Goal: Task Accomplishment & Management: Complete application form

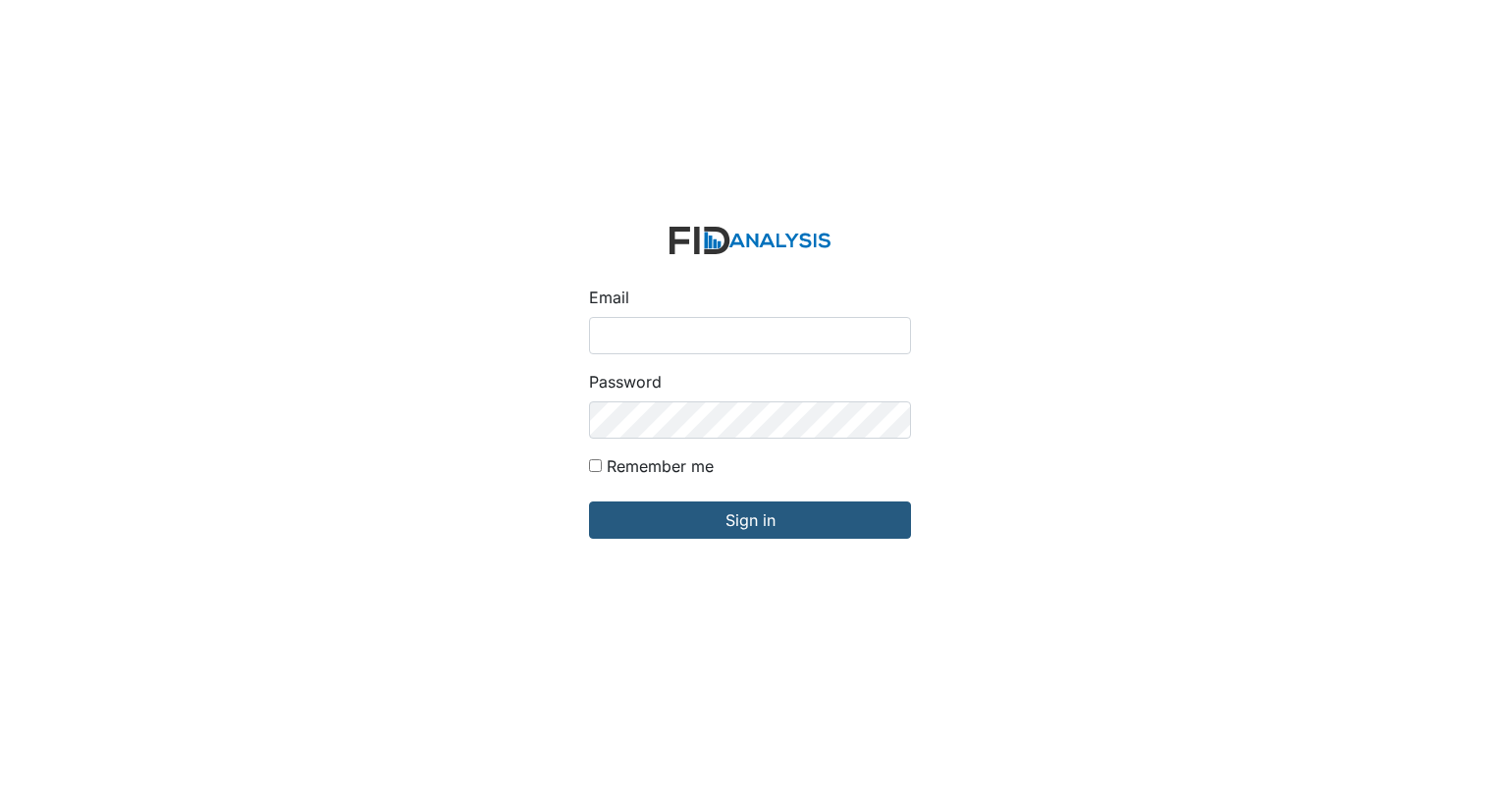
click at [619, 346] on input "Email" at bounding box center [750, 335] width 322 height 37
type input "[EMAIL_ADDRESS][DOMAIN_NAME]"
click at [593, 471] on input "Remember me" at bounding box center [595, 466] width 13 height 13
checkbox input "true"
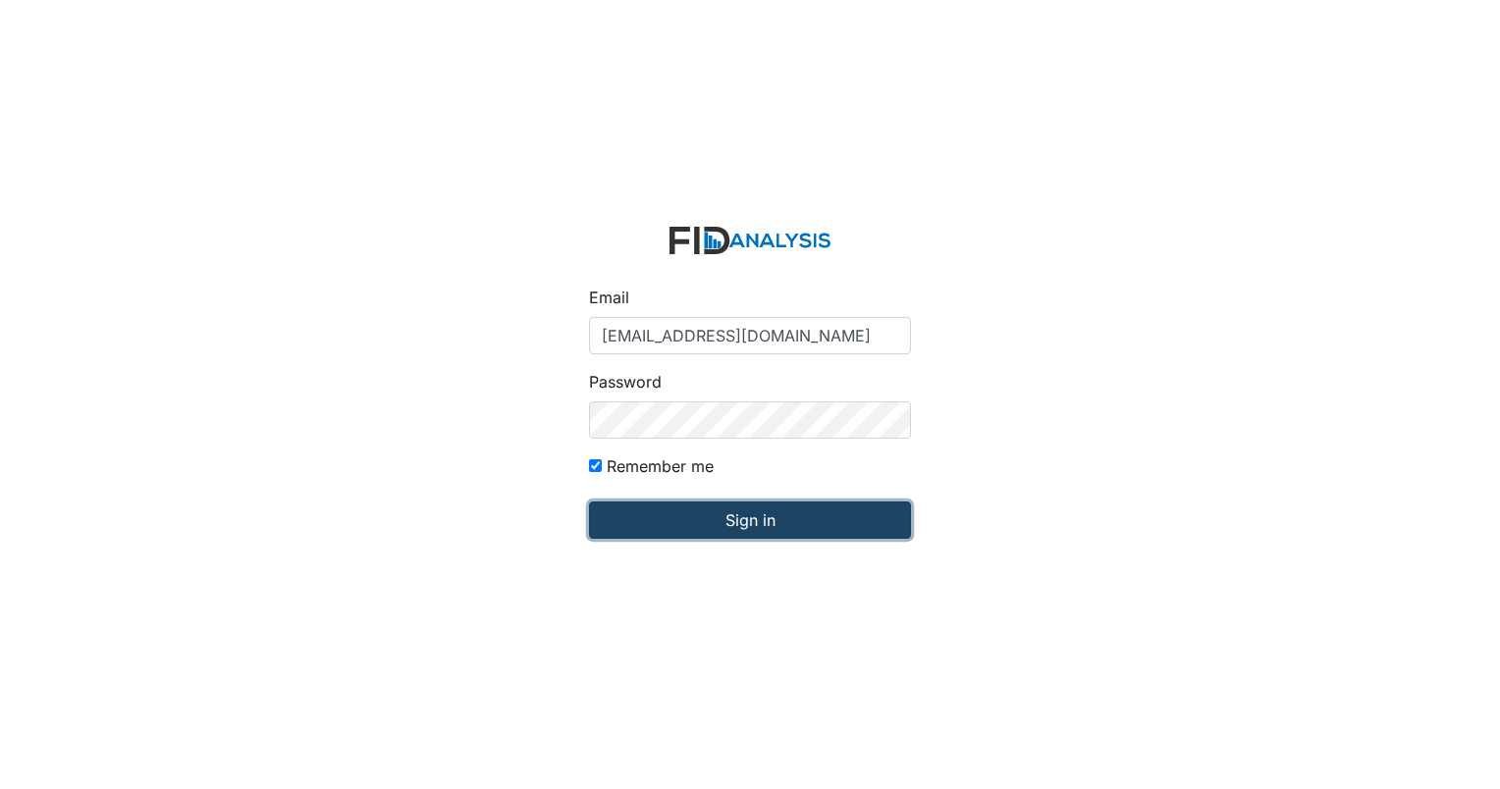
click at [700, 534] on input "Sign in" at bounding box center [750, 520] width 322 height 37
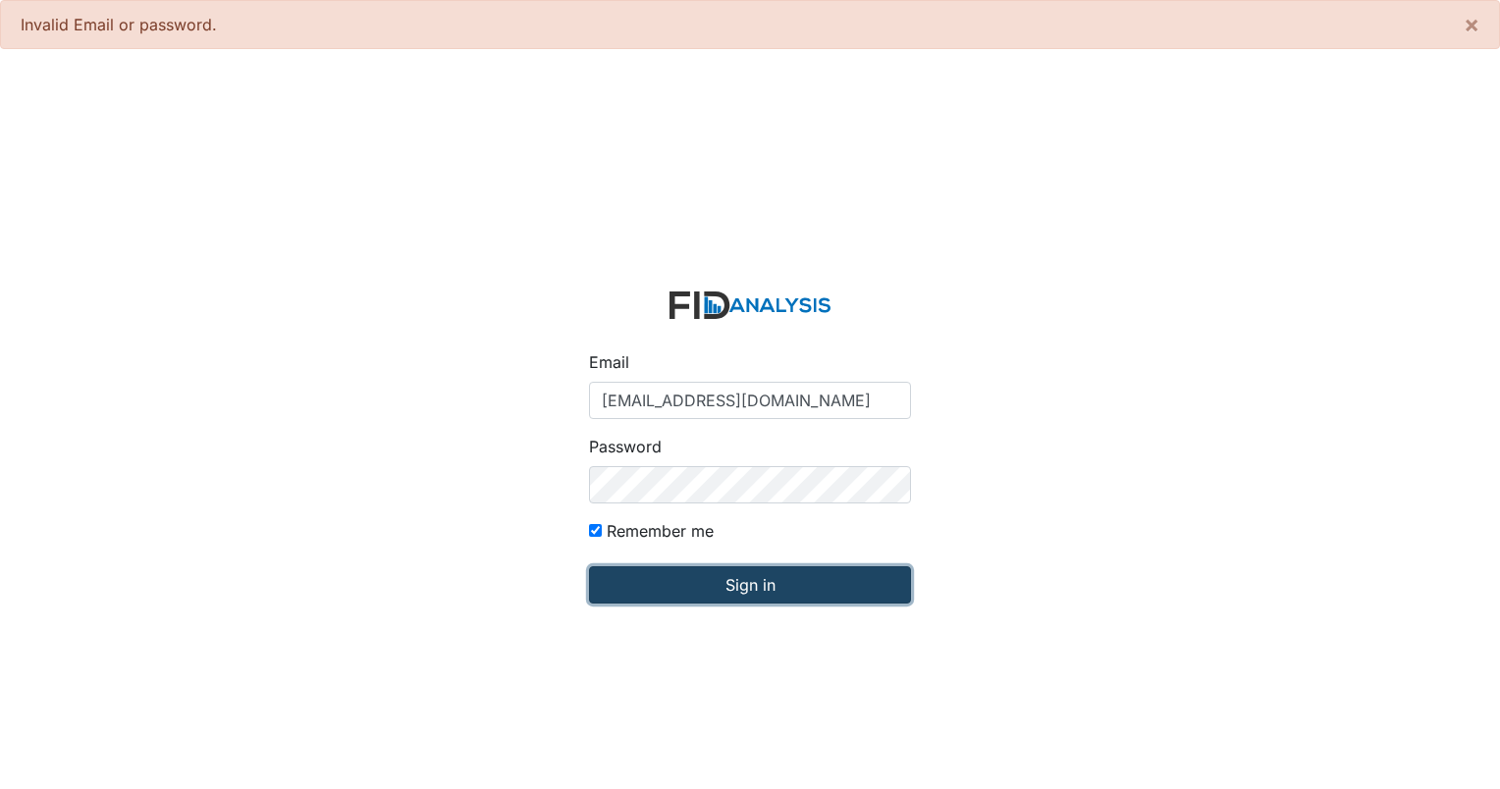
click at [794, 575] on input "Sign in" at bounding box center [750, 585] width 322 height 37
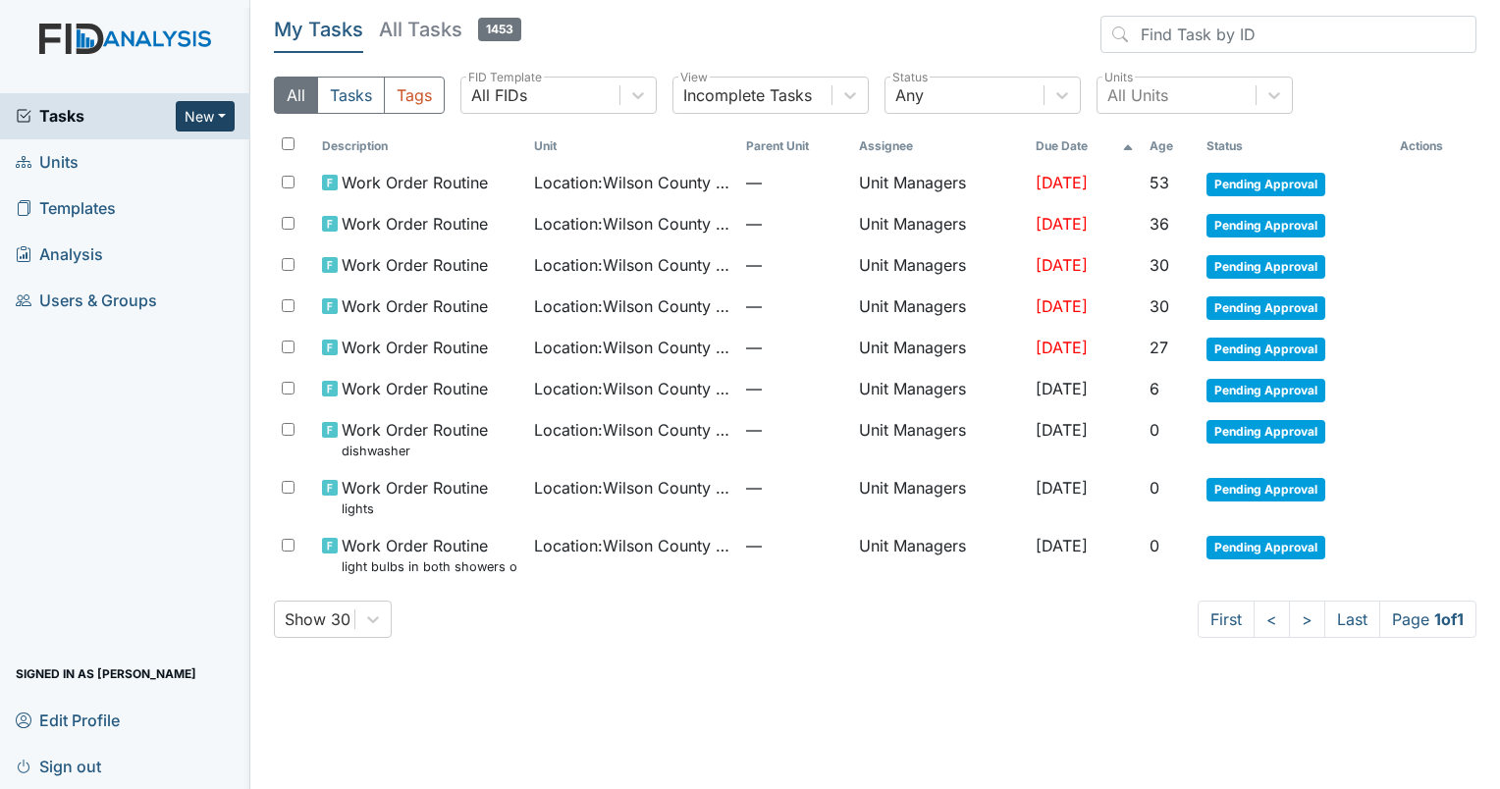
click at [216, 119] on button "New" at bounding box center [205, 116] width 59 height 30
click at [132, 191] on link "Inspection" at bounding box center [155, 188] width 155 height 31
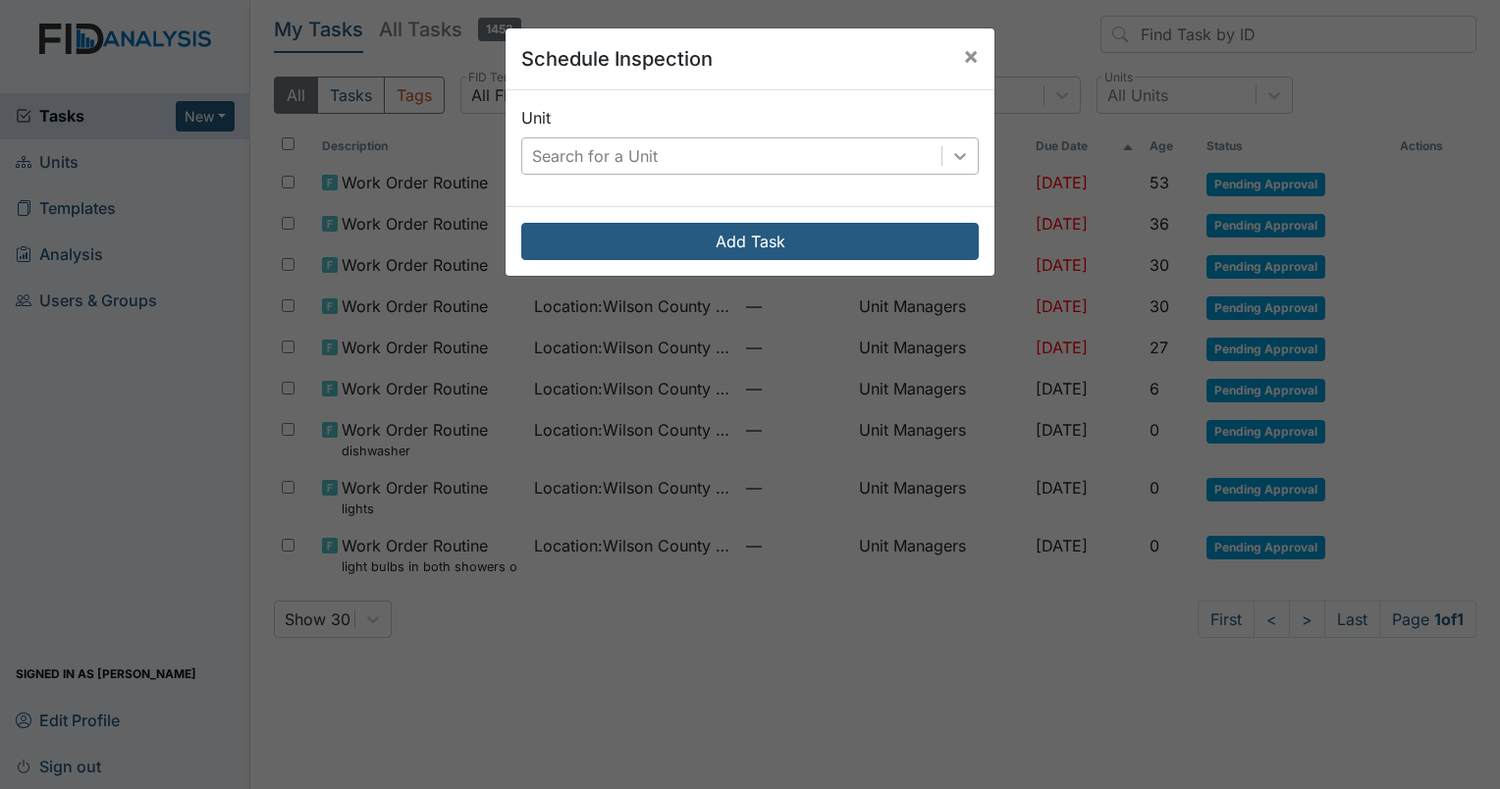
click at [952, 153] on icon at bounding box center [961, 156] width 20 height 20
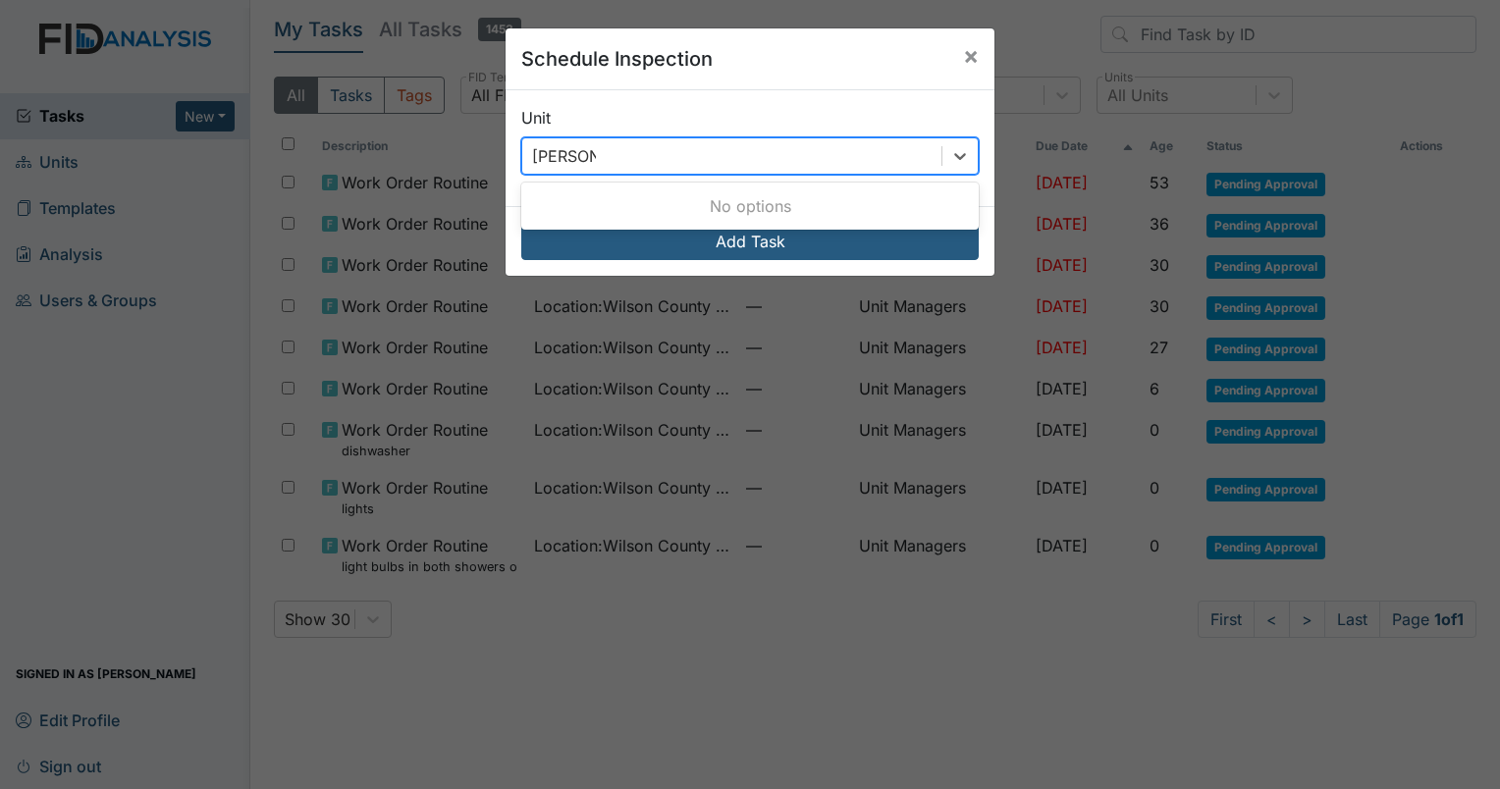
type input "wilson"
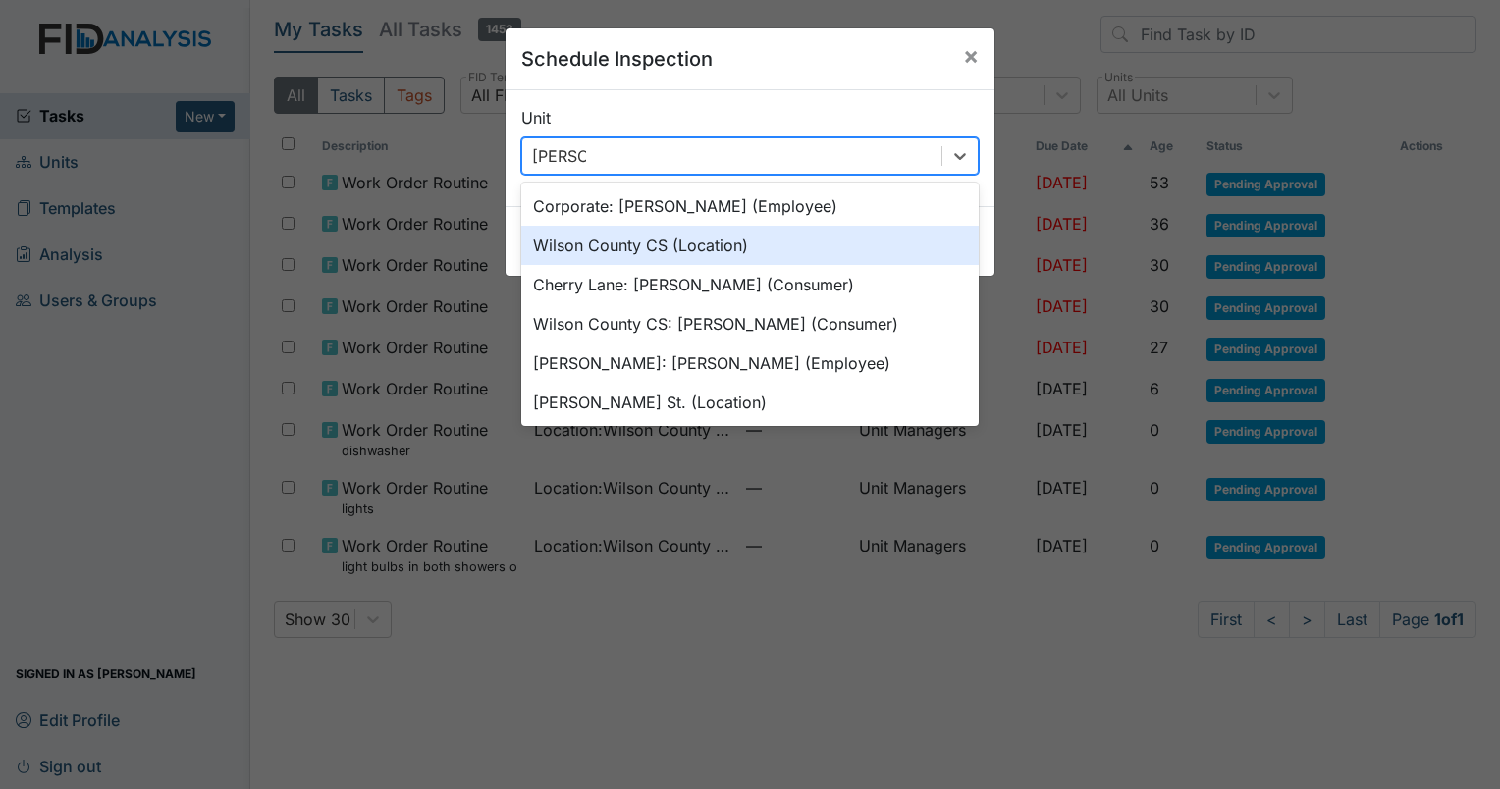
click at [644, 241] on div "Wilson County CS (Location)" at bounding box center [750, 245] width 458 height 39
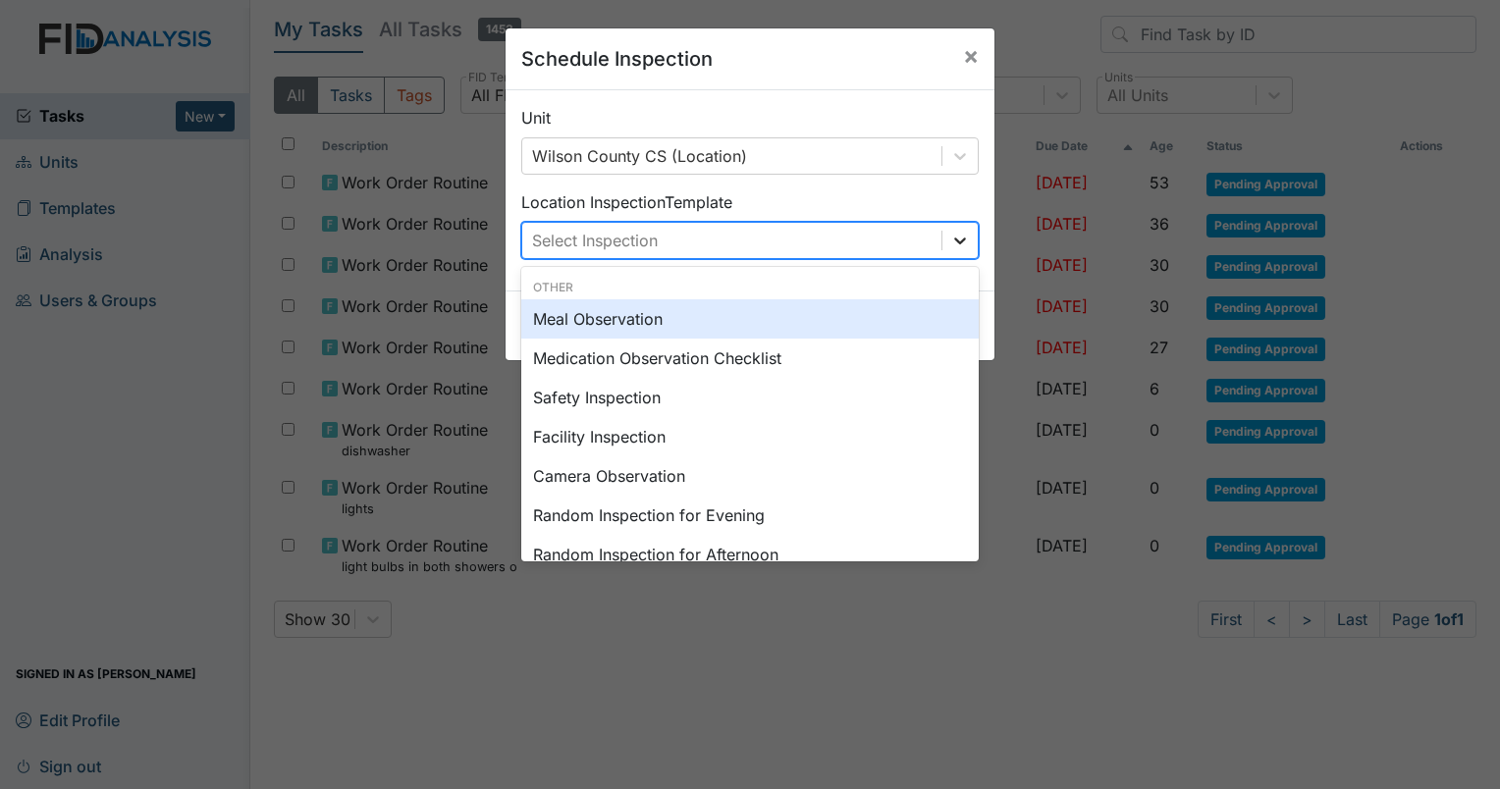
click at [951, 241] on icon at bounding box center [961, 241] width 20 height 20
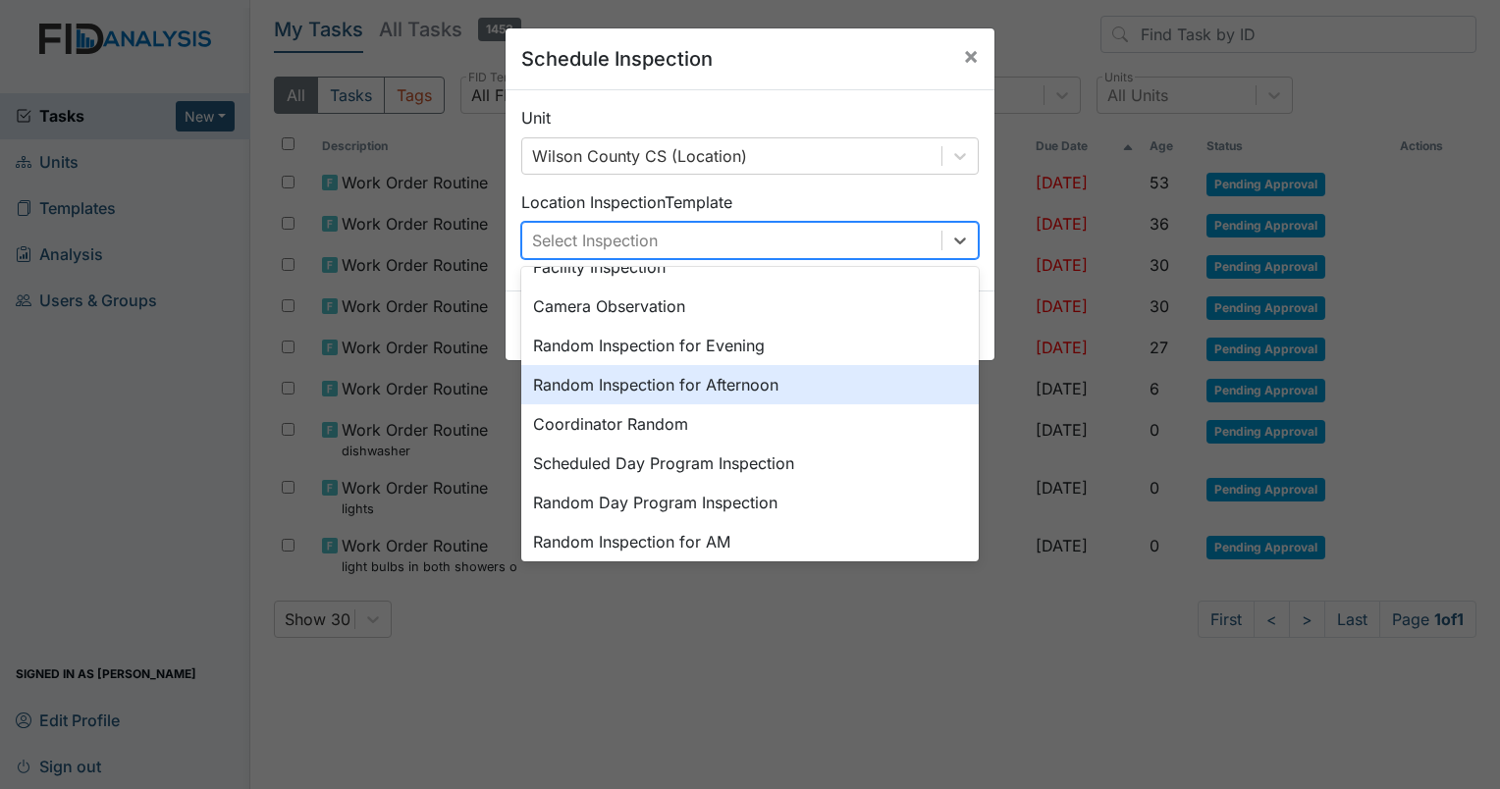
scroll to position [209, 0]
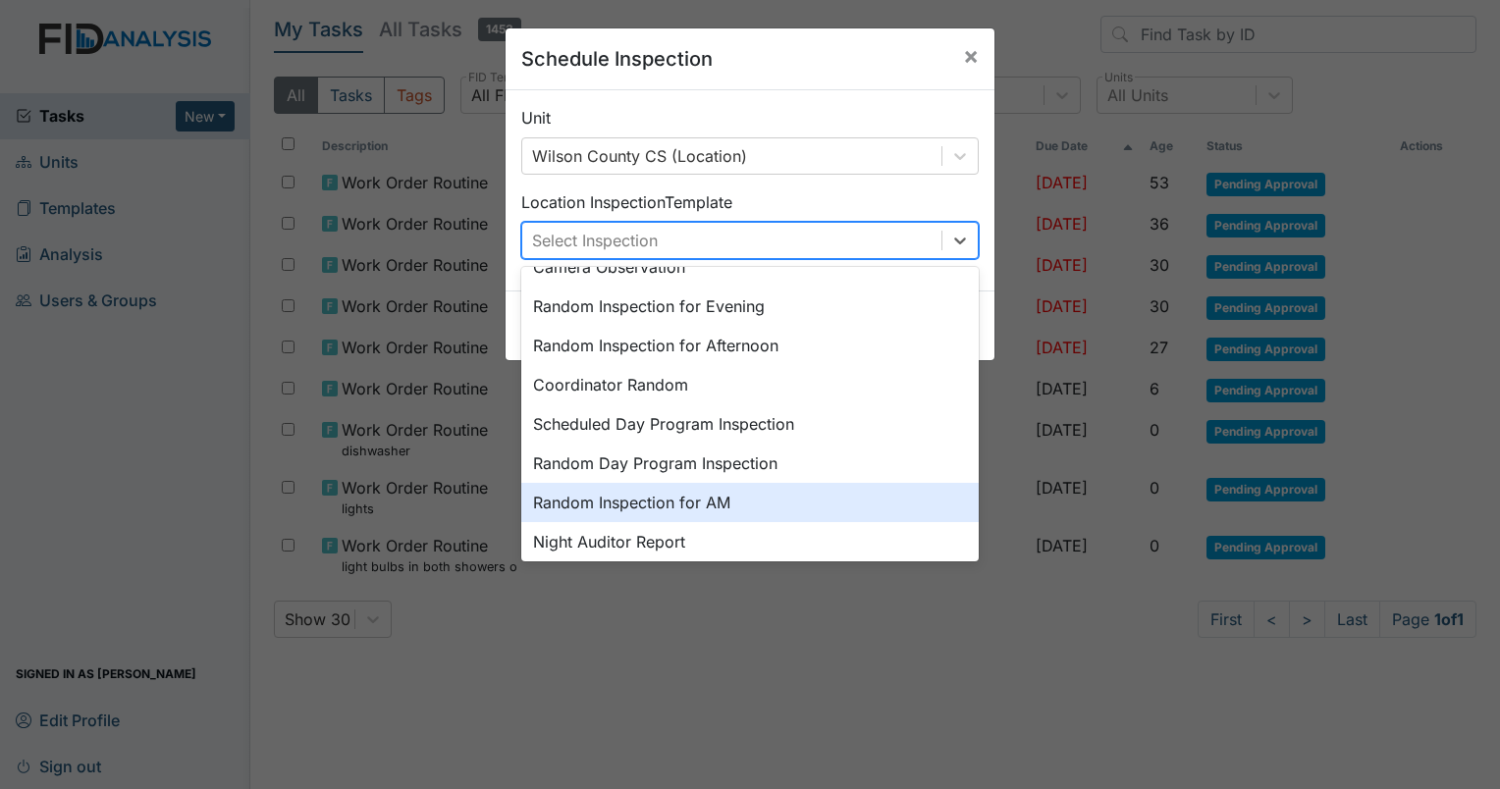
click at [605, 503] on div "Random Inspection for AM" at bounding box center [750, 502] width 458 height 39
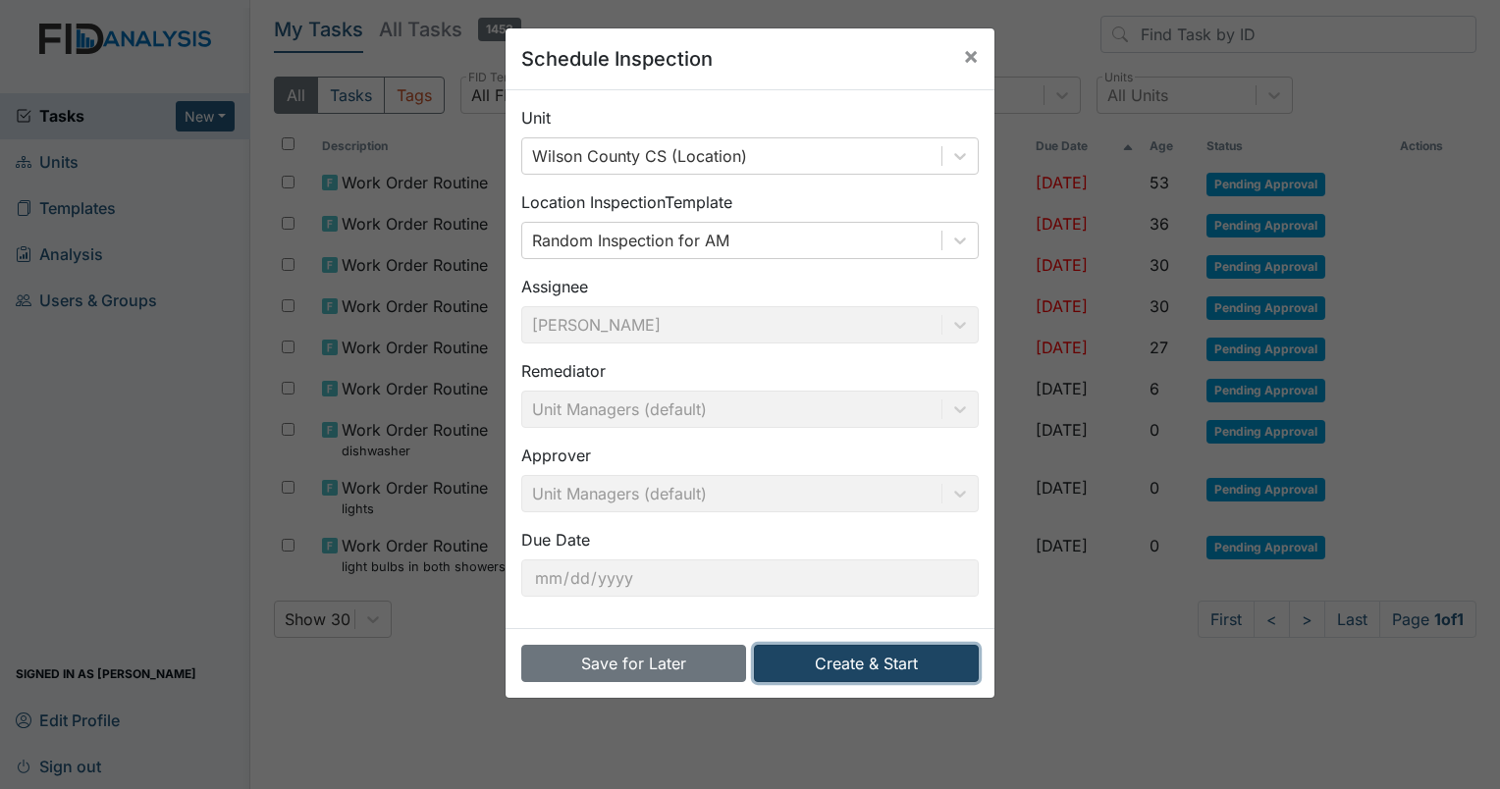
click at [841, 659] on button "Create & Start" at bounding box center [866, 663] width 225 height 37
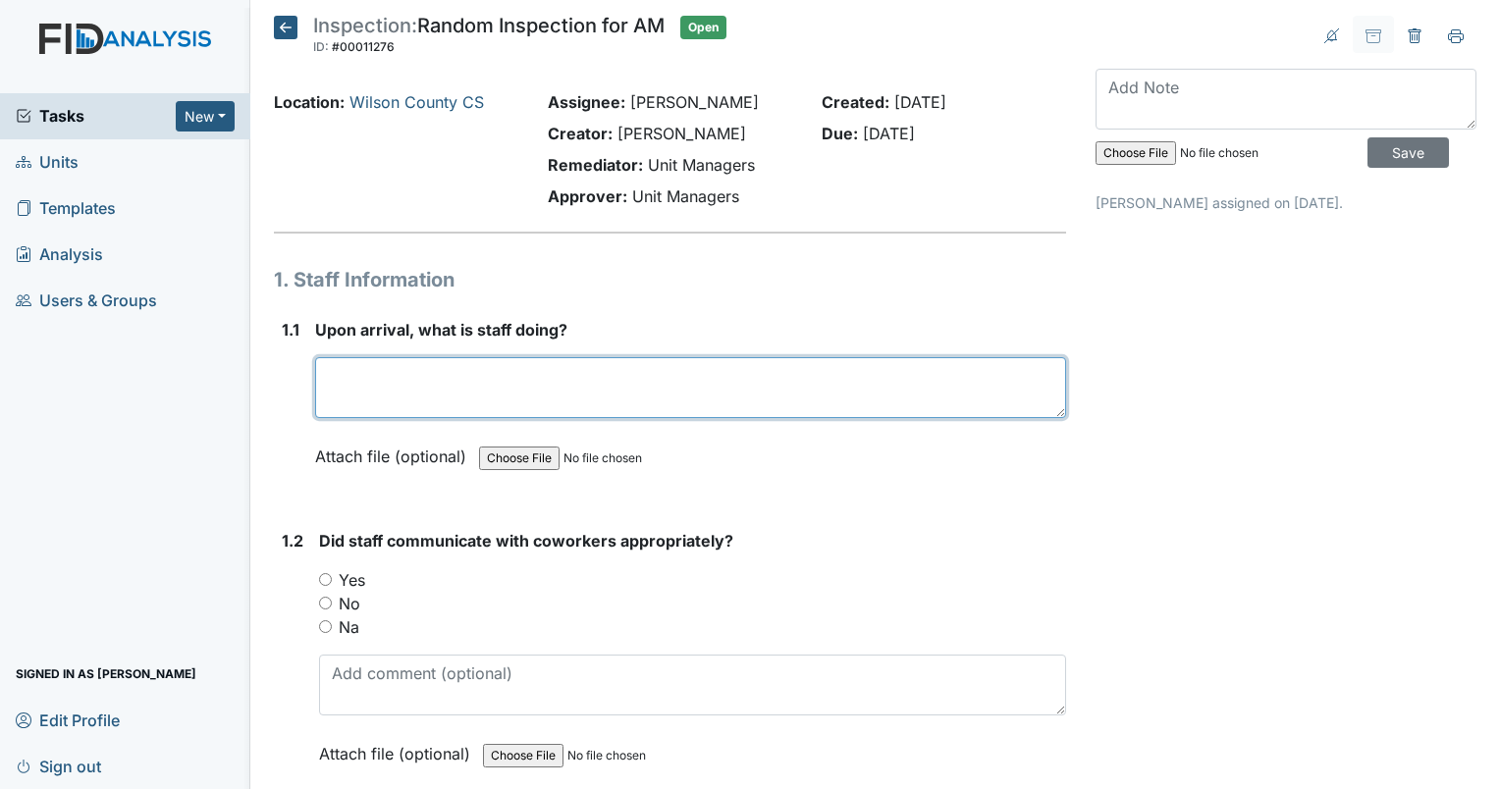
click at [367, 385] on textarea at bounding box center [690, 387] width 751 height 61
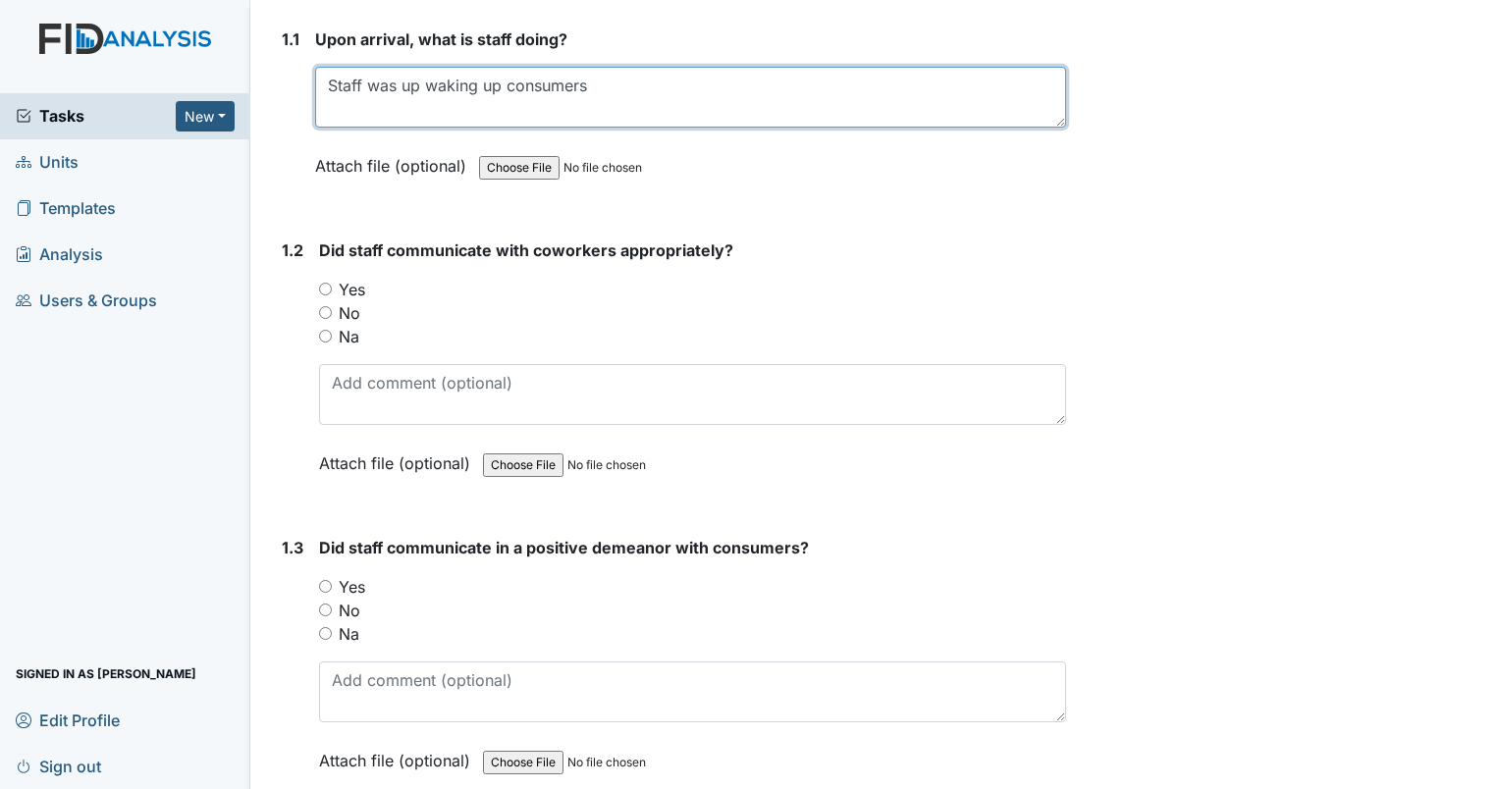
scroll to position [295, 0]
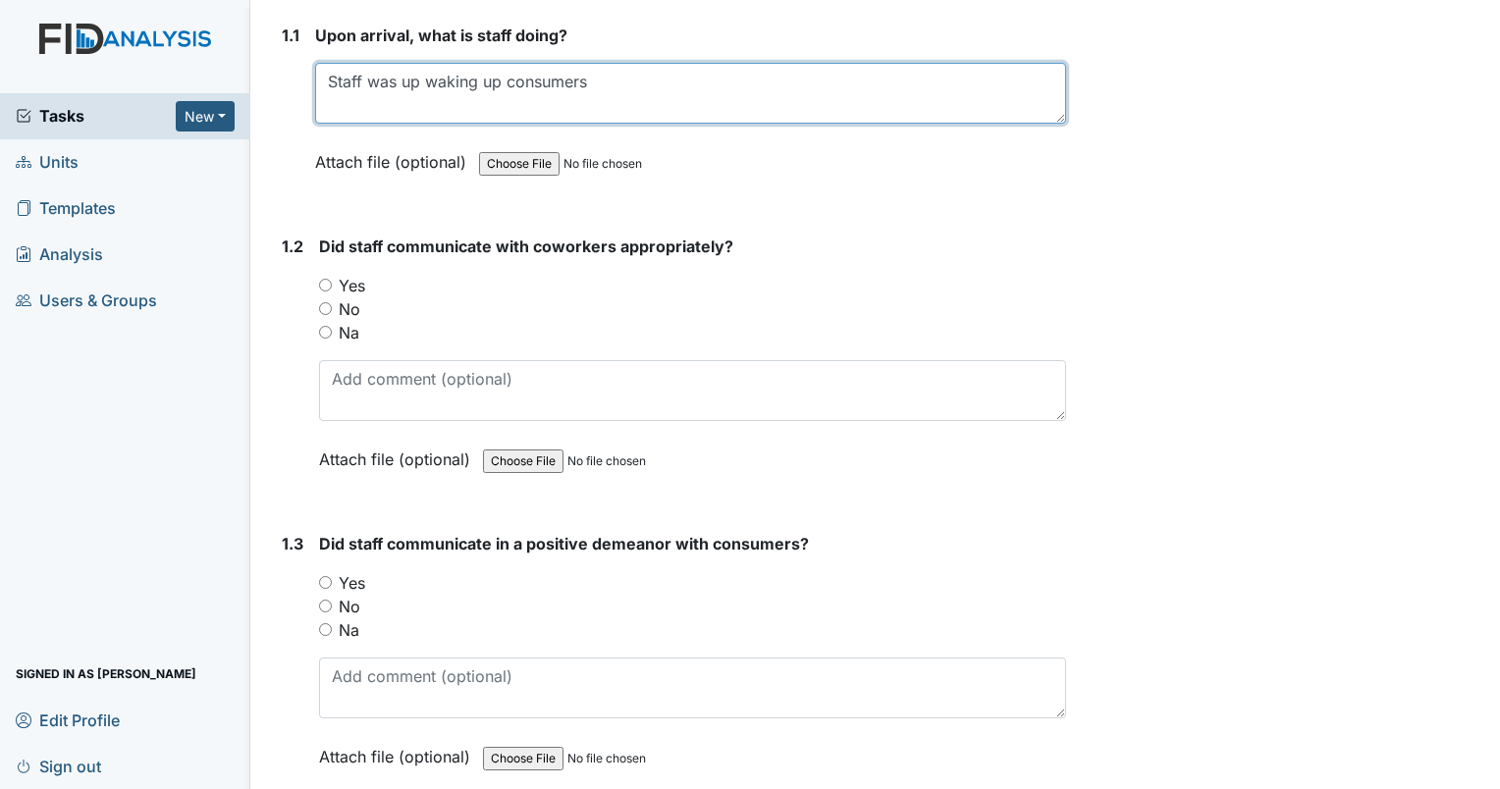
type textarea "Staff was up waking up consumers"
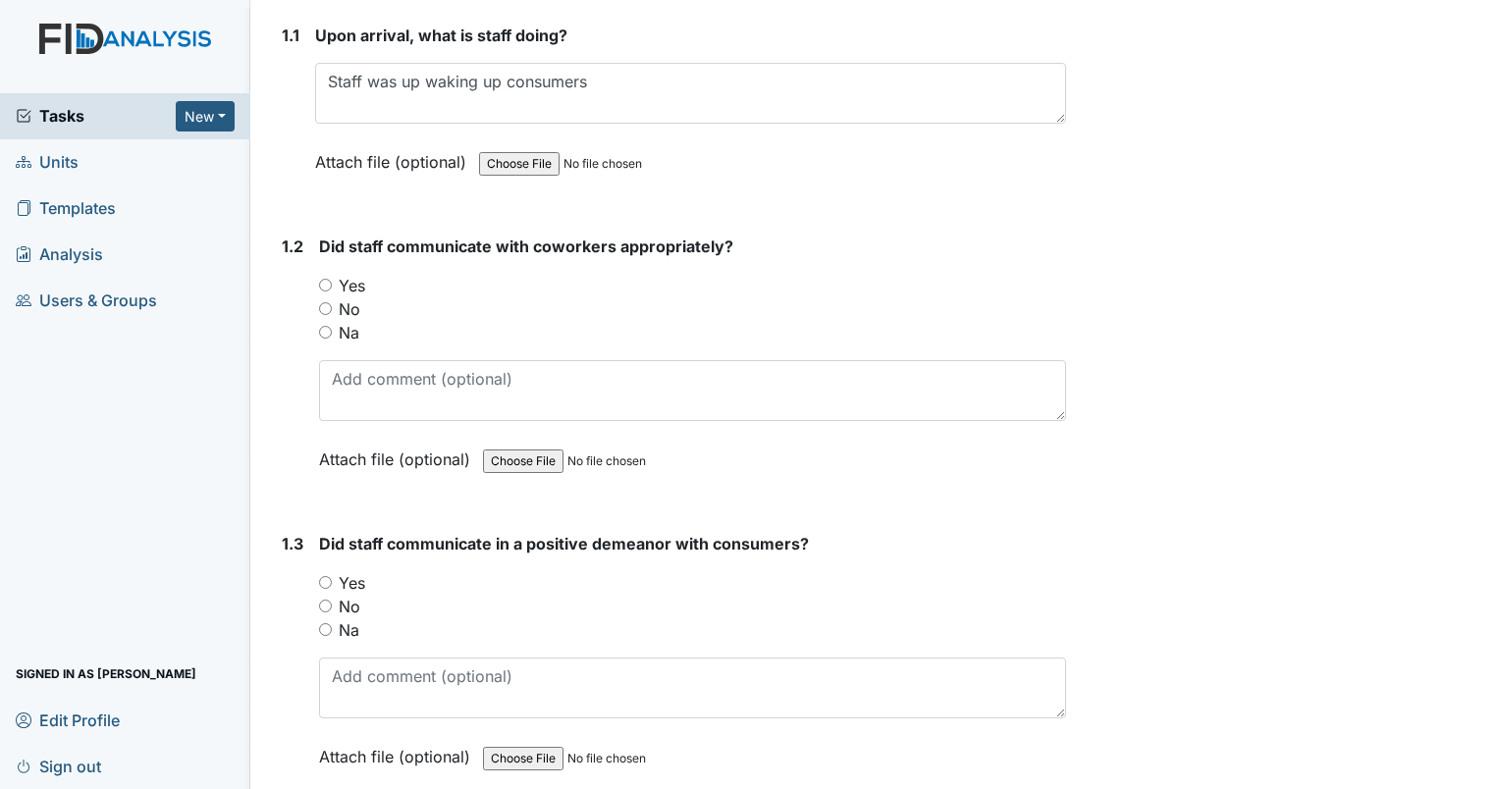
drag, startPoint x: 326, startPoint y: 280, endPoint x: 423, endPoint y: 294, distance: 98.2
click at [326, 280] on input "Yes" at bounding box center [325, 285] width 13 height 13
radio input "true"
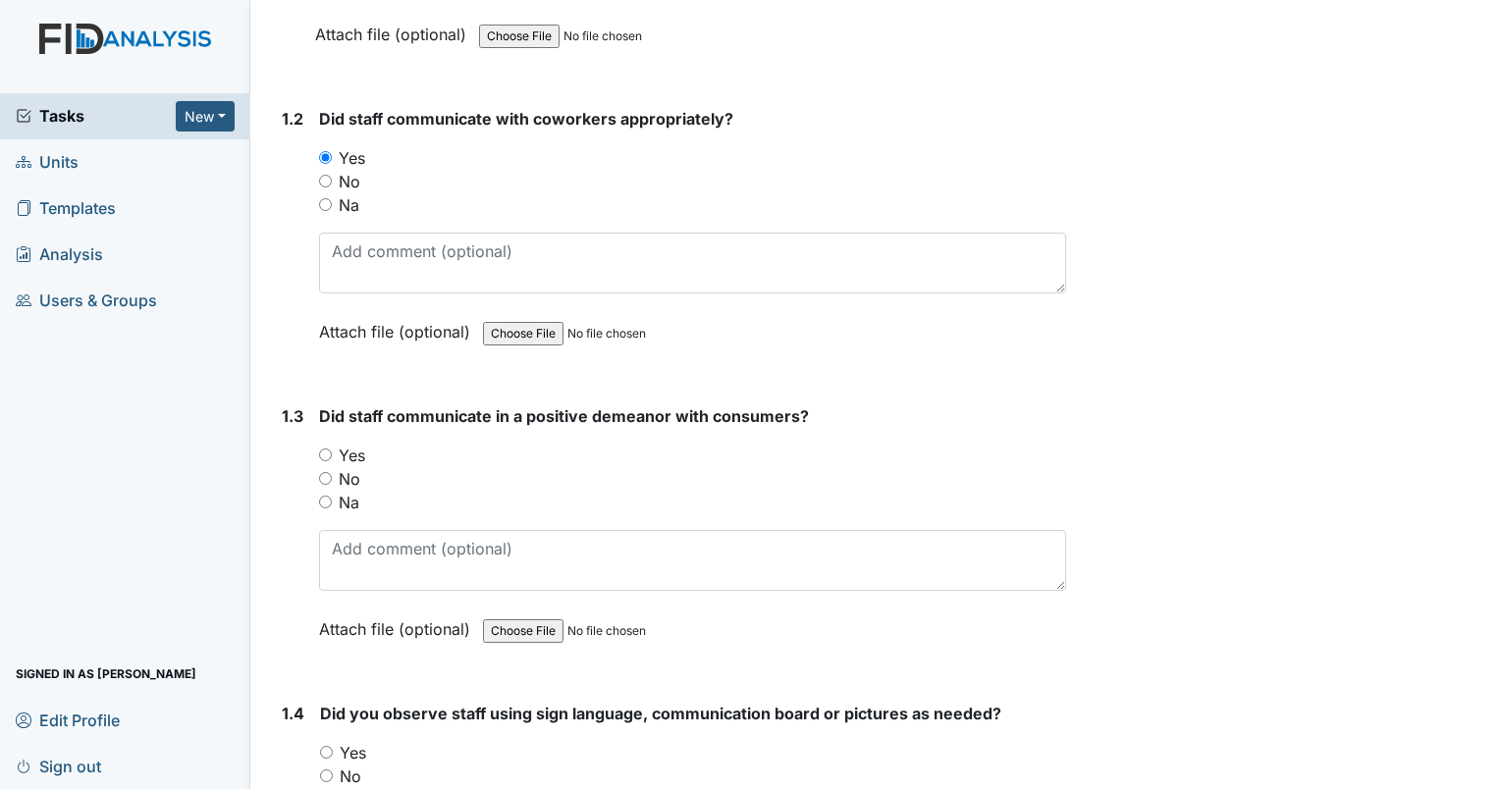
scroll to position [687, 0]
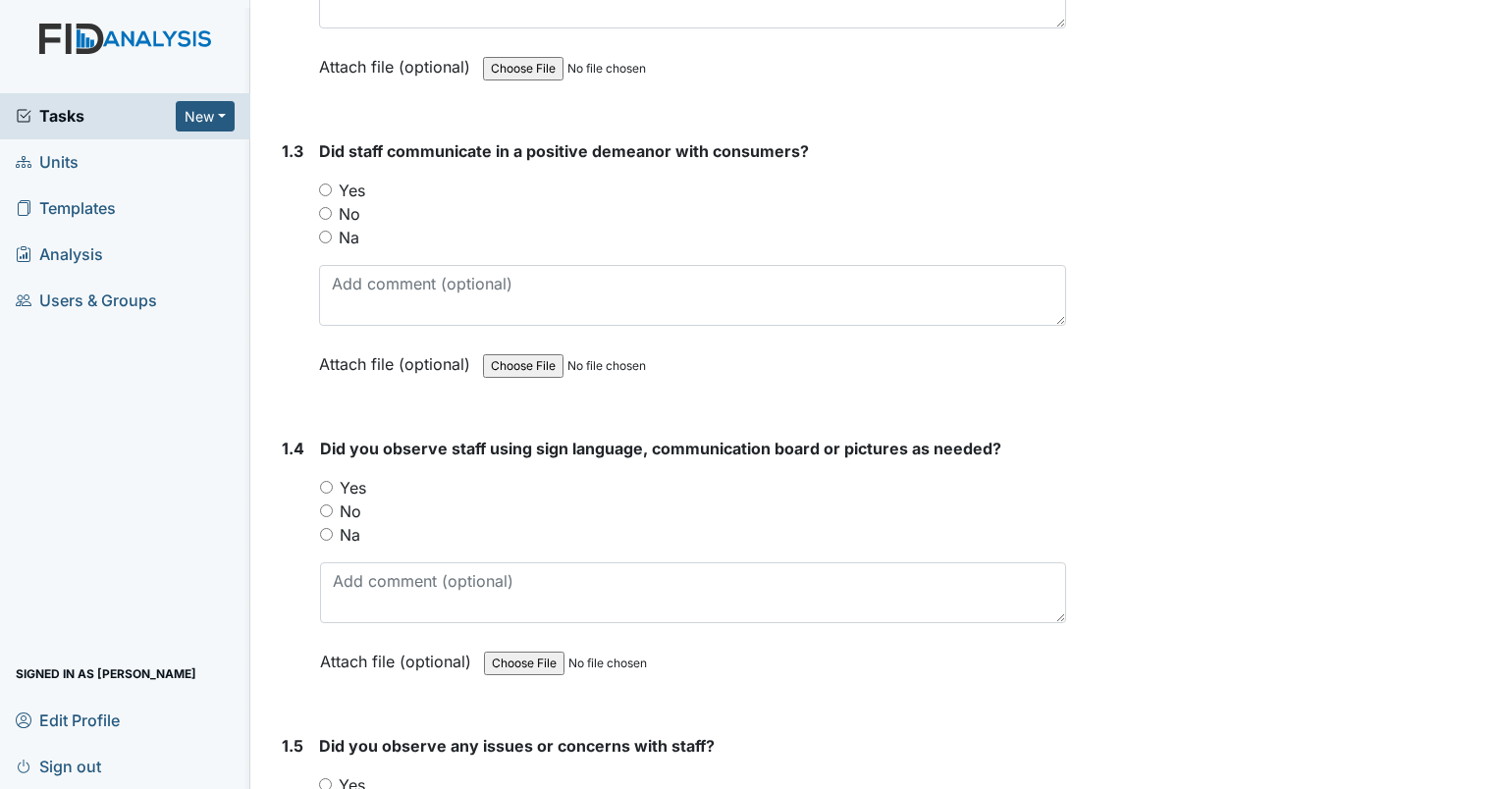
click at [318, 188] on div "1.3 Did staff communicate in a positive demeanor with consumers? You must selec…" at bounding box center [670, 272] width 792 height 266
click at [321, 184] on input "Yes" at bounding box center [325, 190] width 13 height 13
radio input "true"
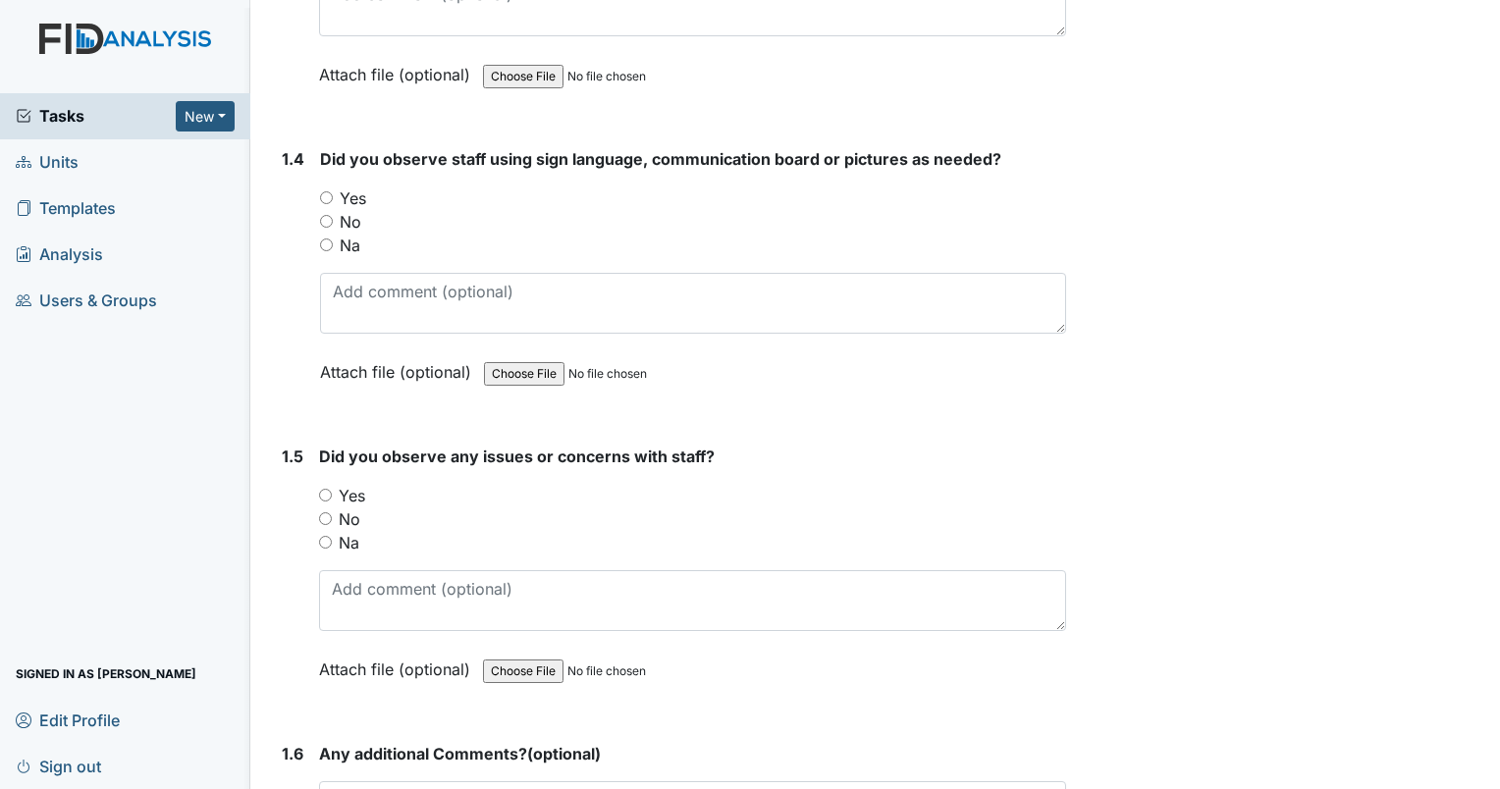
scroll to position [982, 0]
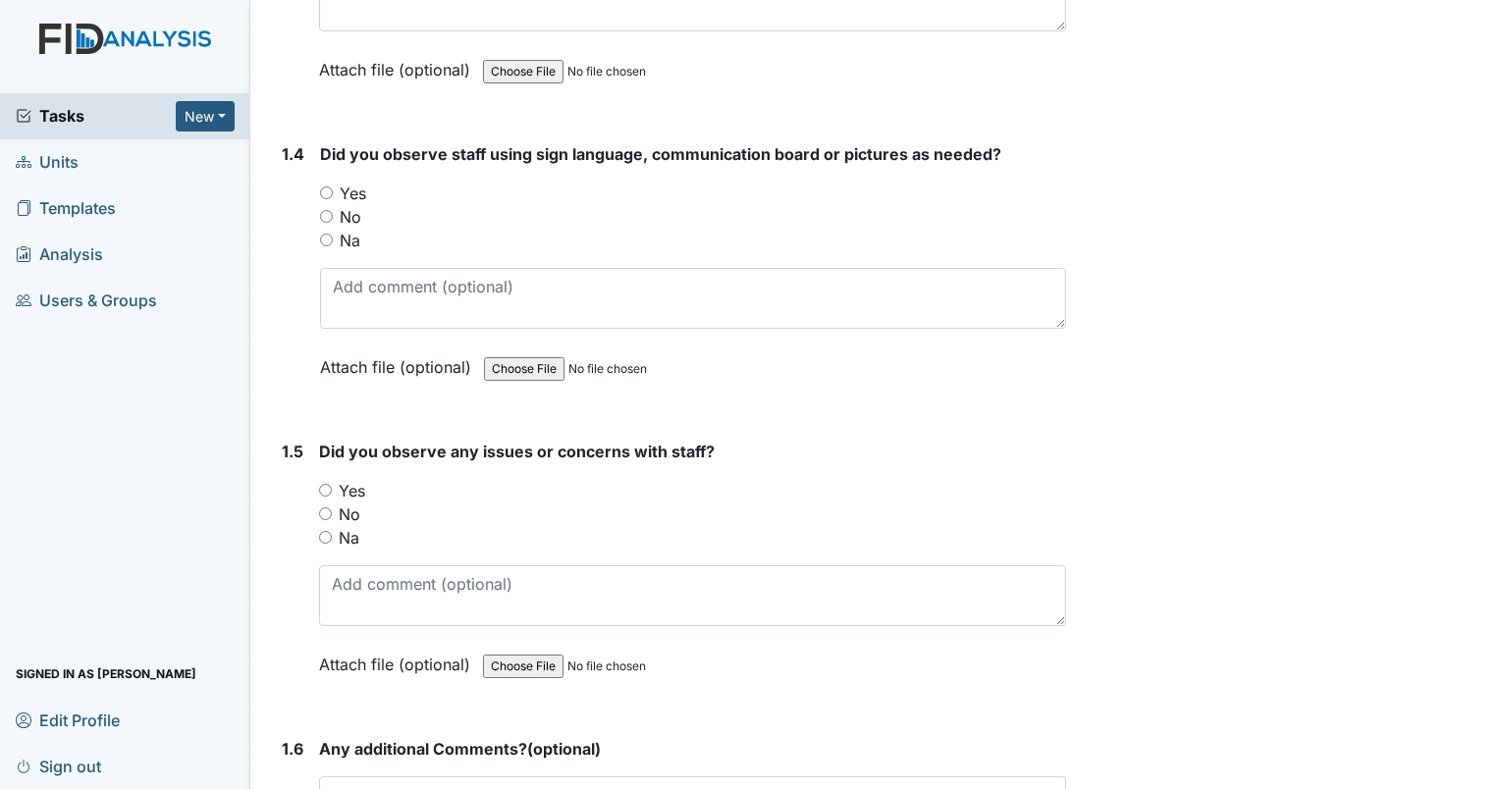
drag, startPoint x: 327, startPoint y: 236, endPoint x: 346, endPoint y: 235, distance: 18.7
click at [338, 236] on div "Na" at bounding box center [693, 241] width 746 height 24
drag, startPoint x: 326, startPoint y: 235, endPoint x: 338, endPoint y: 234, distance: 11.8
click at [326, 235] on input "Na" at bounding box center [326, 240] width 13 height 13
radio input "true"
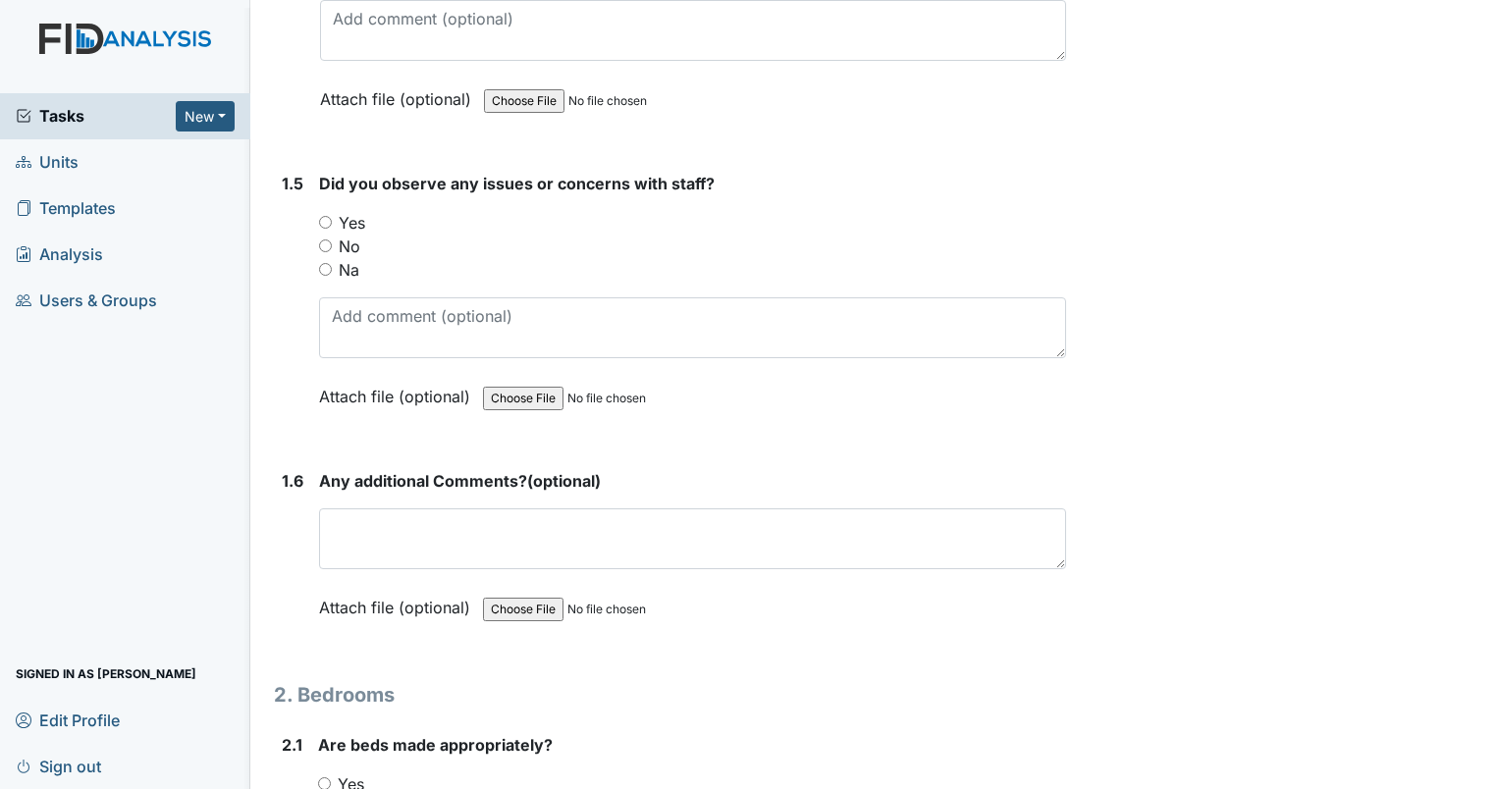
scroll to position [1277, 0]
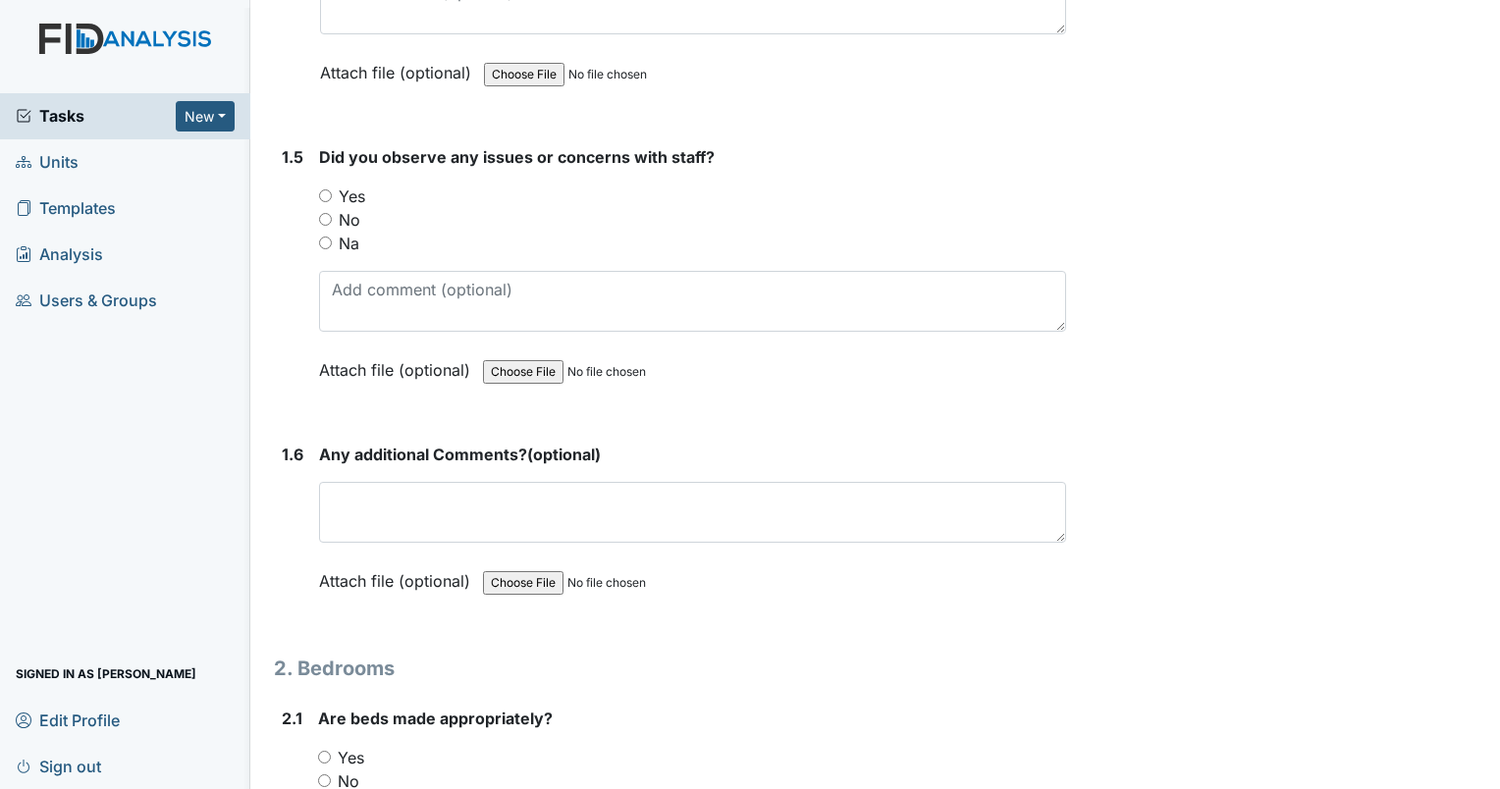
click at [323, 213] on input "No" at bounding box center [325, 219] width 13 height 13
radio input "true"
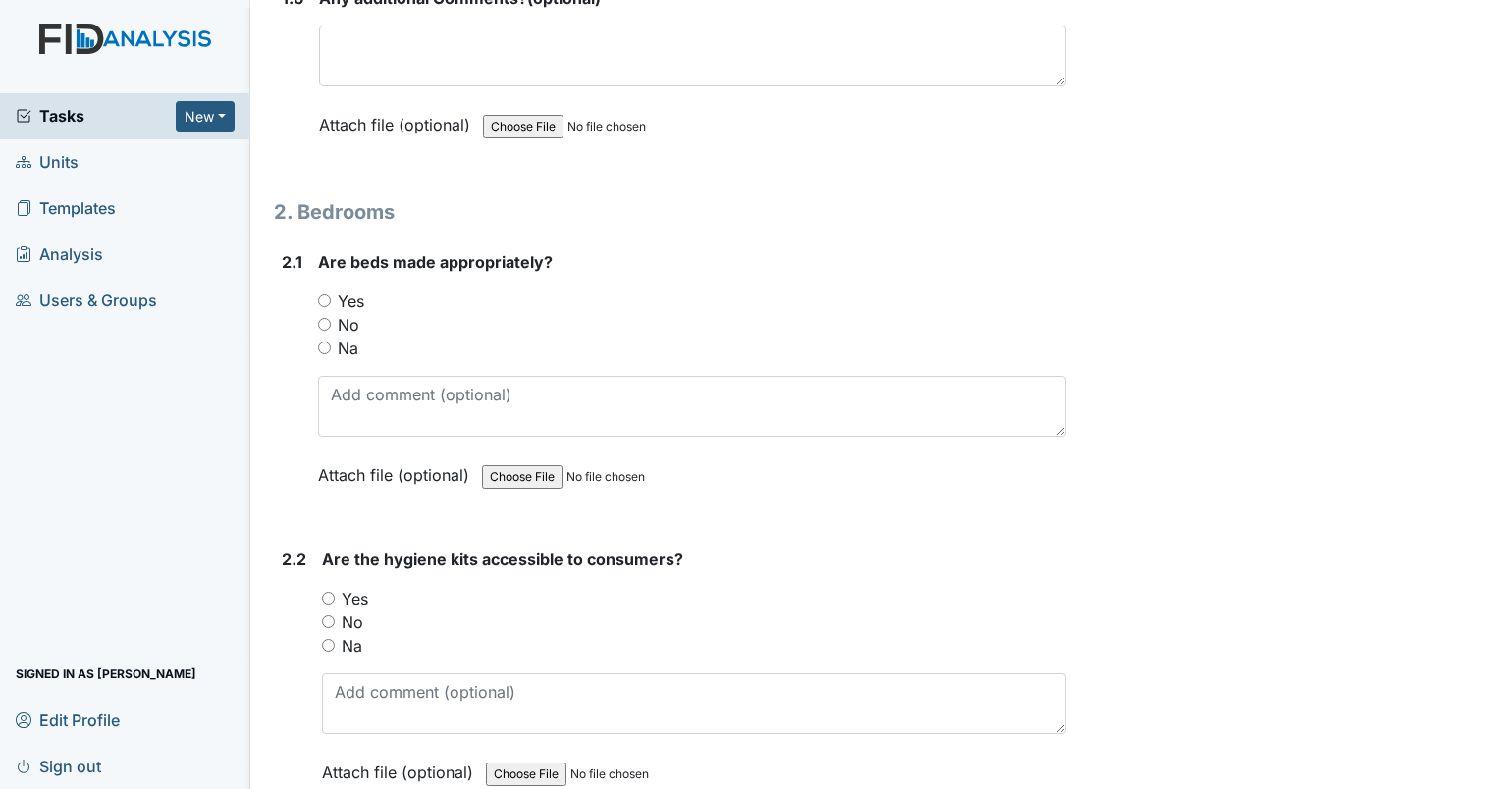
scroll to position [1768, 0]
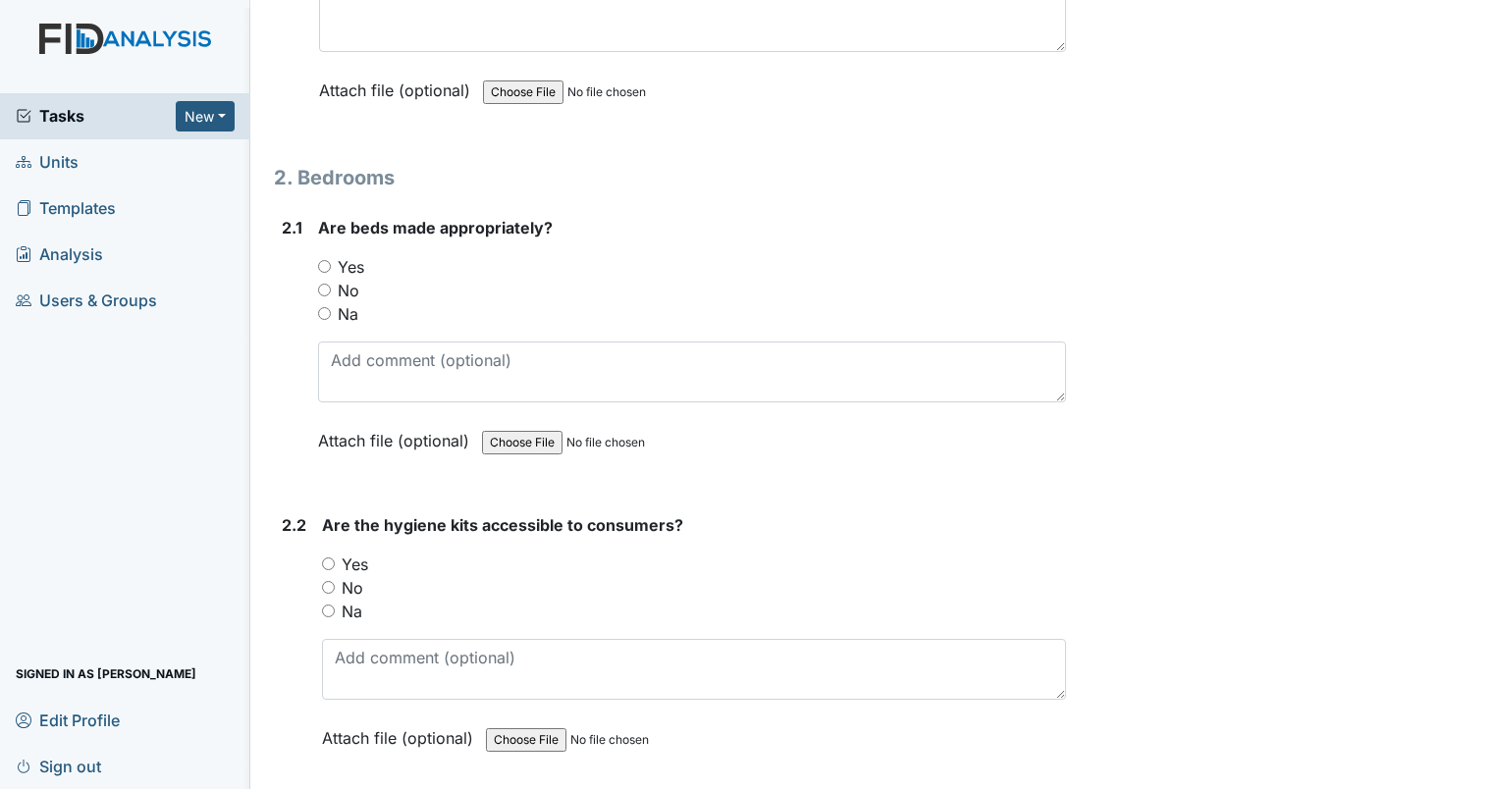
click at [318, 260] on input "Yes" at bounding box center [324, 266] width 13 height 13
radio input "true"
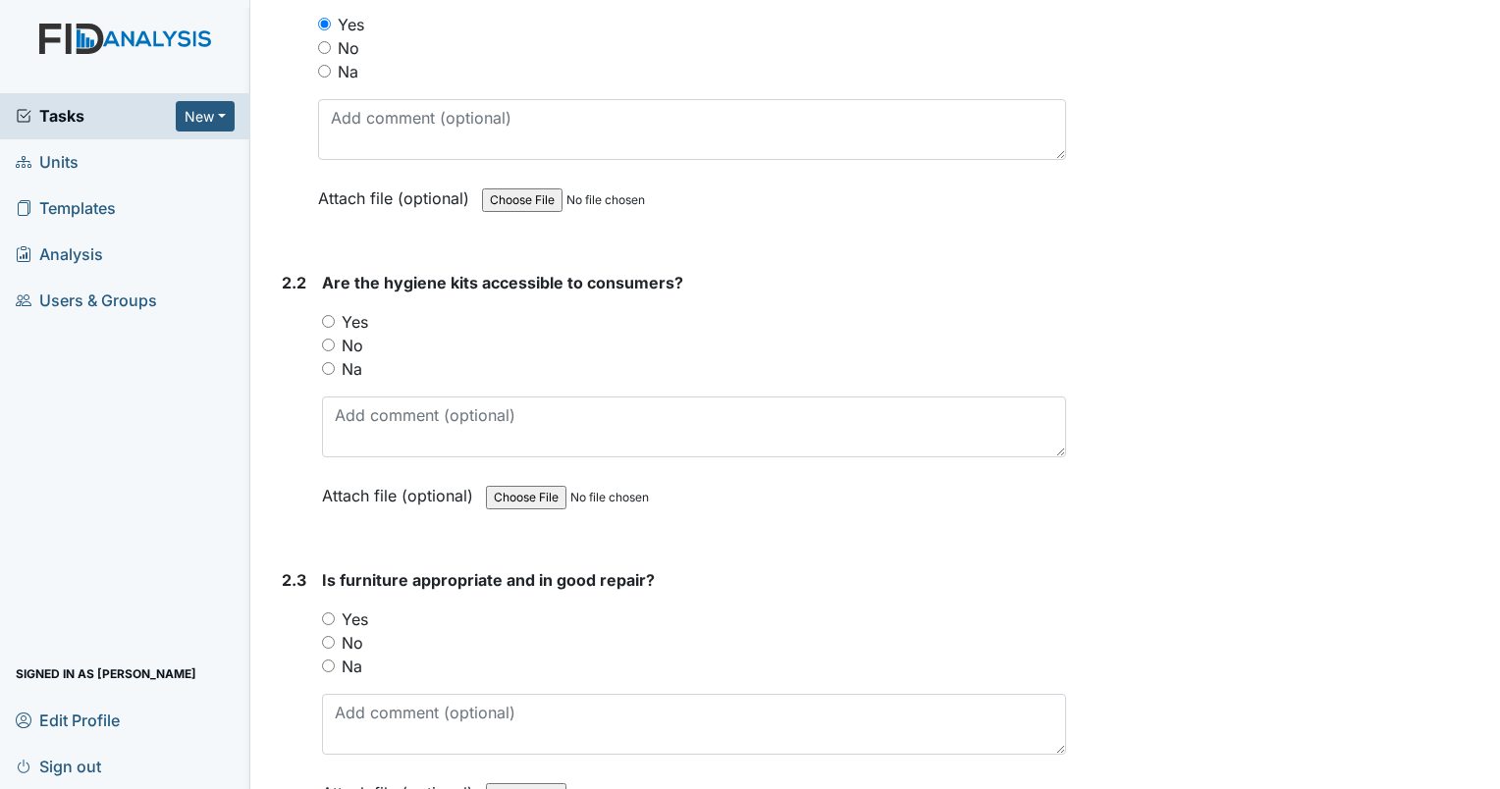
scroll to position [2062, 0]
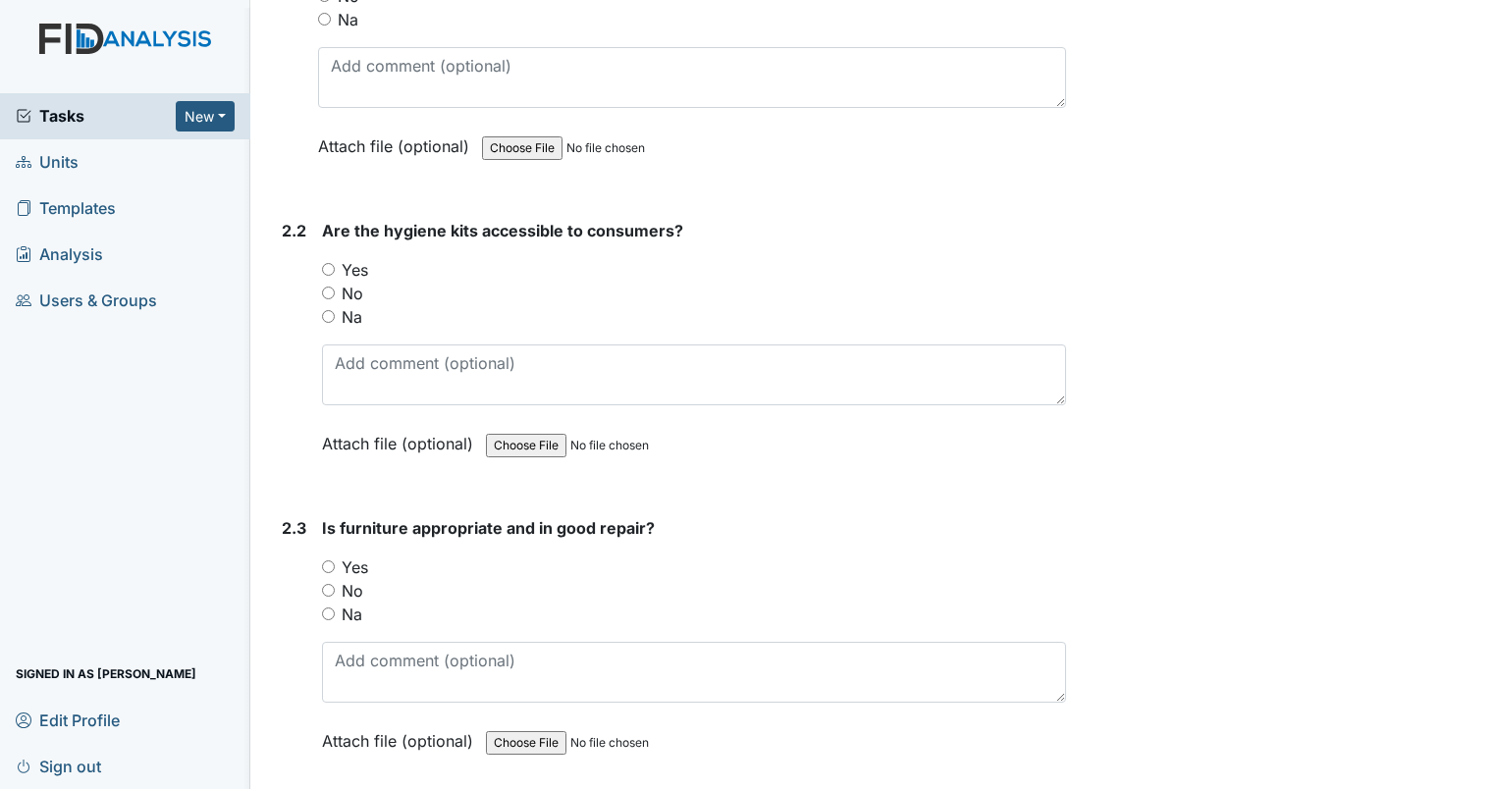
click at [326, 263] on input "Yes" at bounding box center [328, 269] width 13 height 13
radio input "true"
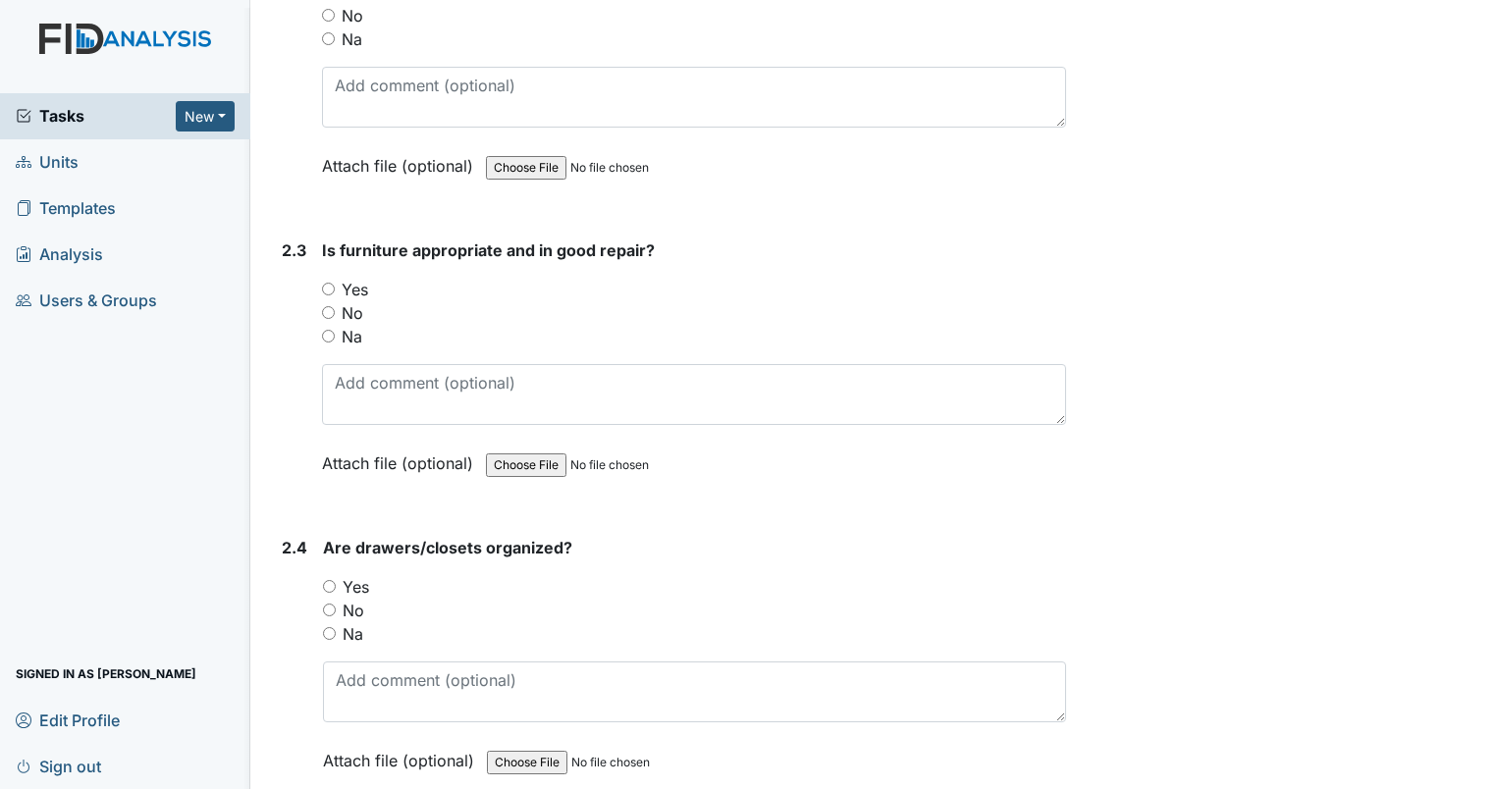
scroll to position [2455, 0]
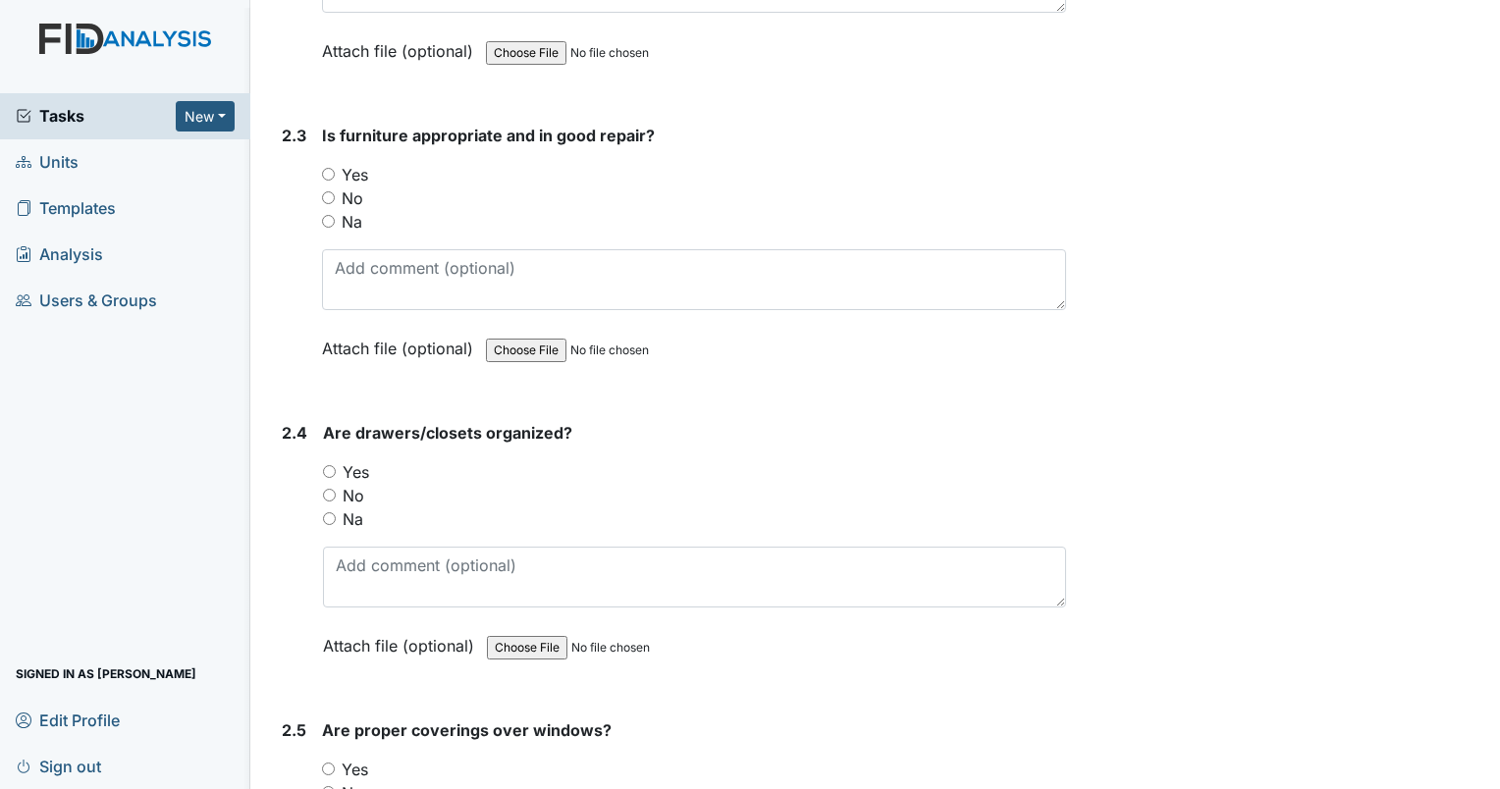
click at [328, 168] on input "Yes" at bounding box center [328, 174] width 13 height 13
radio input "true"
click at [330, 465] on input "Yes" at bounding box center [329, 471] width 13 height 13
radio input "true"
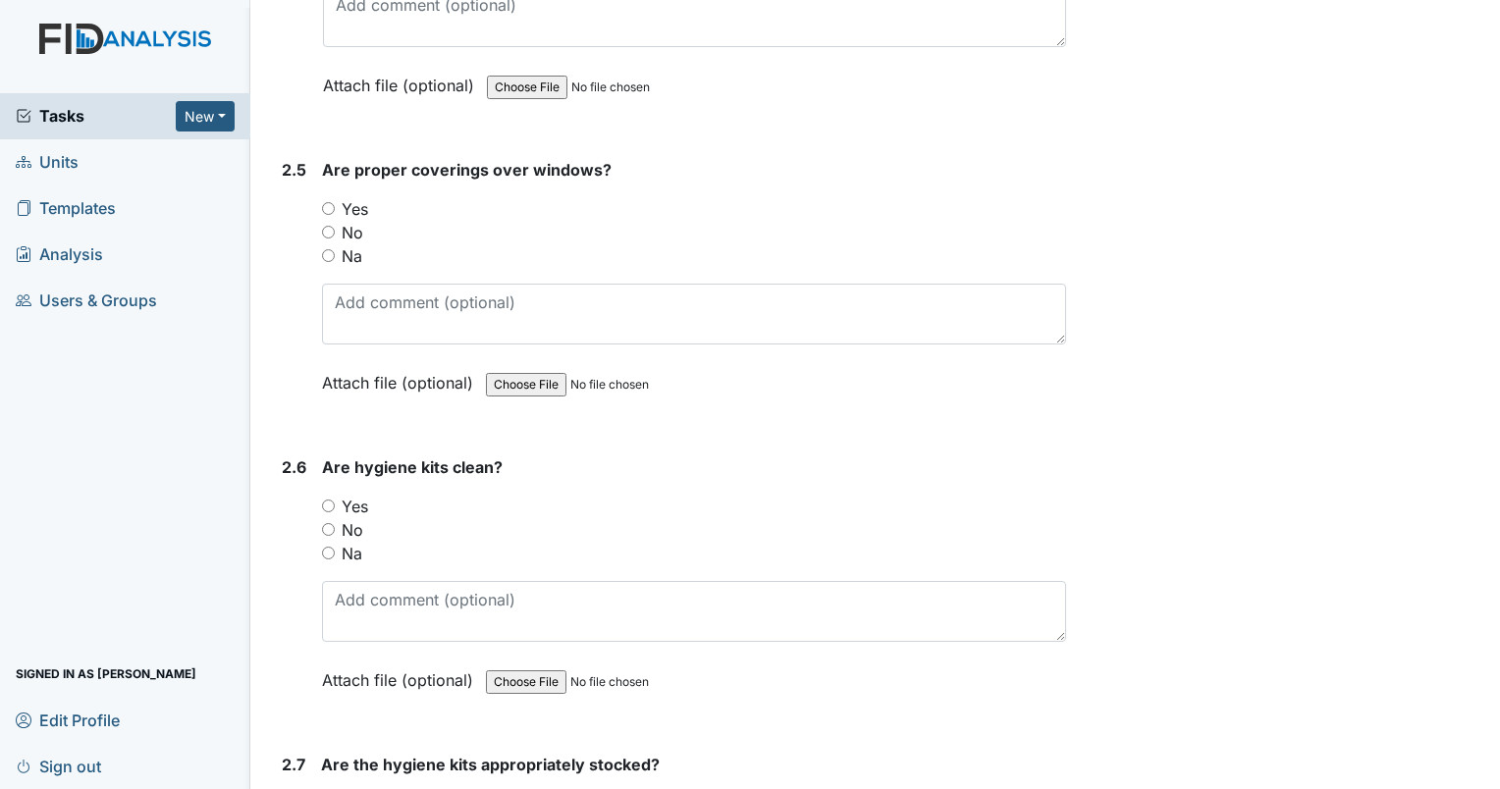
scroll to position [3044, 0]
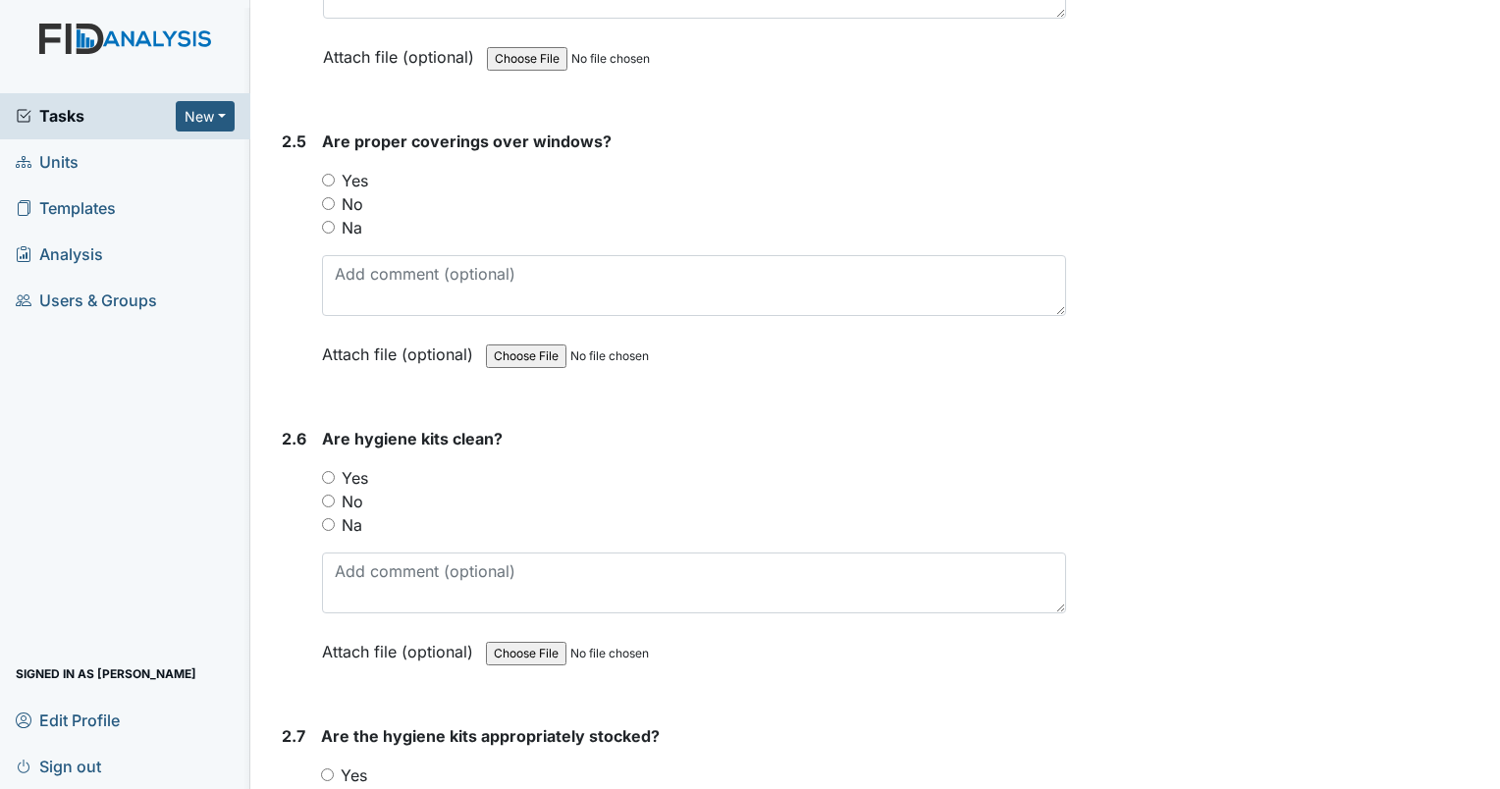
click at [326, 174] on input "Yes" at bounding box center [328, 180] width 13 height 13
radio input "true"
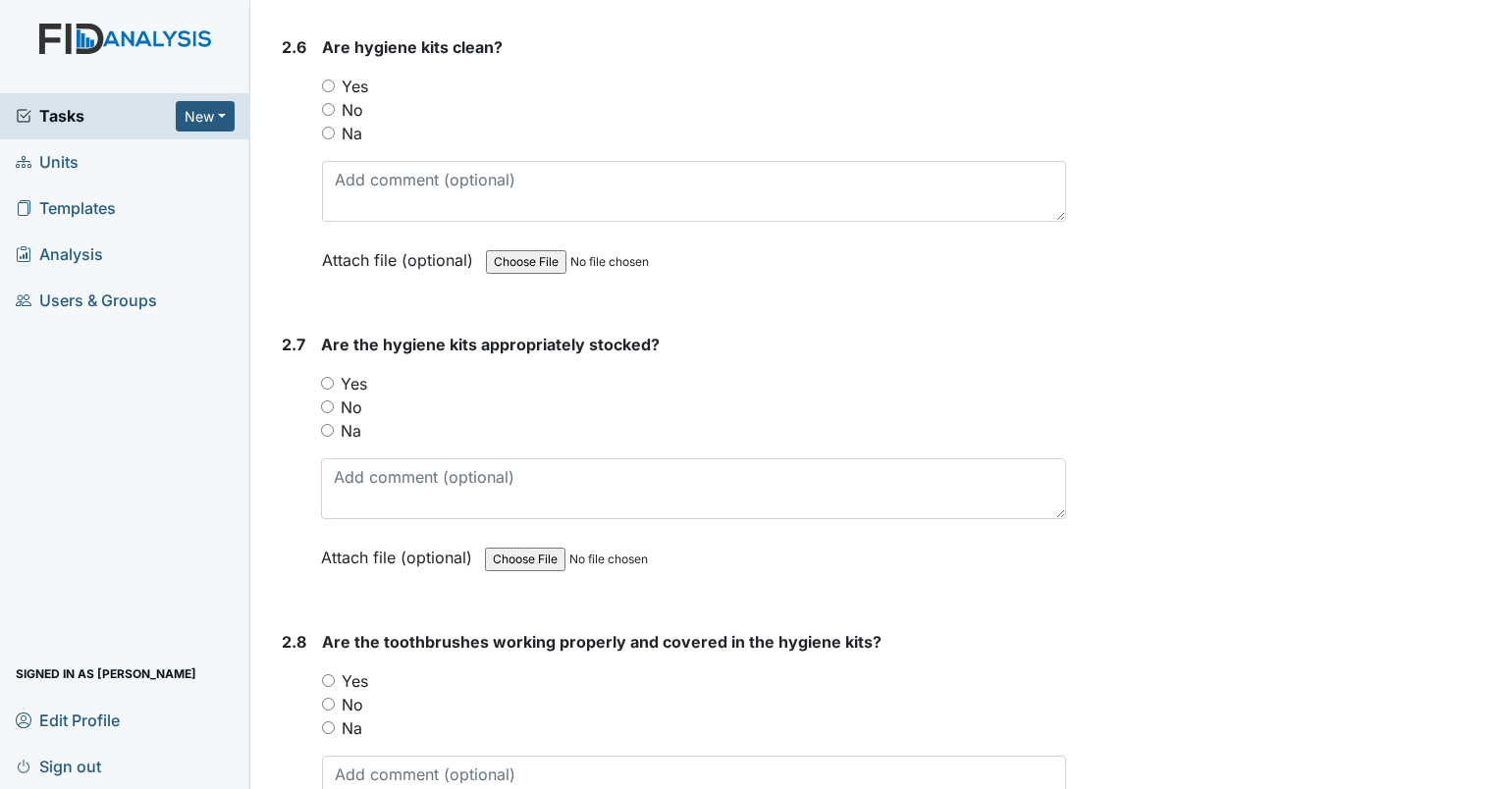
scroll to position [3437, 0]
click at [325, 102] on input "No" at bounding box center [328, 108] width 13 height 13
radio input "true"
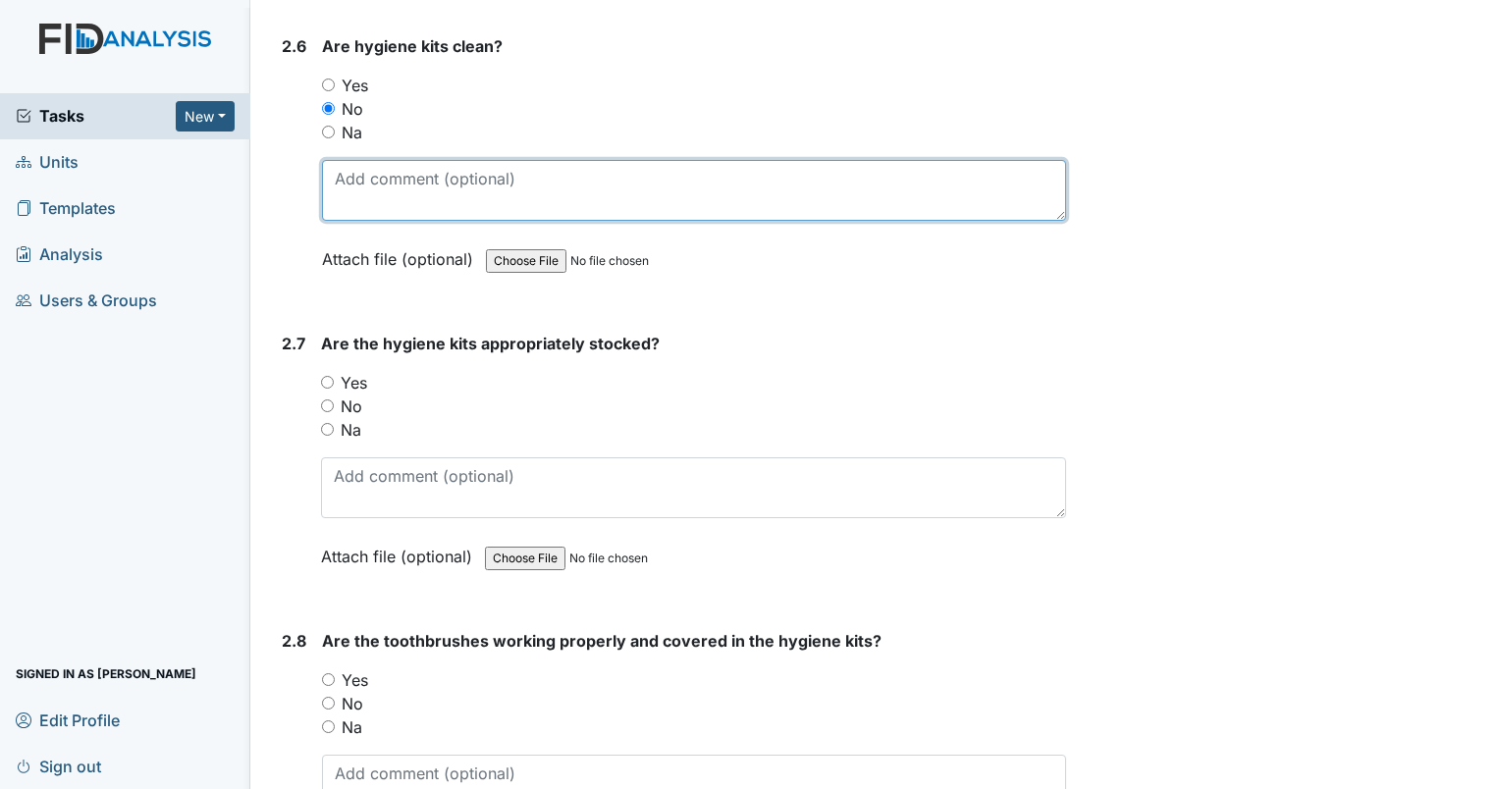
click at [356, 183] on textarea at bounding box center [694, 190] width 744 height 61
type textarea "Will be clean tonight"
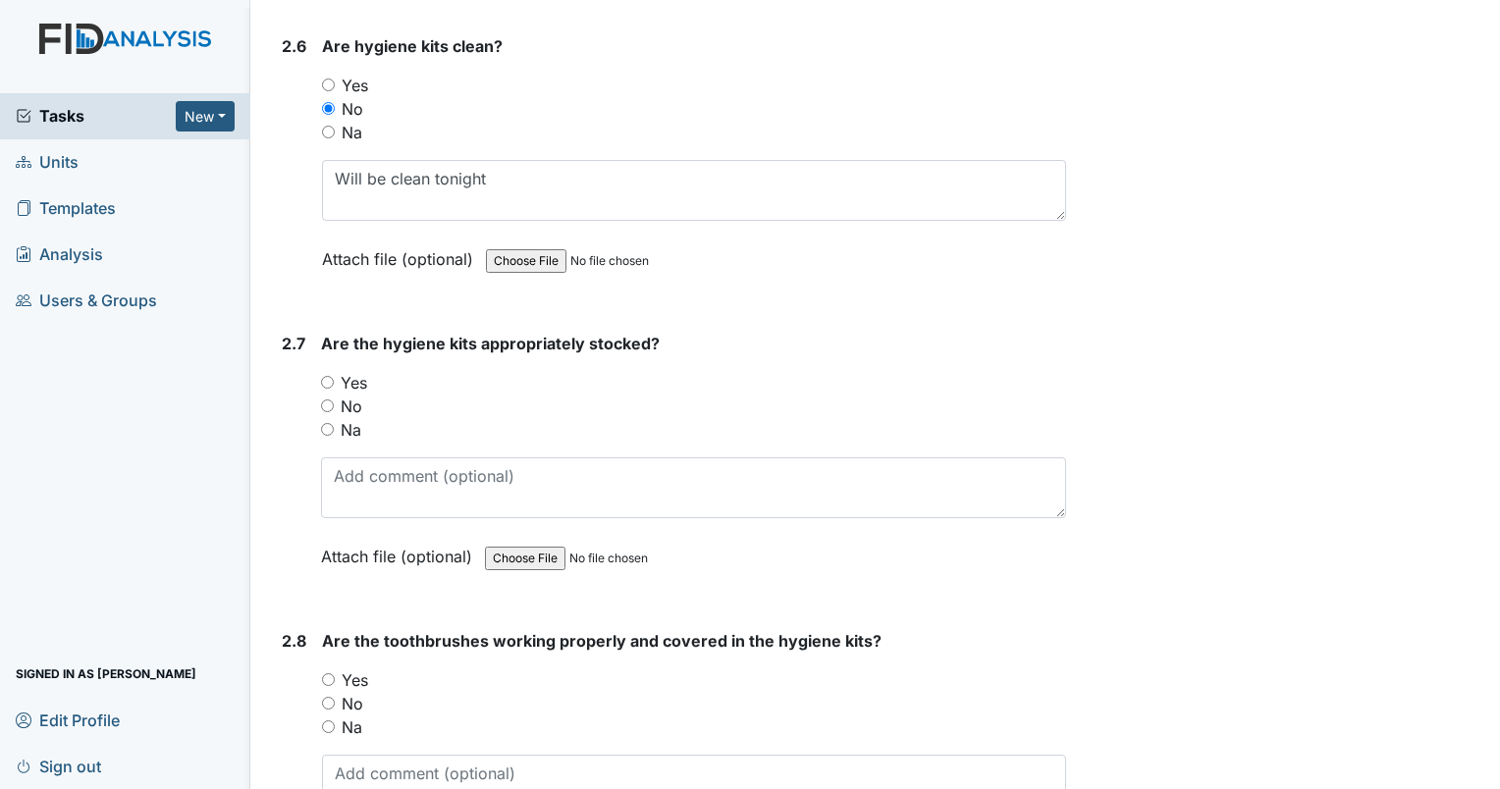
click at [326, 376] on input "Yes" at bounding box center [327, 382] width 13 height 13
radio input "true"
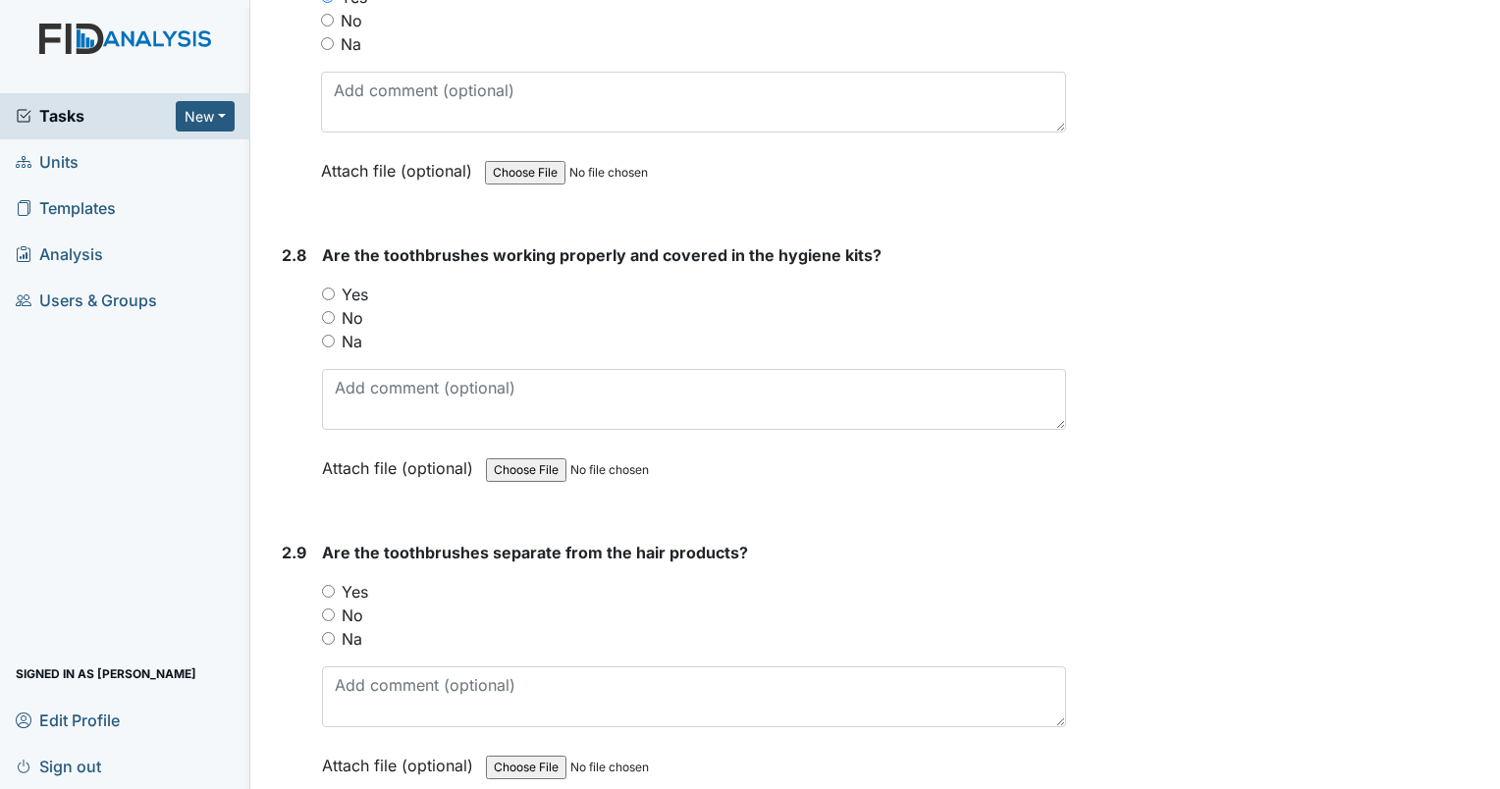
scroll to position [3830, 0]
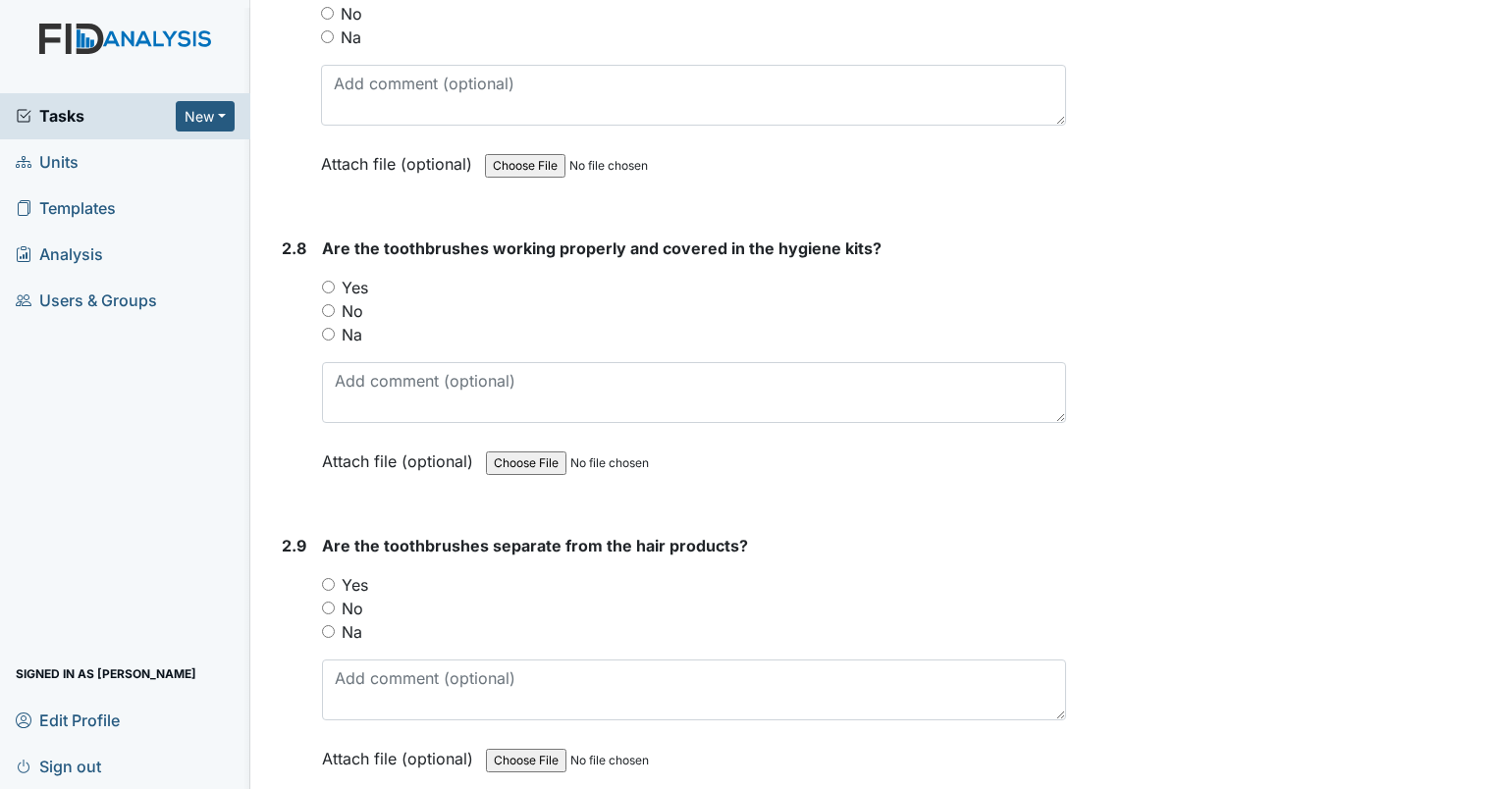
click at [329, 281] on input "Yes" at bounding box center [328, 287] width 13 height 13
radio input "true"
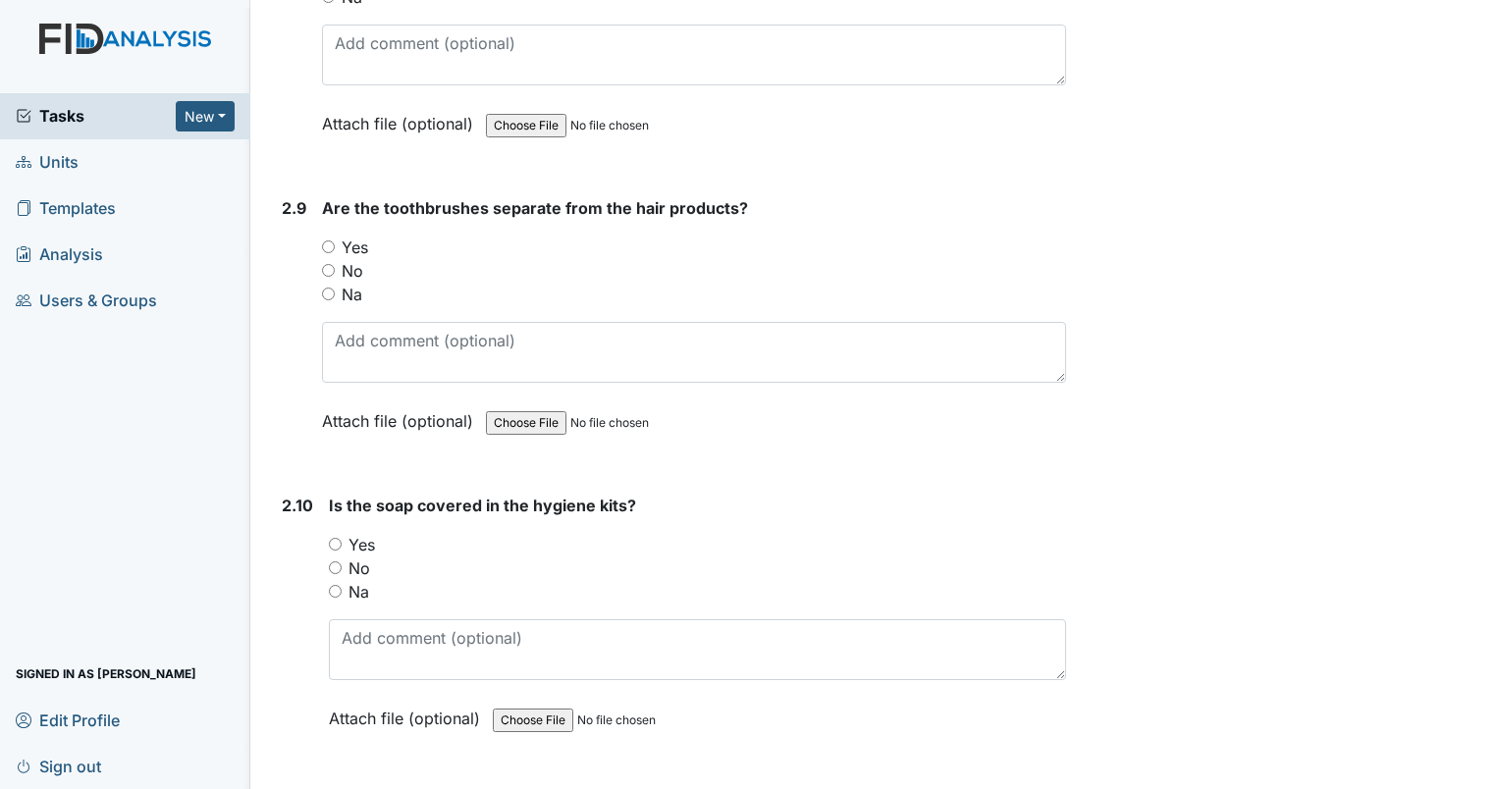
scroll to position [4222, 0]
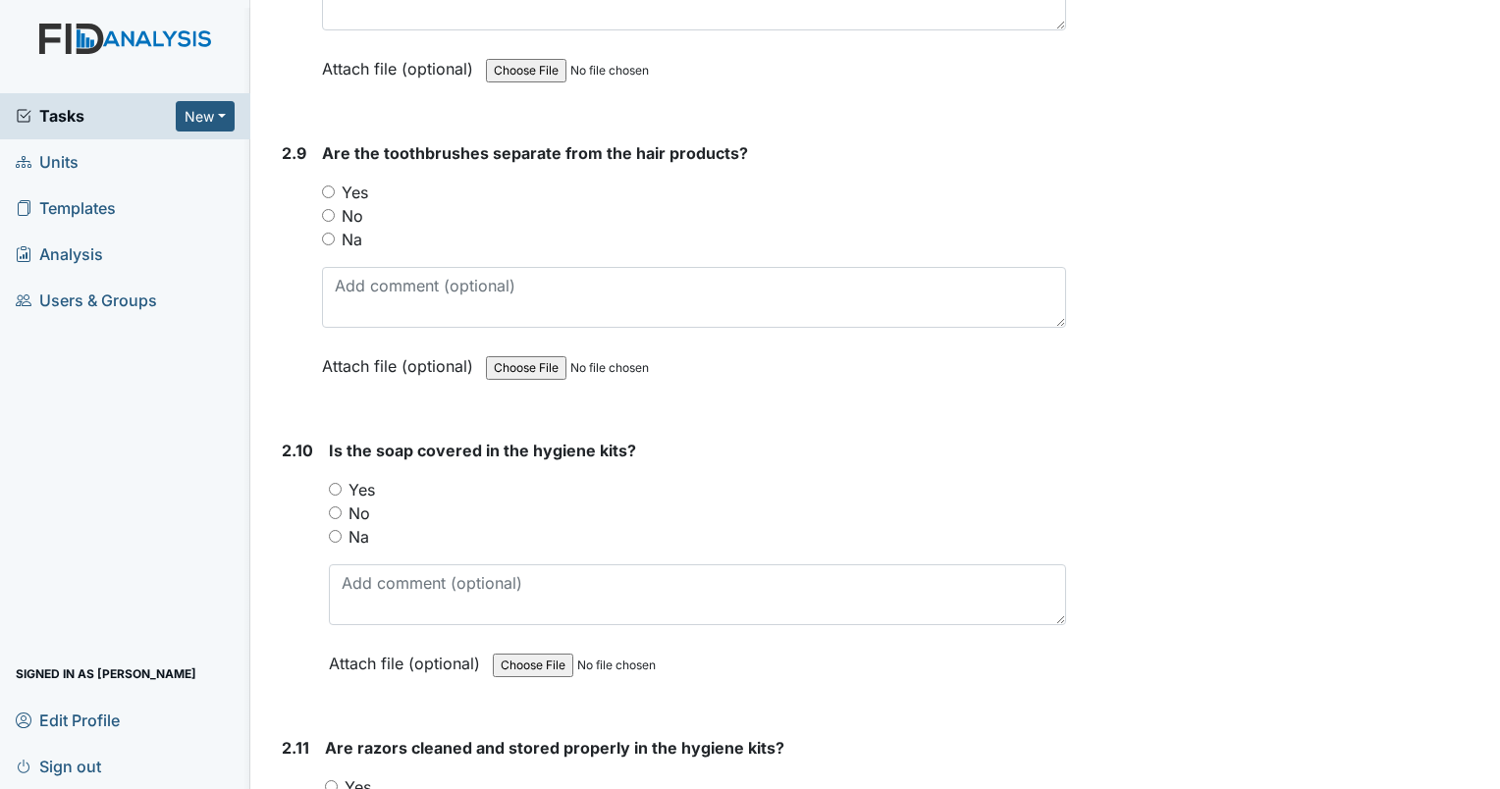
click at [327, 186] on input "Yes" at bounding box center [328, 192] width 13 height 13
radio input "true"
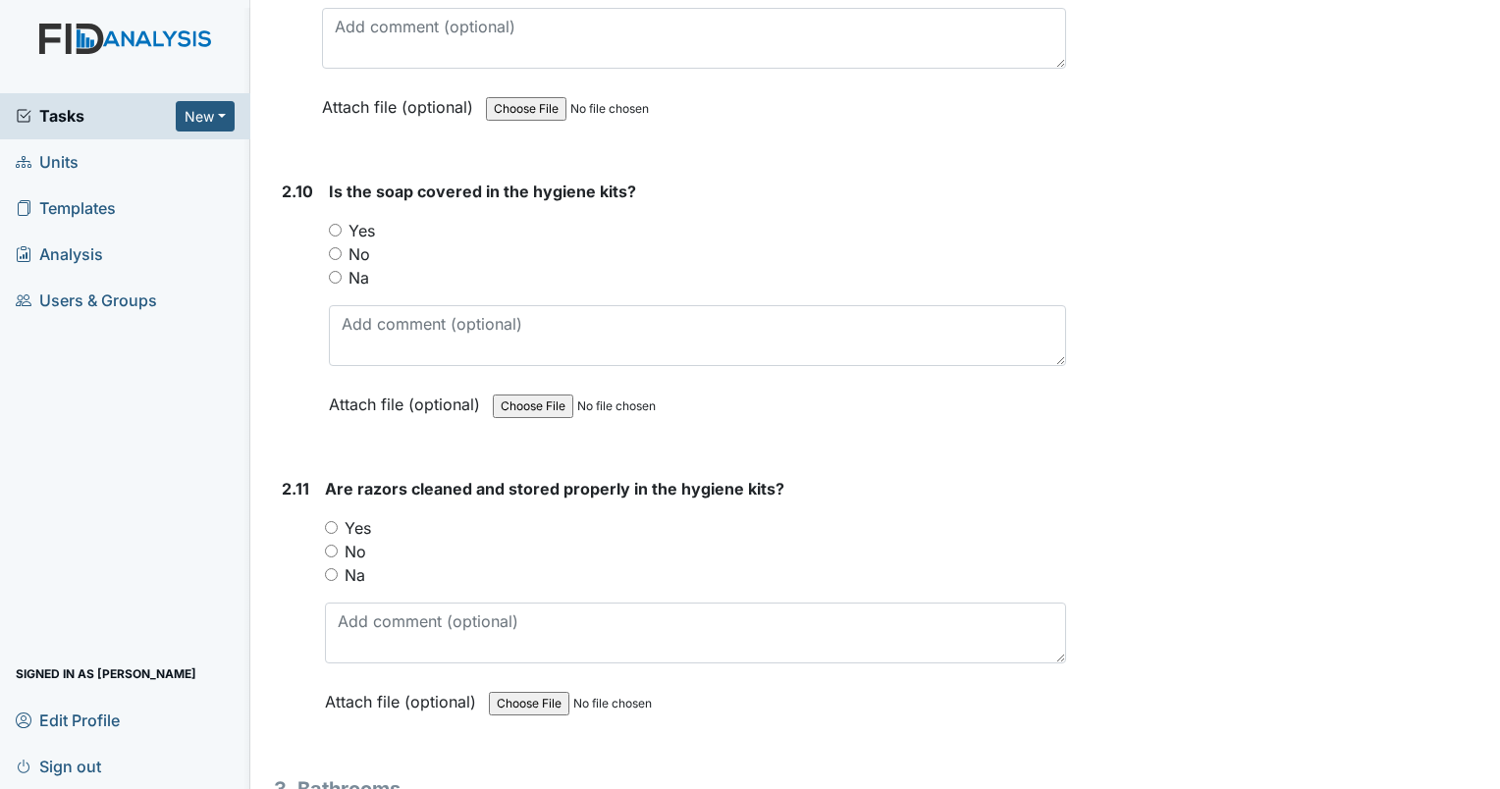
scroll to position [4517, 0]
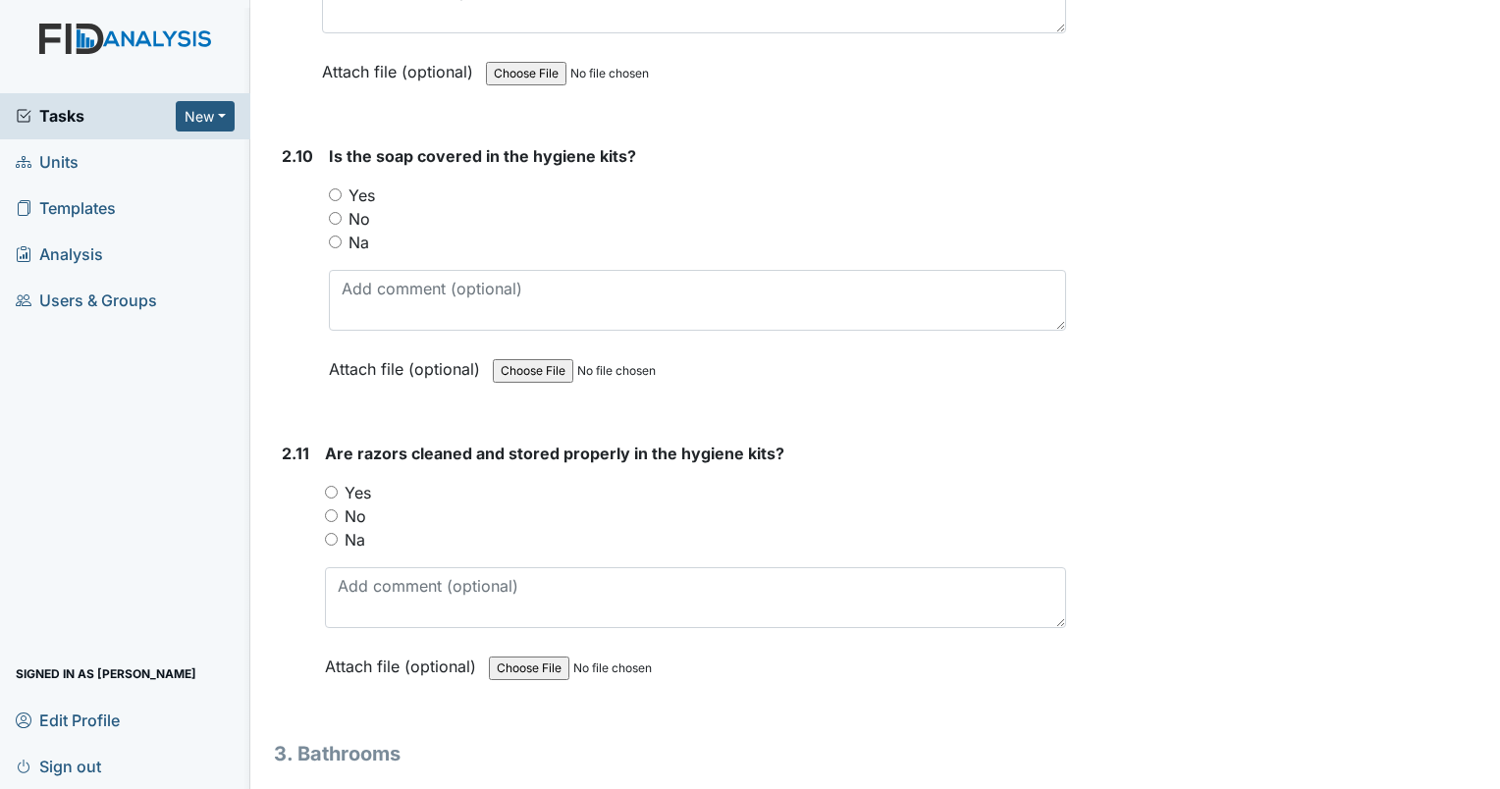
click at [332, 212] on input "No" at bounding box center [335, 218] width 13 height 13
radio input "true"
click at [330, 533] on input "Na" at bounding box center [331, 539] width 13 height 13
radio input "true"
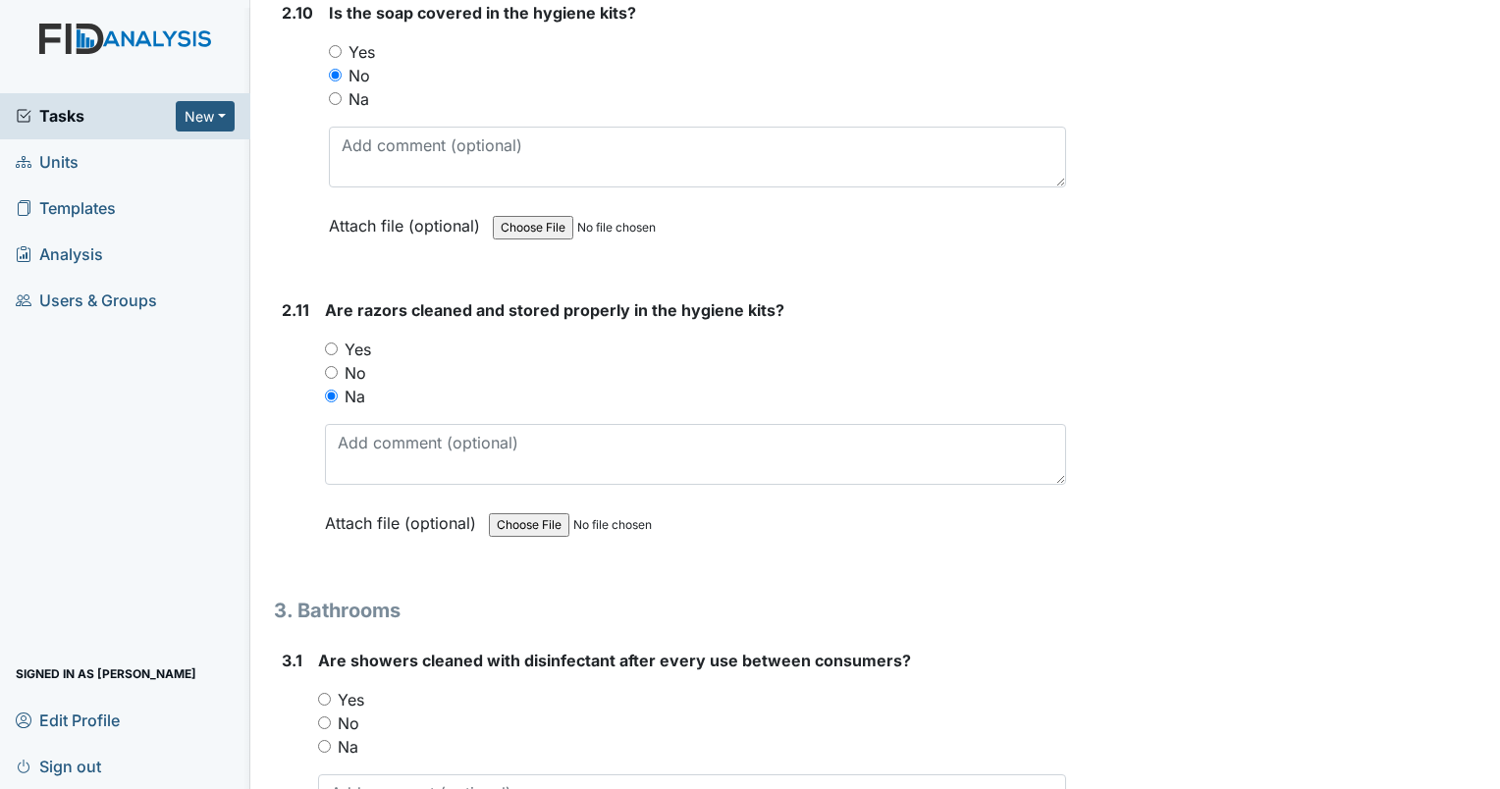
scroll to position [5008, 0]
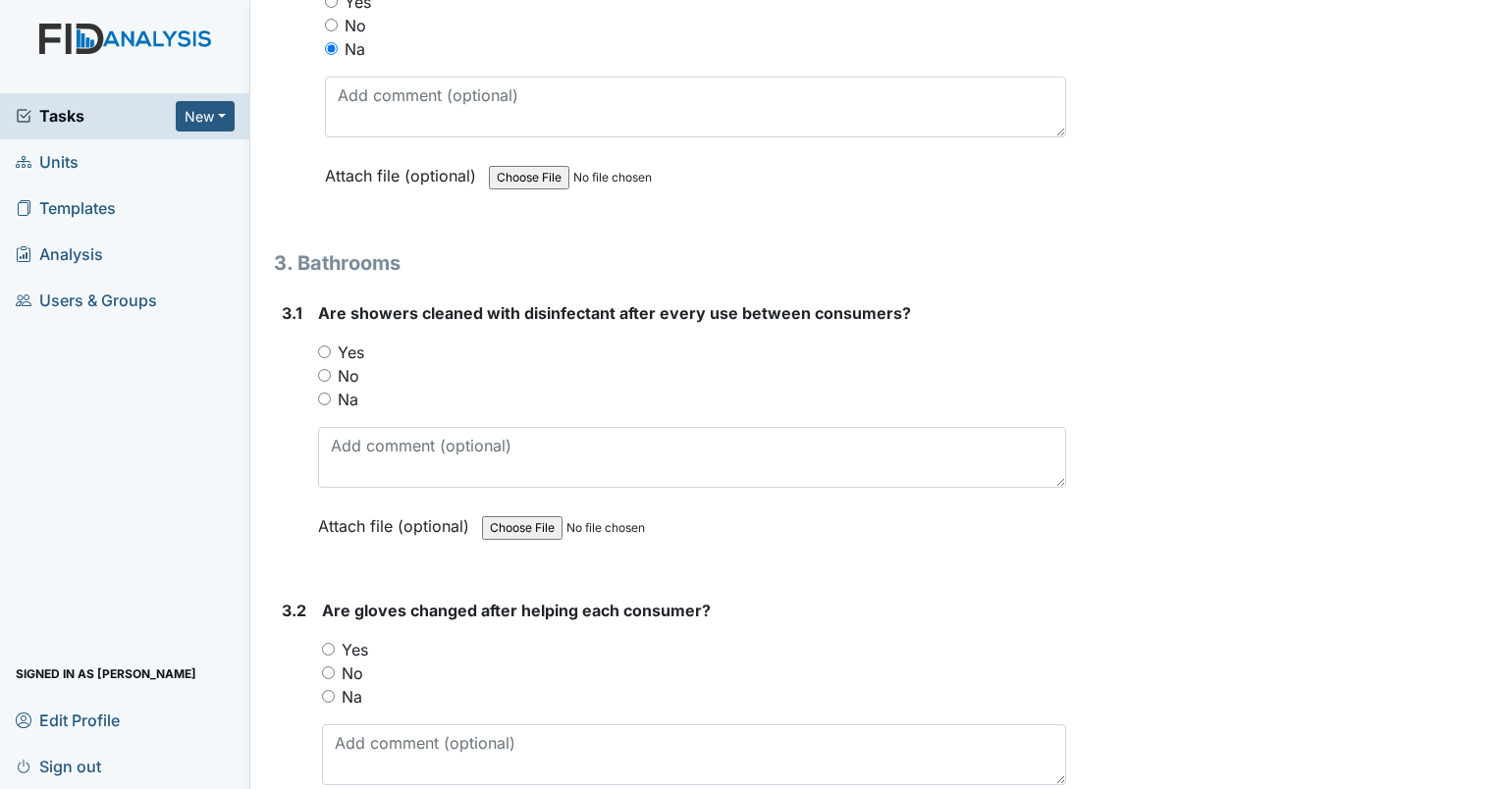
click at [325, 346] on input "Yes" at bounding box center [324, 352] width 13 height 13
radio input "true"
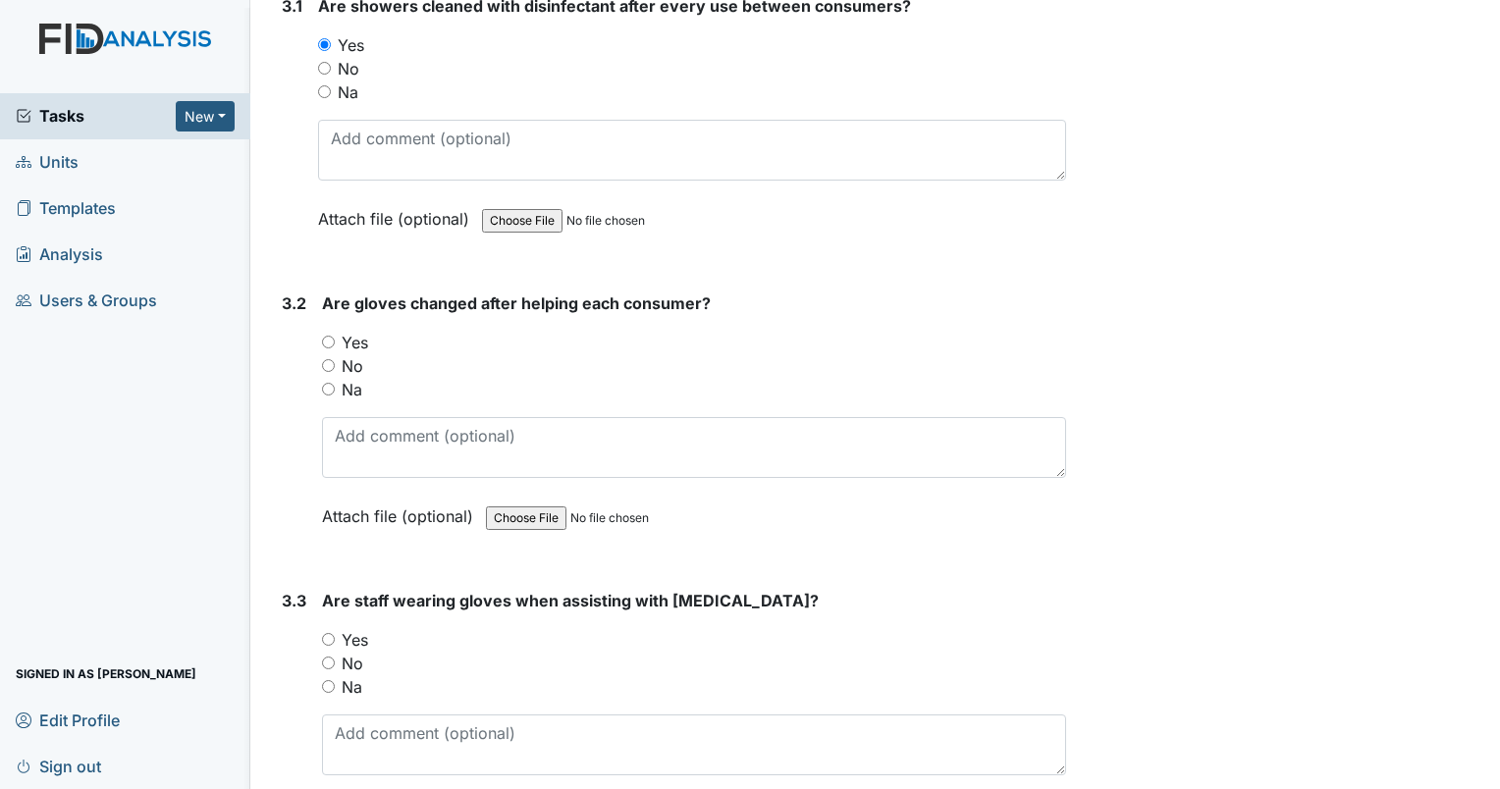
scroll to position [5401, 0]
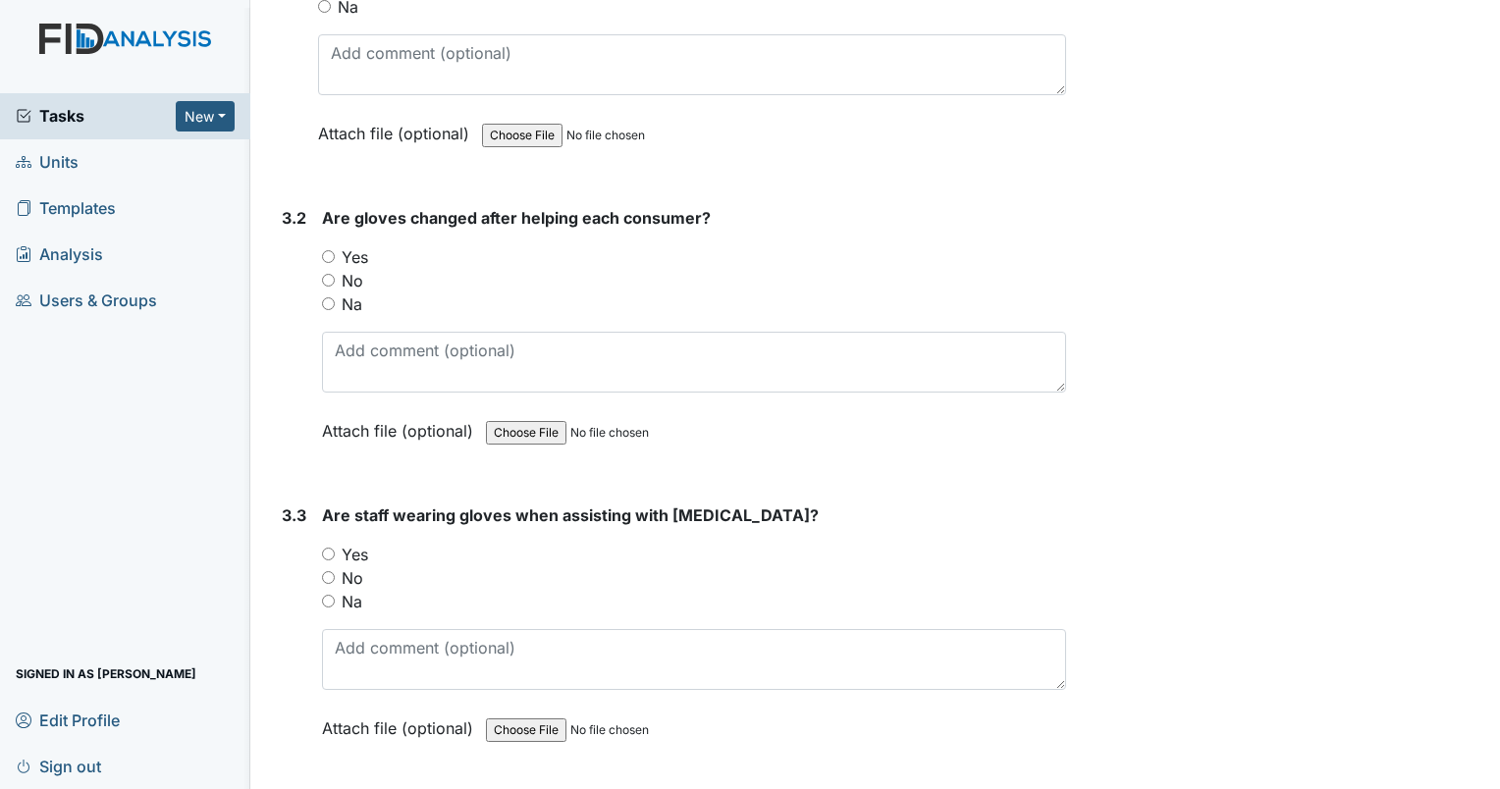
drag, startPoint x: 330, startPoint y: 238, endPoint x: 357, endPoint y: 233, distance: 27.9
click at [332, 250] on input "Yes" at bounding box center [328, 256] width 13 height 13
radio input "true"
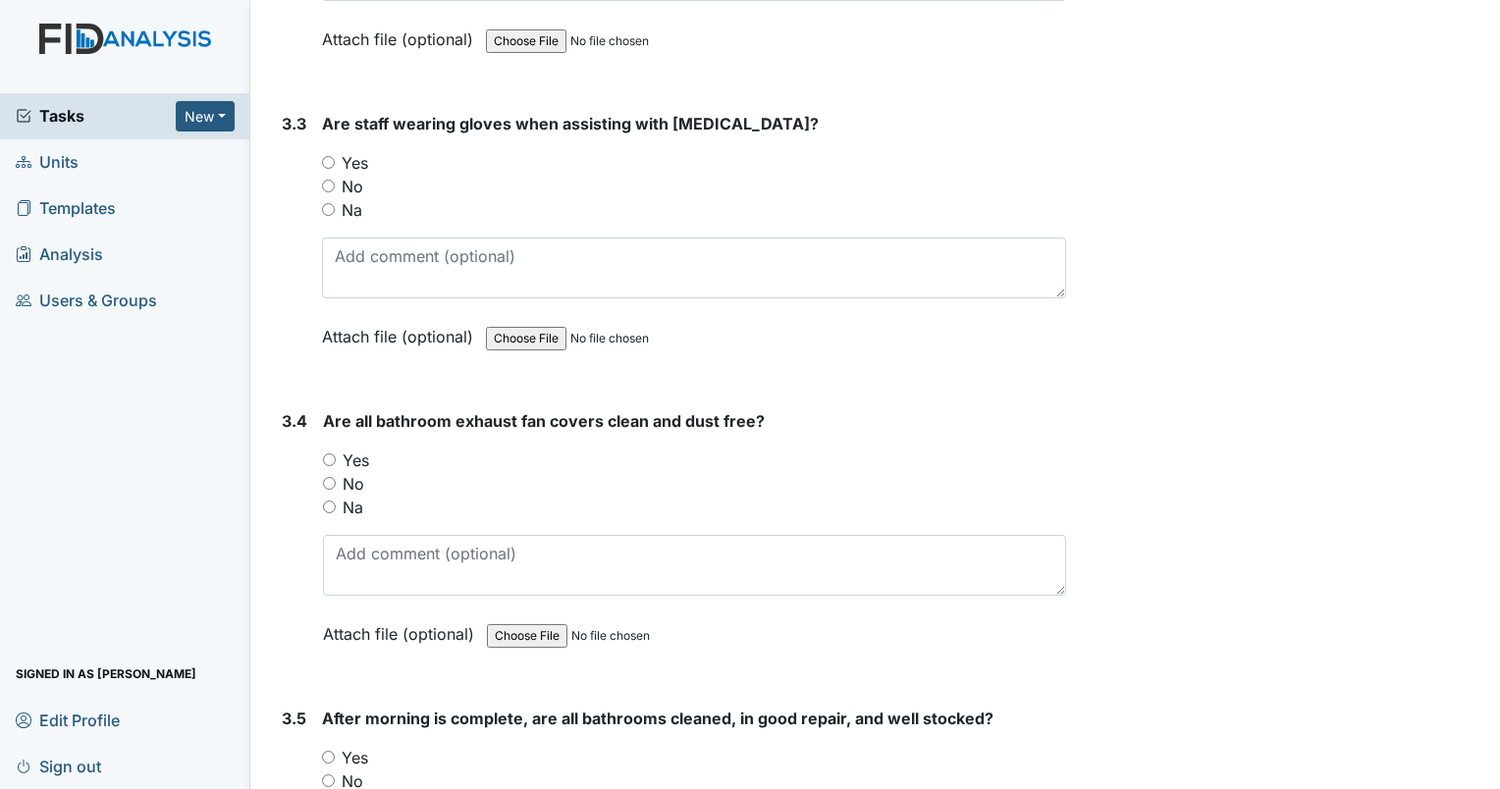
scroll to position [5794, 0]
click at [326, 155] on input "Yes" at bounding box center [328, 161] width 13 height 13
radio input "true"
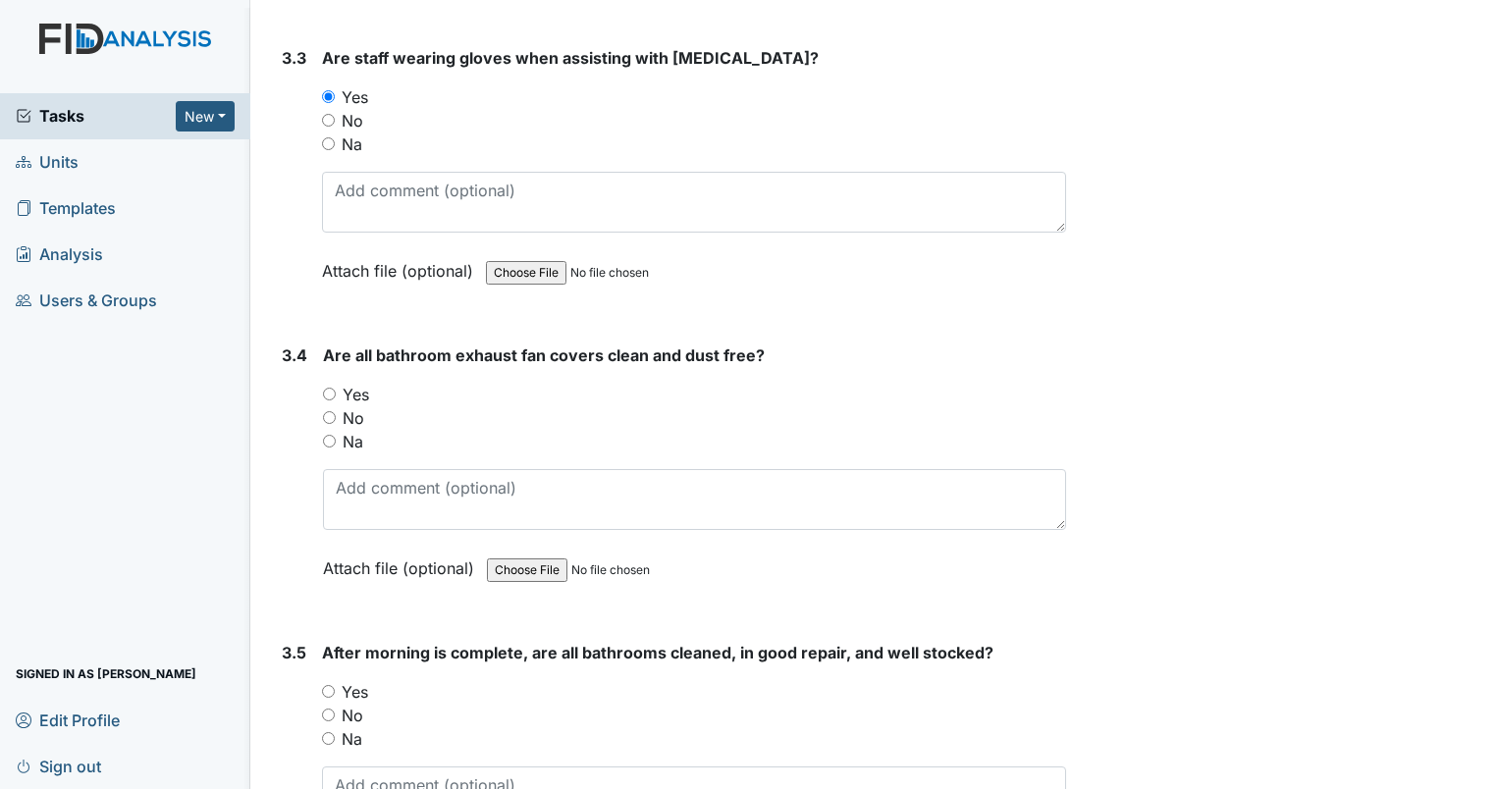
scroll to position [5892, 0]
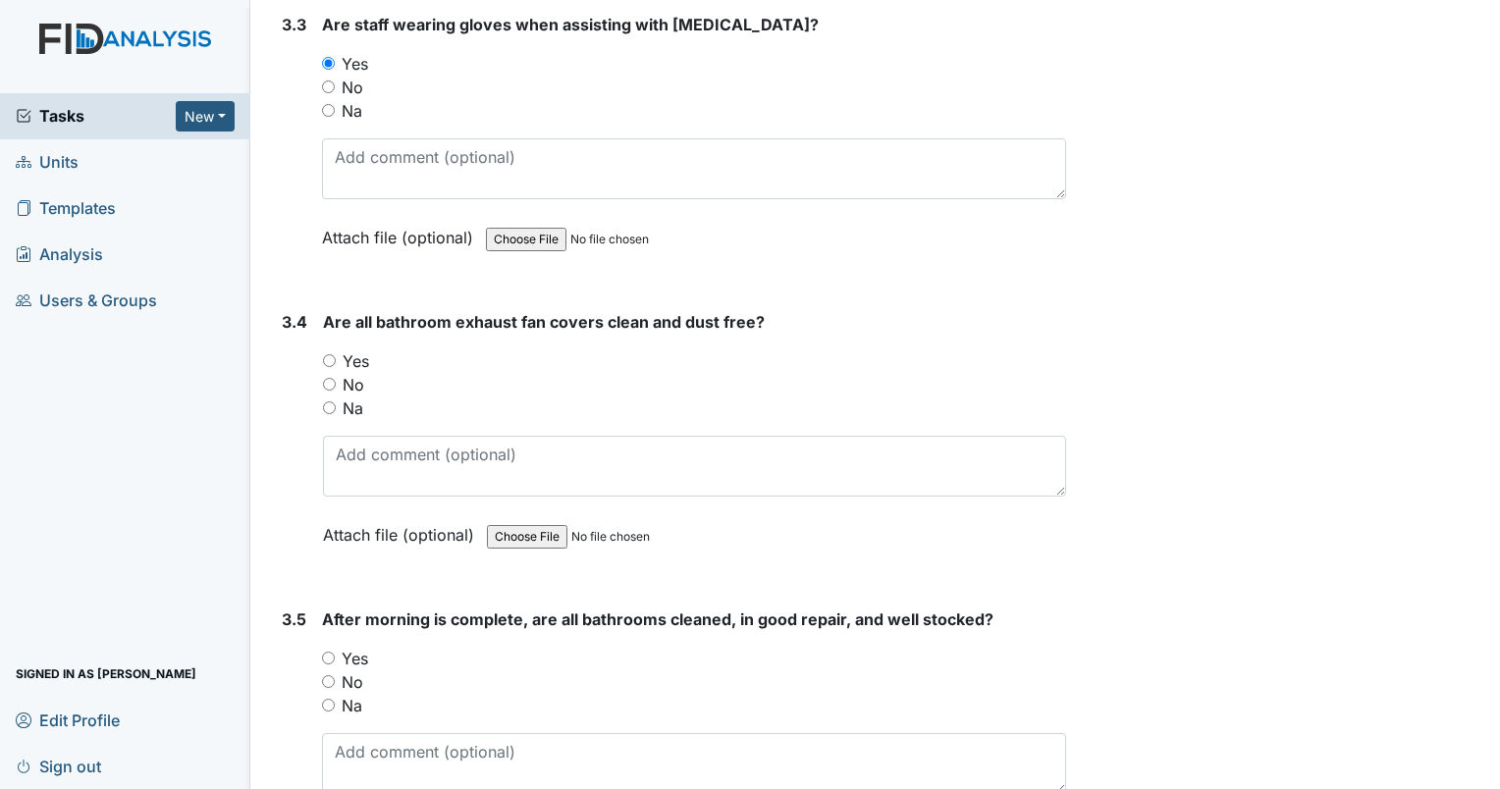
click at [321, 342] on div "3.4 Are all bathroom exhaust fan covers clean and dust free? You must select on…" at bounding box center [670, 443] width 792 height 266
drag, startPoint x: 326, startPoint y: 339, endPoint x: 351, endPoint y: 337, distance: 24.6
click at [326, 354] on input "Yes" at bounding box center [329, 360] width 13 height 13
radio input "true"
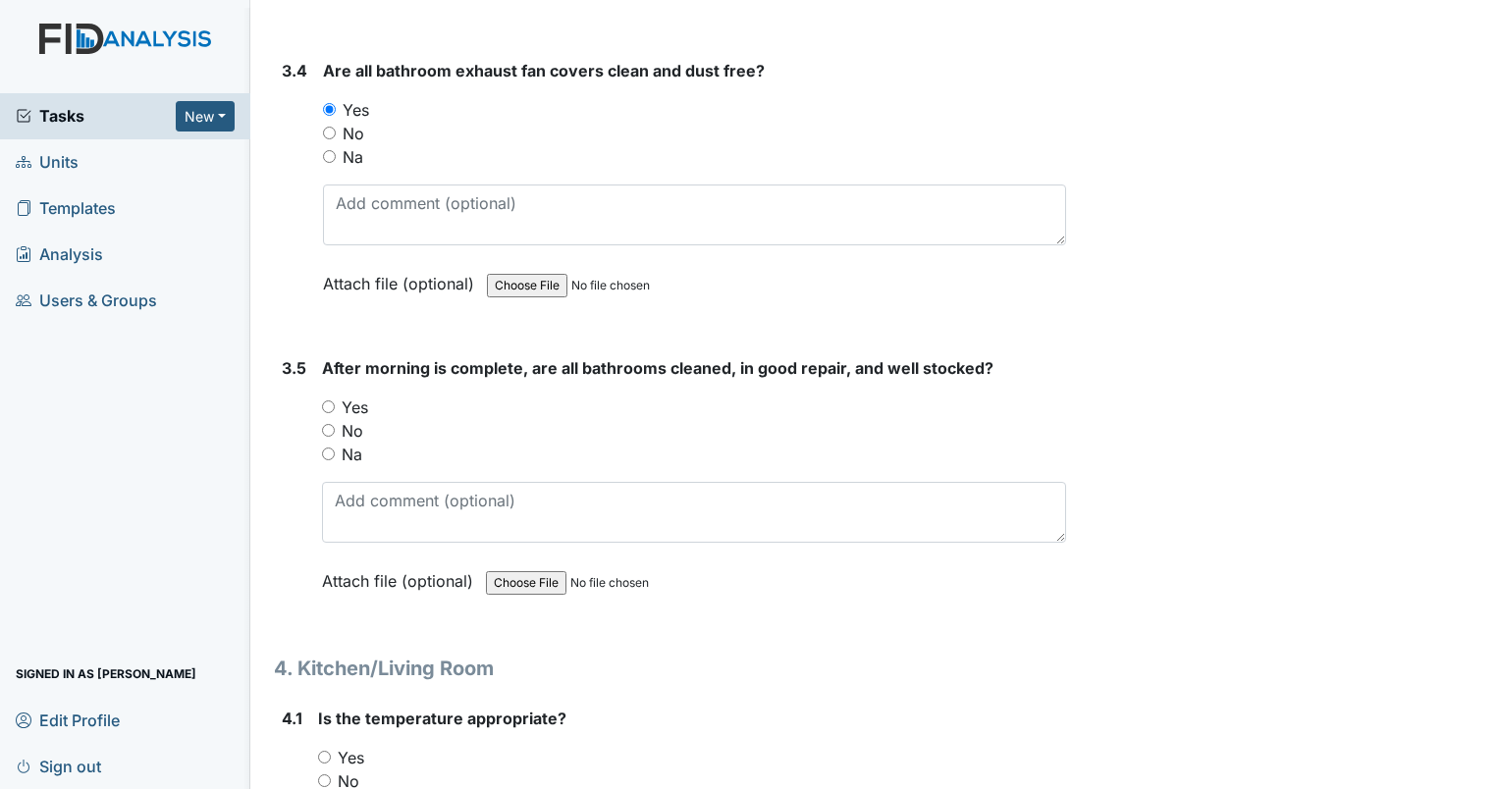
scroll to position [6088, 0]
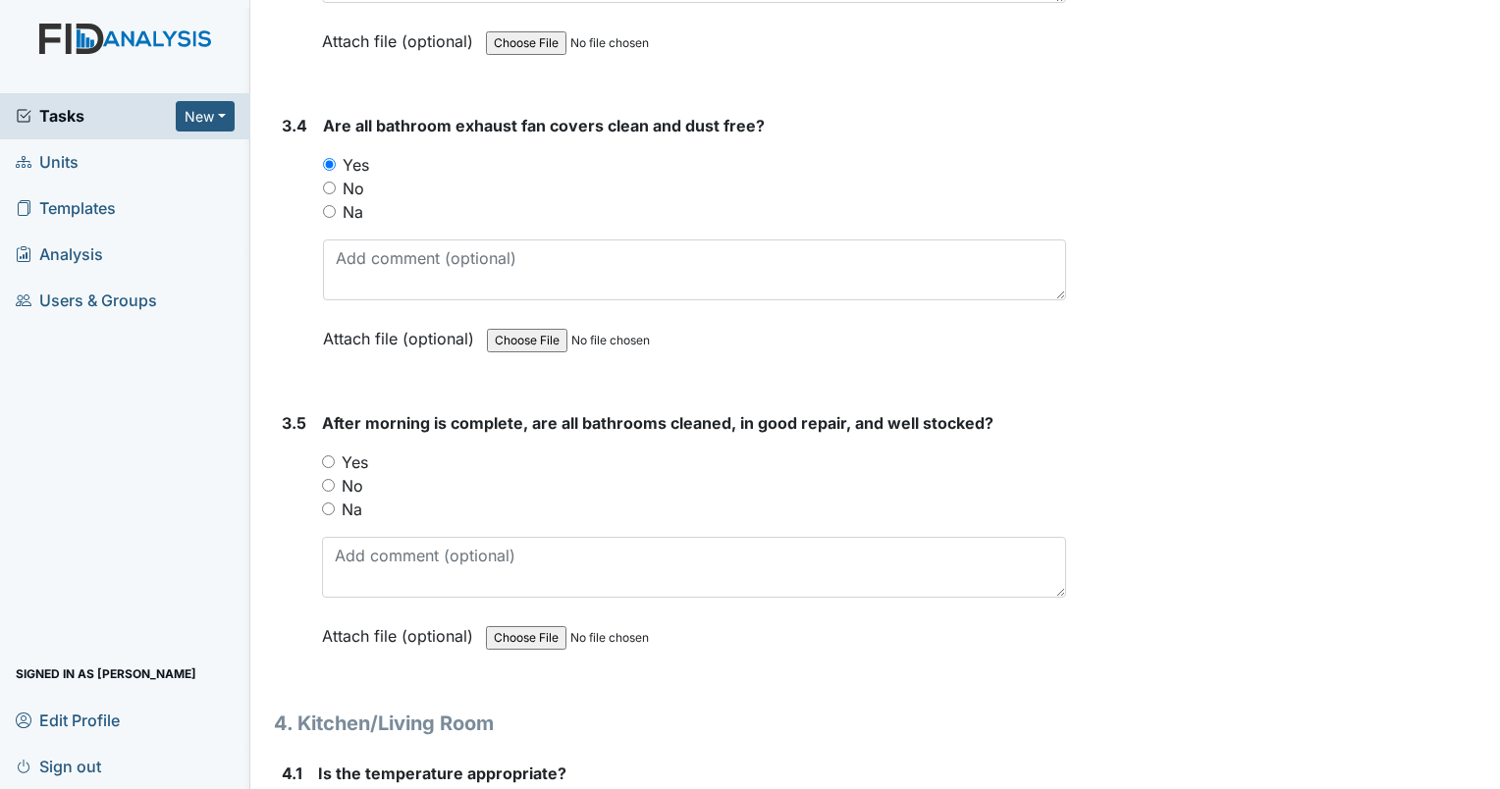
click at [328, 456] on input "Yes" at bounding box center [328, 462] width 13 height 13
radio input "true"
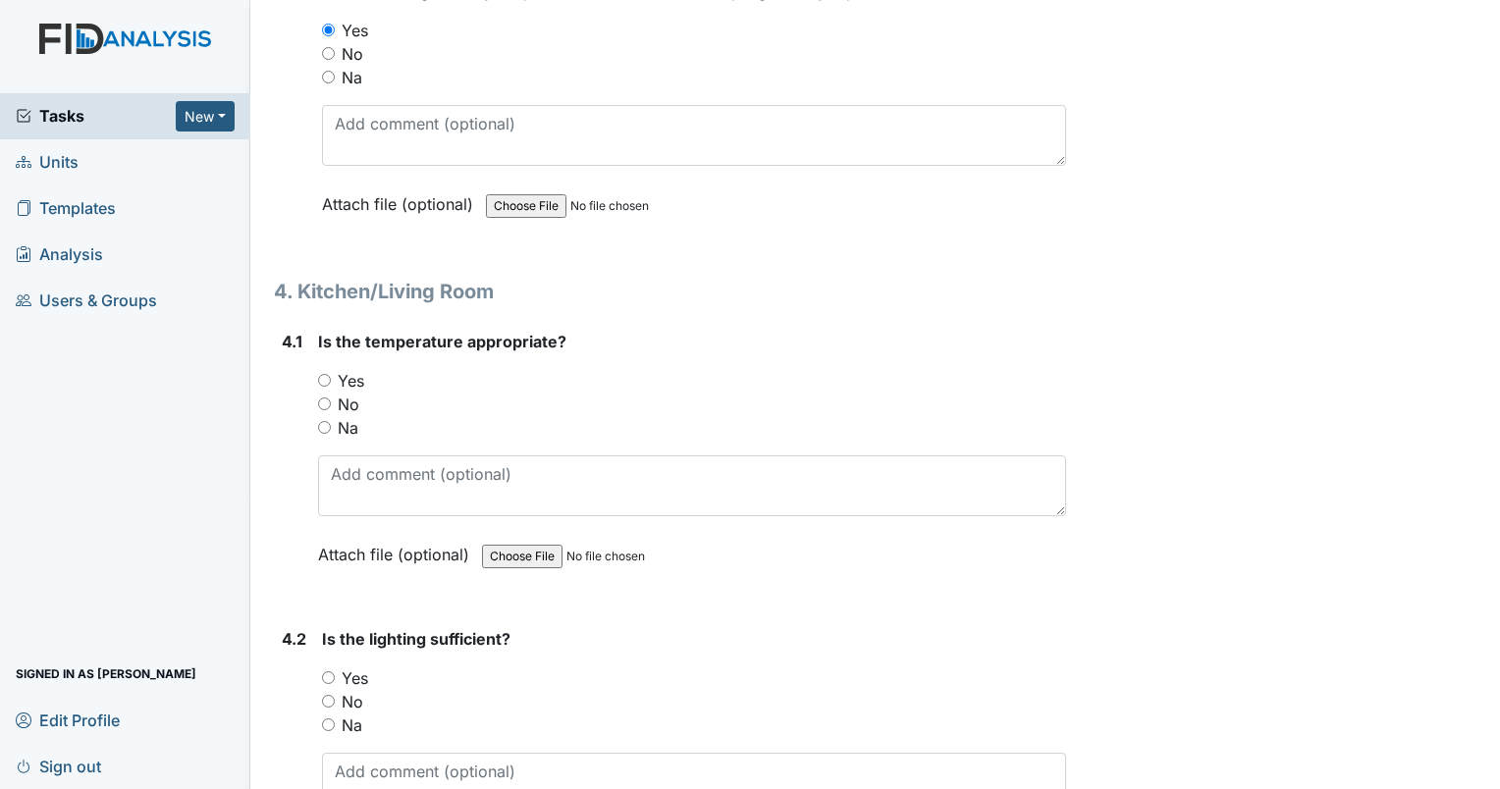
scroll to position [6579, 0]
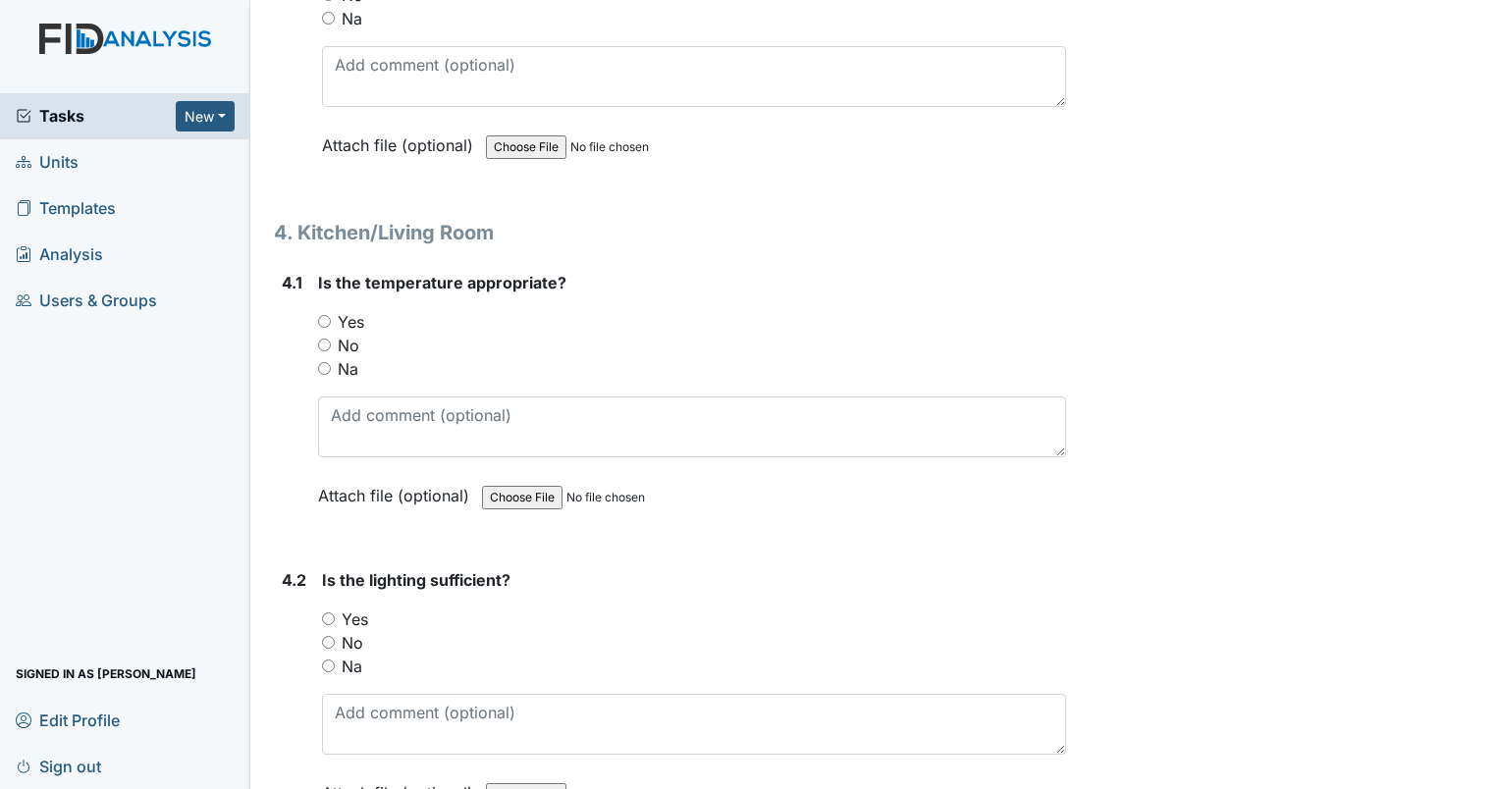
drag, startPoint x: 319, startPoint y: 299, endPoint x: 332, endPoint y: 294, distance: 14.1
click at [320, 315] on input "Yes" at bounding box center [324, 321] width 13 height 13
radio input "true"
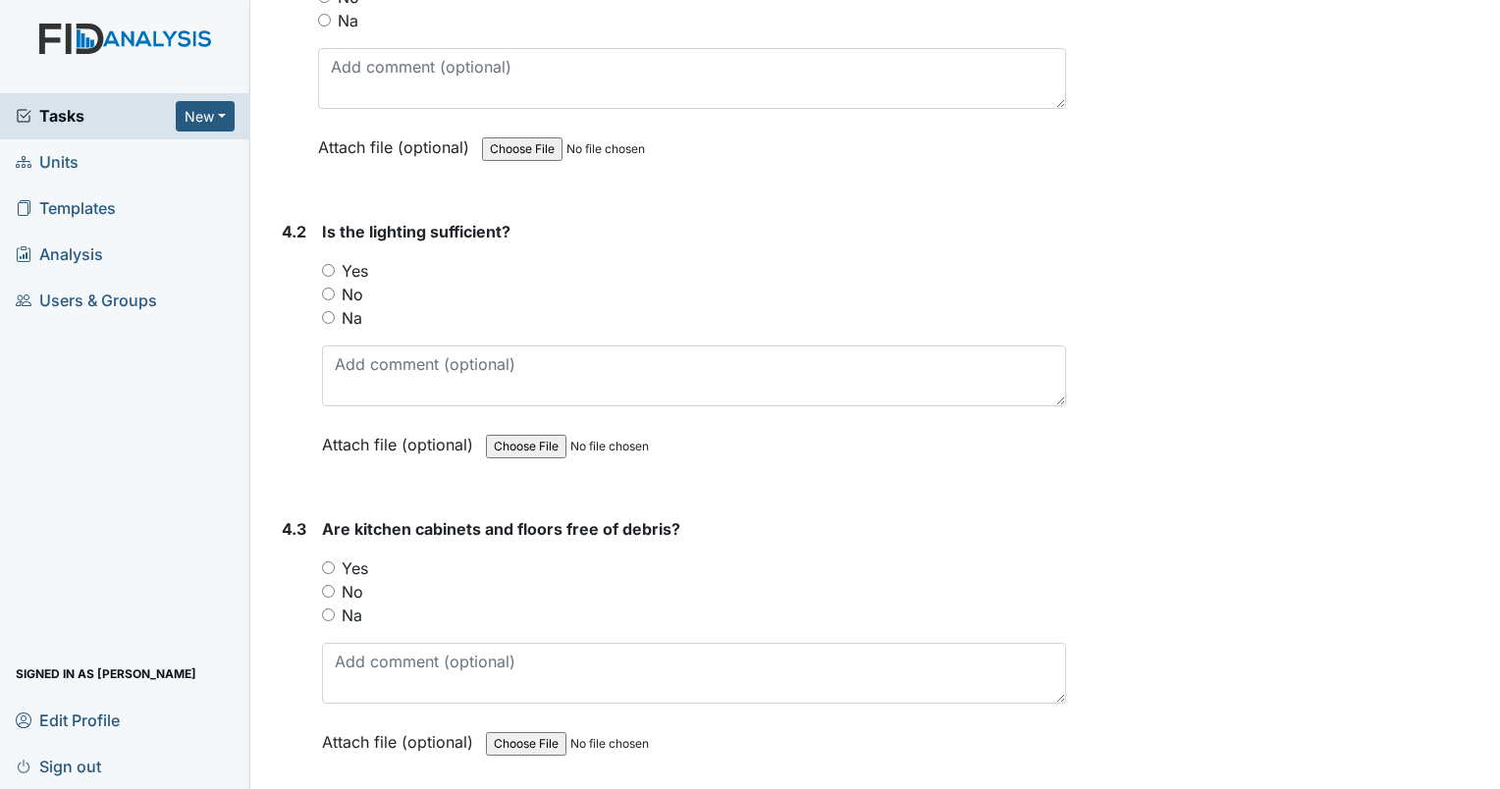
scroll to position [6972, 0]
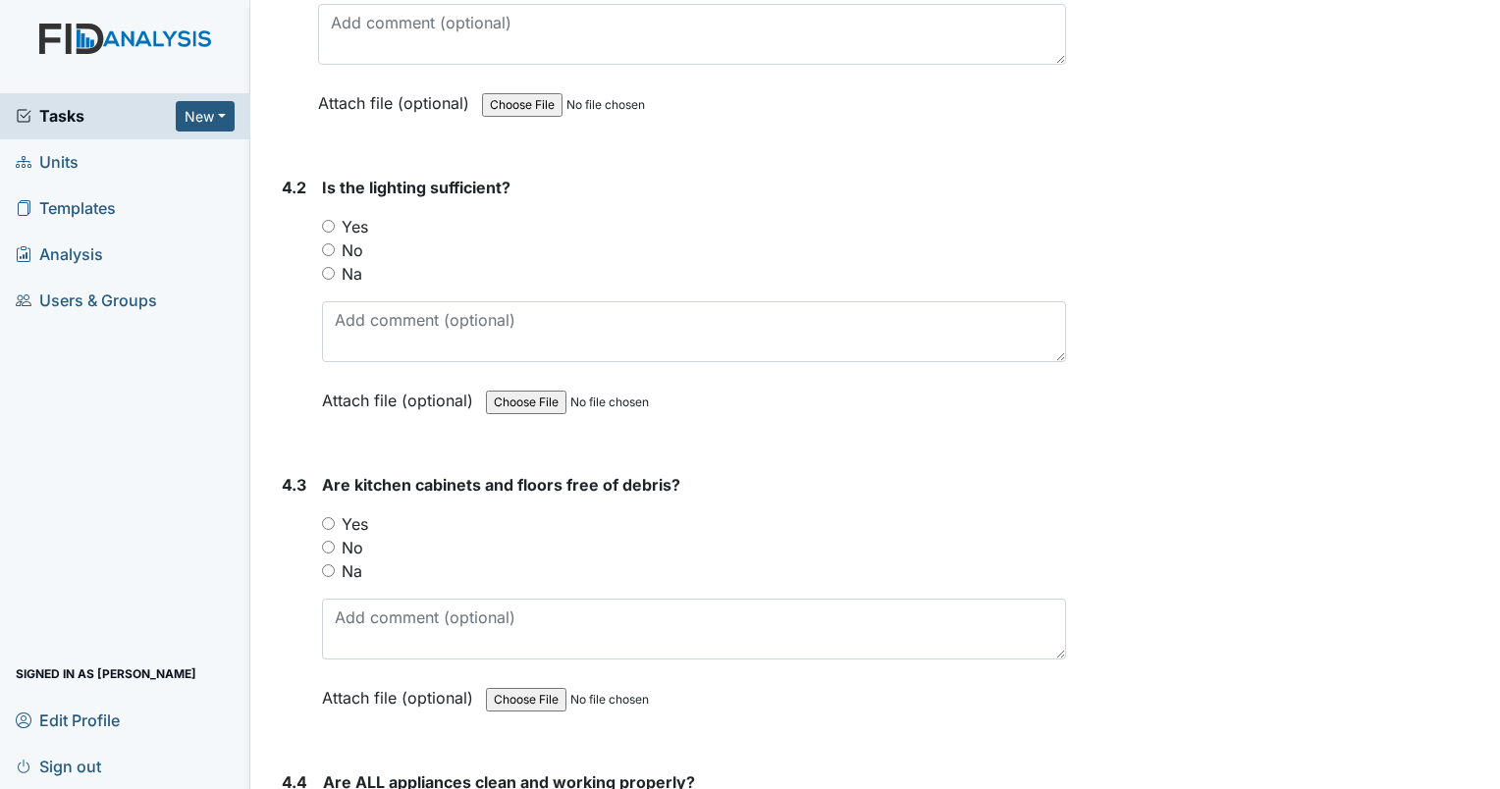
click at [326, 220] on input "Yes" at bounding box center [328, 226] width 13 height 13
radio input "true"
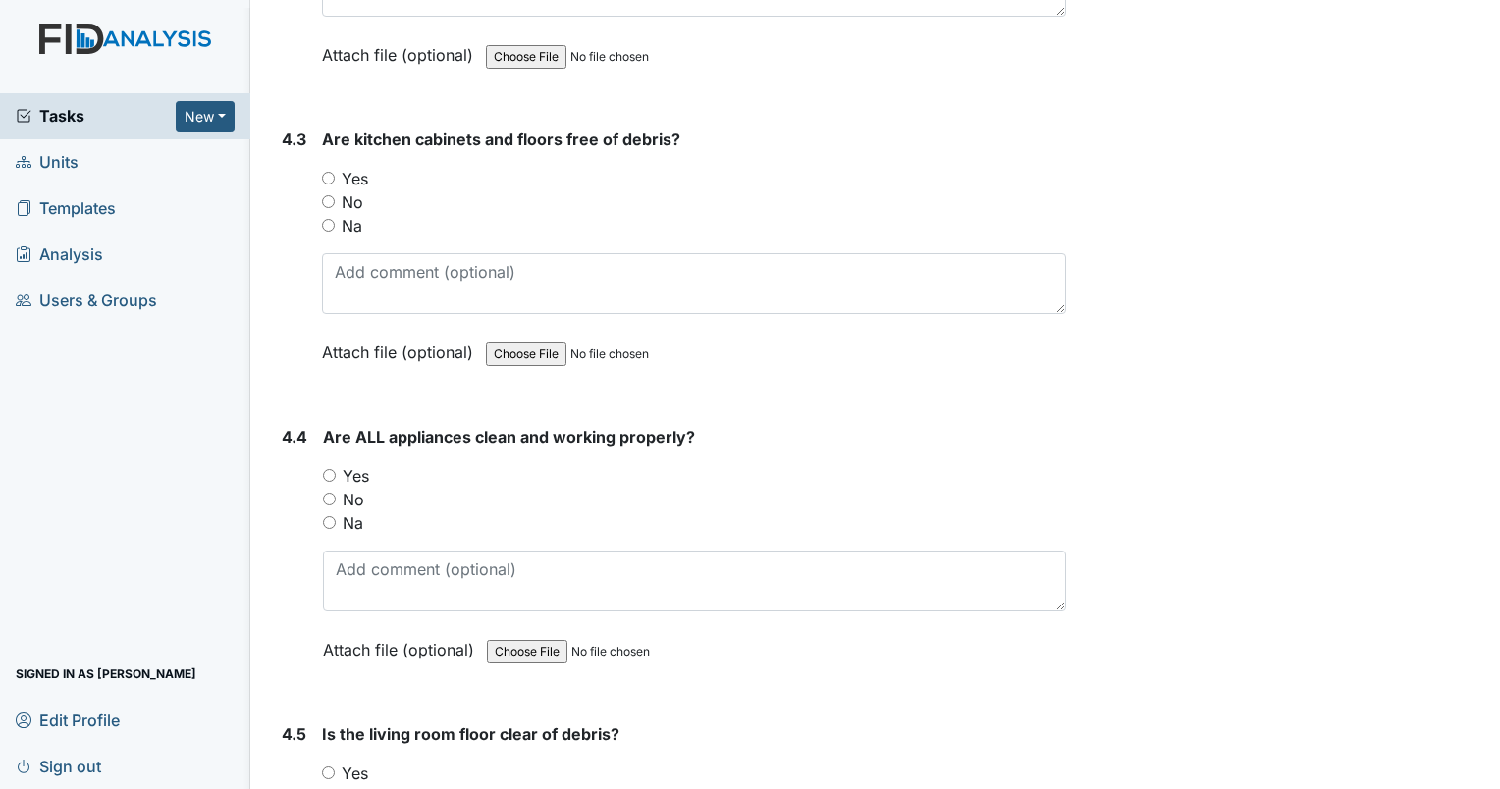
scroll to position [7365, 0]
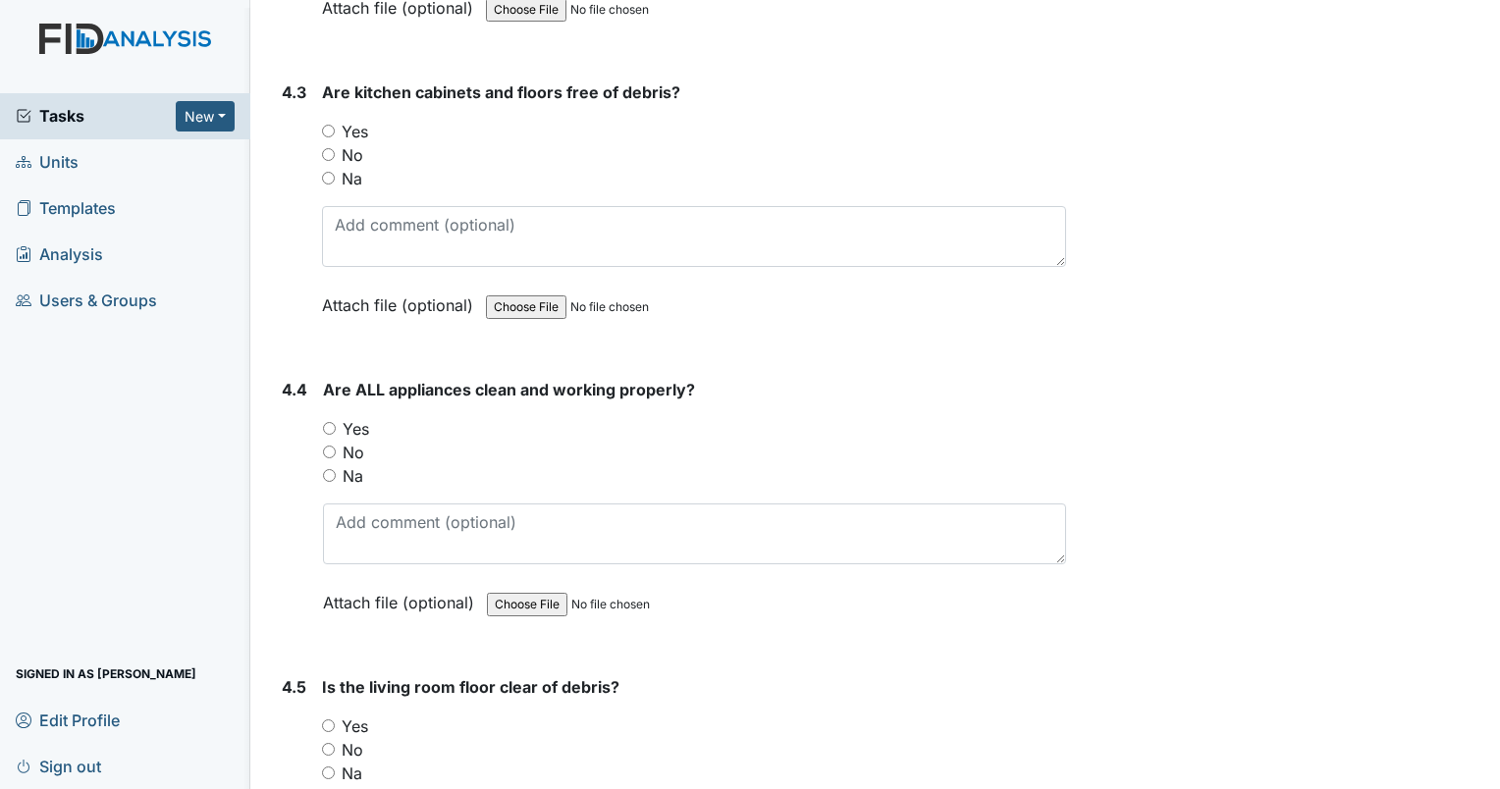
click at [327, 125] on input "Yes" at bounding box center [328, 131] width 13 height 13
radio input "true"
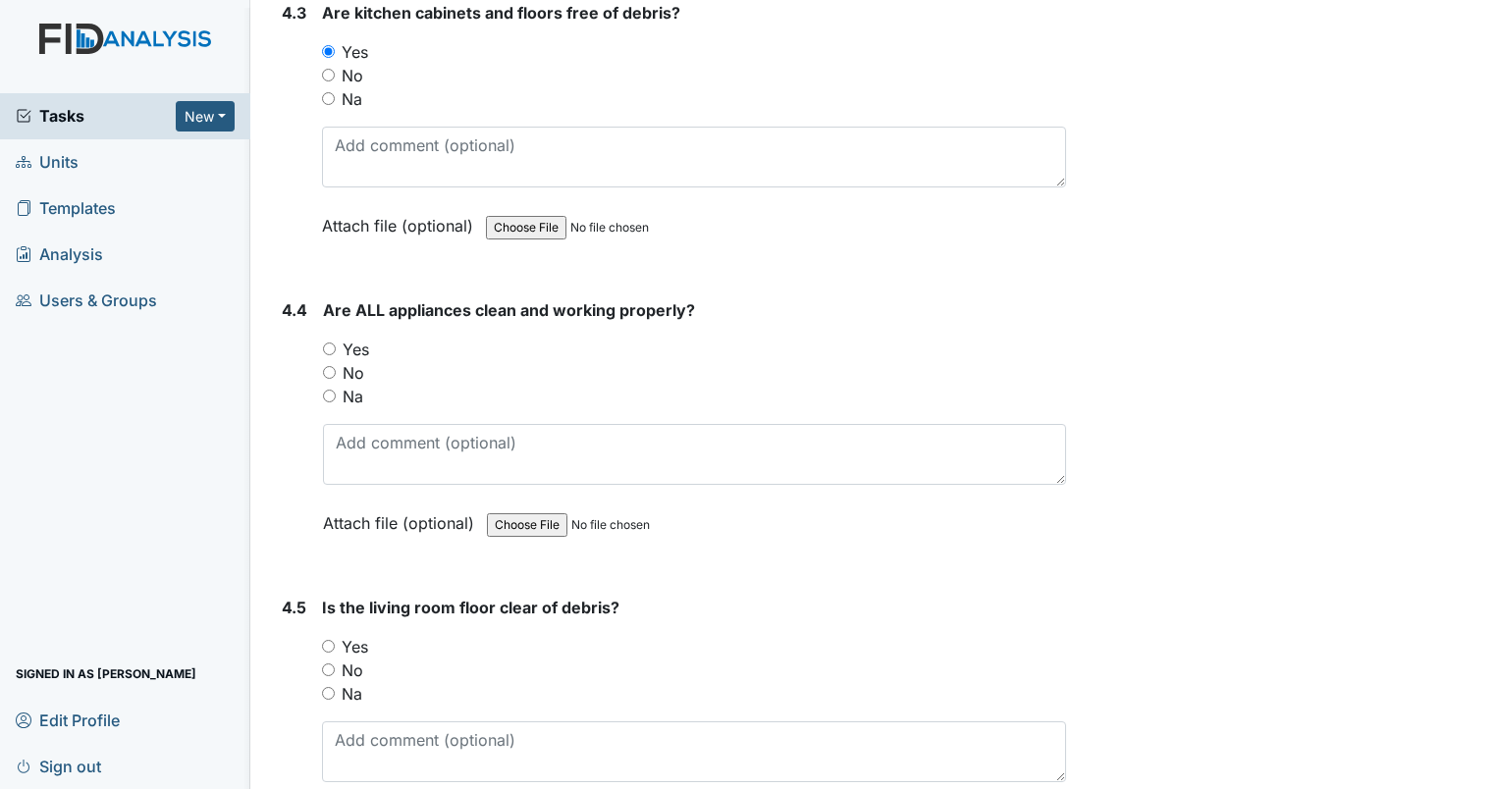
scroll to position [7561, 0]
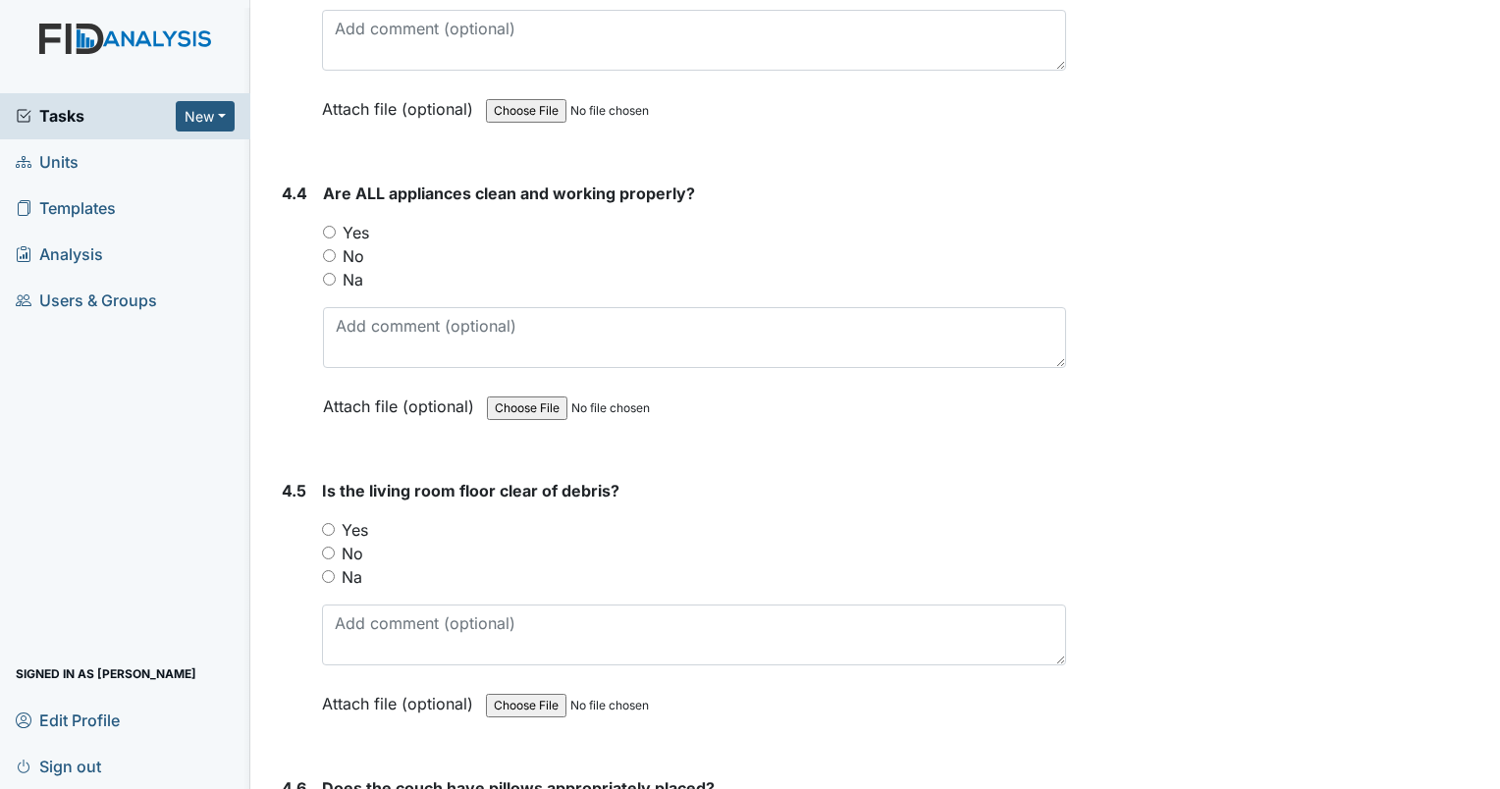
click at [326, 226] on input "Yes" at bounding box center [329, 232] width 13 height 13
radio input "true"
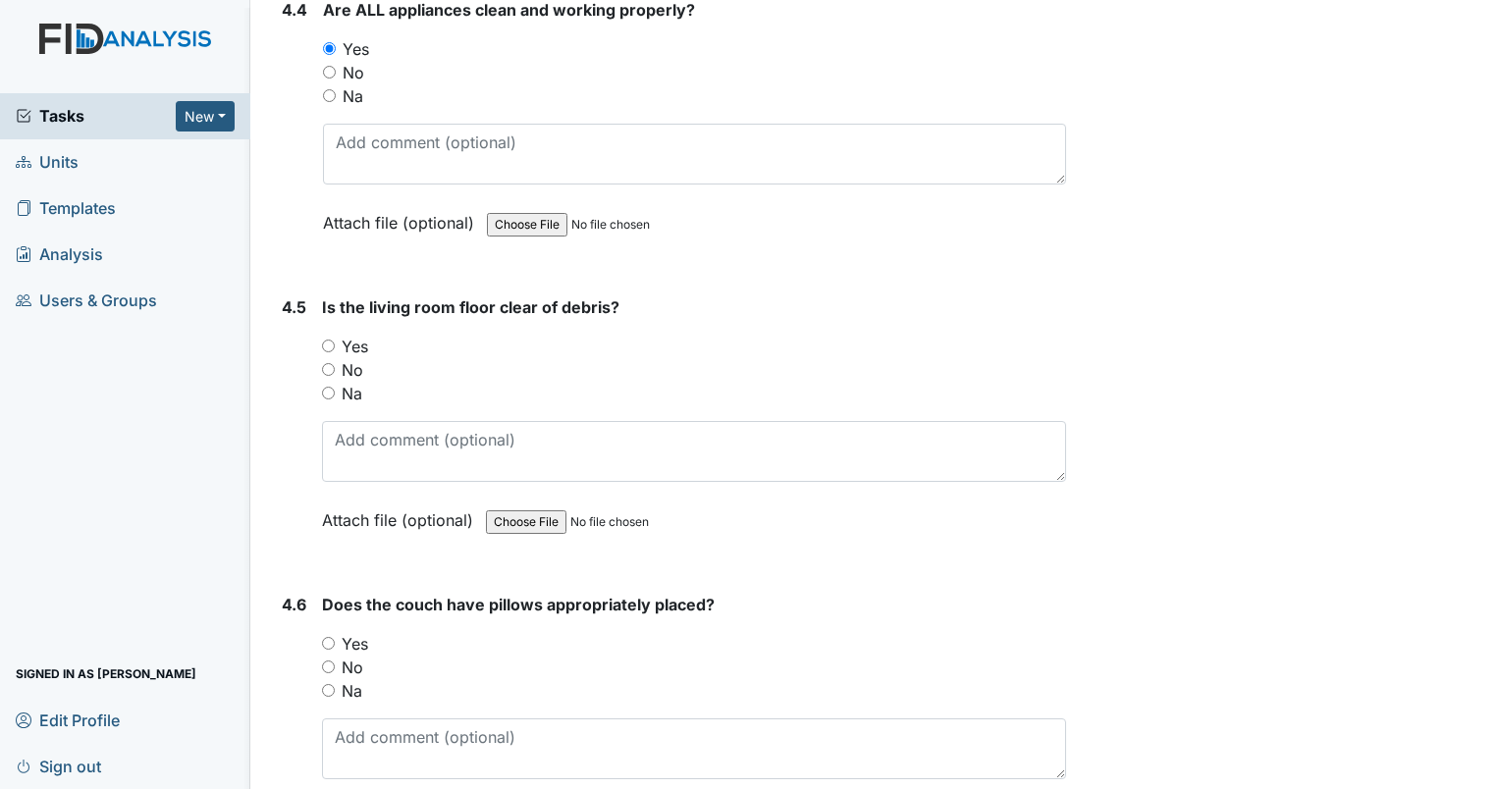
scroll to position [7856, 0]
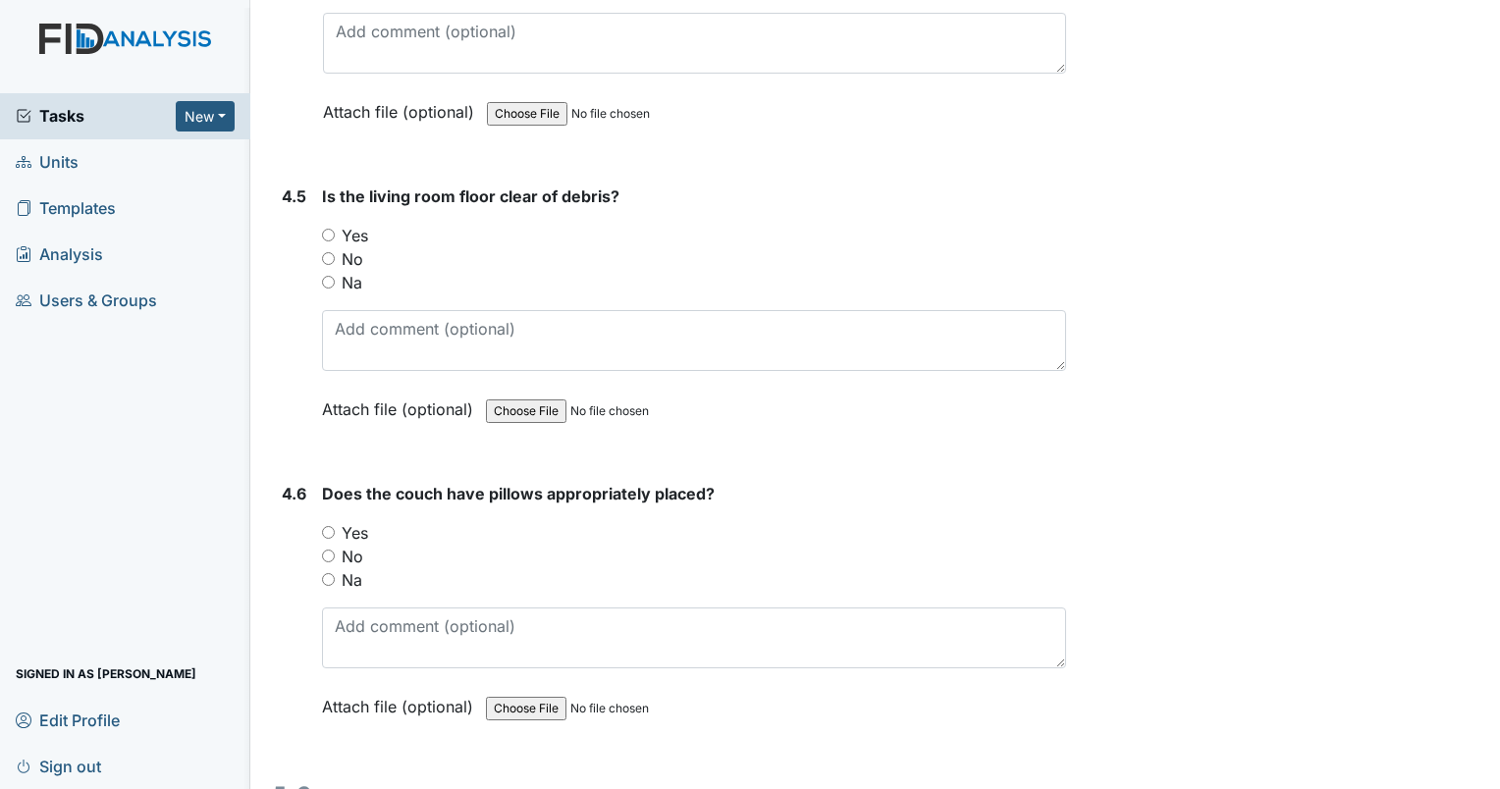
click at [330, 229] on input "Yes" at bounding box center [328, 235] width 13 height 13
radio input "true"
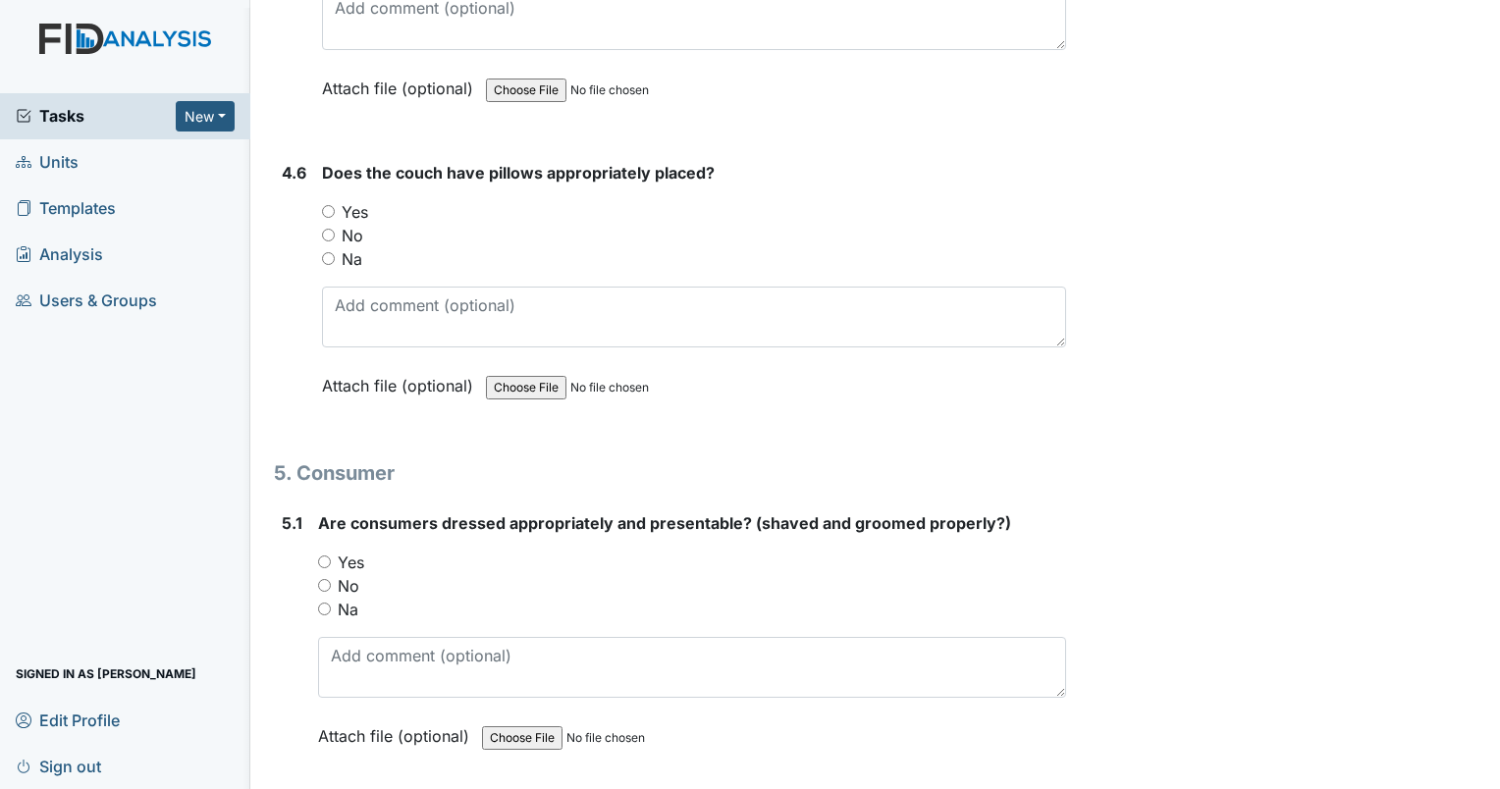
scroll to position [8248, 0]
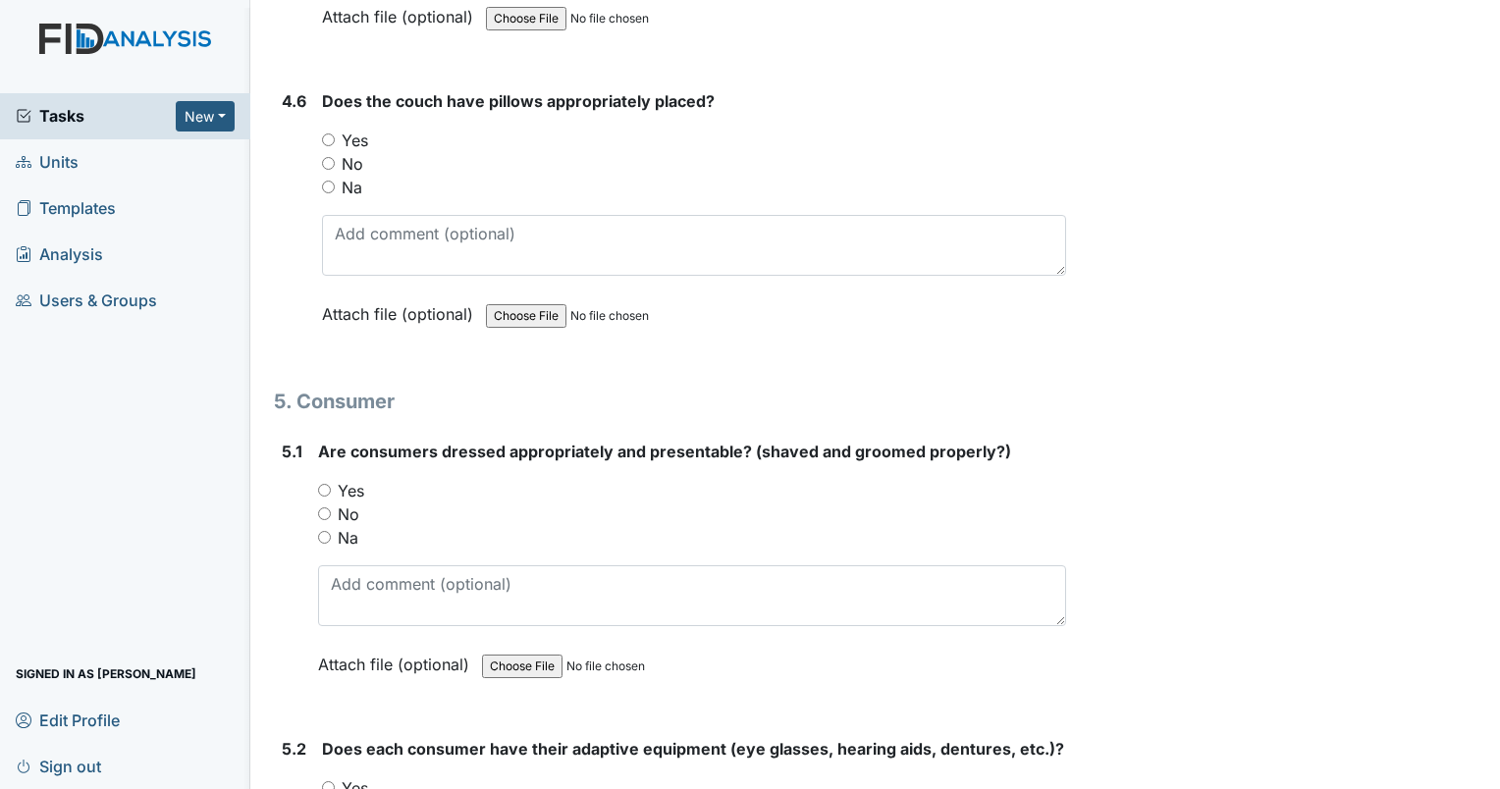
click at [329, 134] on input "Yes" at bounding box center [328, 140] width 13 height 13
radio input "true"
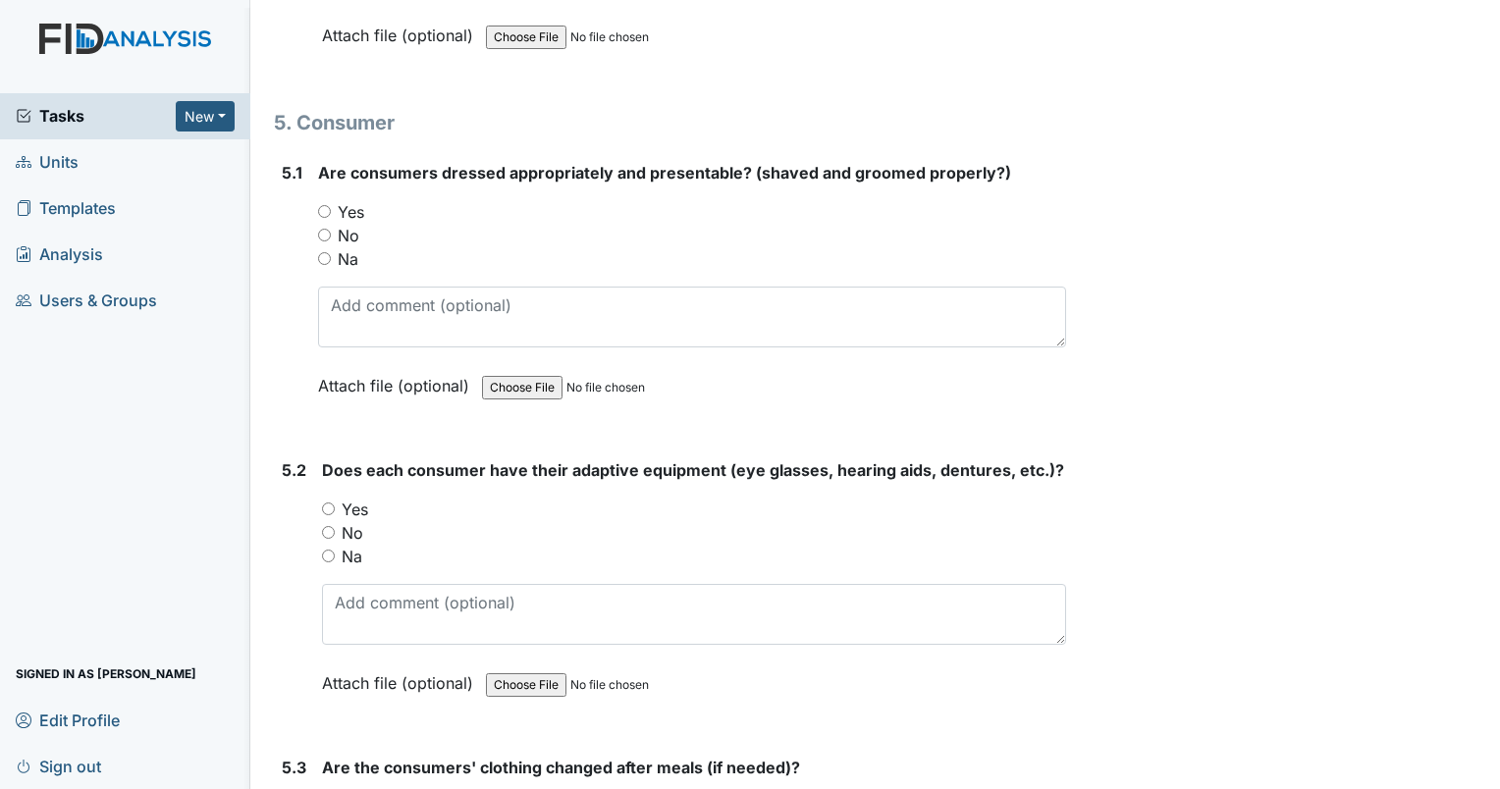
scroll to position [8543, 0]
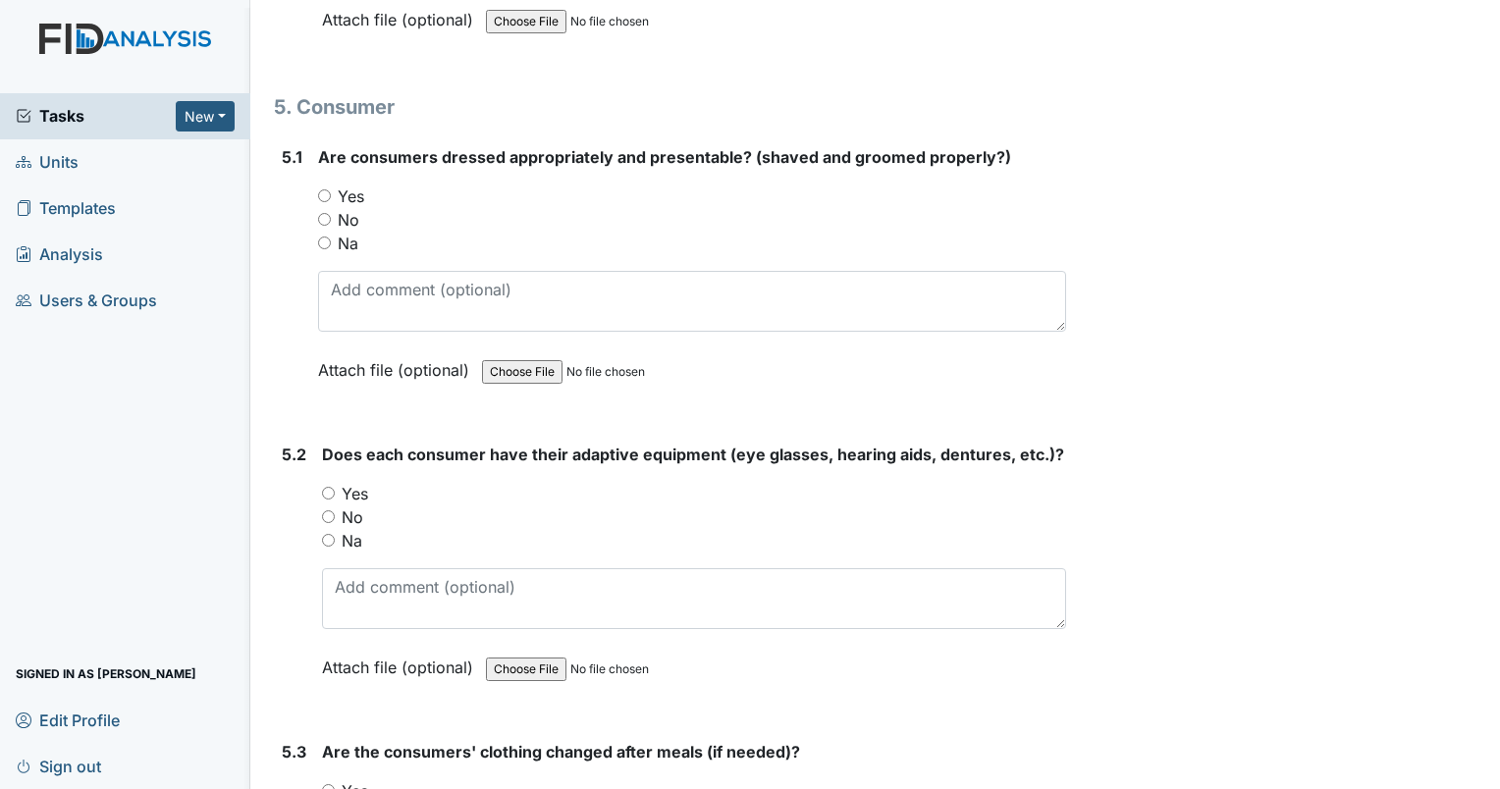
click at [324, 190] on input "Yes" at bounding box center [324, 196] width 13 height 13
radio input "true"
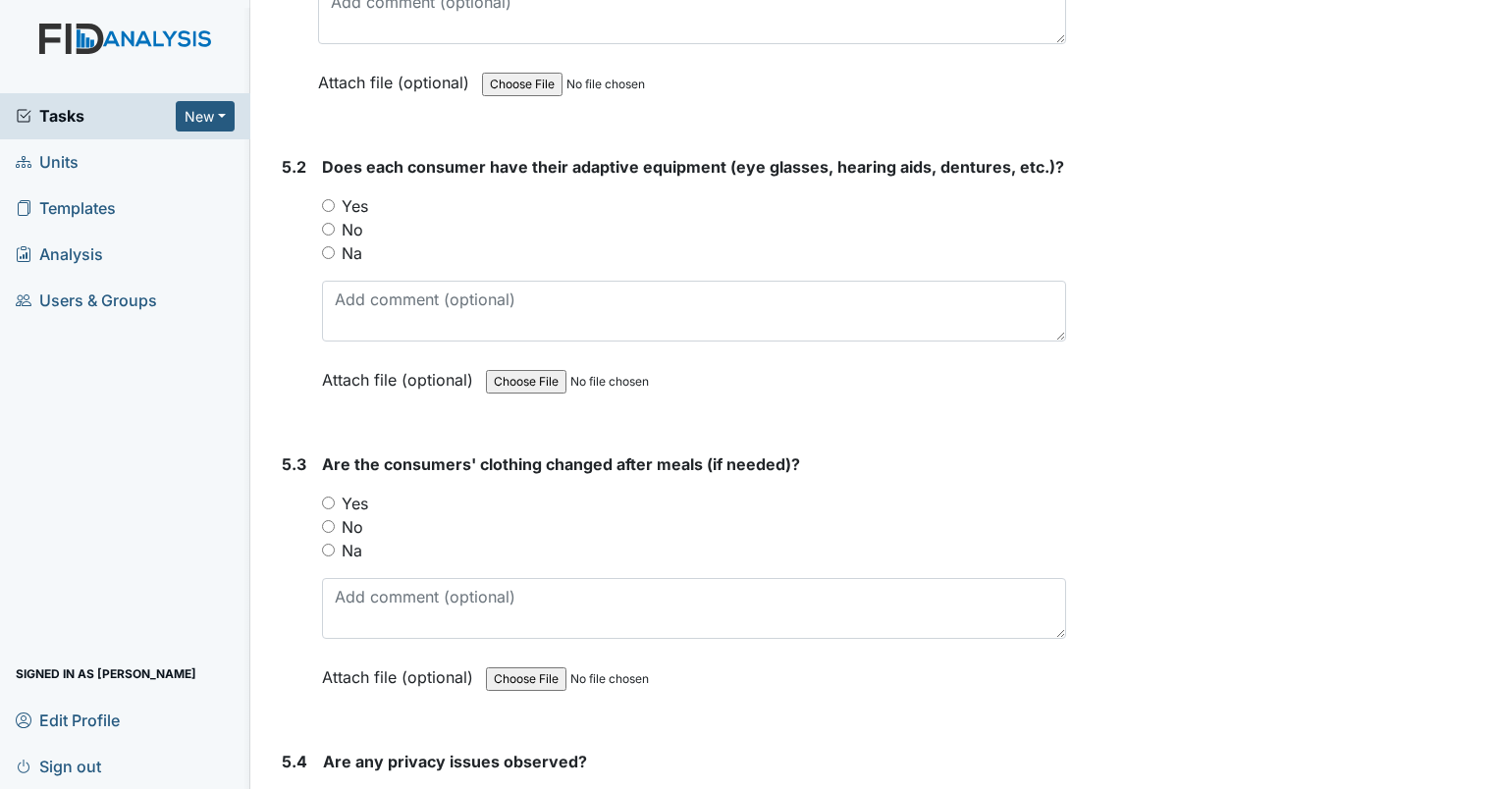
scroll to position [8838, 0]
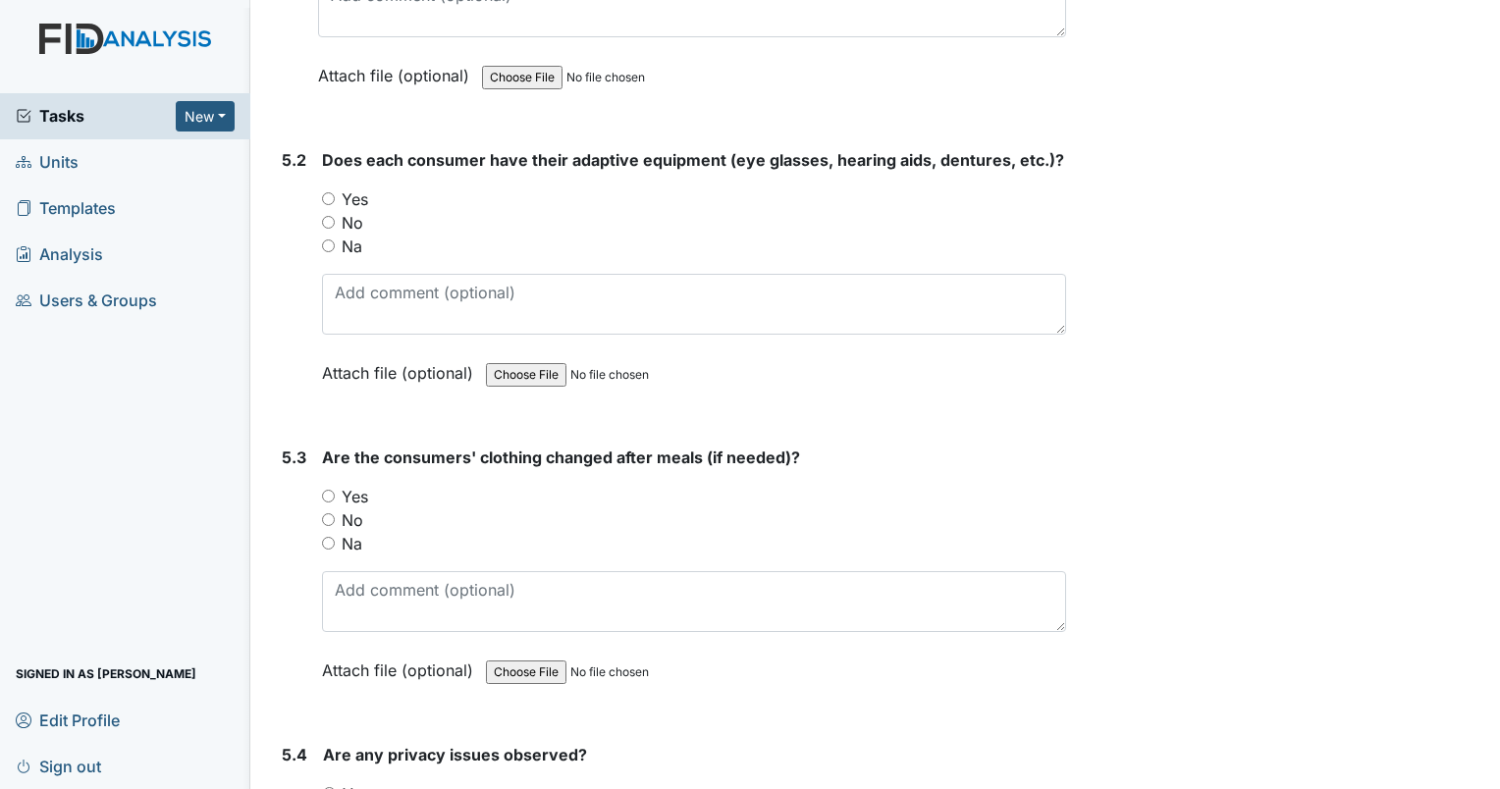
click at [324, 192] on input "Yes" at bounding box center [328, 198] width 13 height 13
radio input "true"
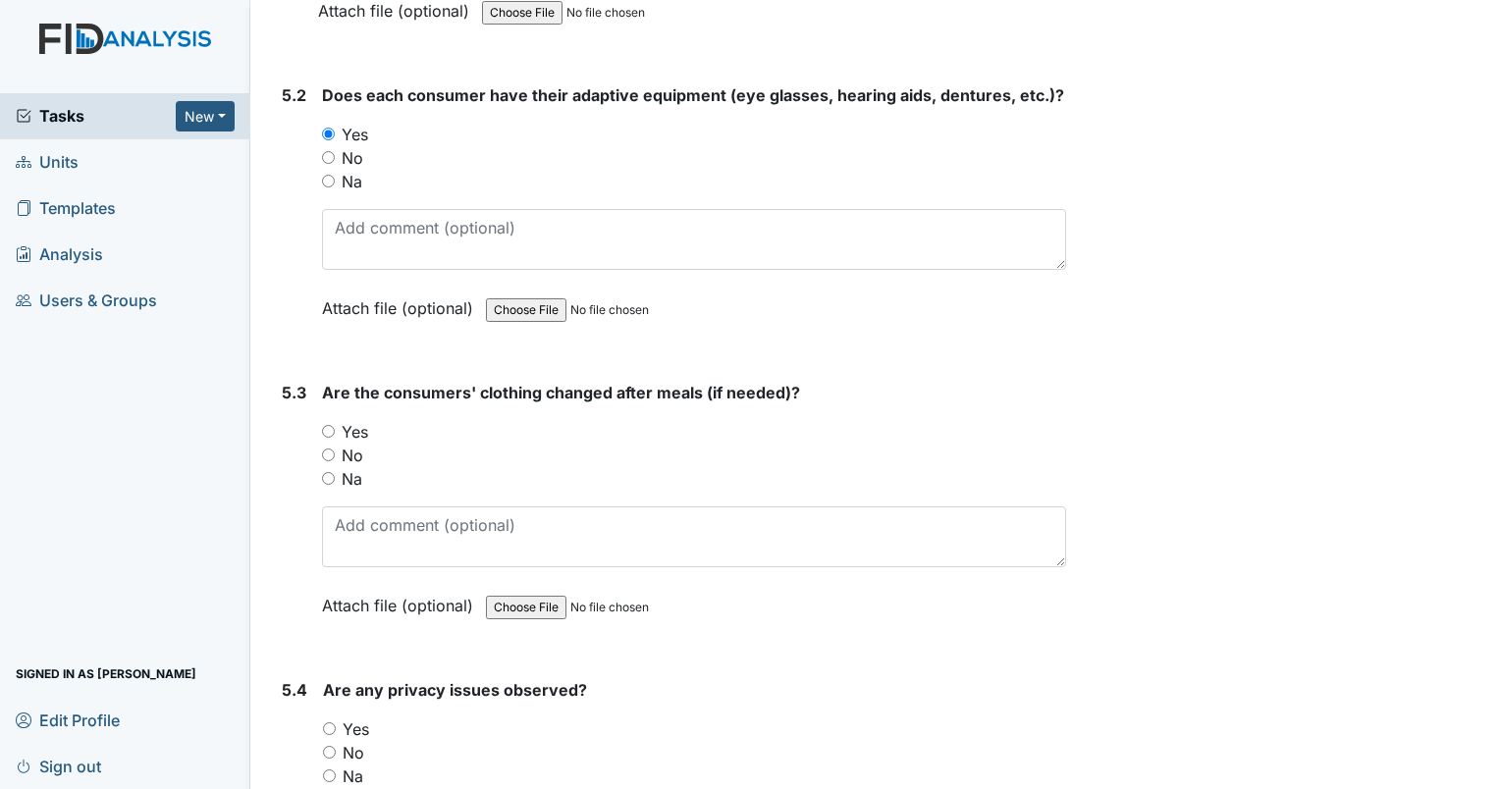
scroll to position [8936, 0]
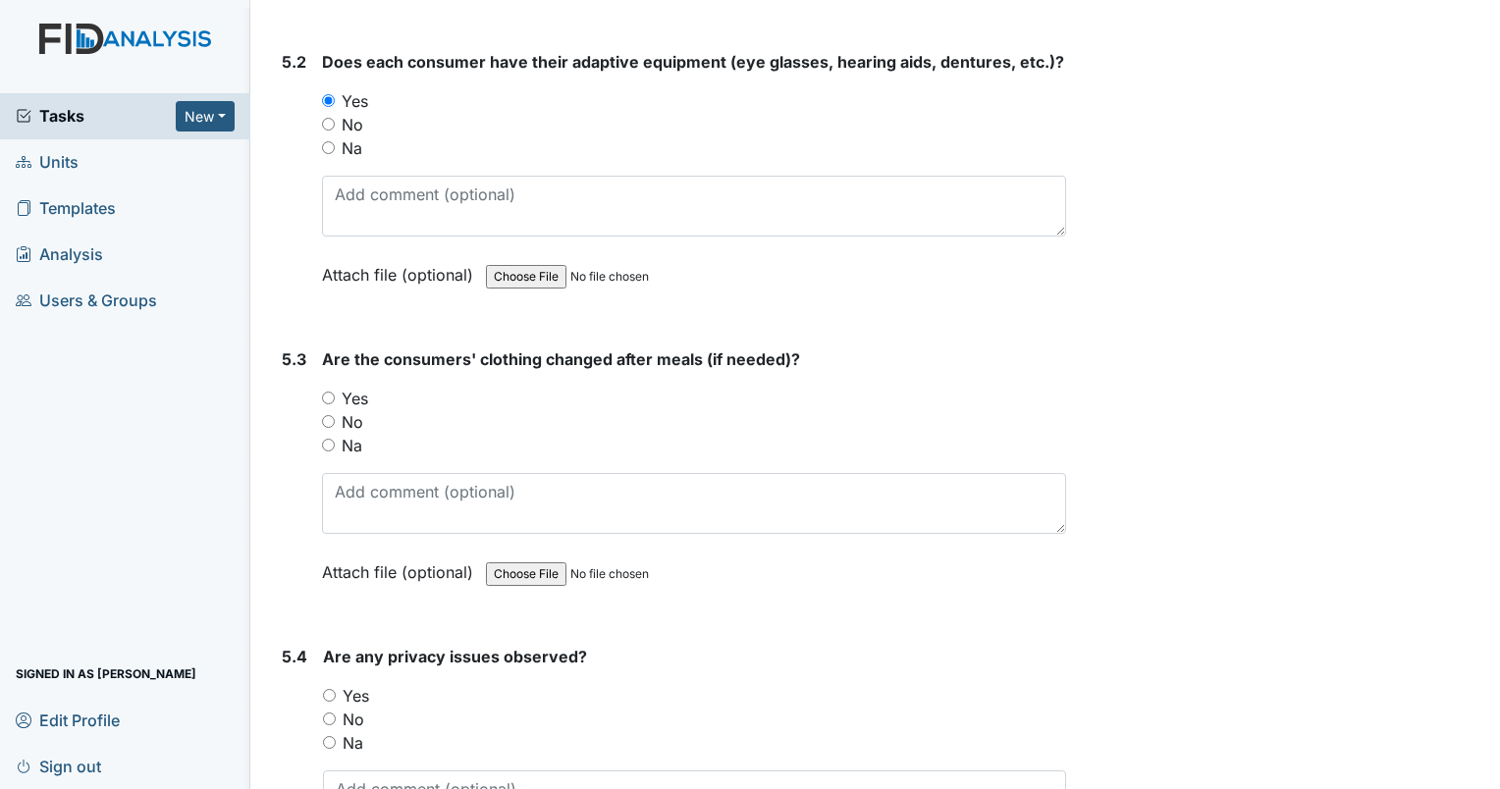
click at [326, 392] on input "Yes" at bounding box center [328, 398] width 13 height 13
radio input "true"
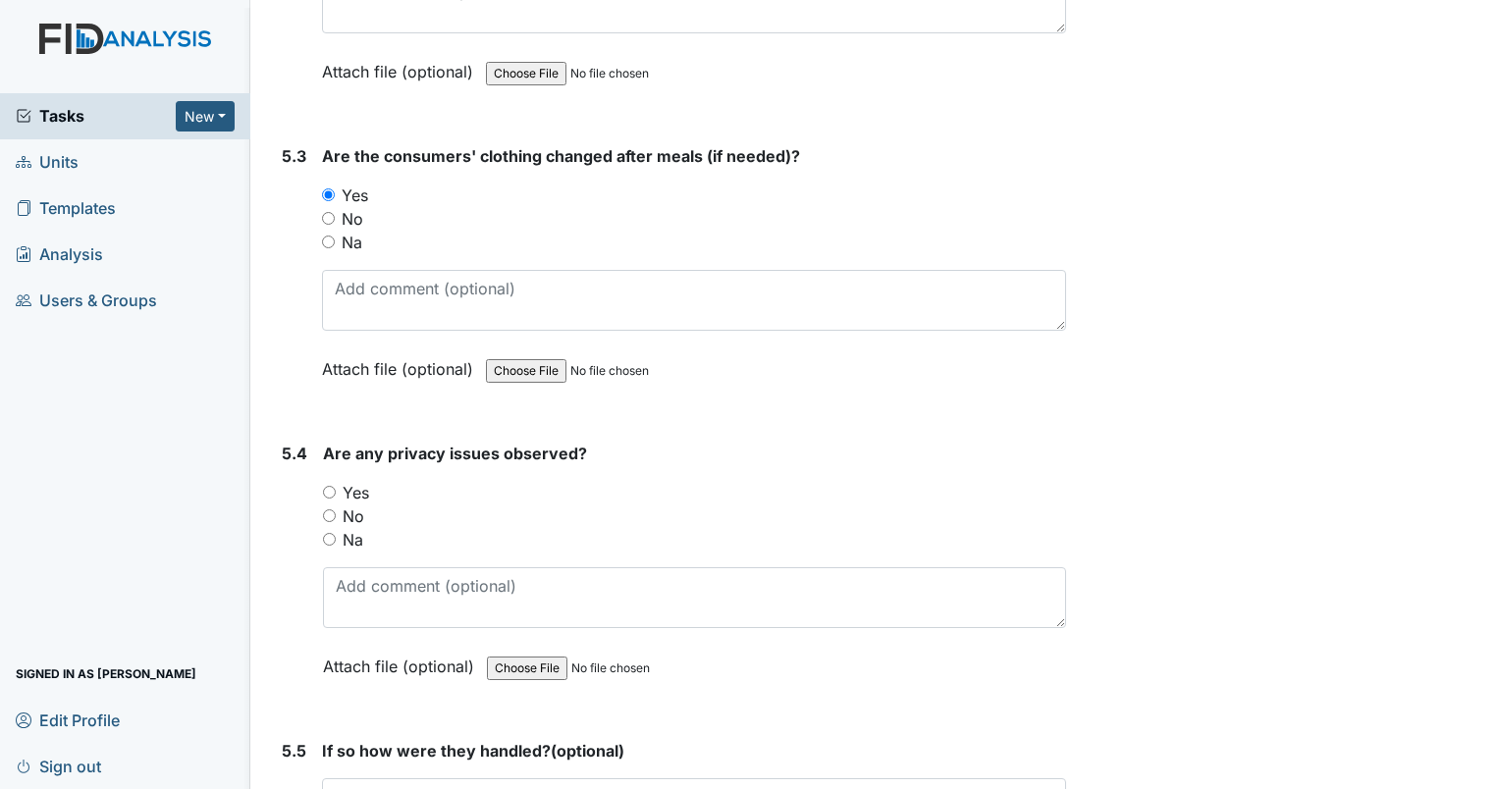
scroll to position [9230, 0]
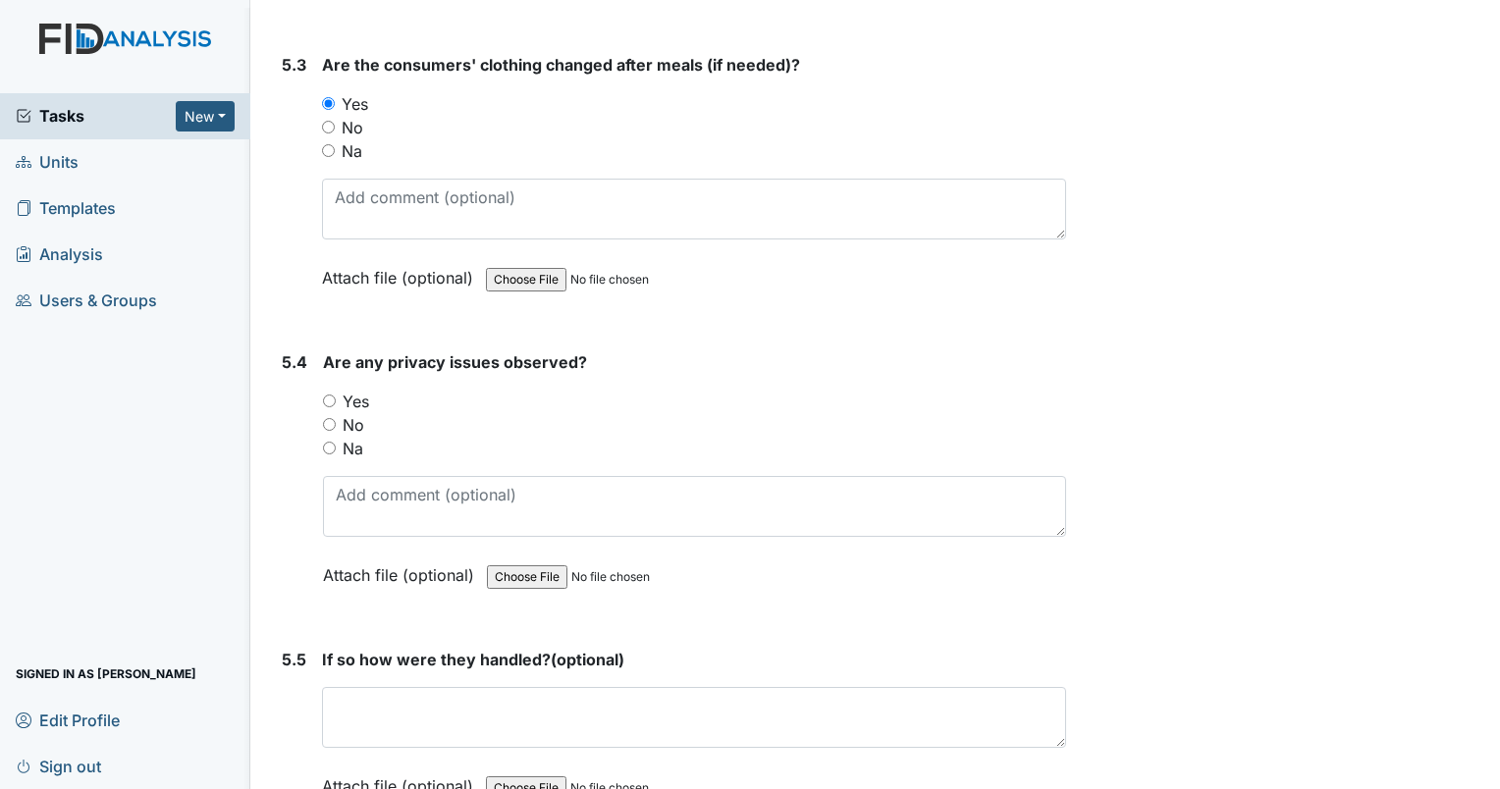
drag, startPoint x: 325, startPoint y: 391, endPoint x: 467, endPoint y: 382, distance: 142.7
click at [325, 418] on input "No" at bounding box center [329, 424] width 13 height 13
radio input "true"
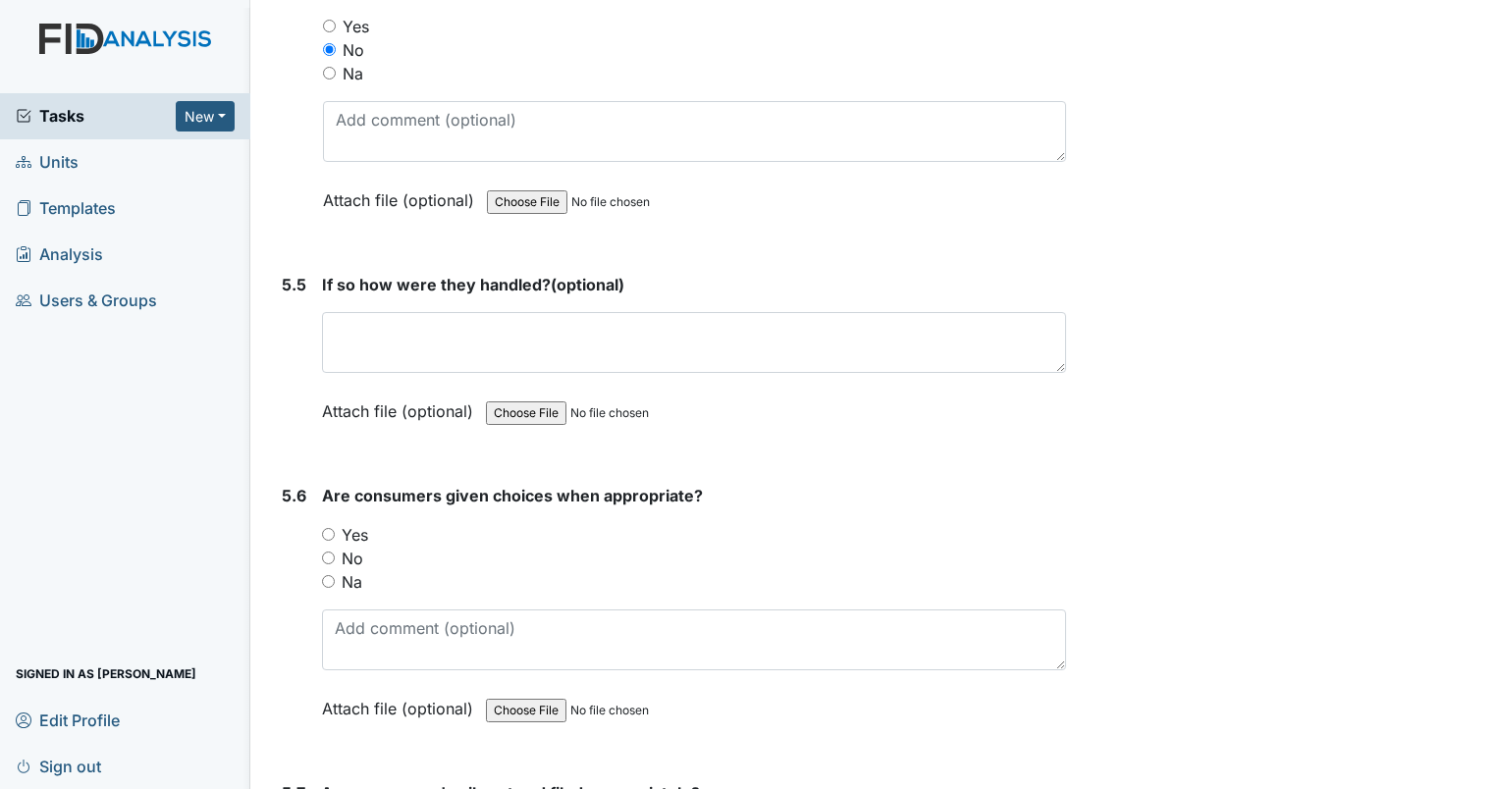
scroll to position [9623, 0]
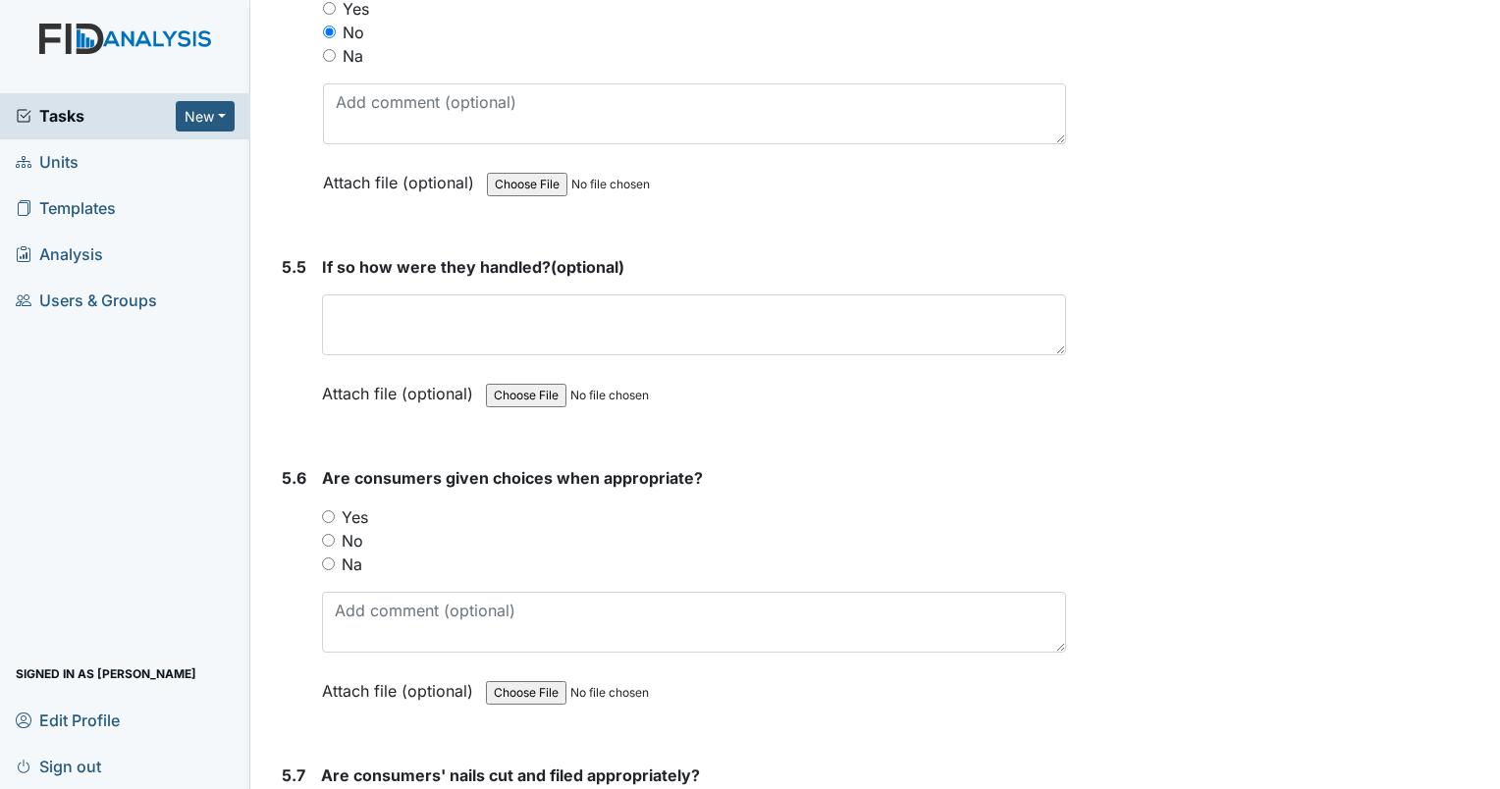
click at [322, 511] on input "Yes" at bounding box center [328, 517] width 13 height 13
radio input "true"
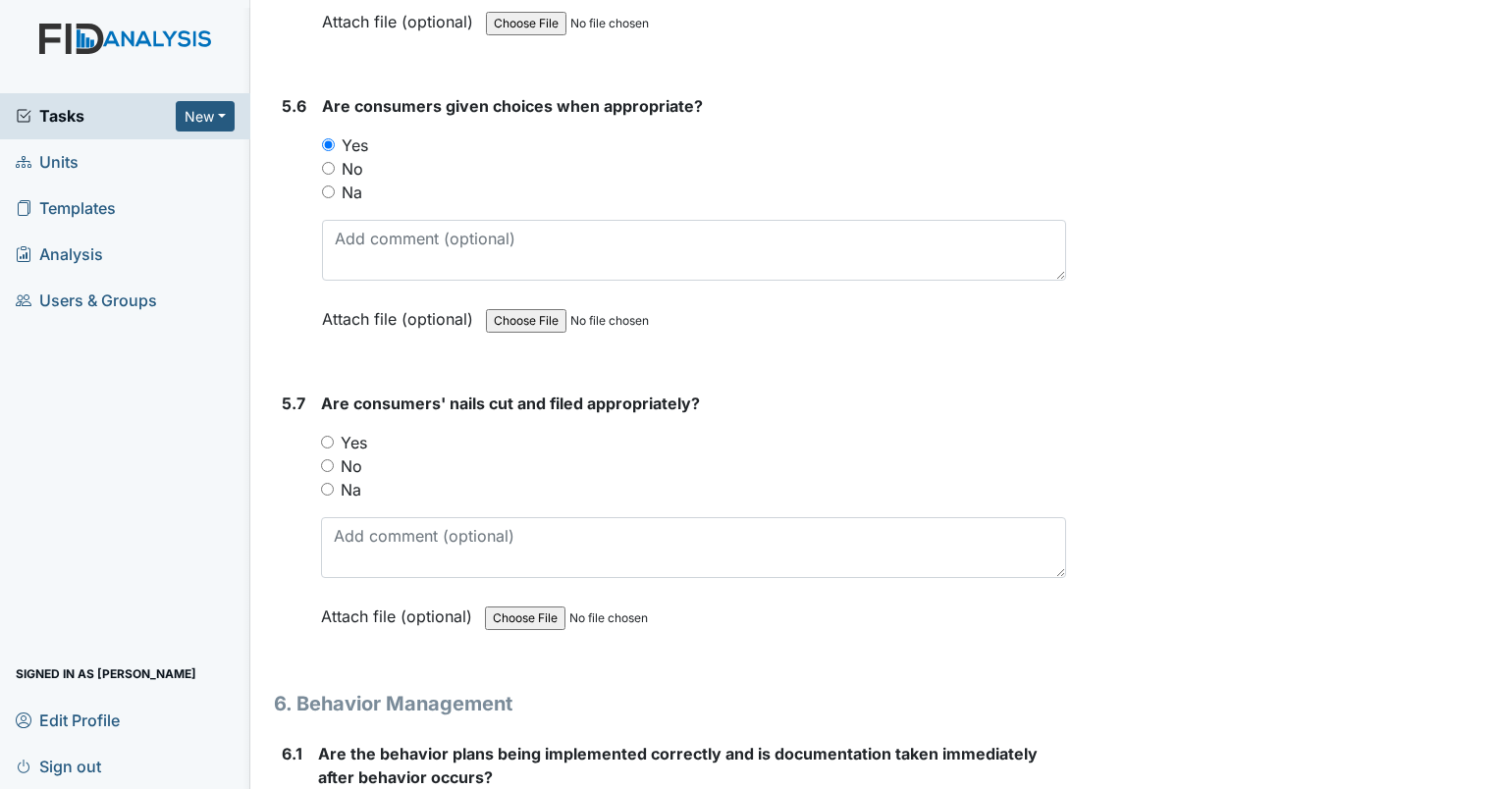
scroll to position [10016, 0]
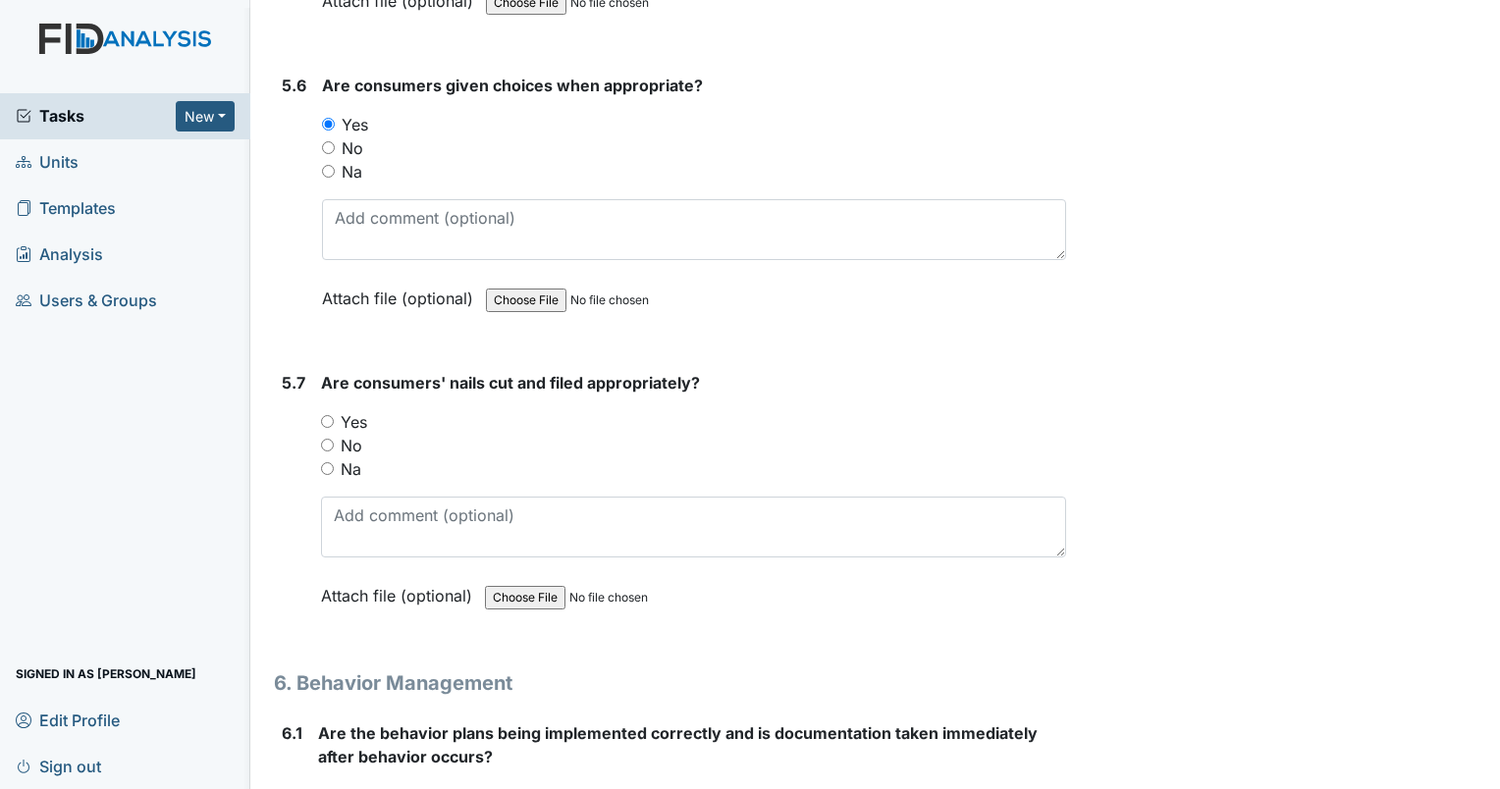
click at [329, 415] on input "Yes" at bounding box center [327, 421] width 13 height 13
radio input "true"
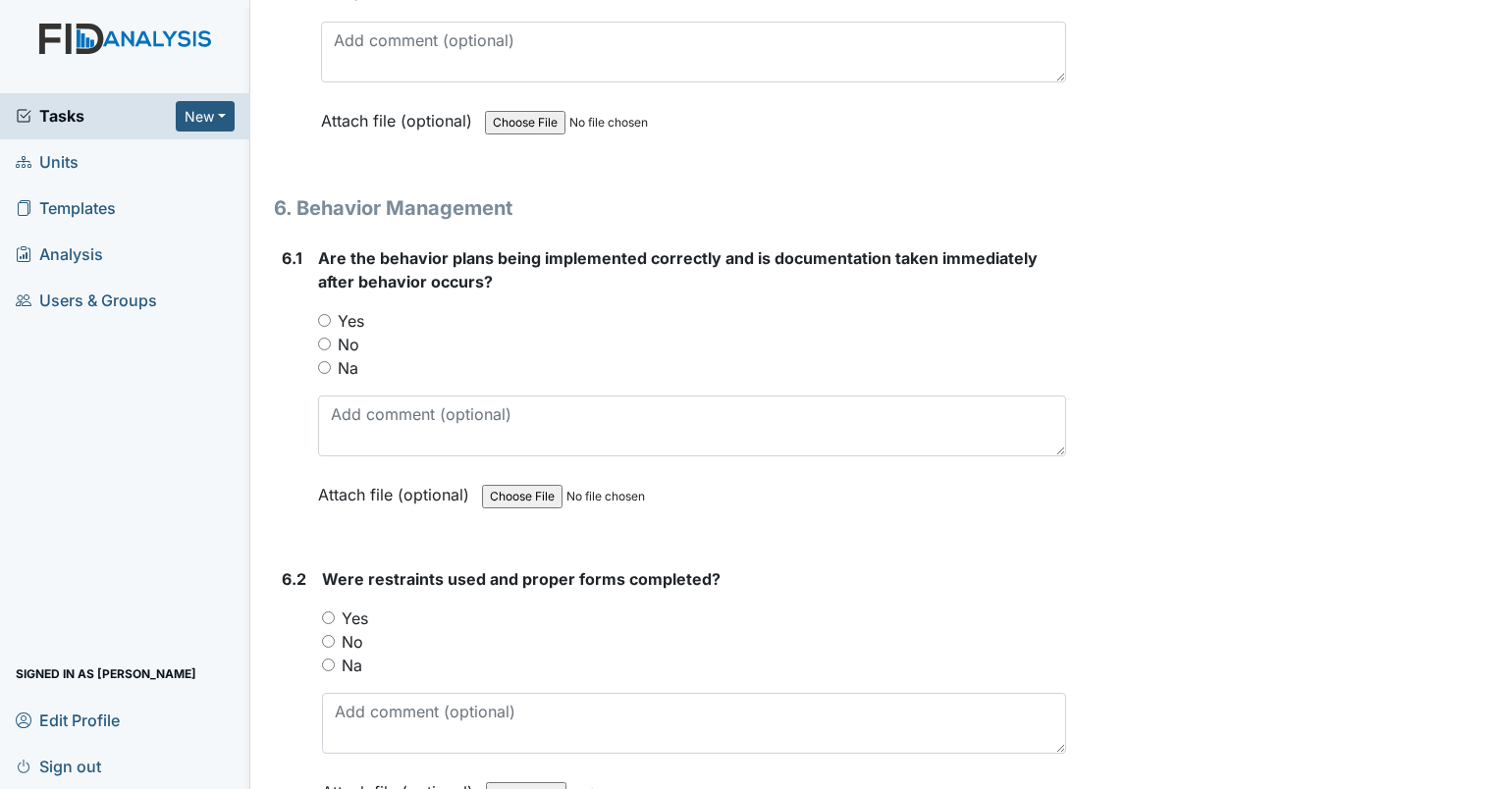
scroll to position [10507, 0]
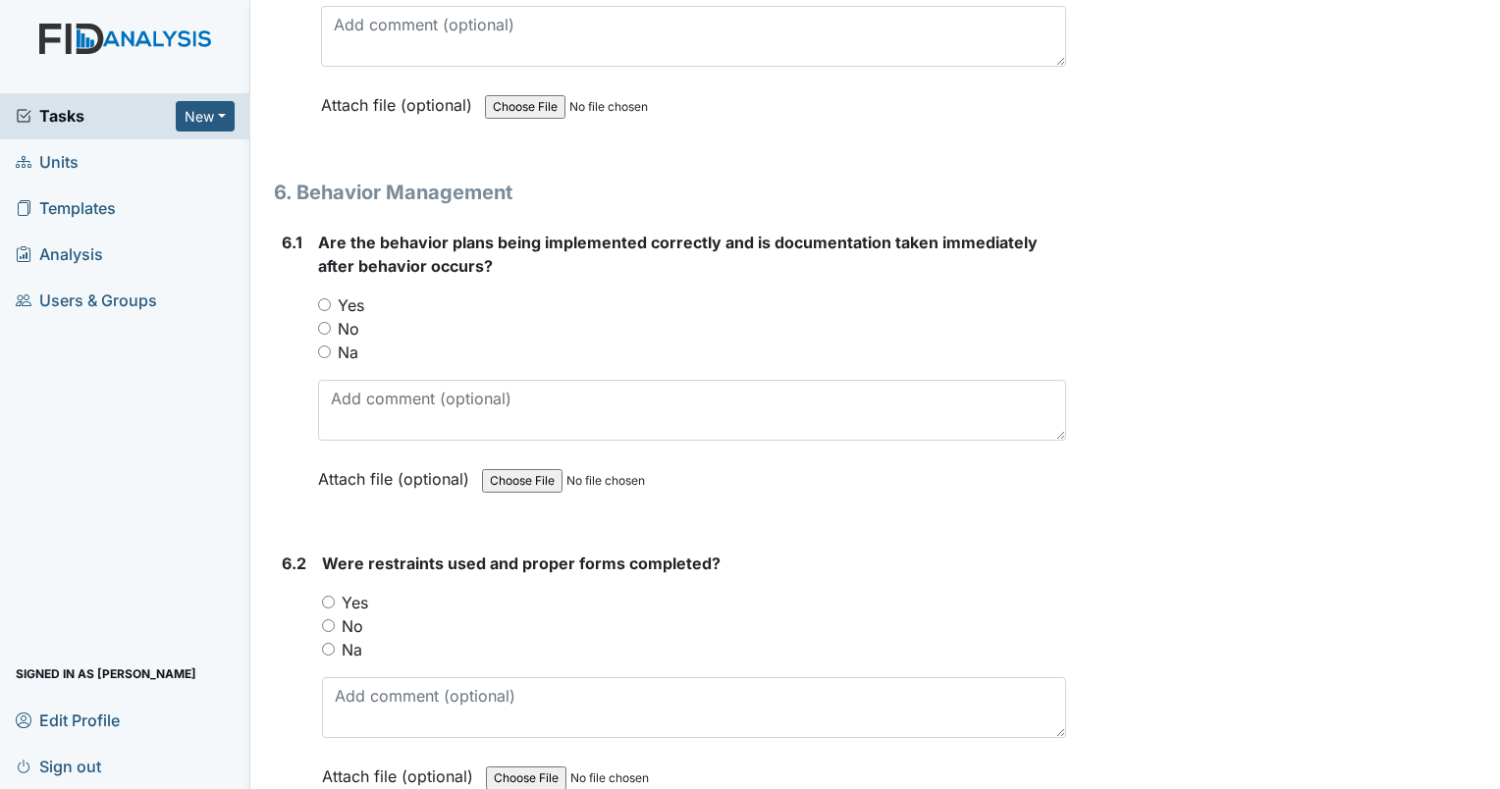
click at [326, 299] on input "Yes" at bounding box center [324, 305] width 13 height 13
radio input "true"
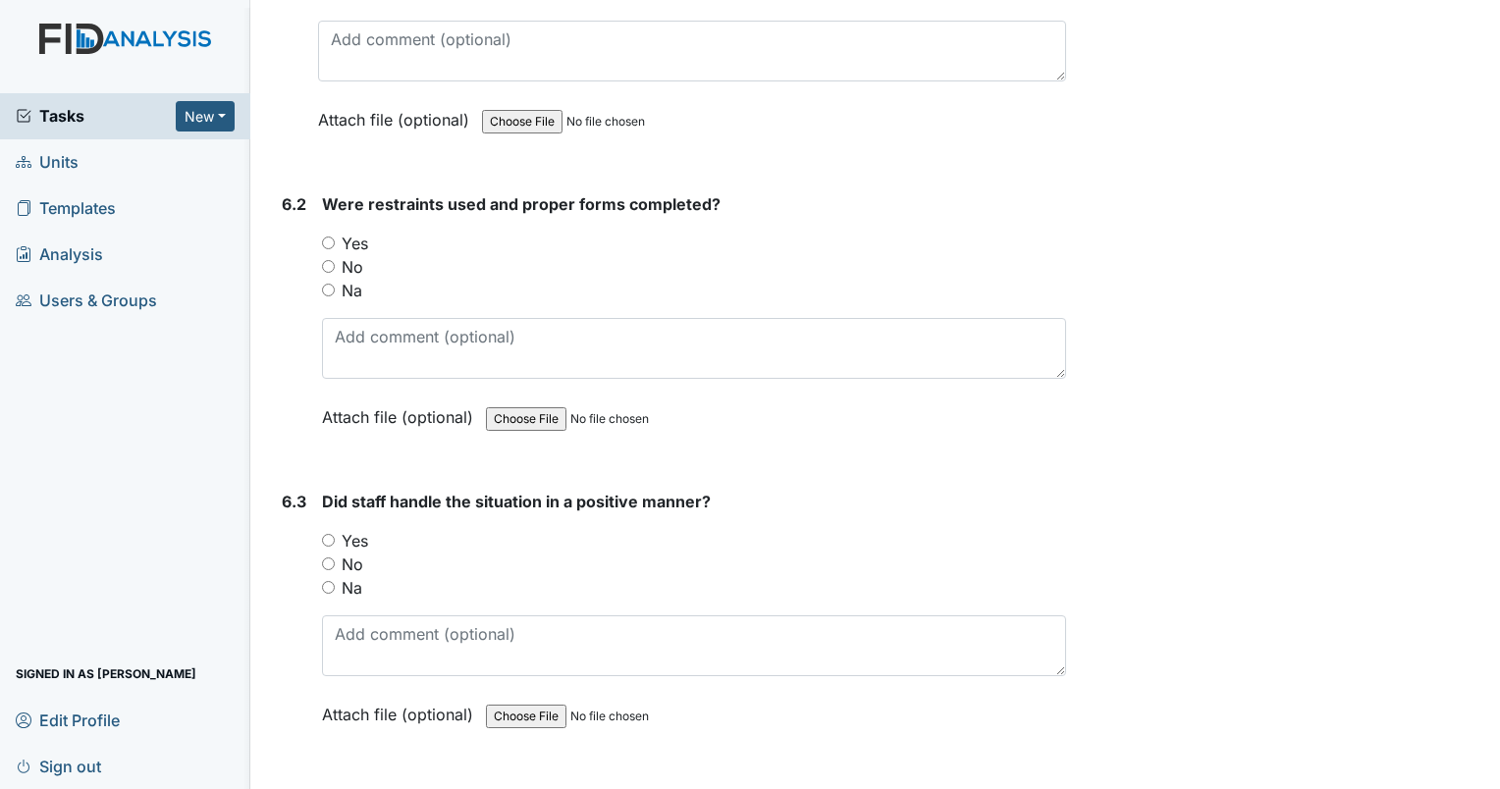
scroll to position [10900, 0]
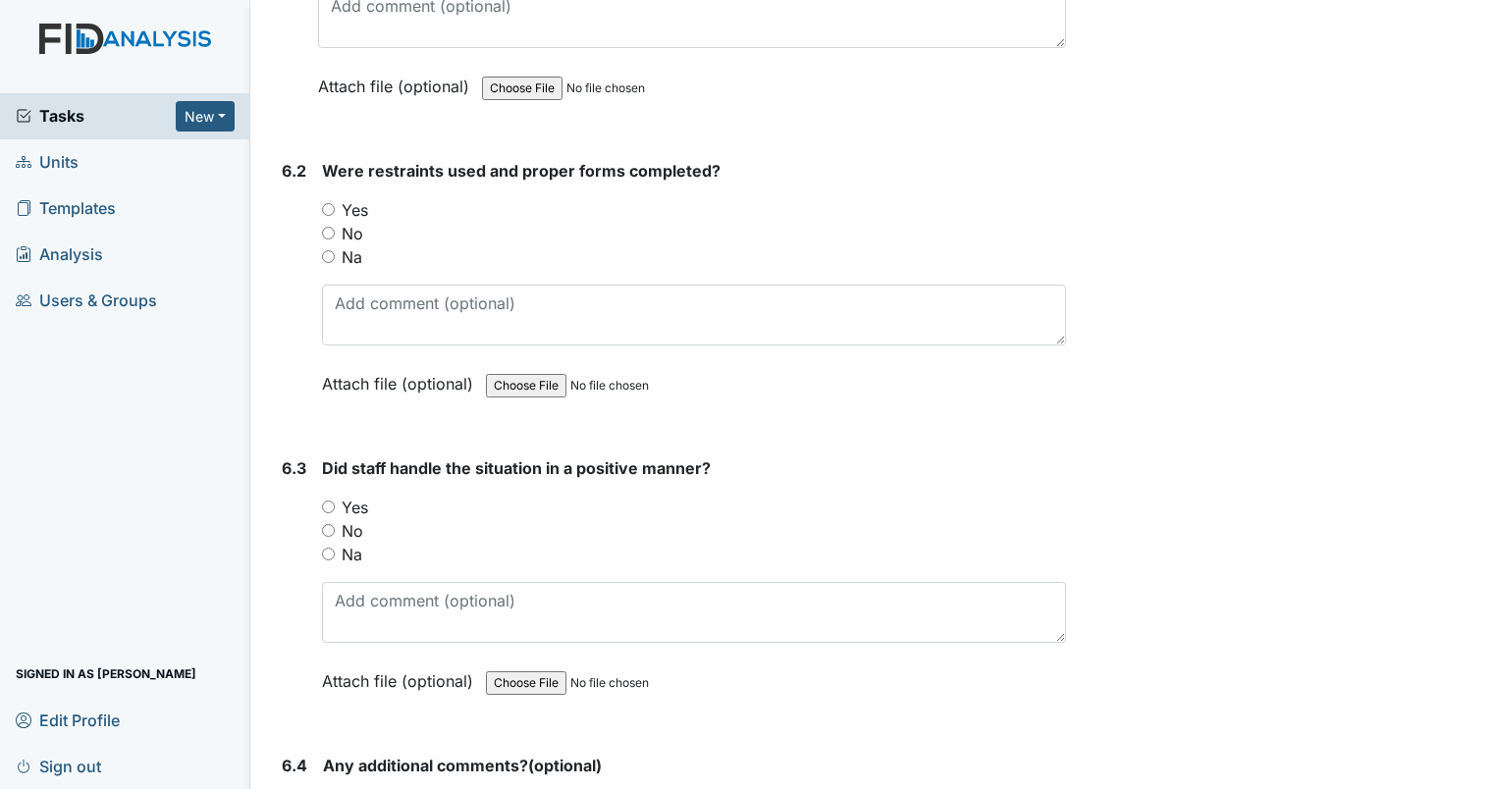
click at [326, 227] on input "No" at bounding box center [328, 233] width 13 height 13
radio input "true"
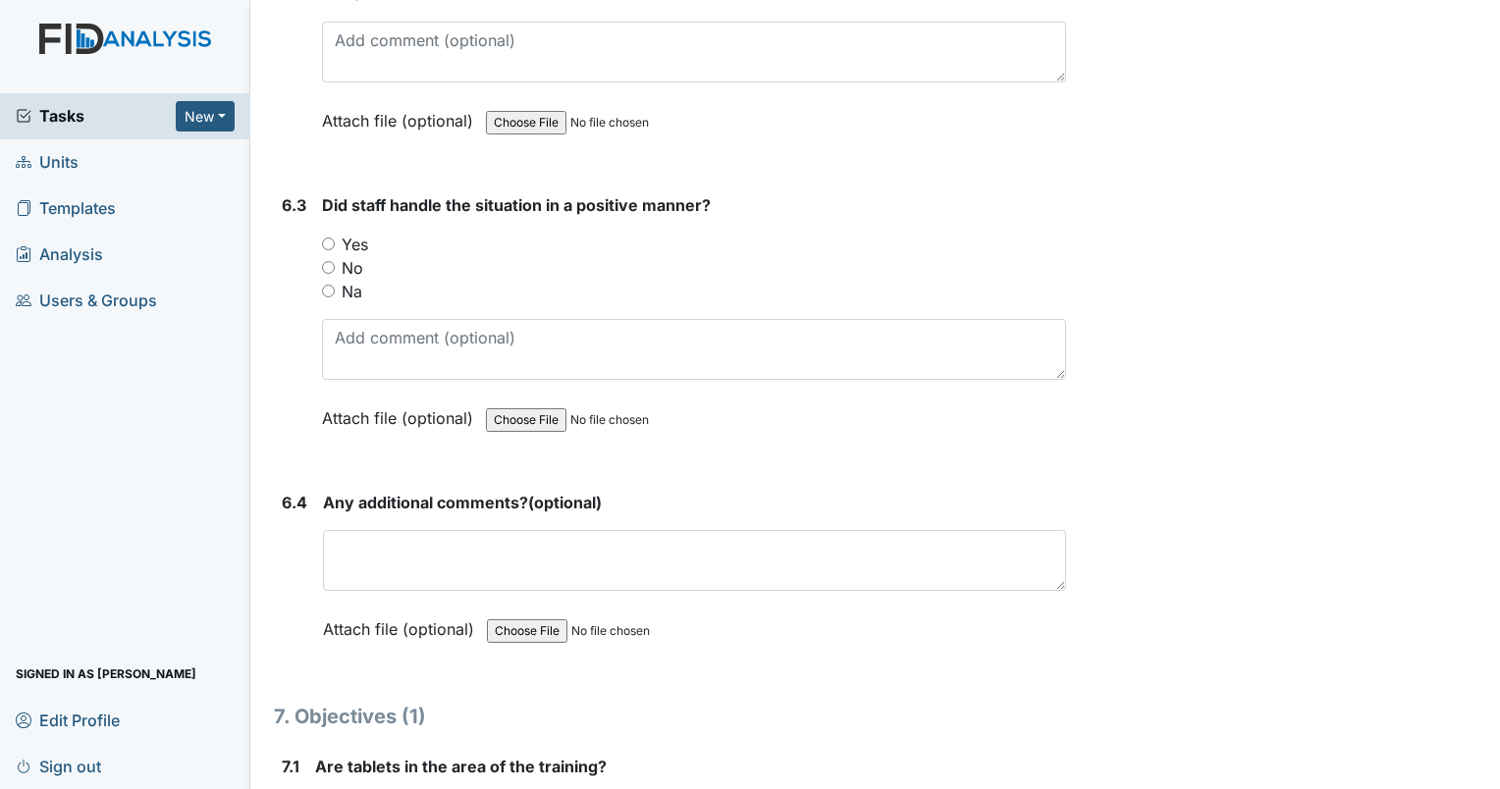
scroll to position [11194, 0]
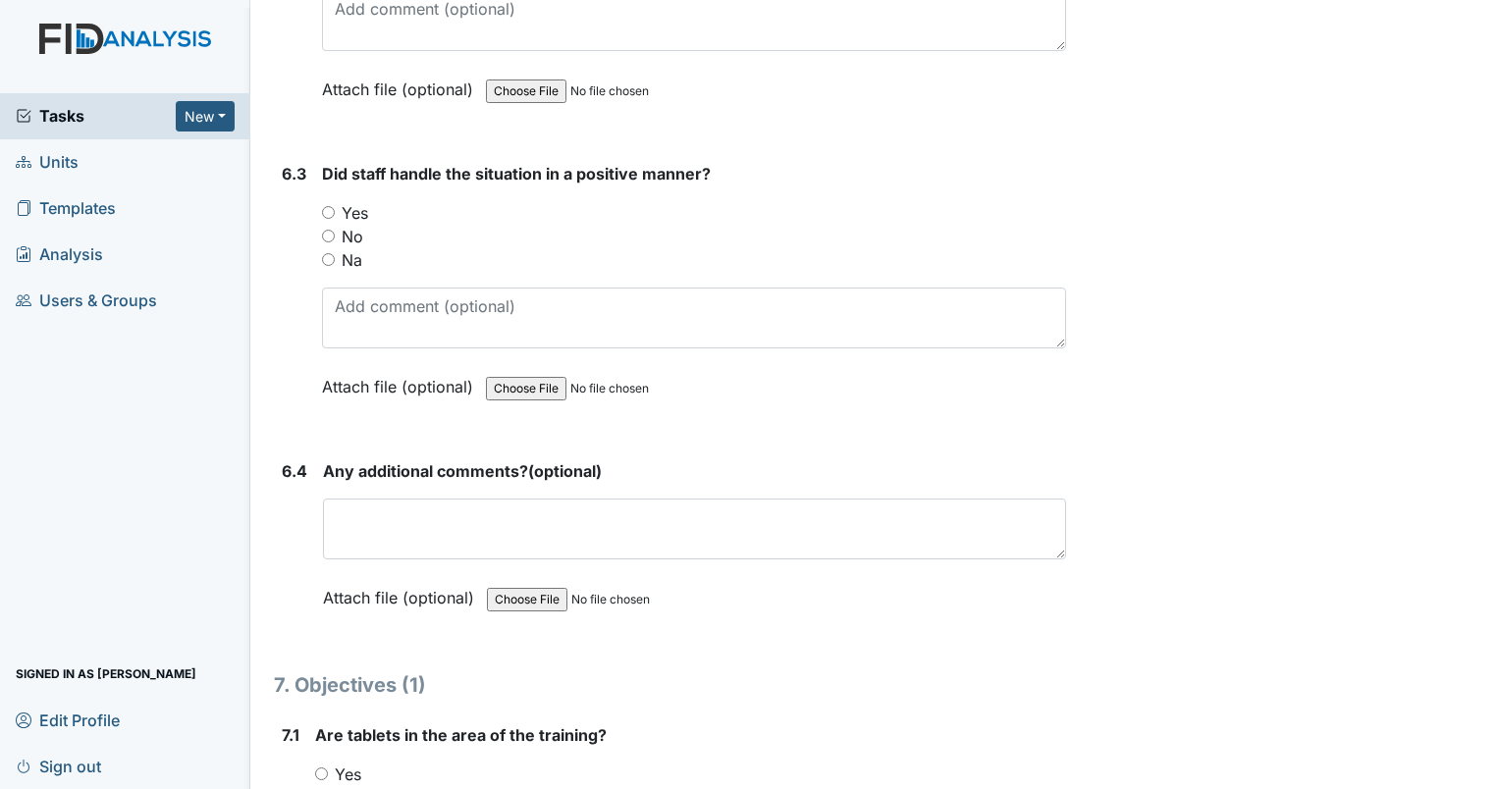
click at [325, 253] on input "Na" at bounding box center [328, 259] width 13 height 13
radio input "true"
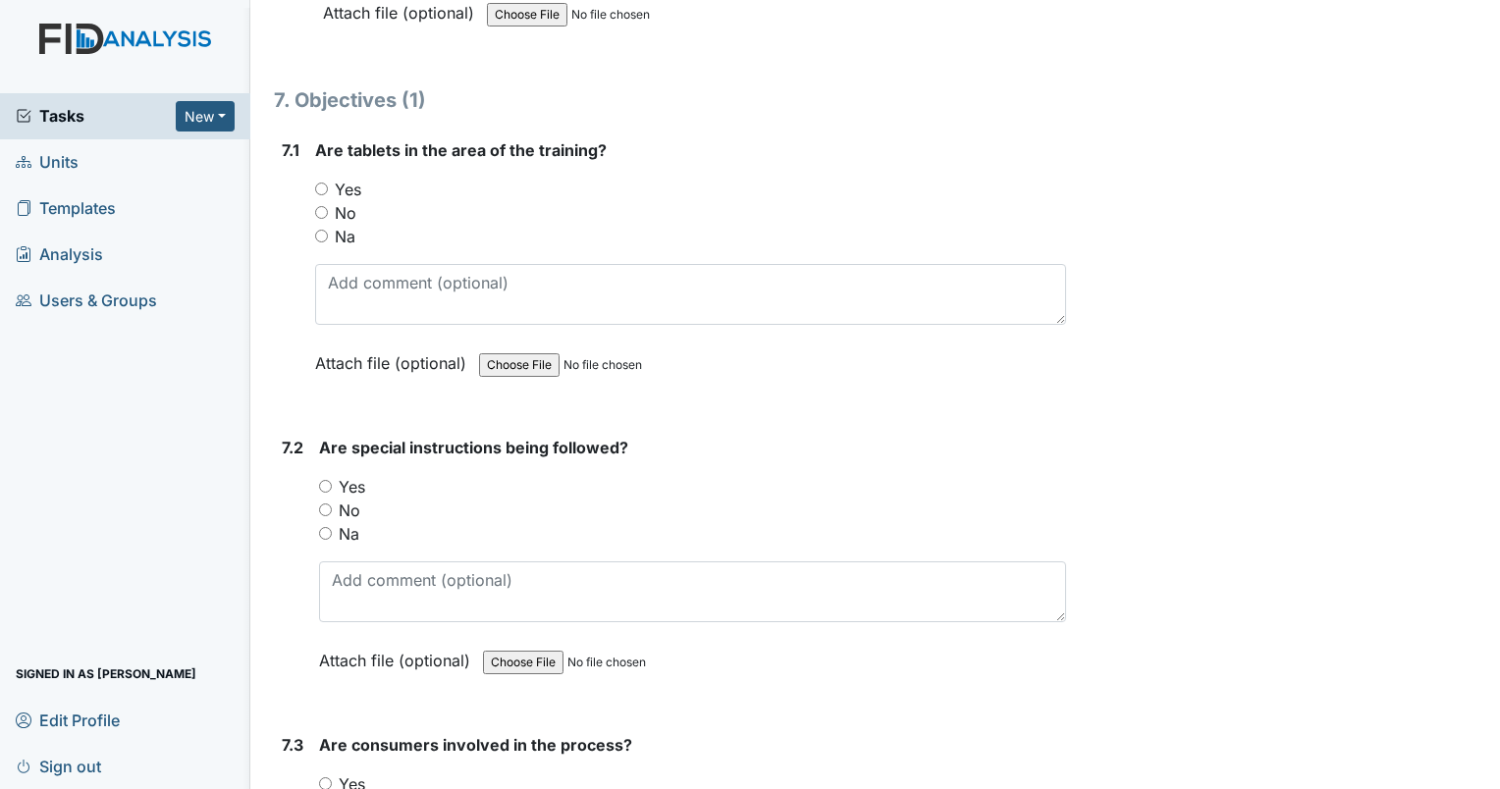
scroll to position [11784, 0]
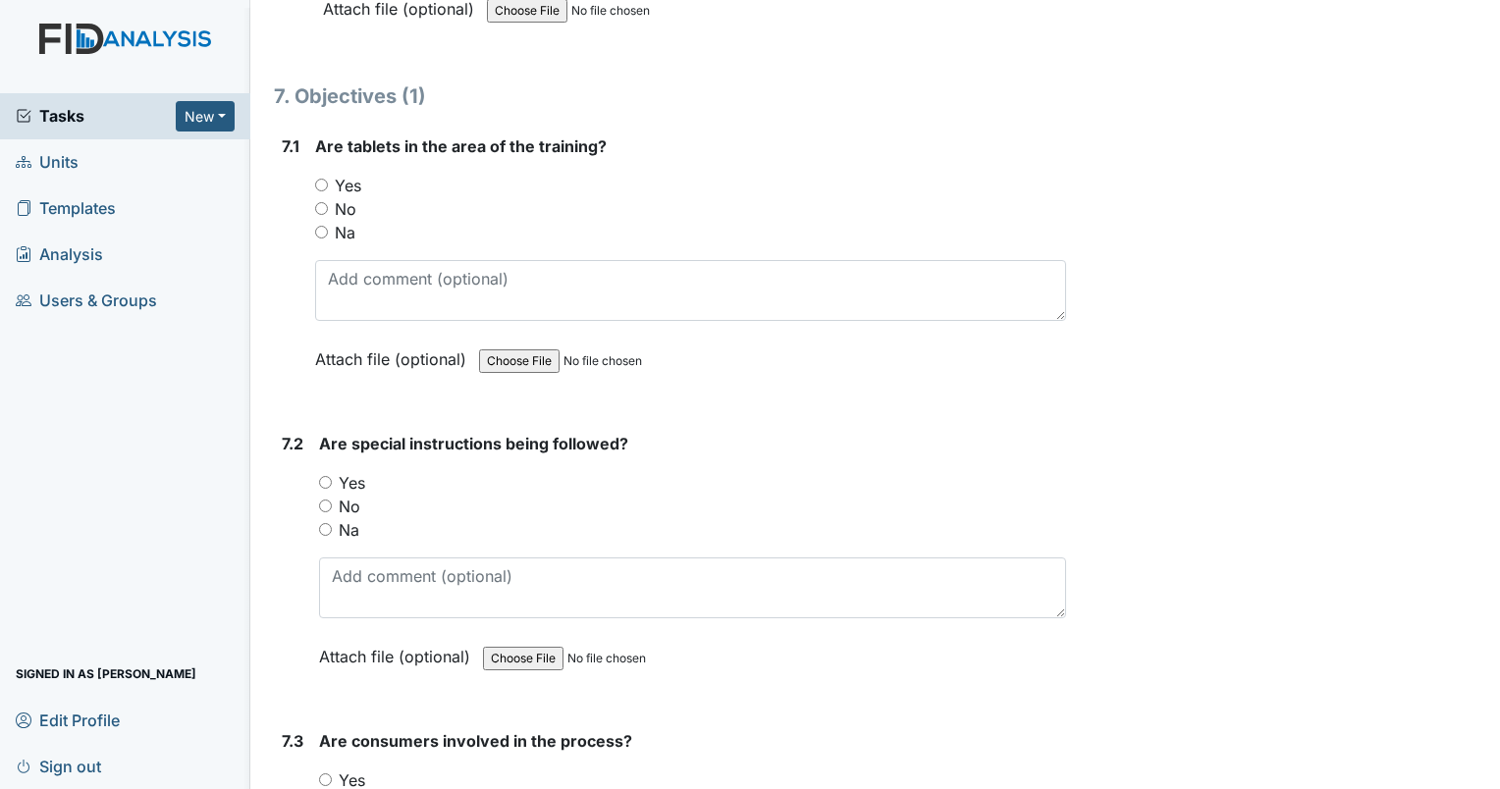
click at [315, 179] on input "Yes" at bounding box center [321, 185] width 13 height 13
radio input "true"
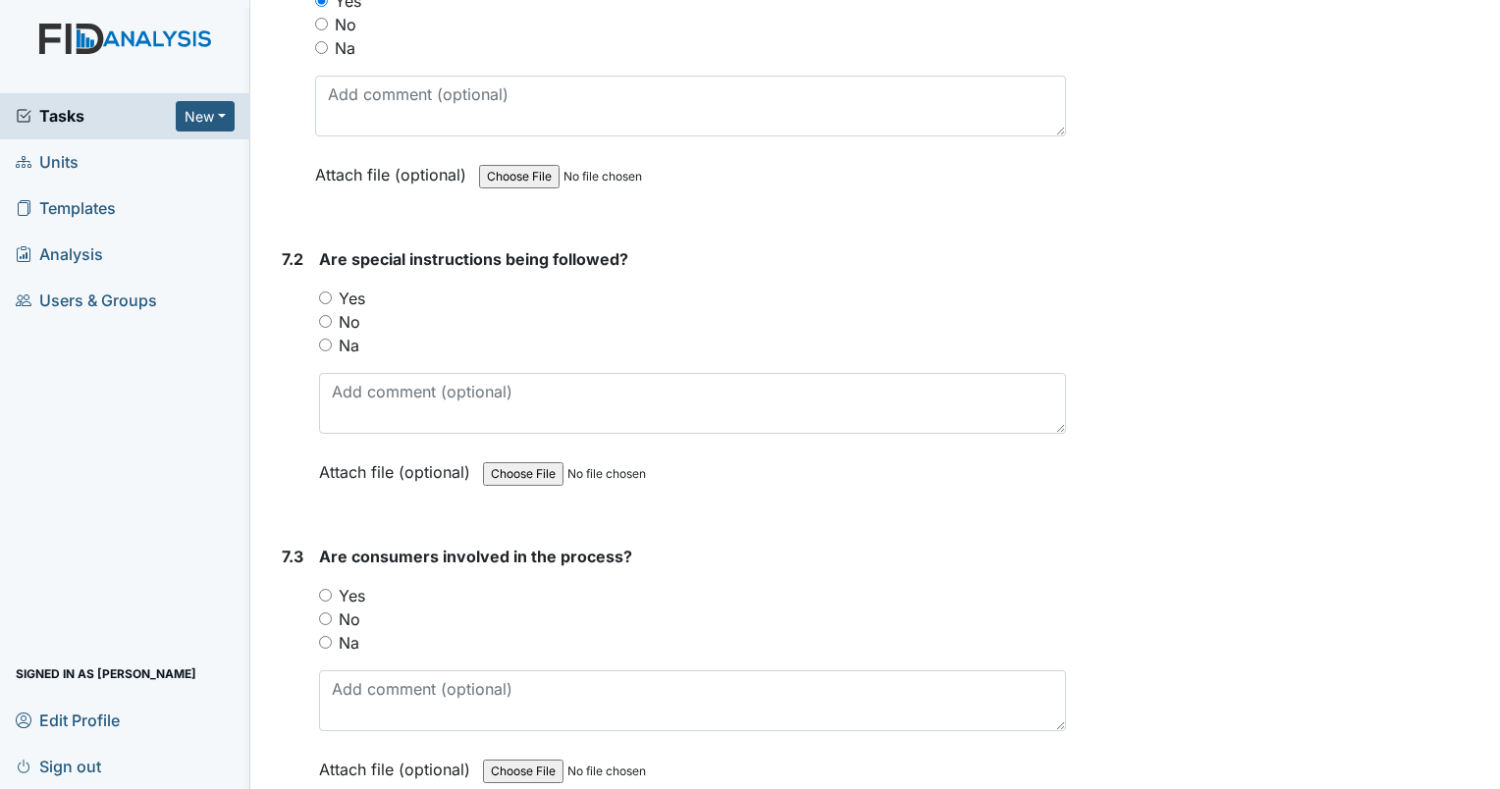
scroll to position [11980, 0]
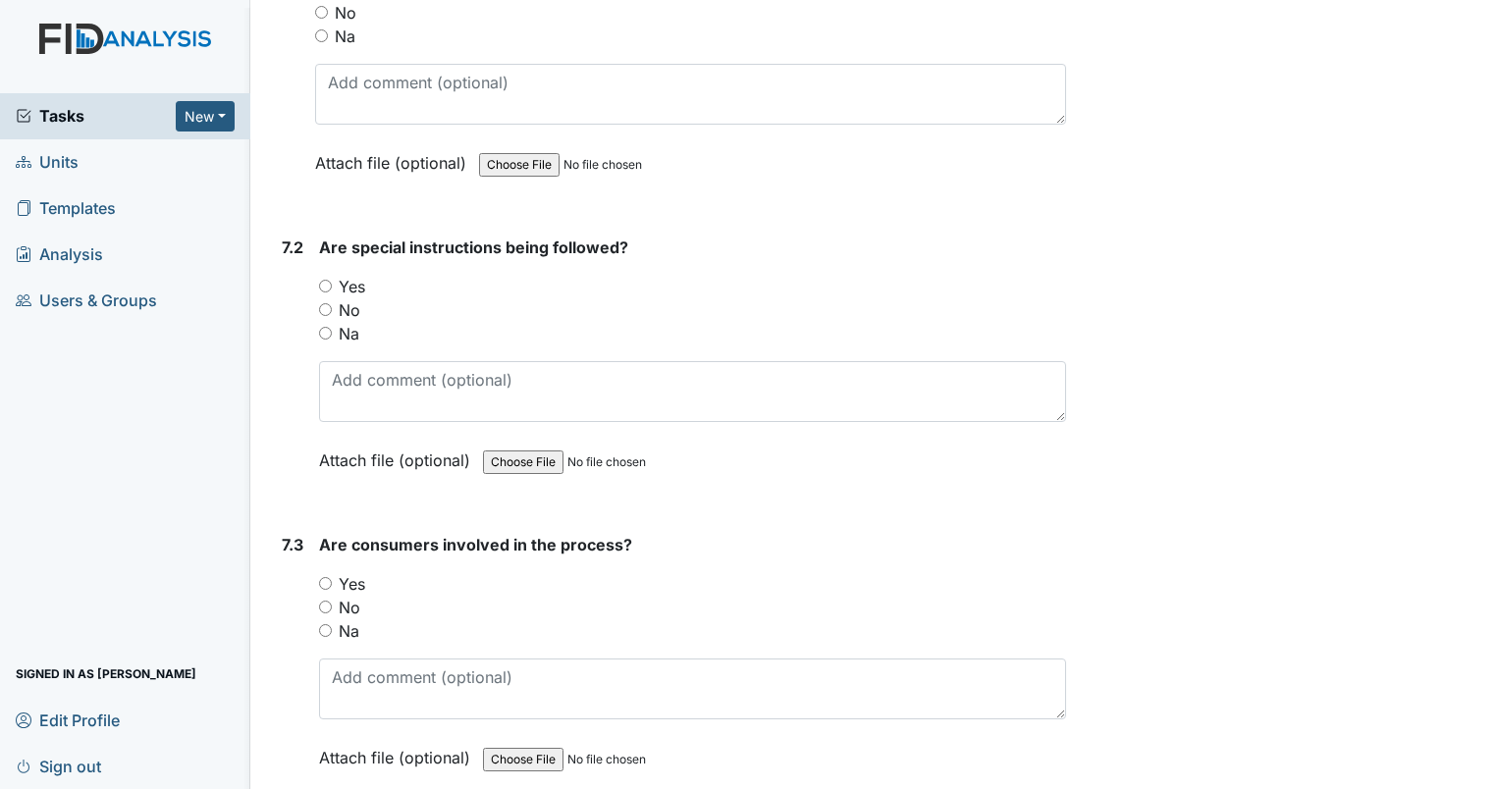
click at [330, 280] on input "Yes" at bounding box center [325, 286] width 13 height 13
radio input "true"
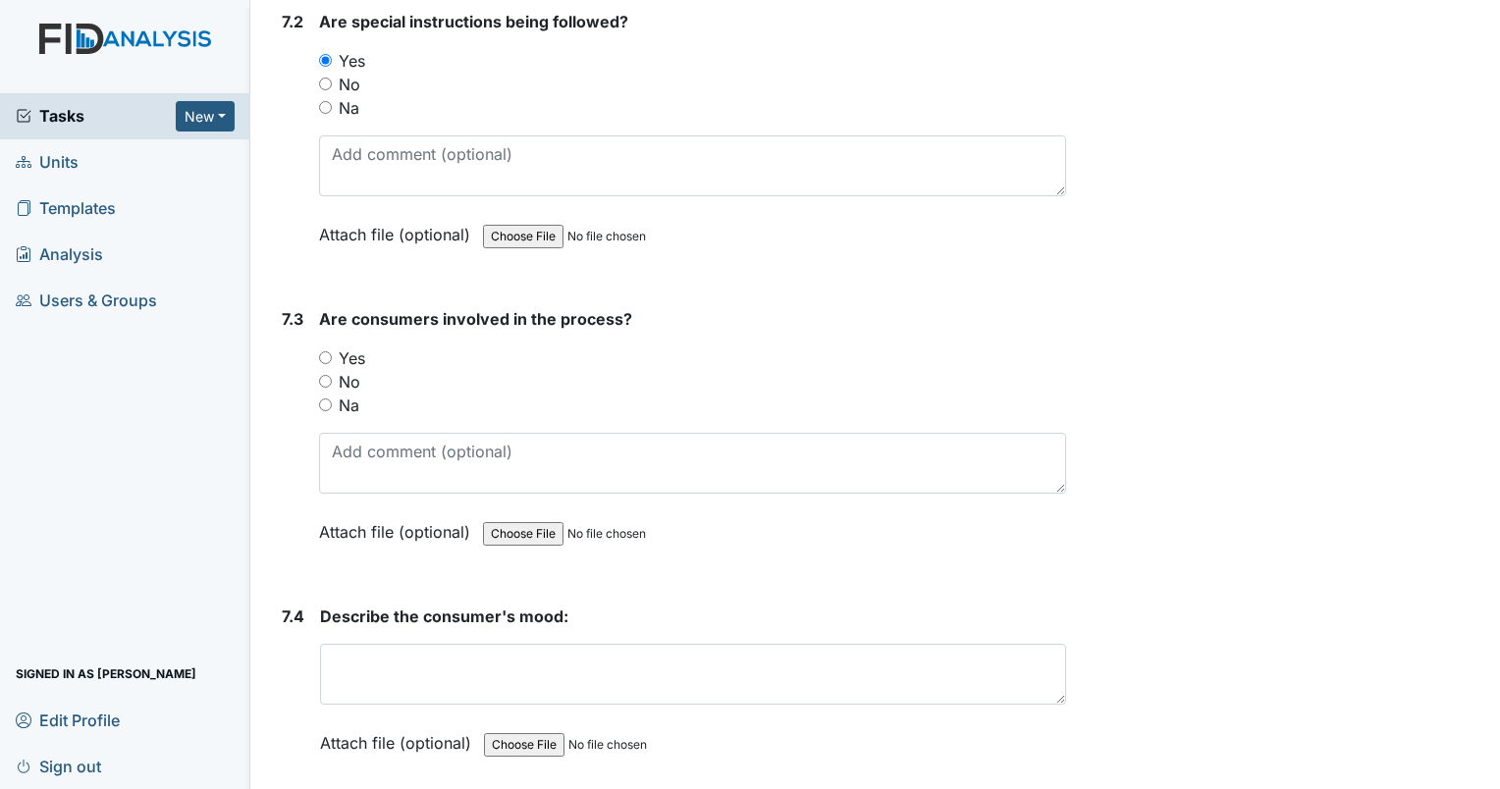
scroll to position [12274, 0]
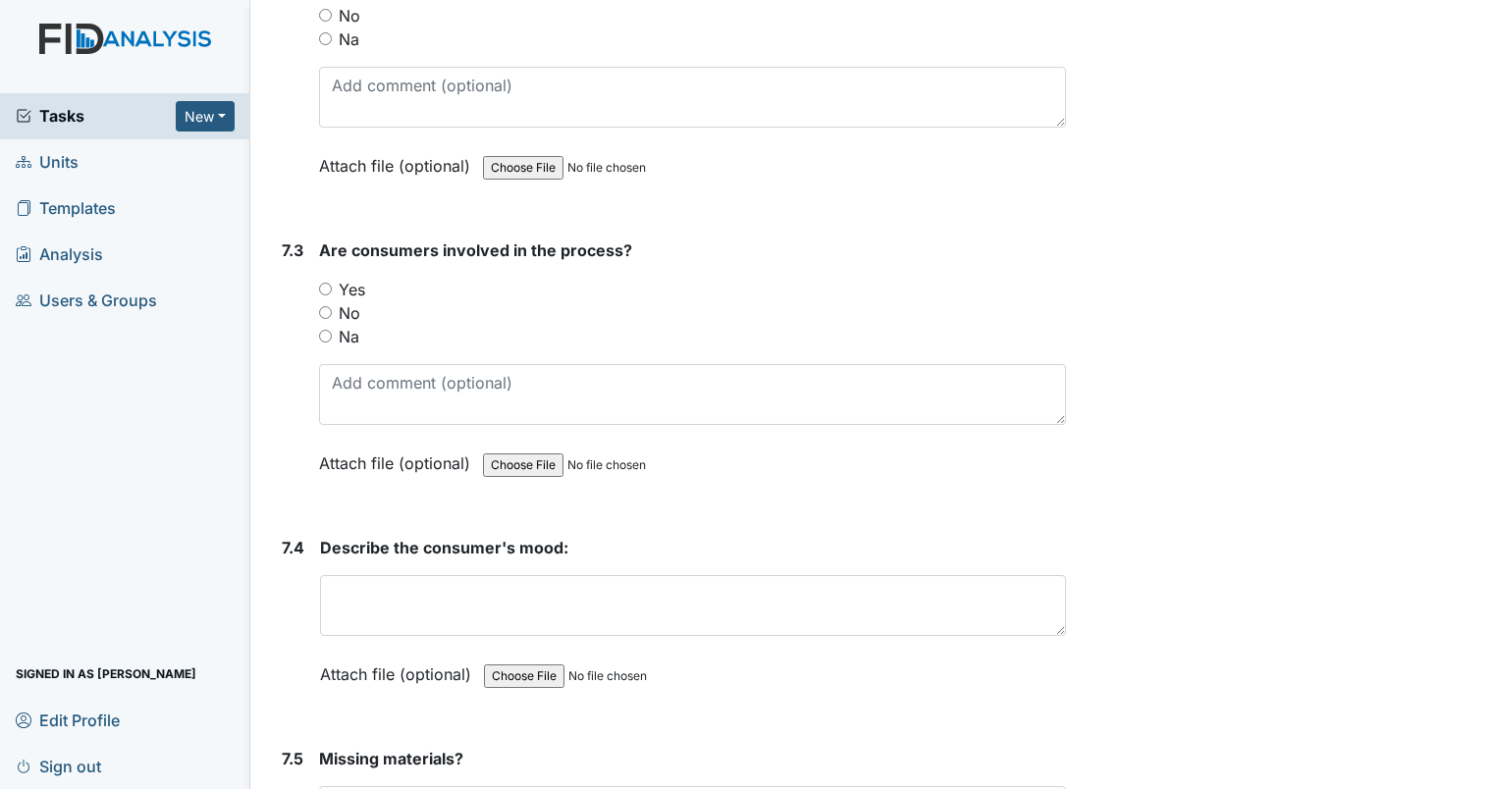
click at [322, 330] on input "Na" at bounding box center [325, 336] width 13 height 13
radio input "true"
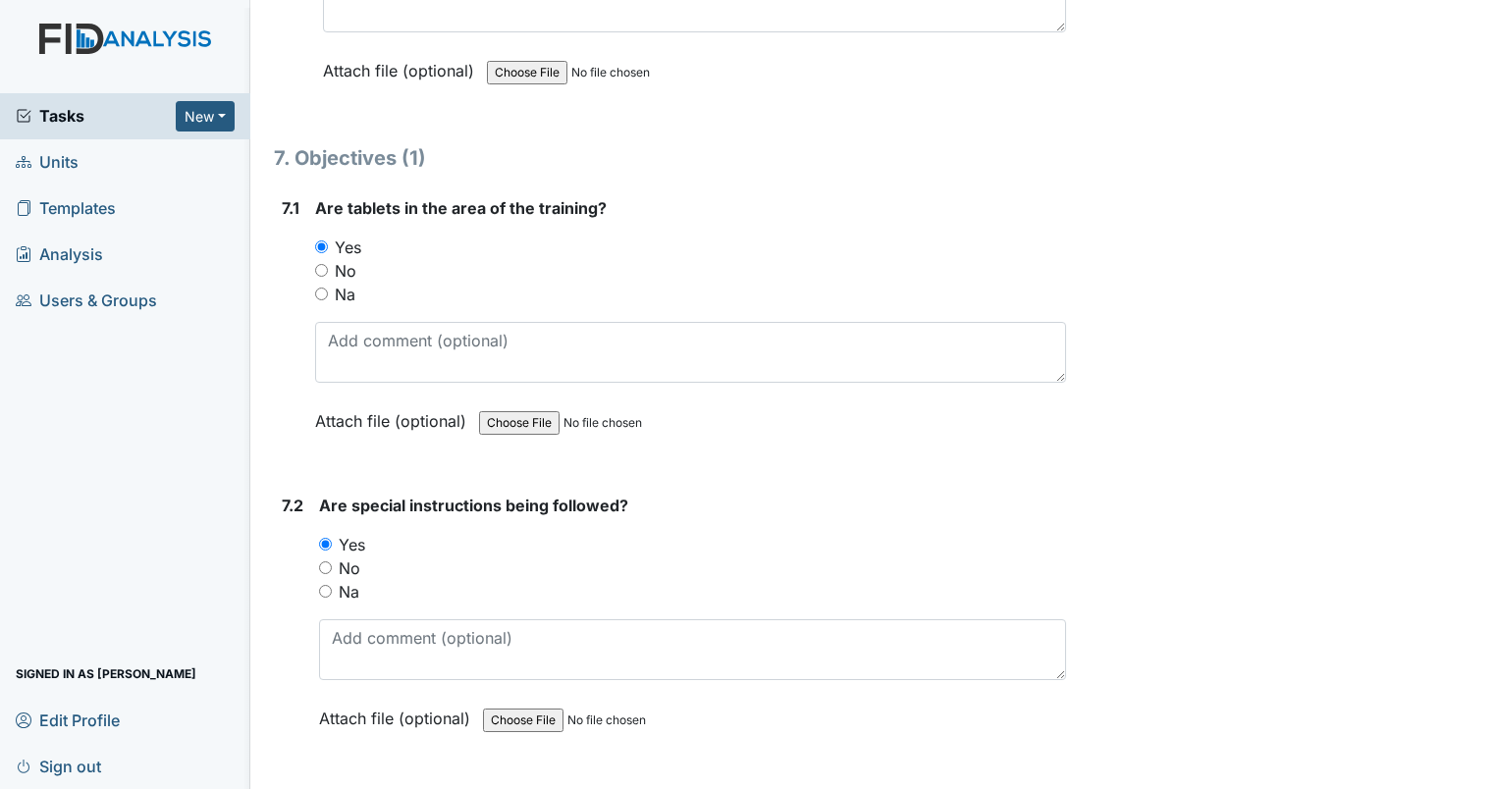
scroll to position [11685, 0]
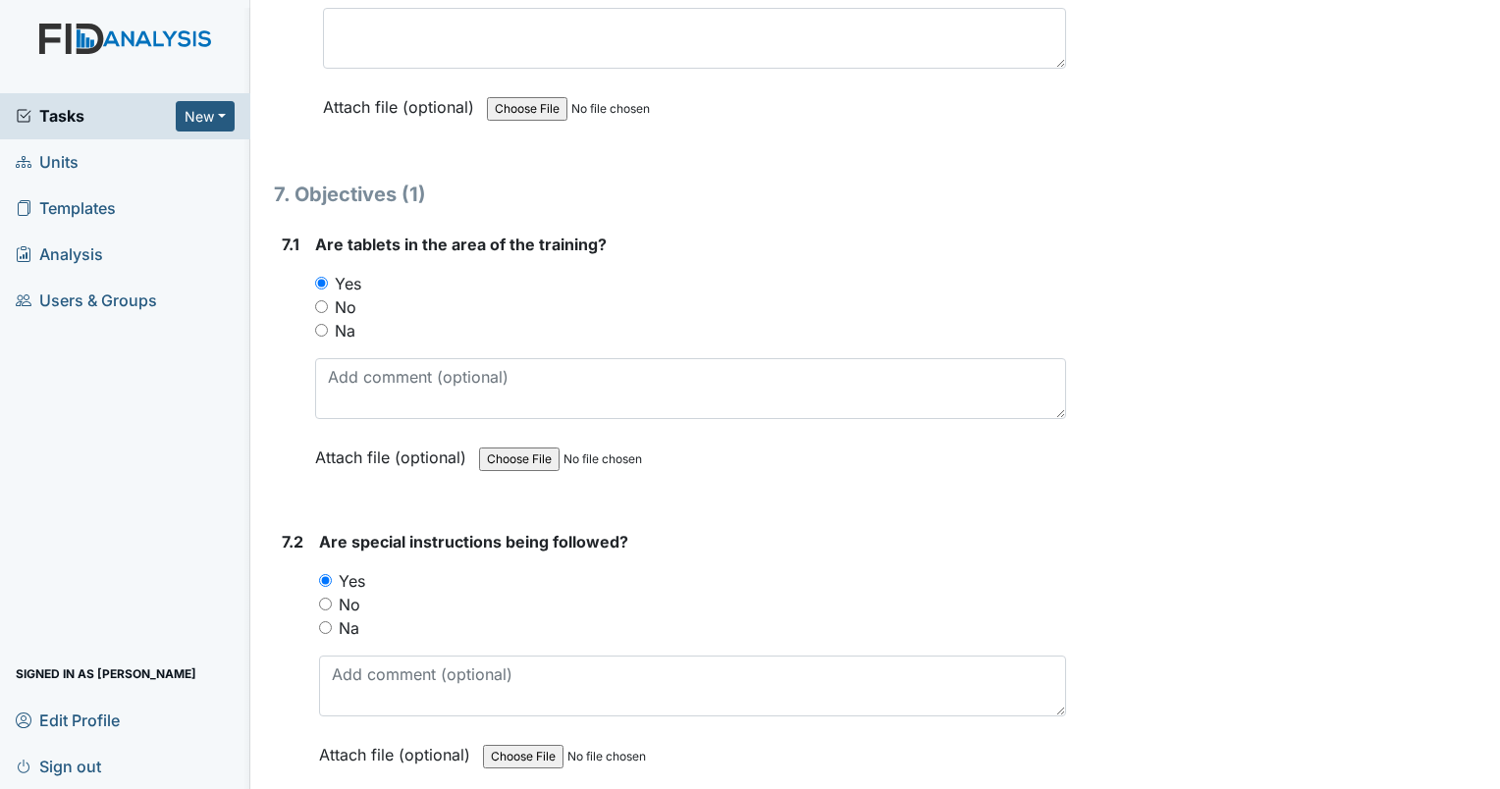
drag, startPoint x: 323, startPoint y: 590, endPoint x: 334, endPoint y: 580, distance: 14.6
click at [328, 622] on input "Na" at bounding box center [325, 628] width 13 height 13
radio input "true"
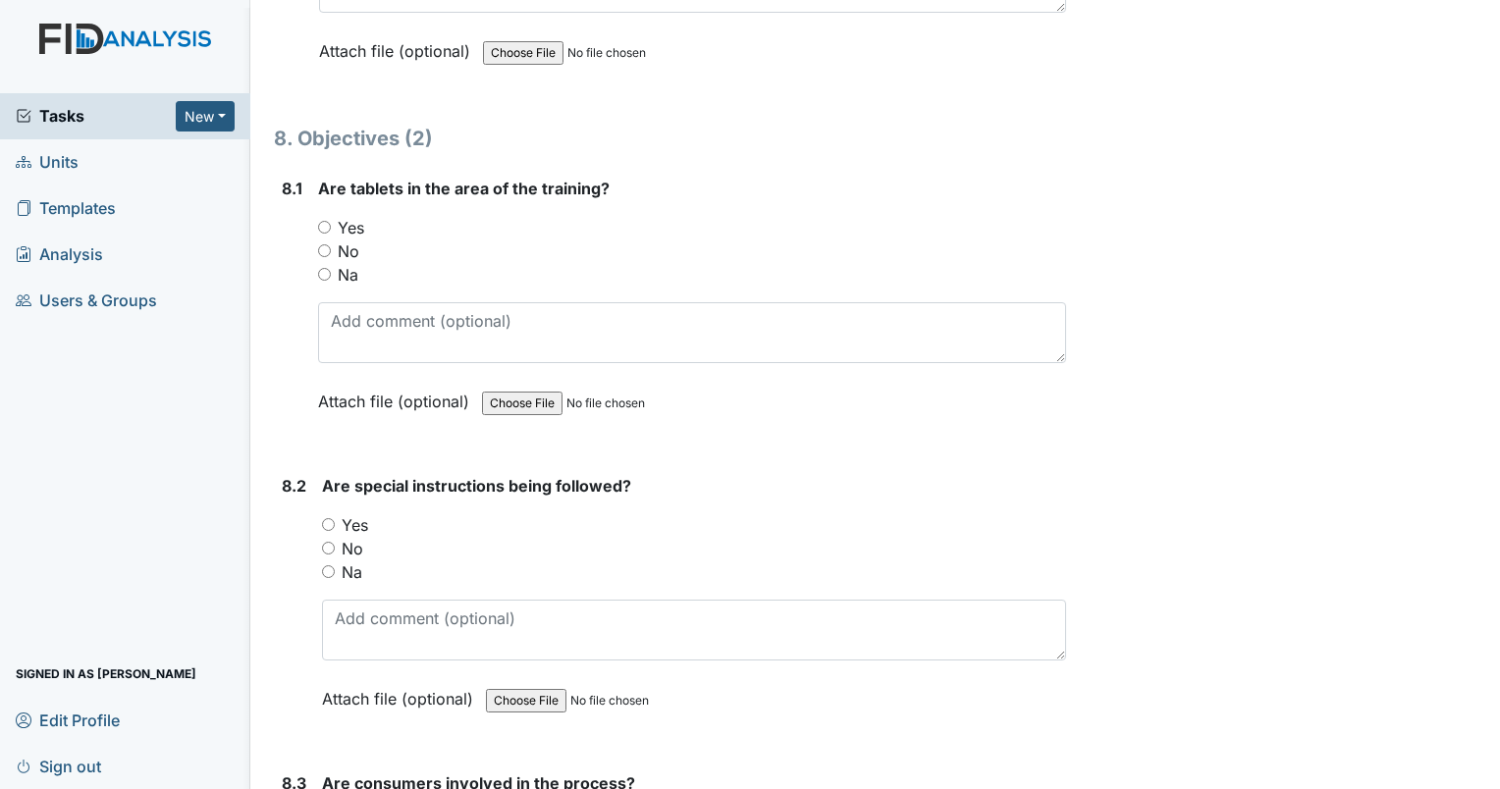
scroll to position [13355, 0]
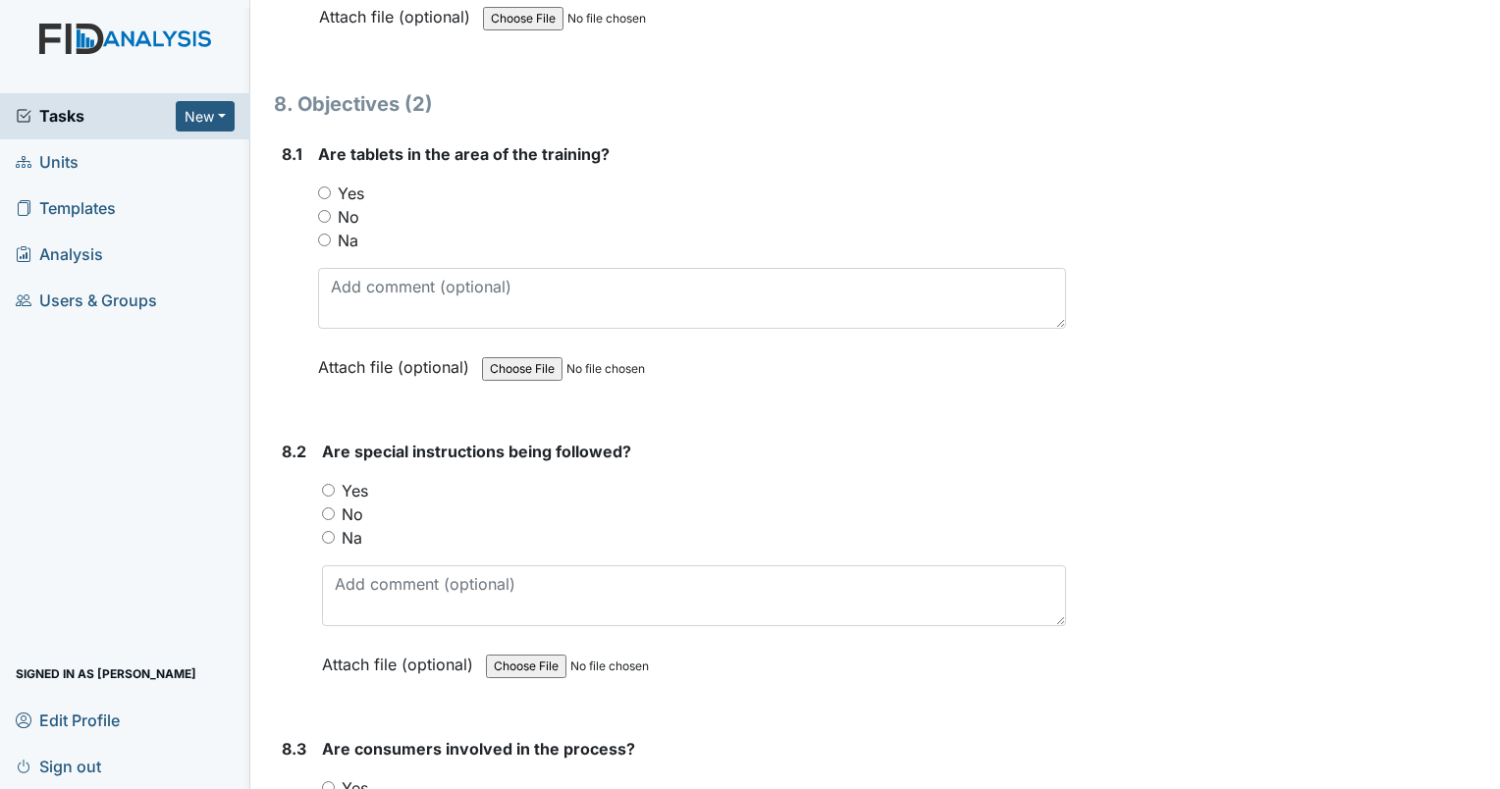
click at [321, 187] on input "Yes" at bounding box center [324, 193] width 13 height 13
radio input "true"
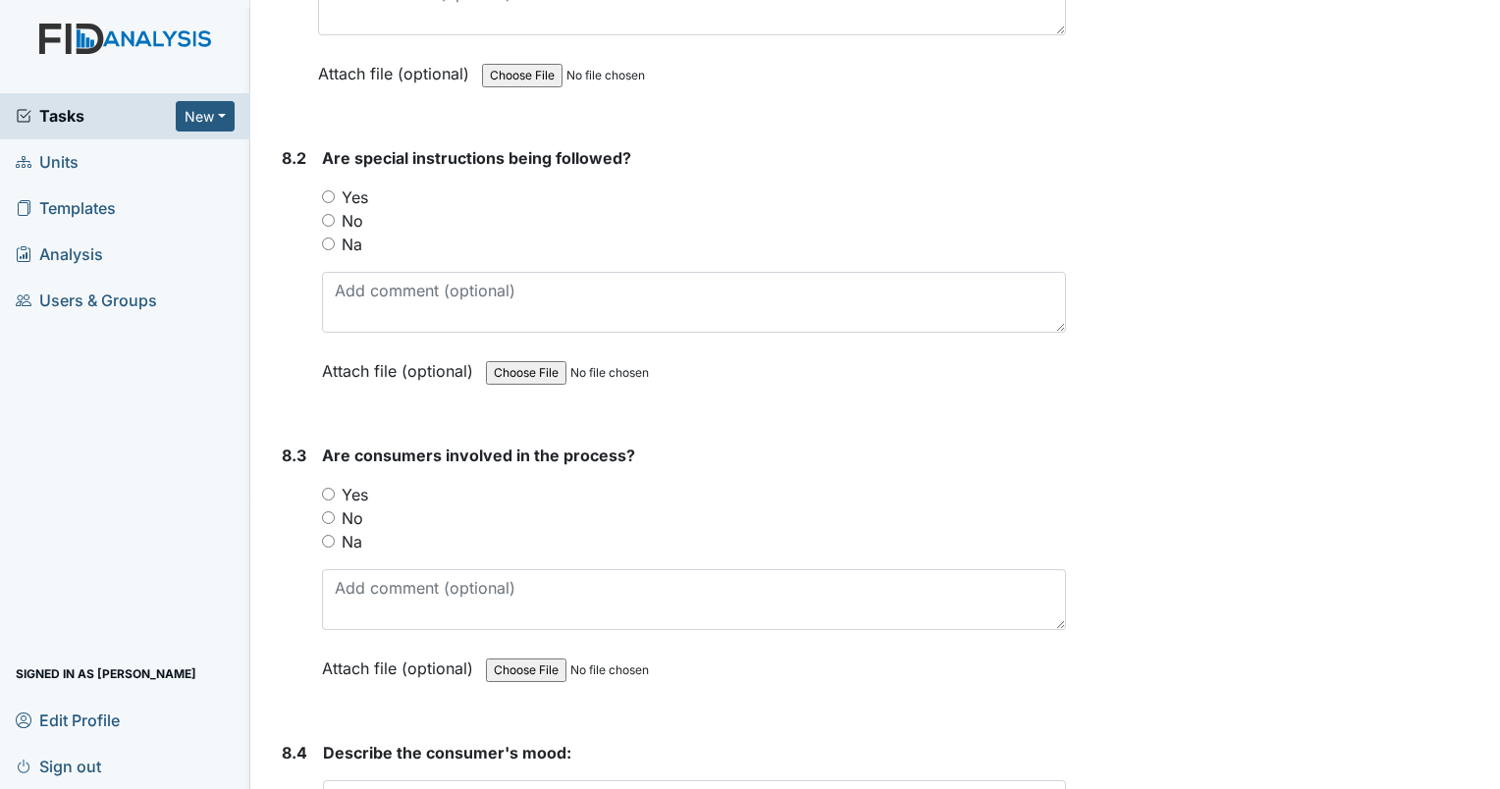
scroll to position [13649, 0]
click at [330, 190] on input "Yes" at bounding box center [328, 196] width 13 height 13
radio input "true"
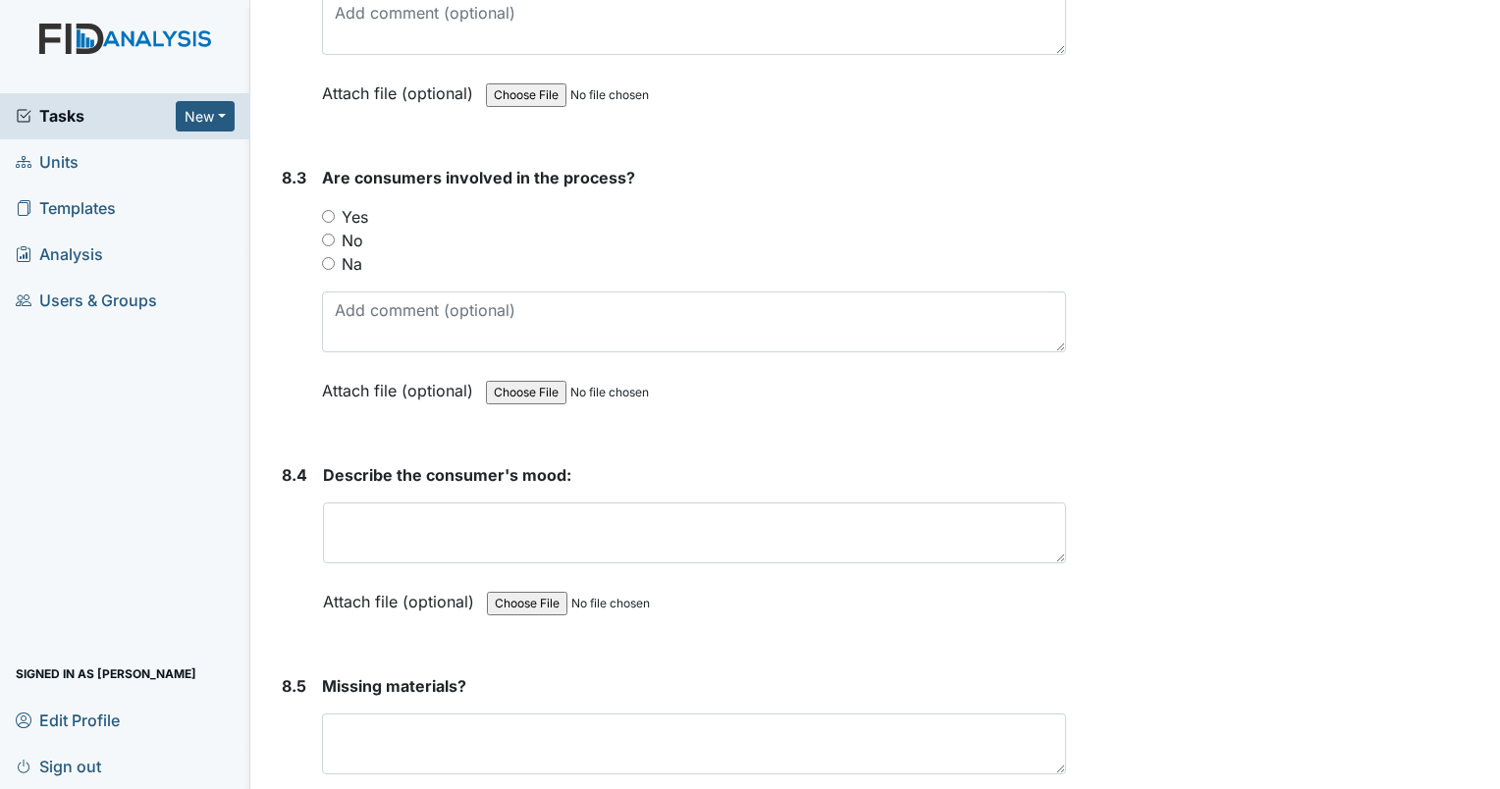
scroll to position [13944, 0]
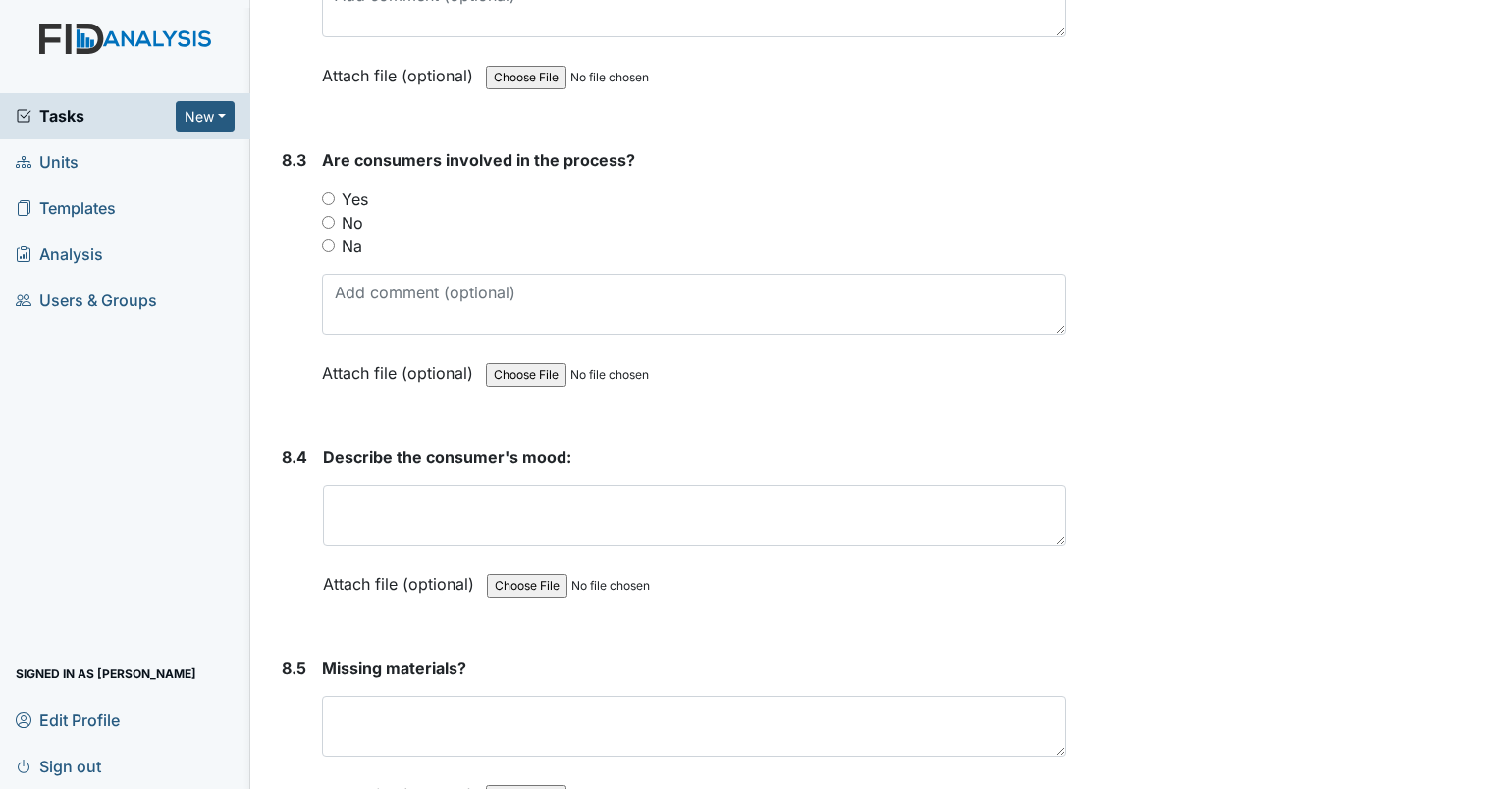
click at [330, 192] on input "Yes" at bounding box center [328, 198] width 13 height 13
radio input "true"
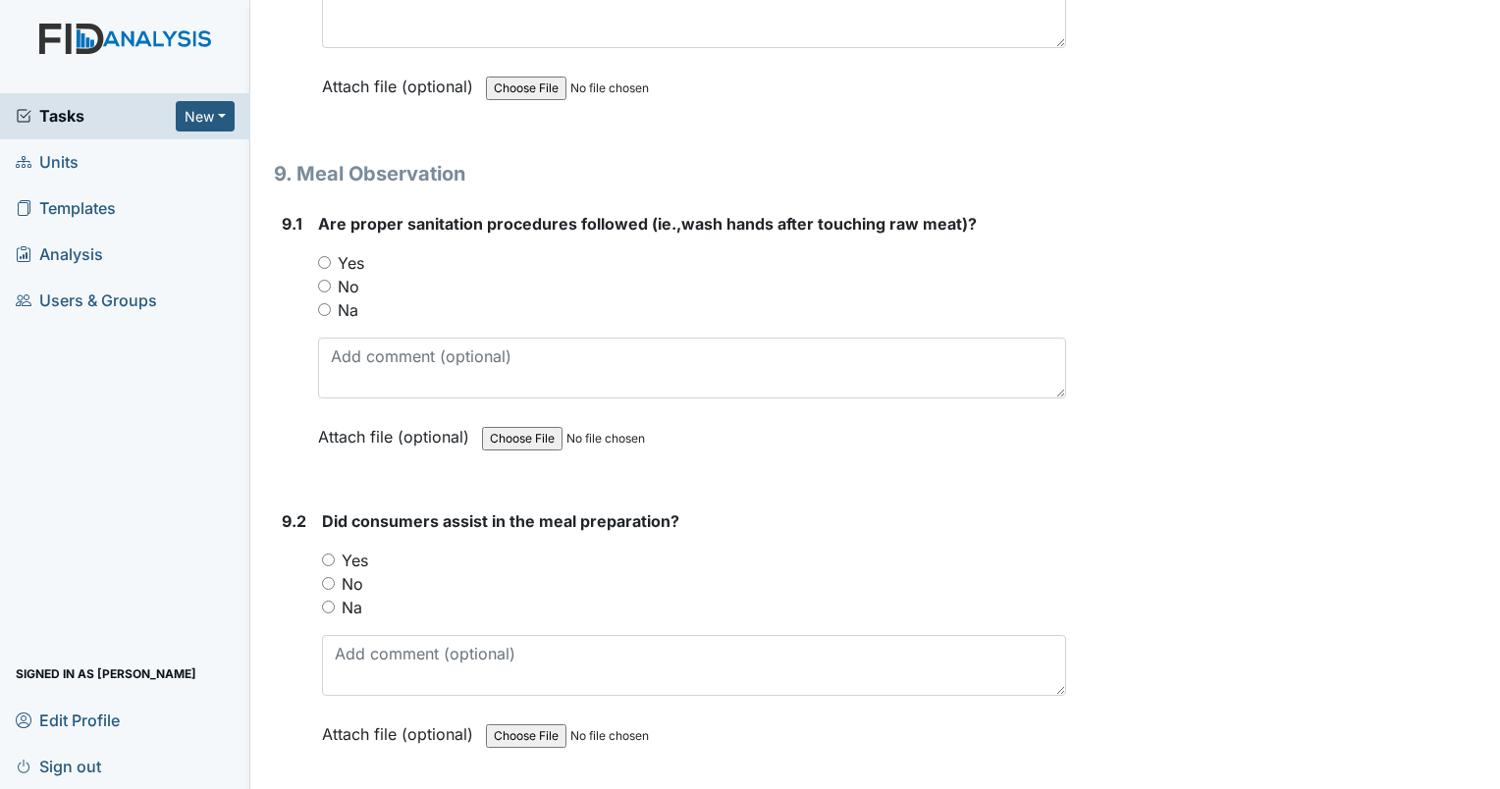
scroll to position [14926, 0]
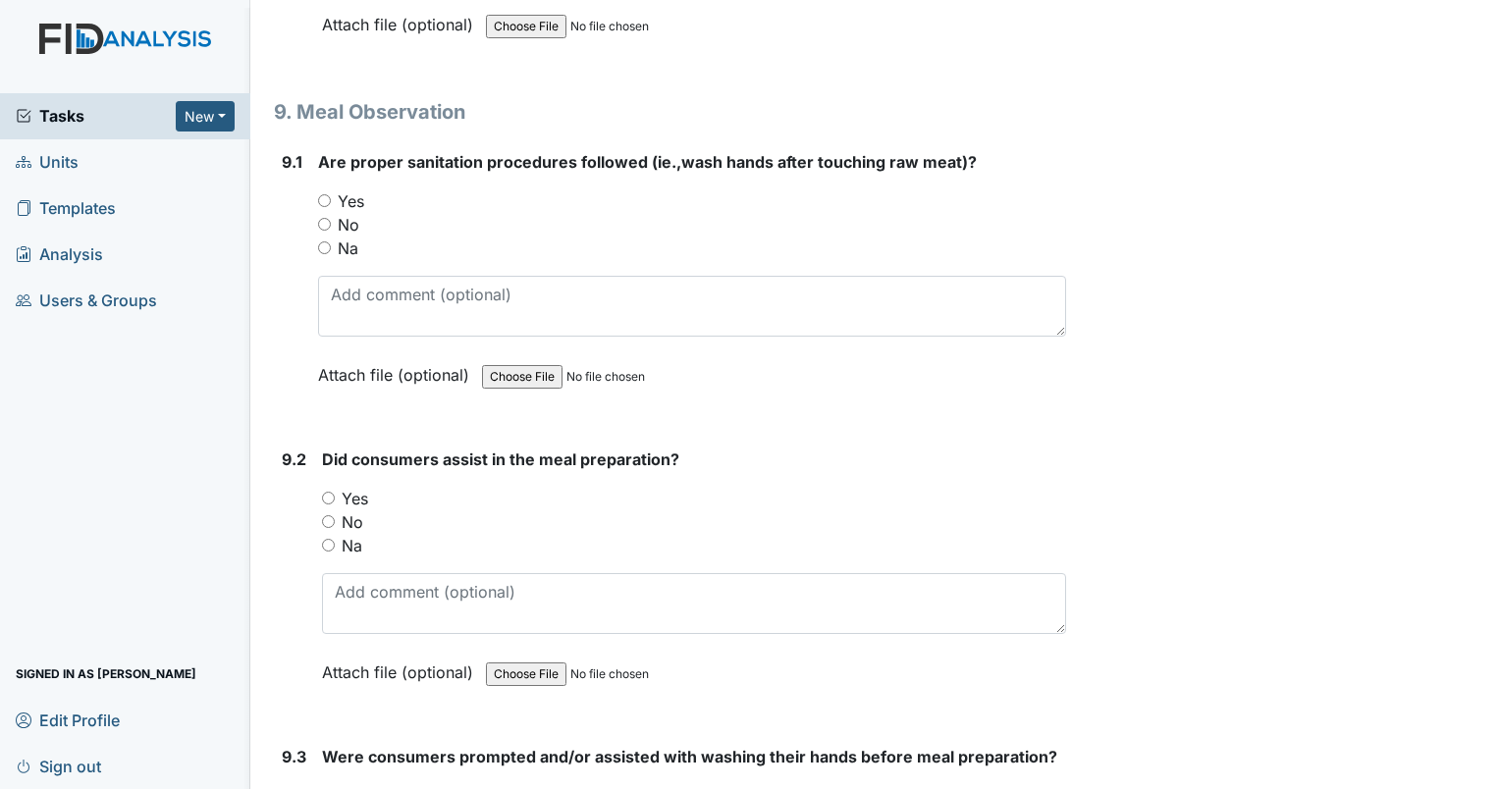
click at [321, 448] on div "9.2 Did consumers assist in the meal preparation? You must select one of the be…" at bounding box center [670, 581] width 792 height 266
click at [332, 492] on input "Yes" at bounding box center [328, 498] width 13 height 13
radio input "true"
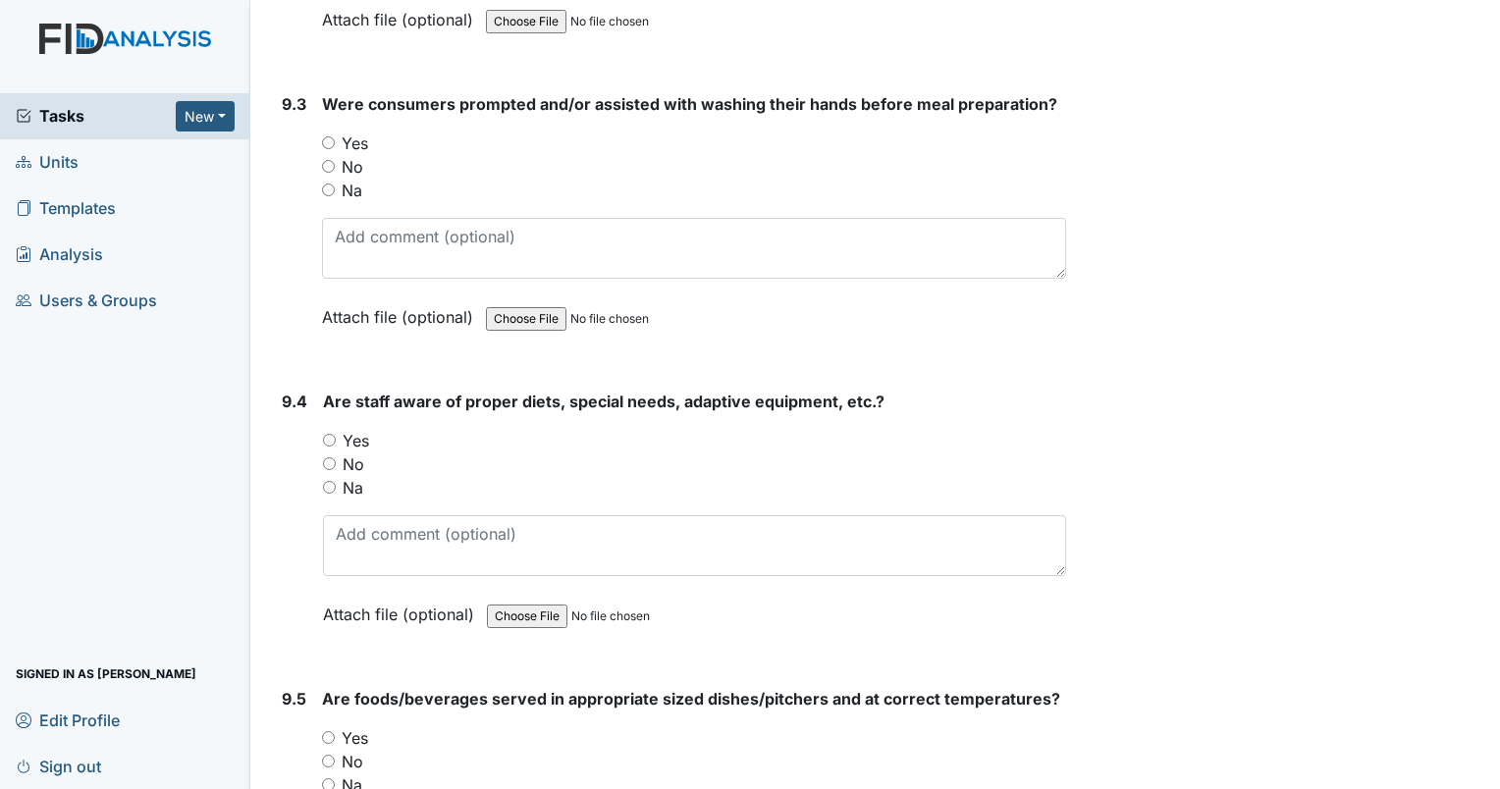
scroll to position [15613, 0]
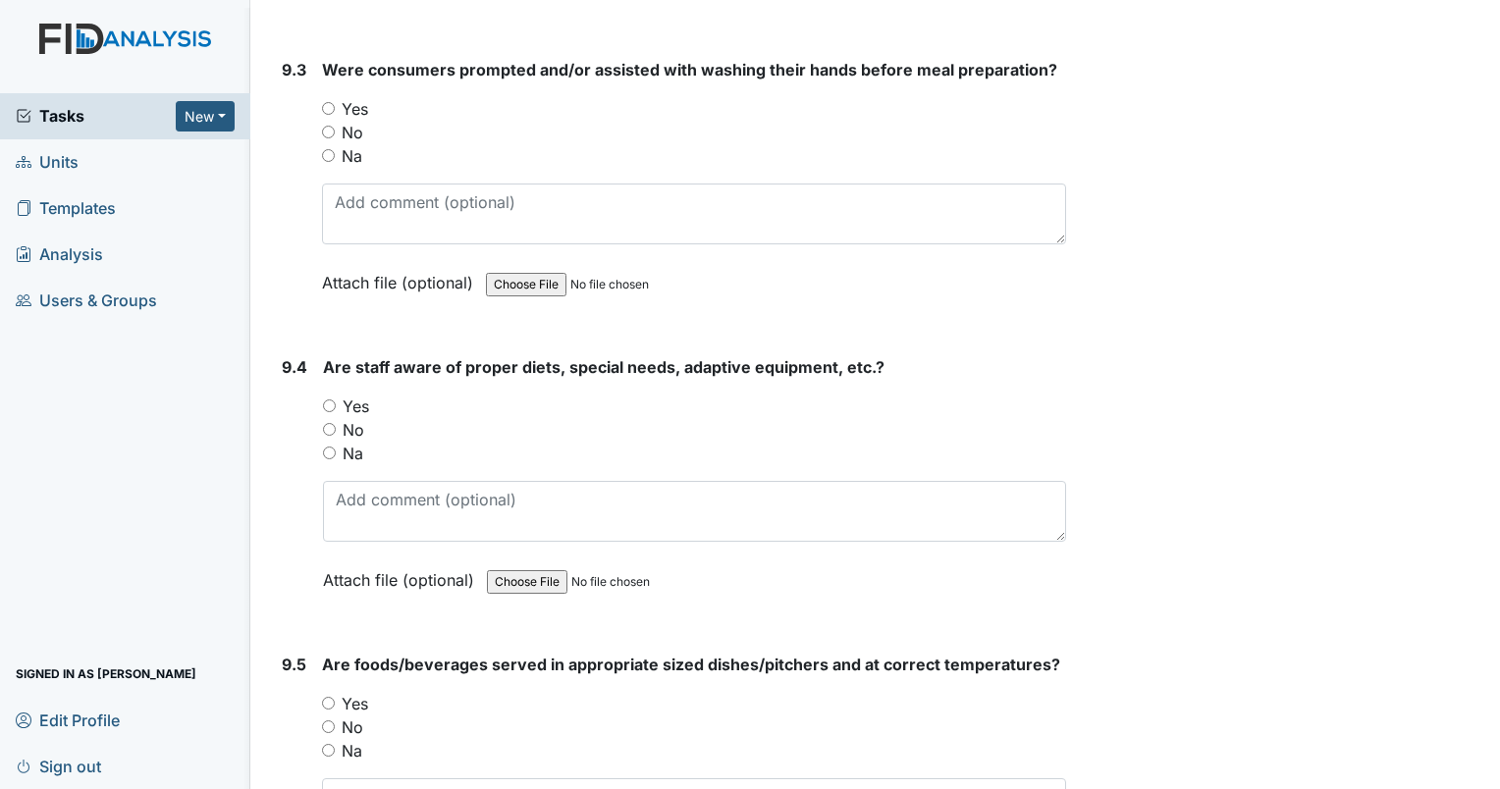
click at [328, 400] on input "Yes" at bounding box center [329, 406] width 13 height 13
radio input "true"
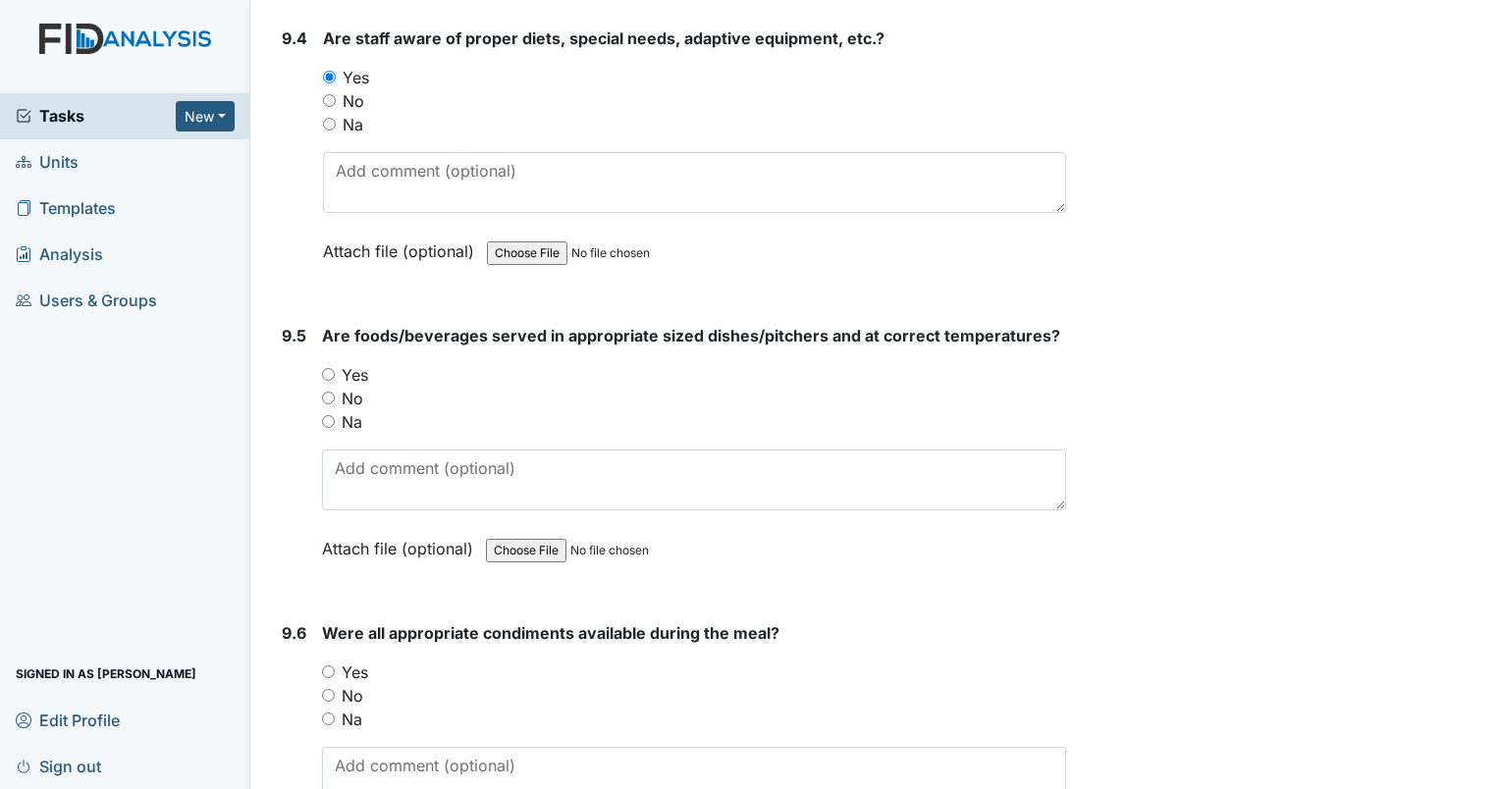
scroll to position [16006, 0]
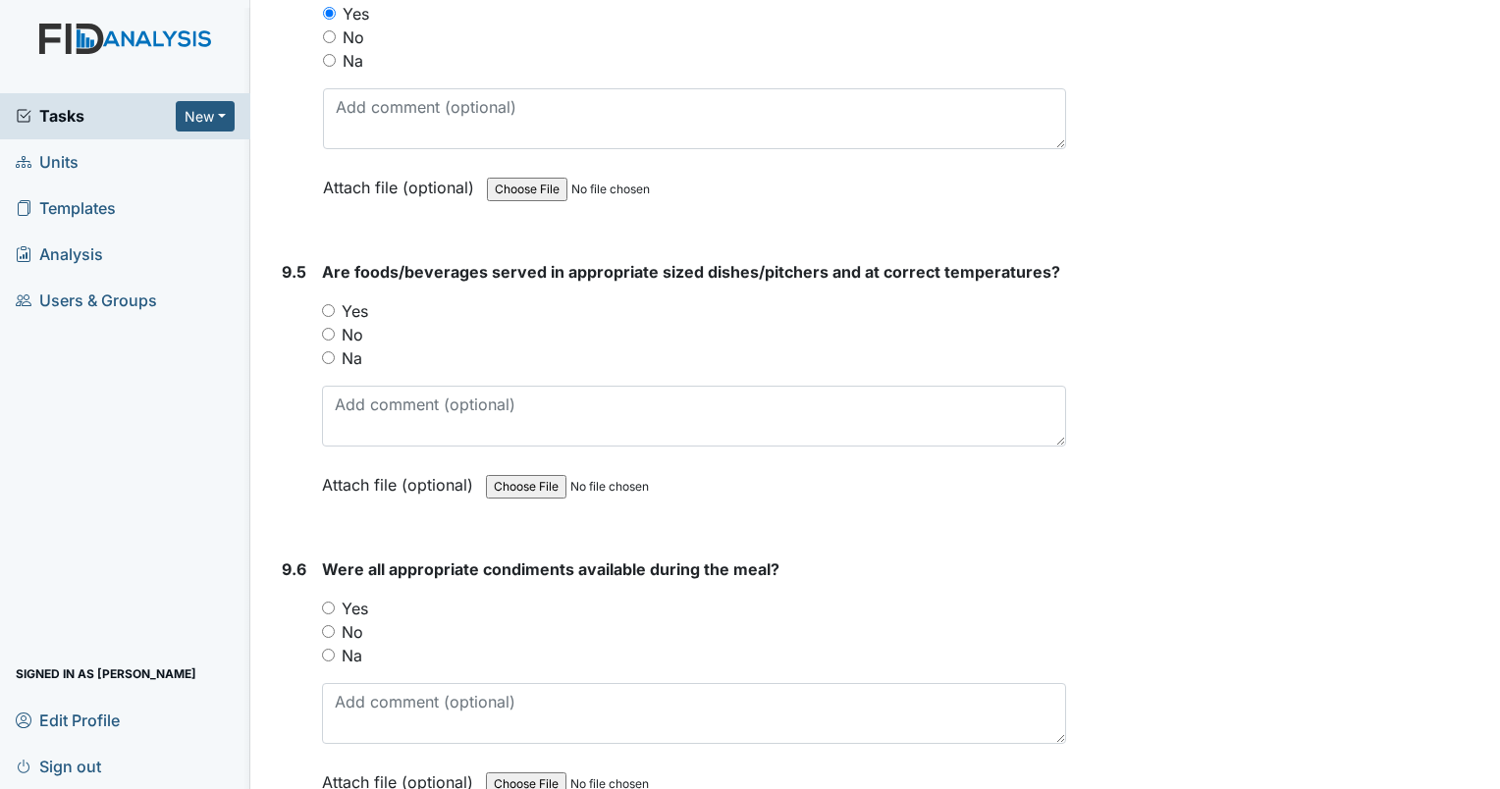
click at [326, 304] on input "Yes" at bounding box center [328, 310] width 13 height 13
radio input "true"
click at [326, 602] on input "Yes" at bounding box center [328, 608] width 13 height 13
radio input "true"
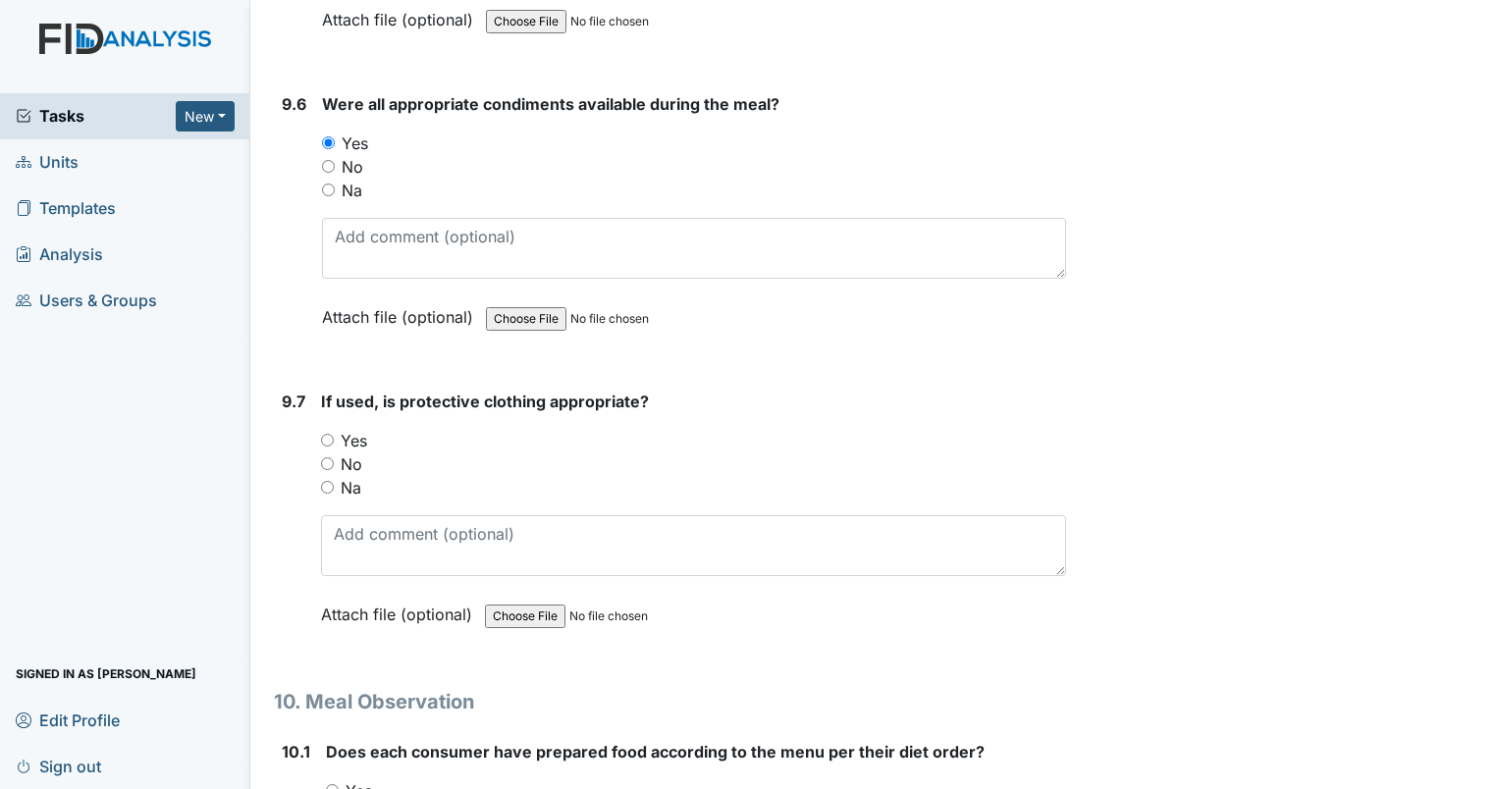
scroll to position [16497, 0]
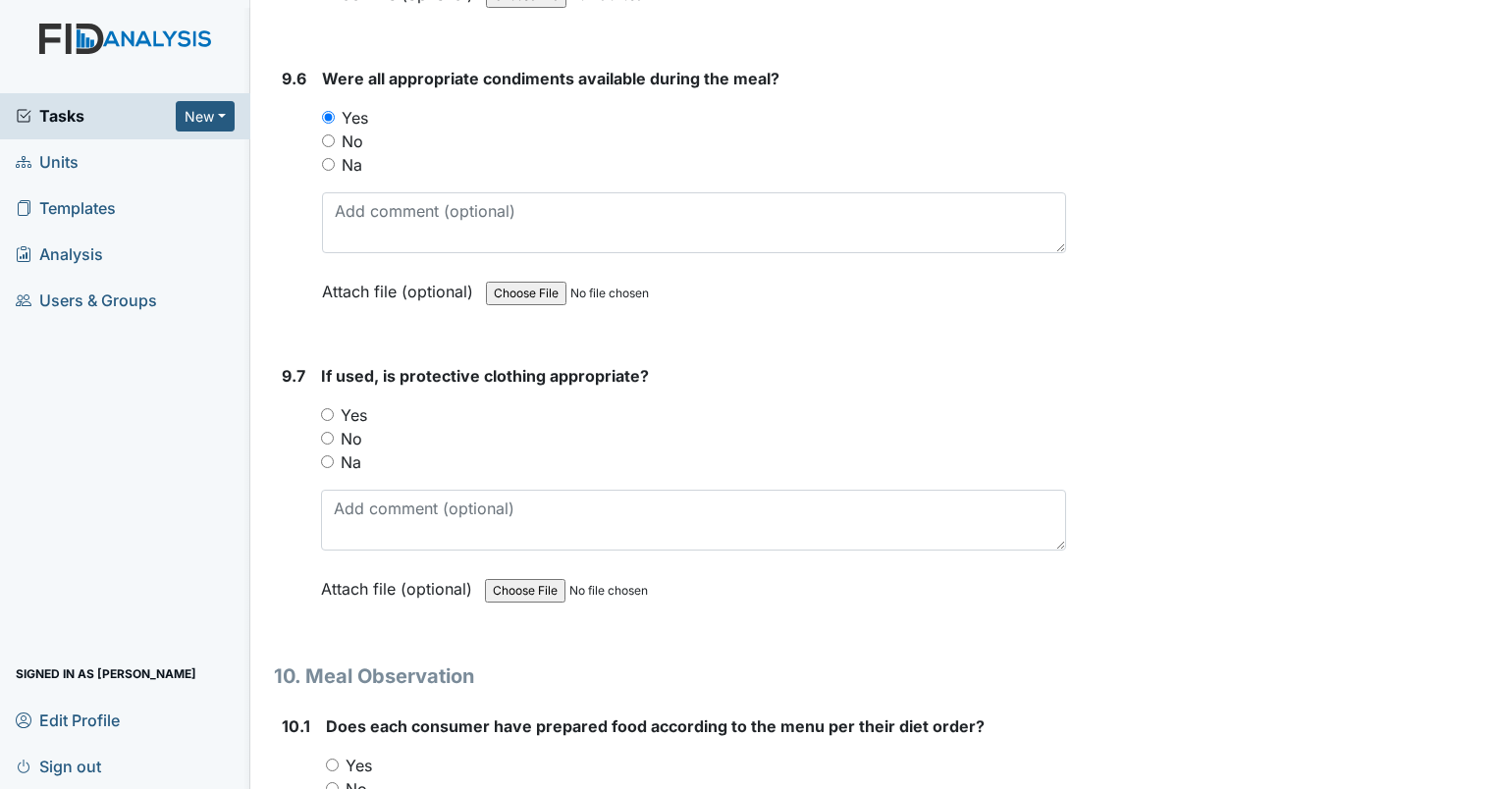
click at [330, 456] on input "Na" at bounding box center [327, 462] width 13 height 13
radio input "true"
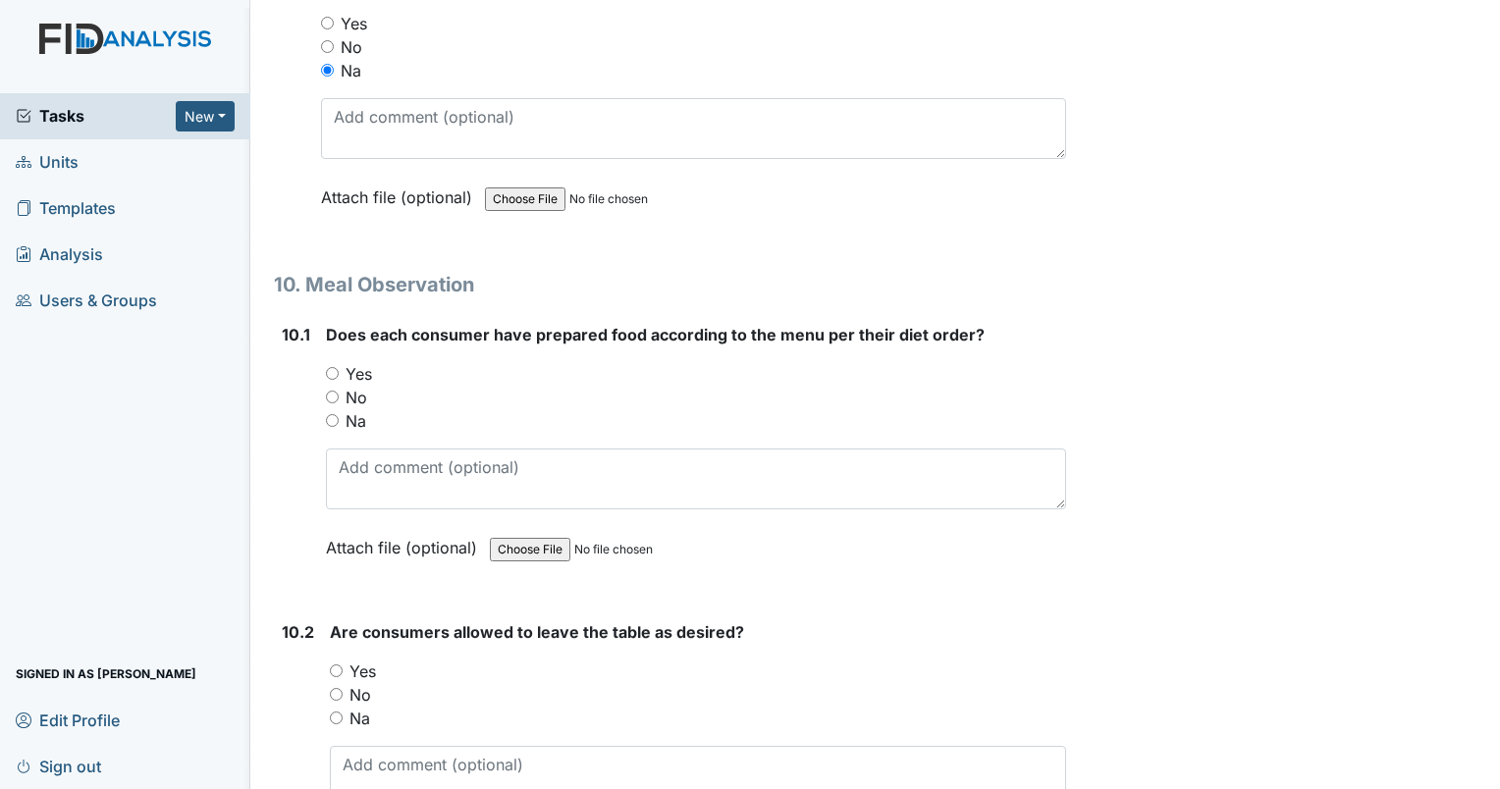
scroll to position [16890, 0]
click at [330, 366] on input "Yes" at bounding box center [332, 372] width 13 height 13
radio input "true"
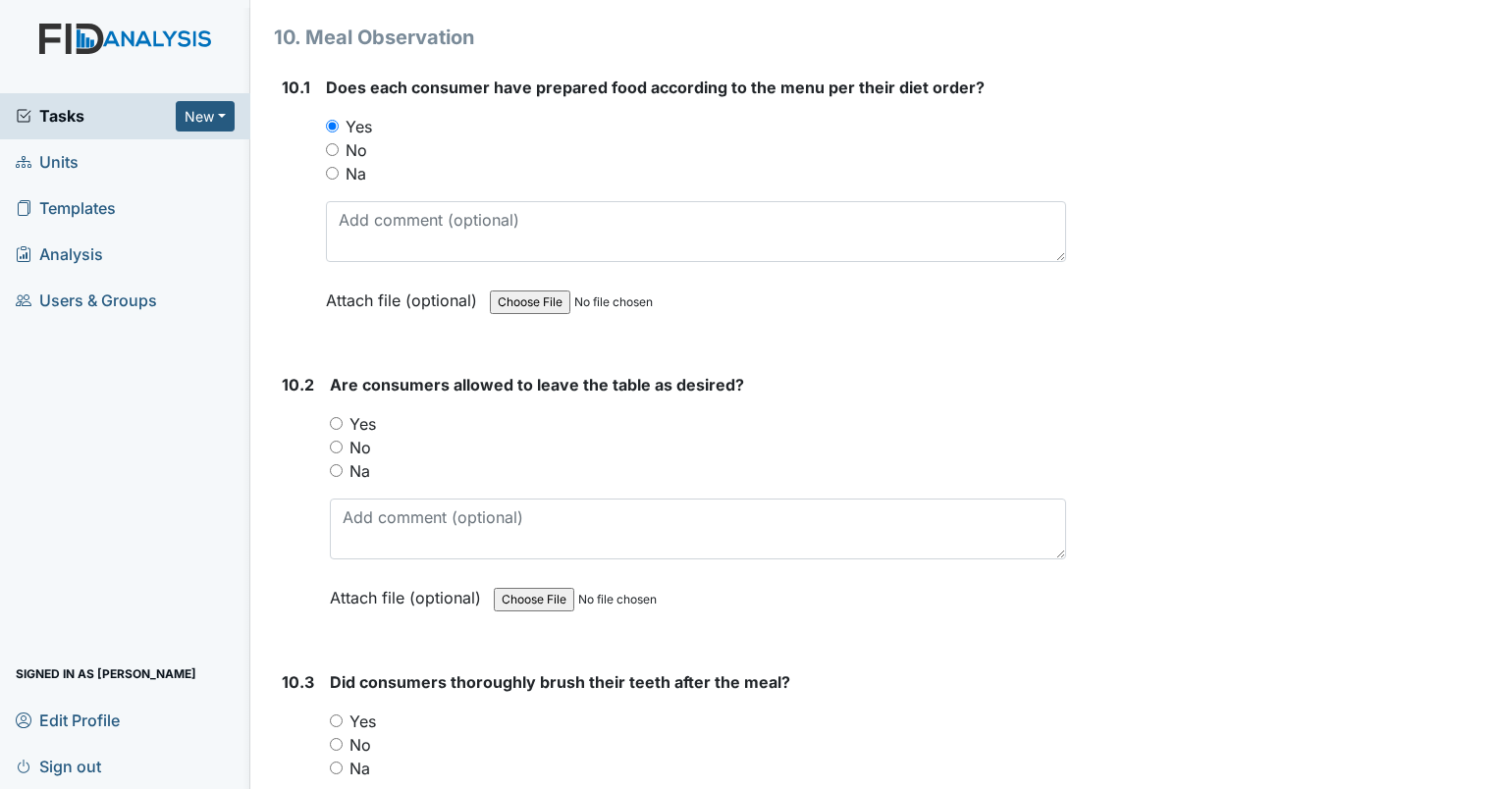
scroll to position [17184, 0]
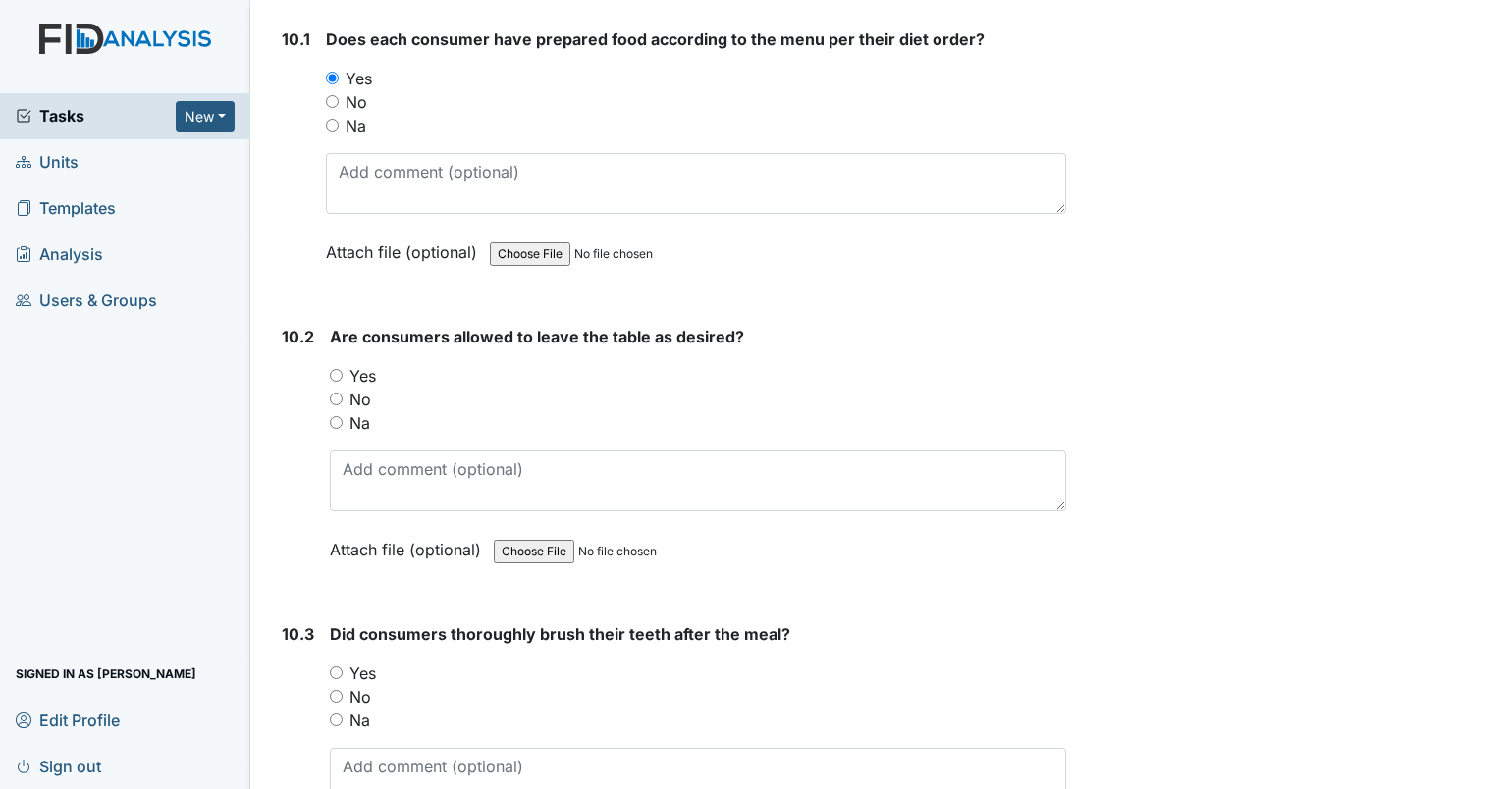
click at [338, 369] on input "Yes" at bounding box center [336, 375] width 13 height 13
radio input "true"
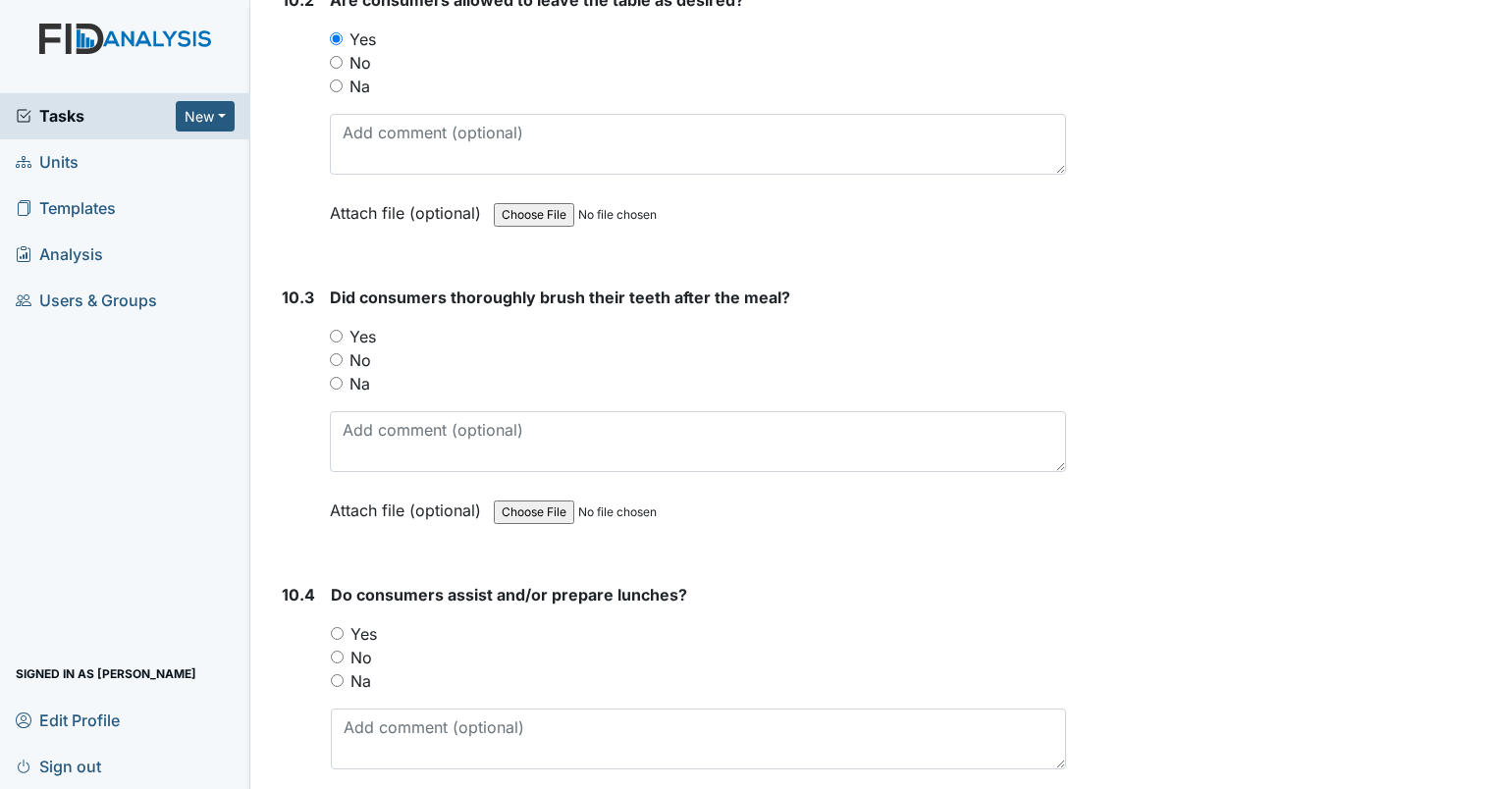
scroll to position [17577, 0]
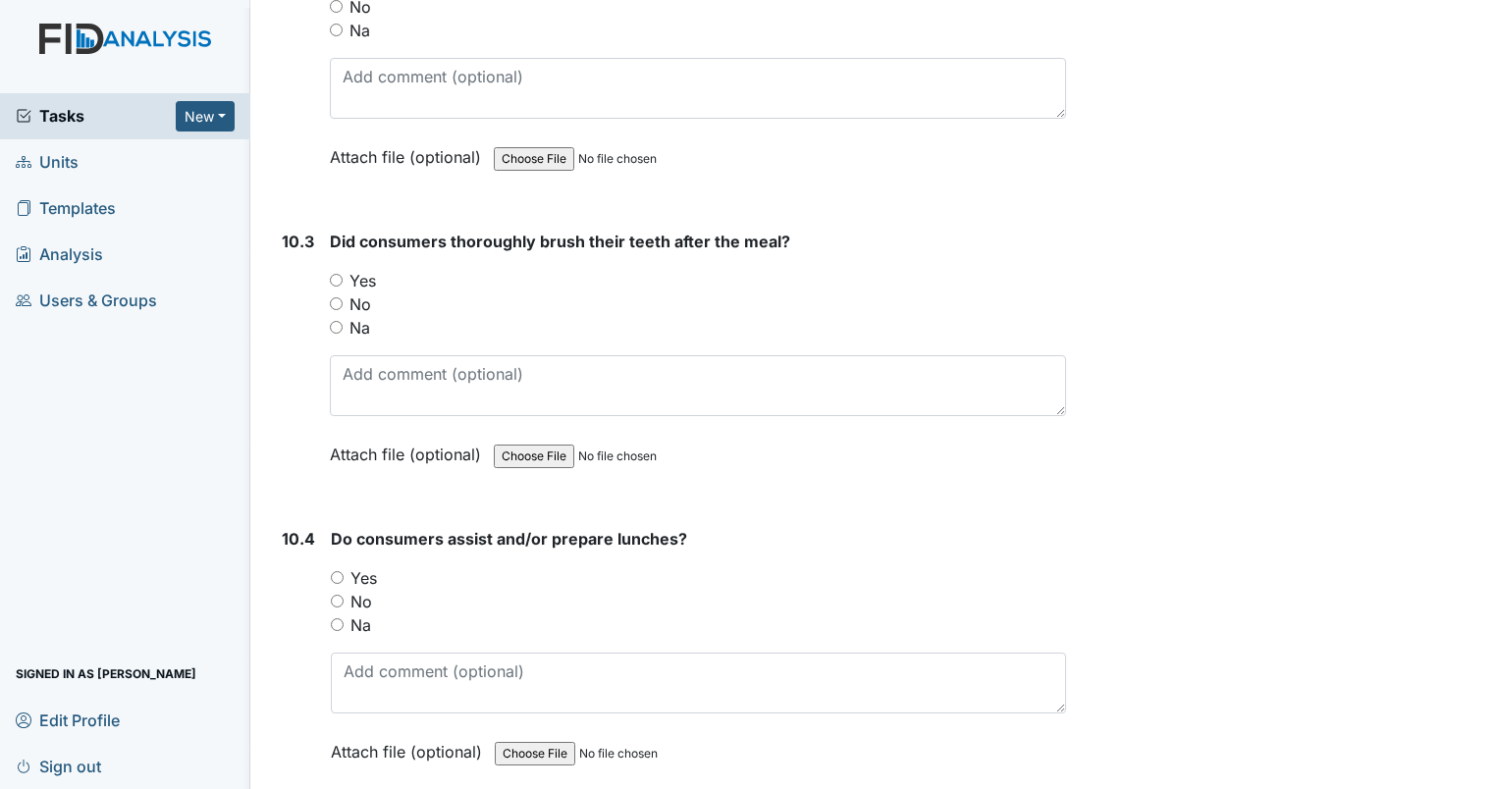
click at [332, 274] on input "Yes" at bounding box center [336, 280] width 13 height 13
radio input "true"
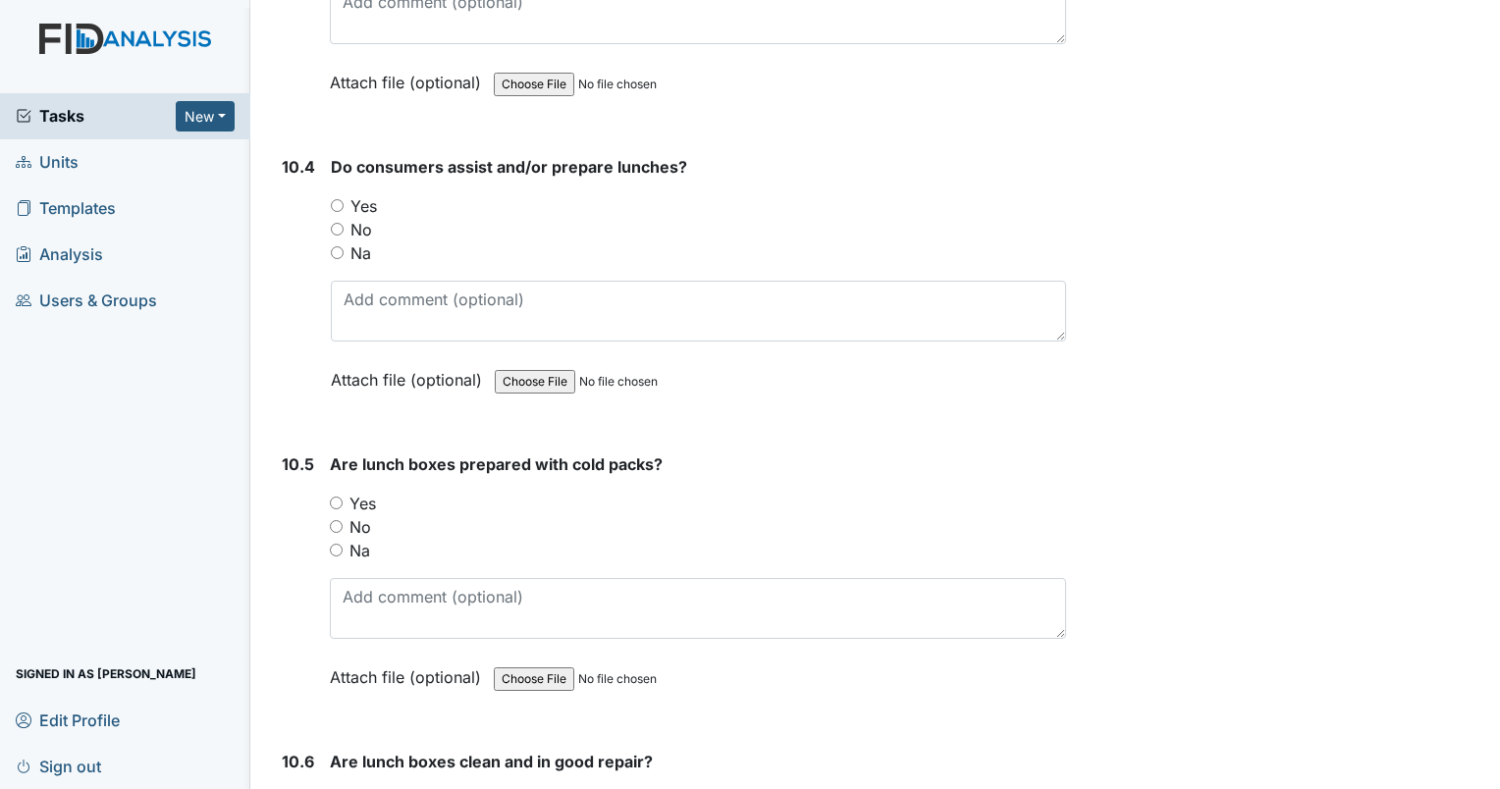
scroll to position [17970, 0]
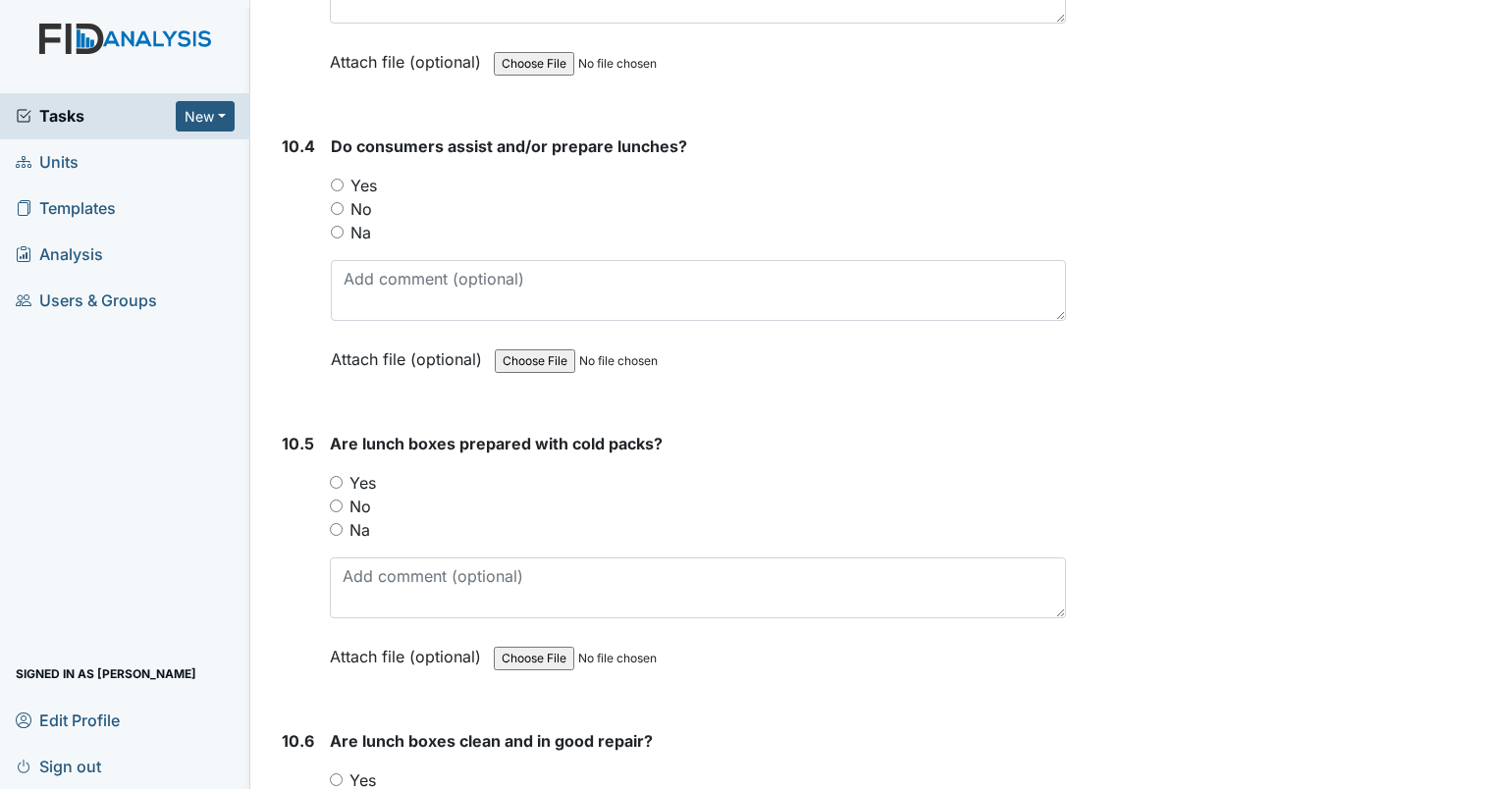
click at [332, 179] on input "Yes" at bounding box center [337, 185] width 13 height 13
radio input "true"
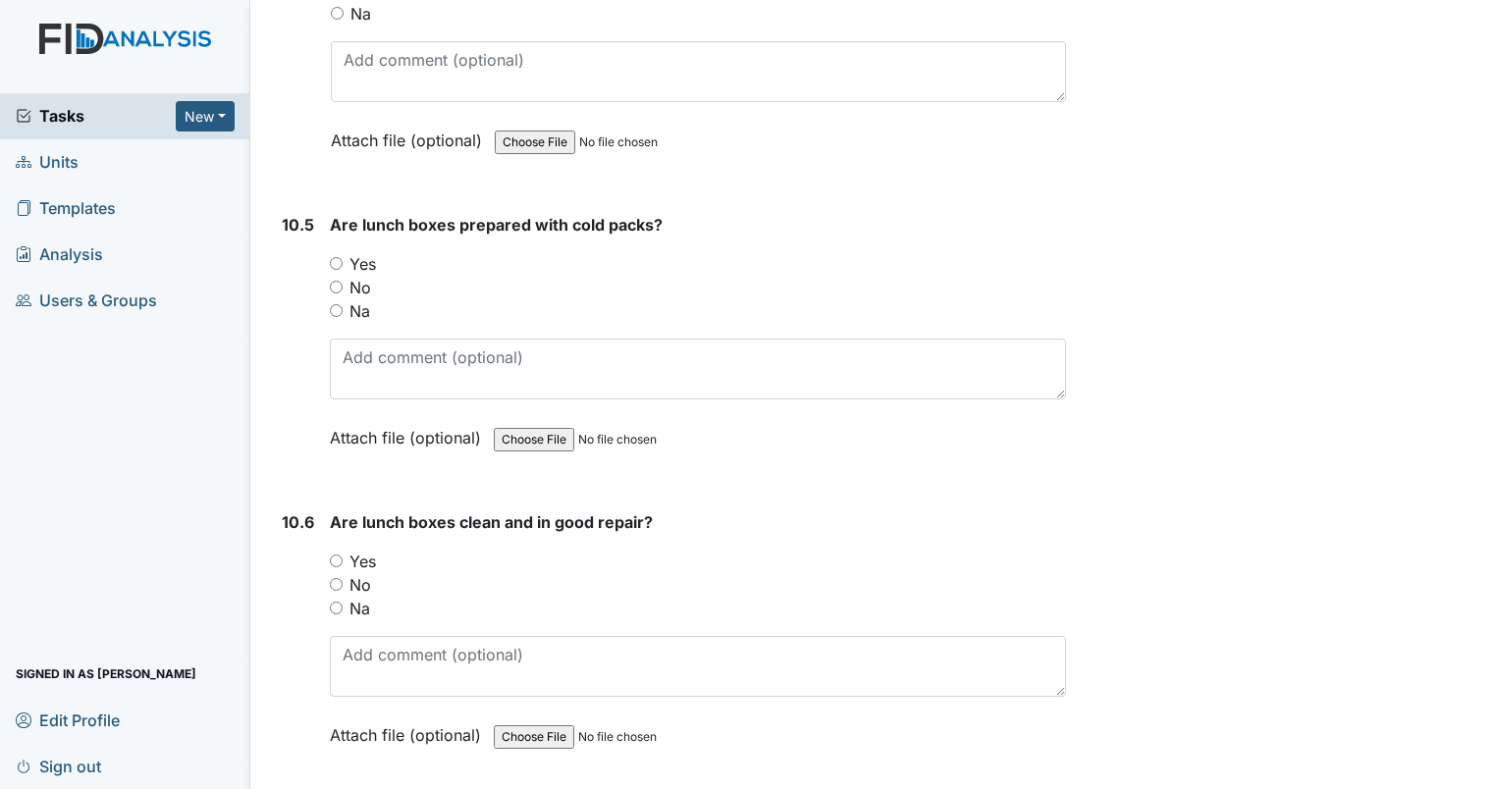
scroll to position [18264, 0]
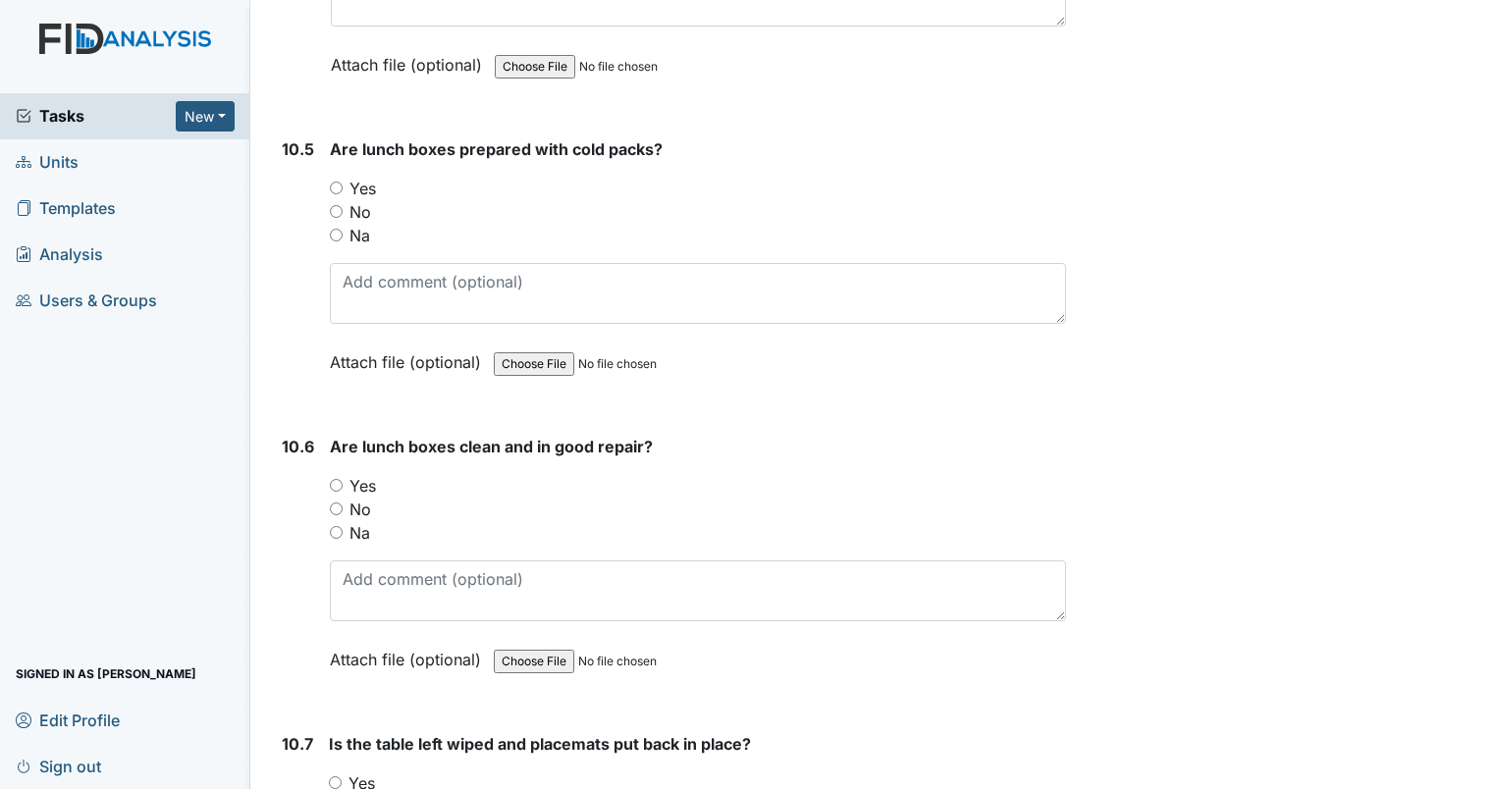
click at [337, 182] on input "Yes" at bounding box center [336, 188] width 13 height 13
radio input "true"
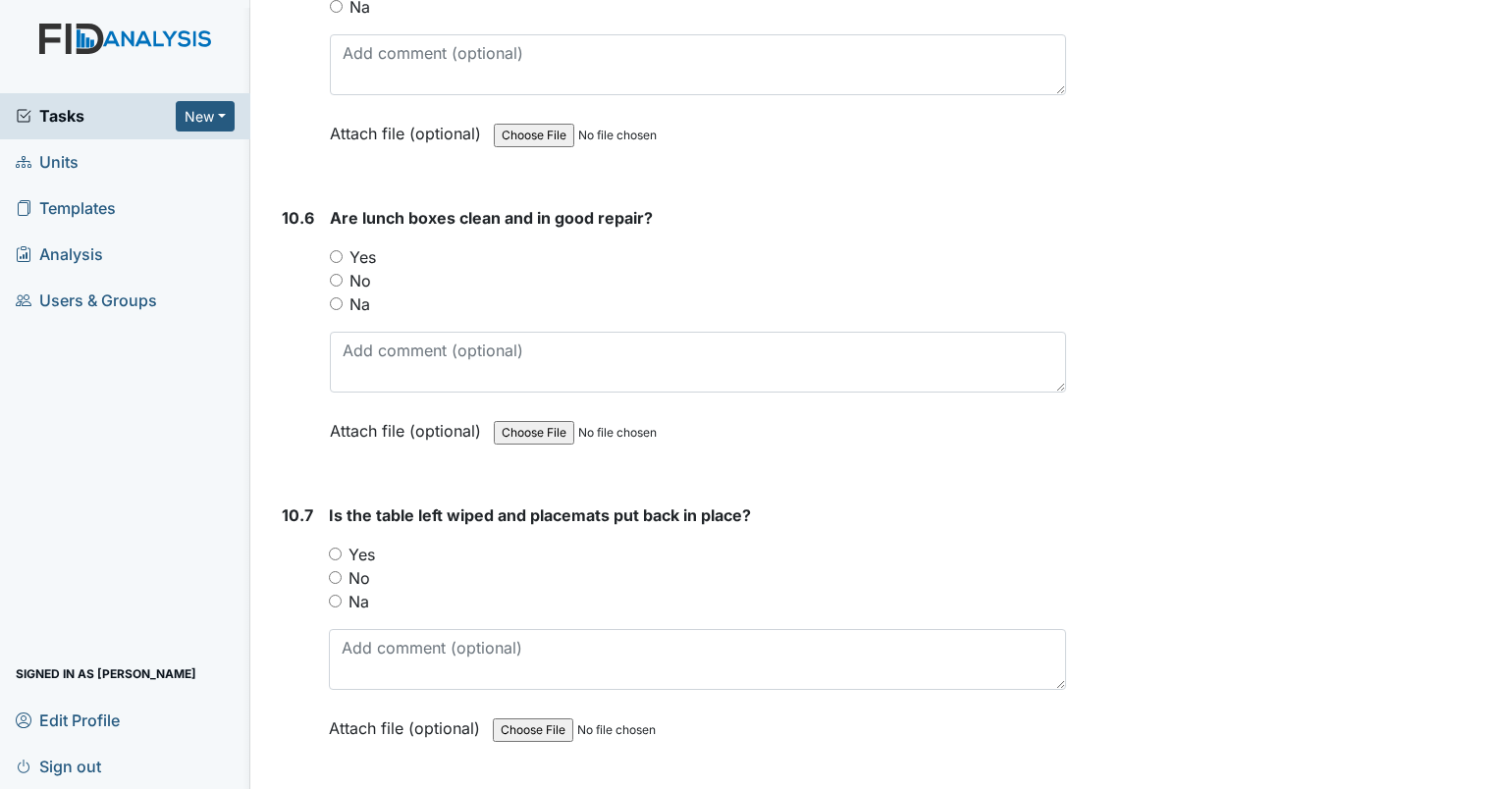
scroll to position [18559, 0]
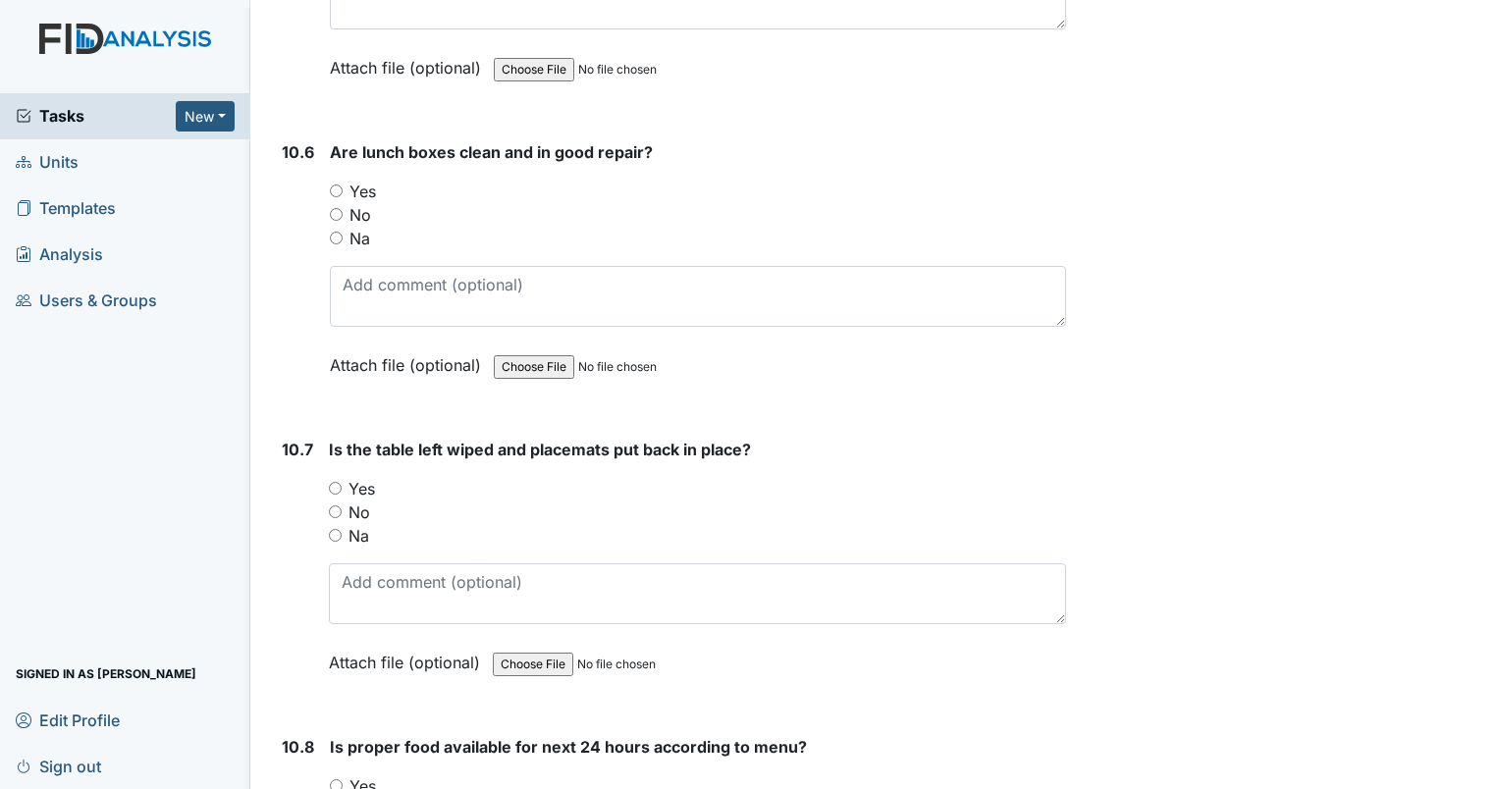
click at [336, 185] on input "Yes" at bounding box center [336, 191] width 13 height 13
radio input "true"
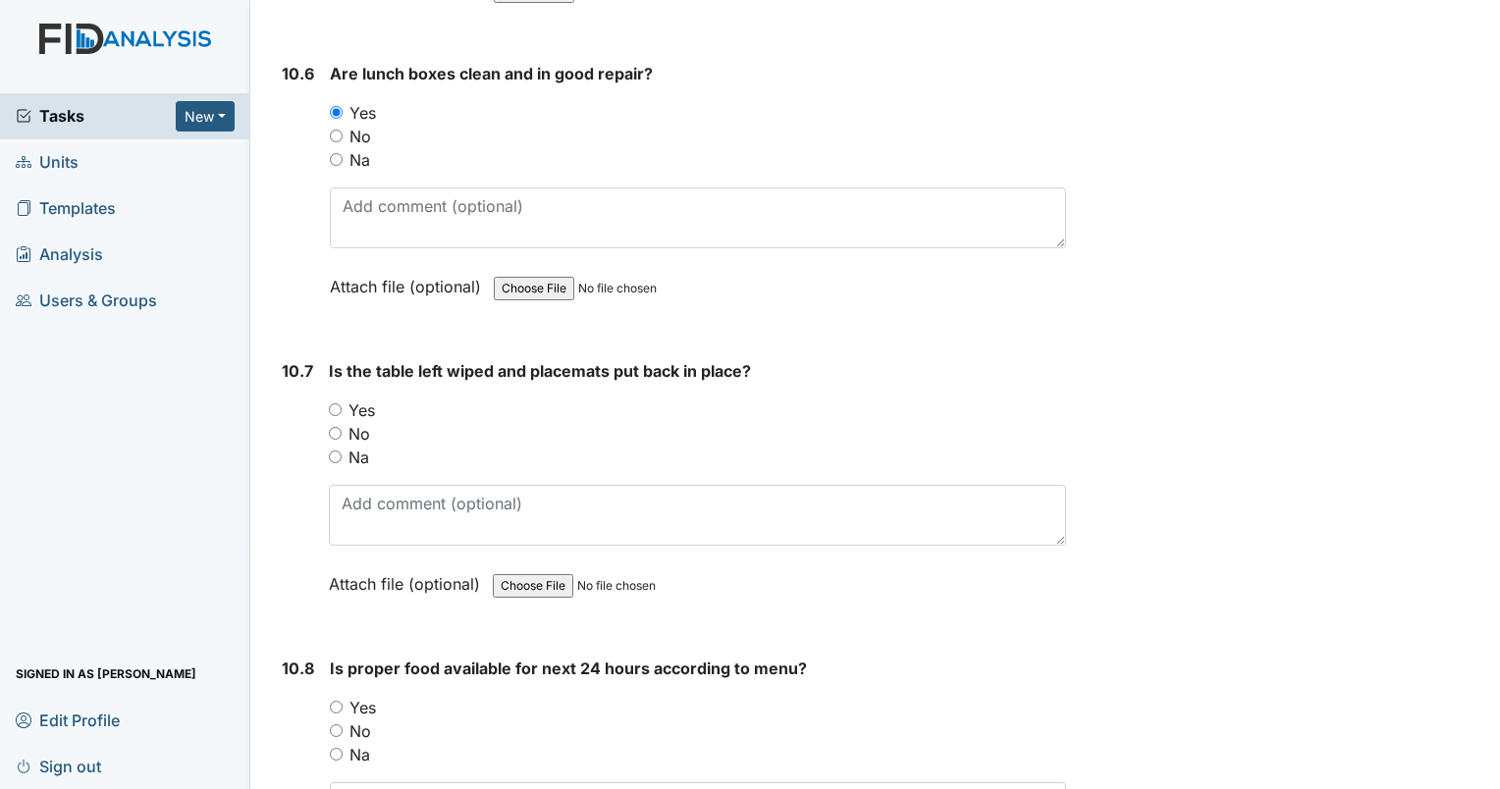
scroll to position [18854, 0]
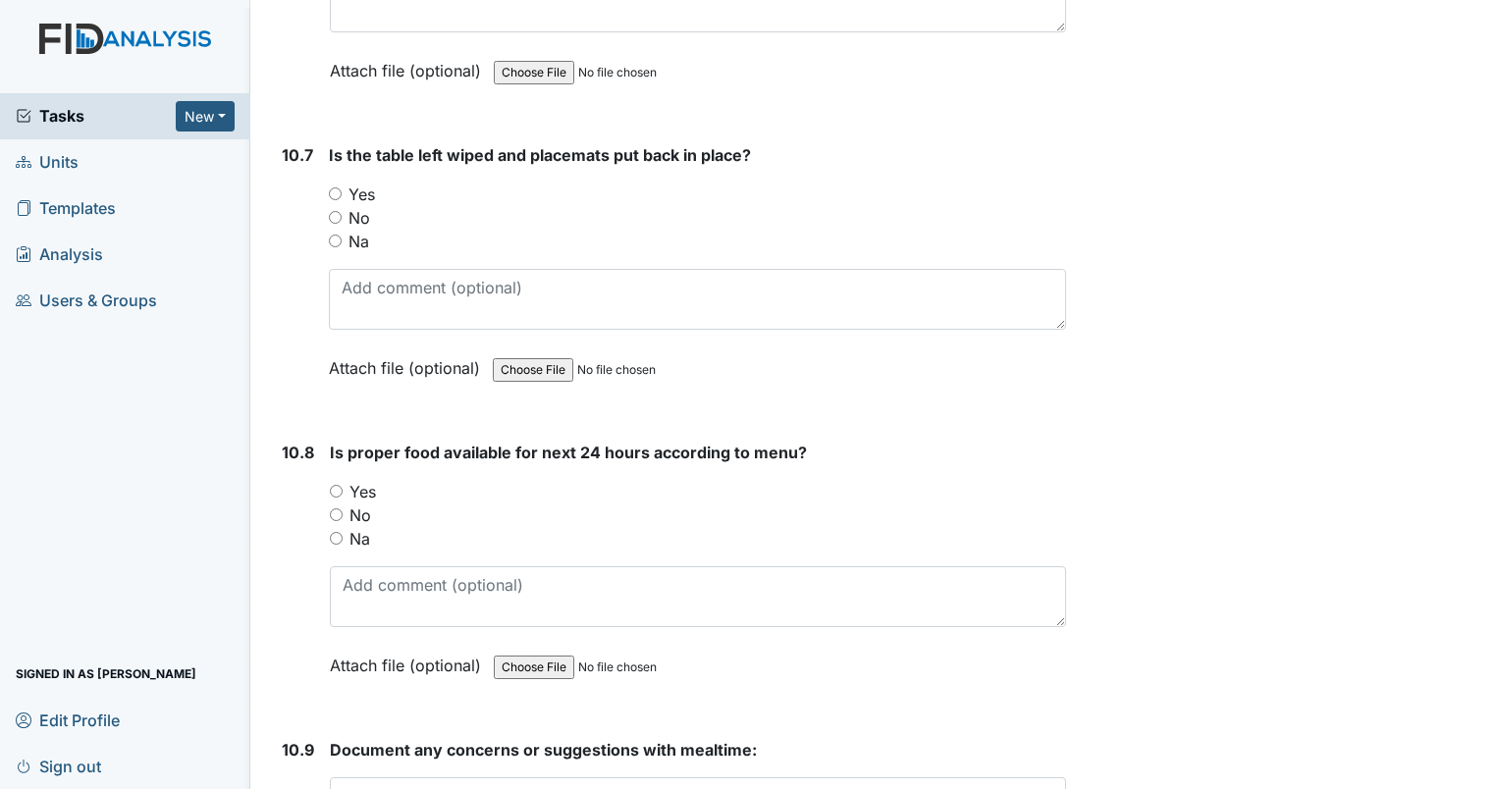
click at [329, 188] on input "Yes" at bounding box center [335, 194] width 13 height 13
radio input "true"
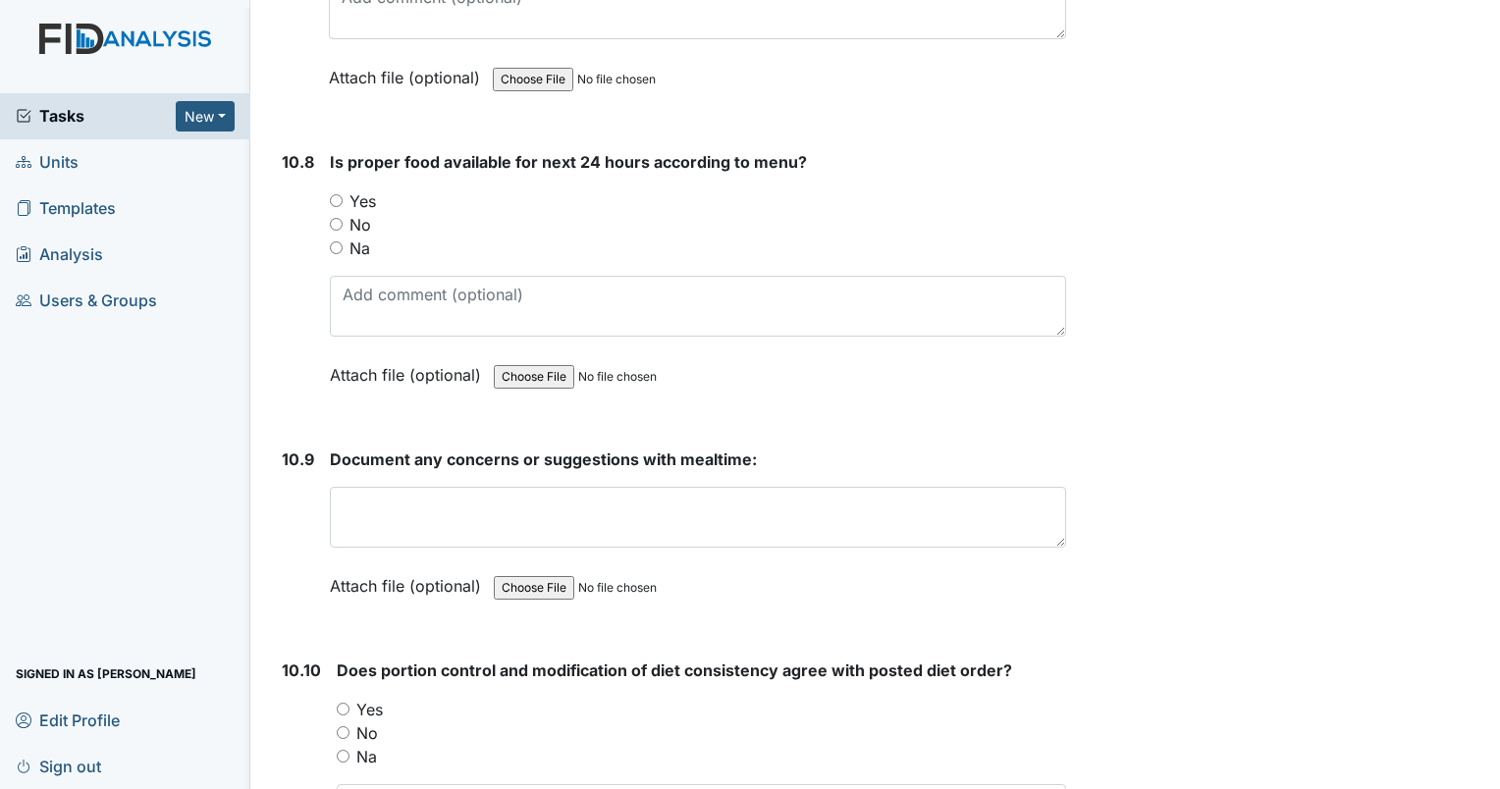
scroll to position [19148, 0]
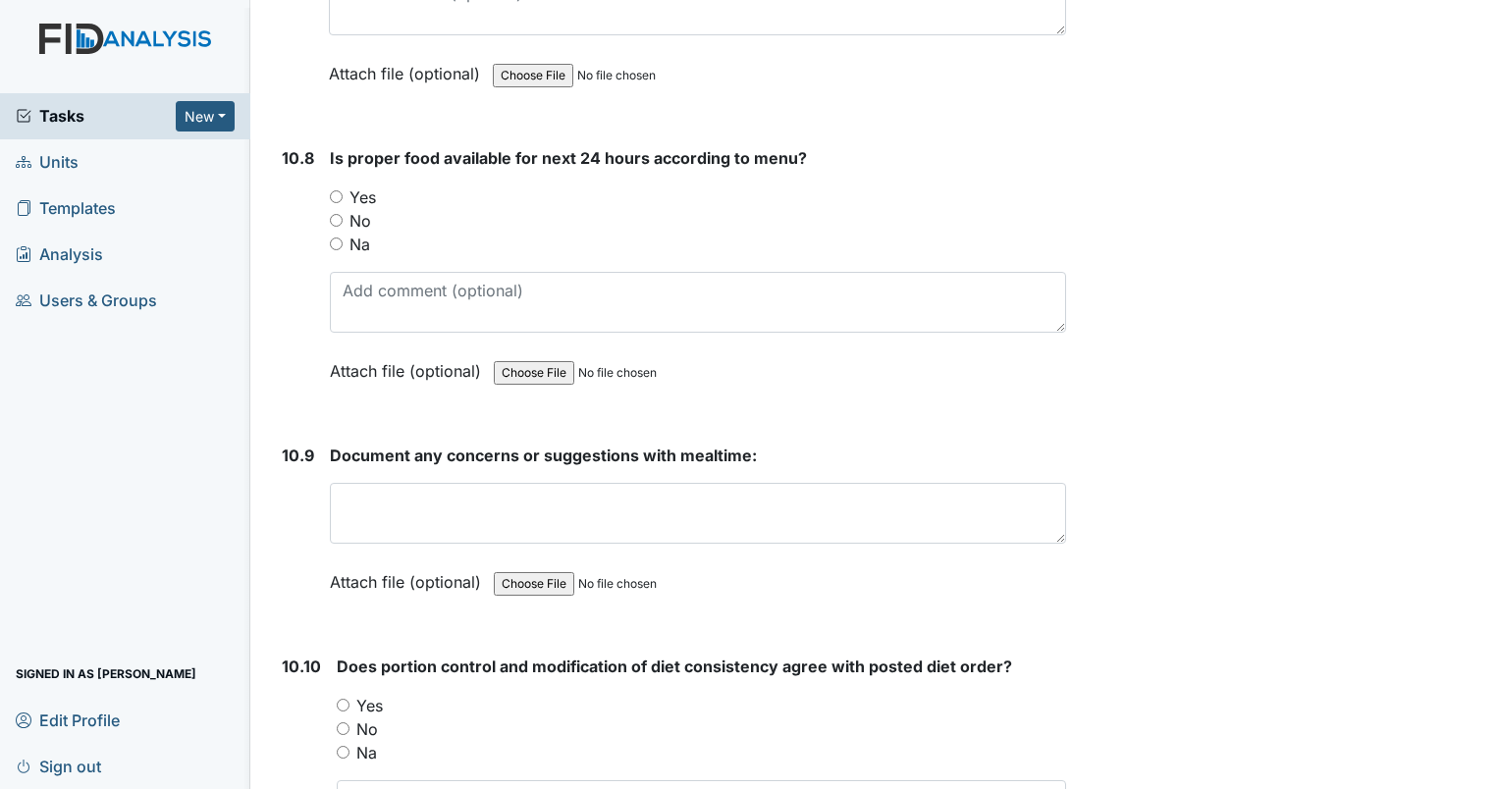
click at [336, 191] on input "Yes" at bounding box center [336, 197] width 13 height 13
radio input "true"
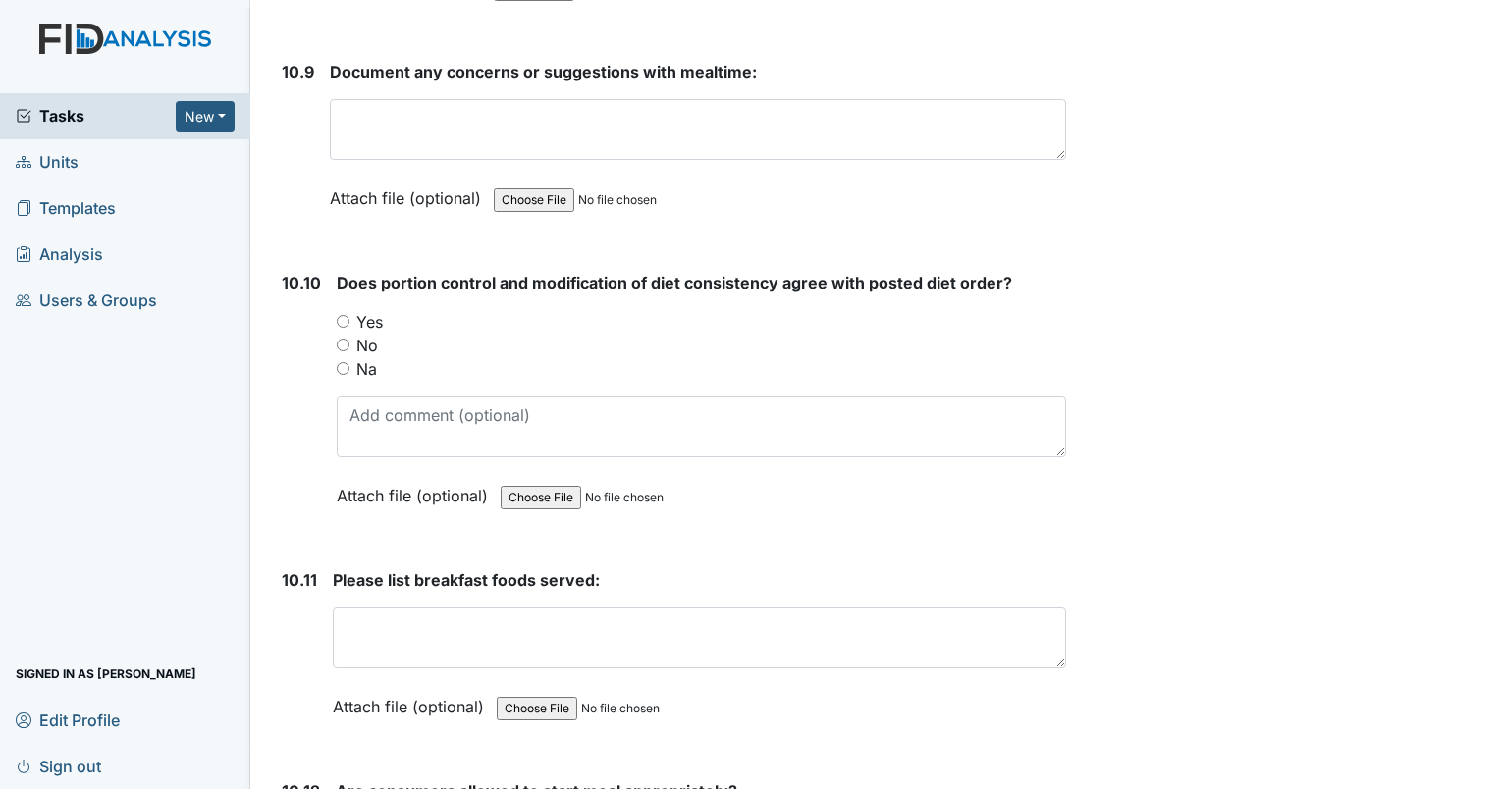
scroll to position [19541, 0]
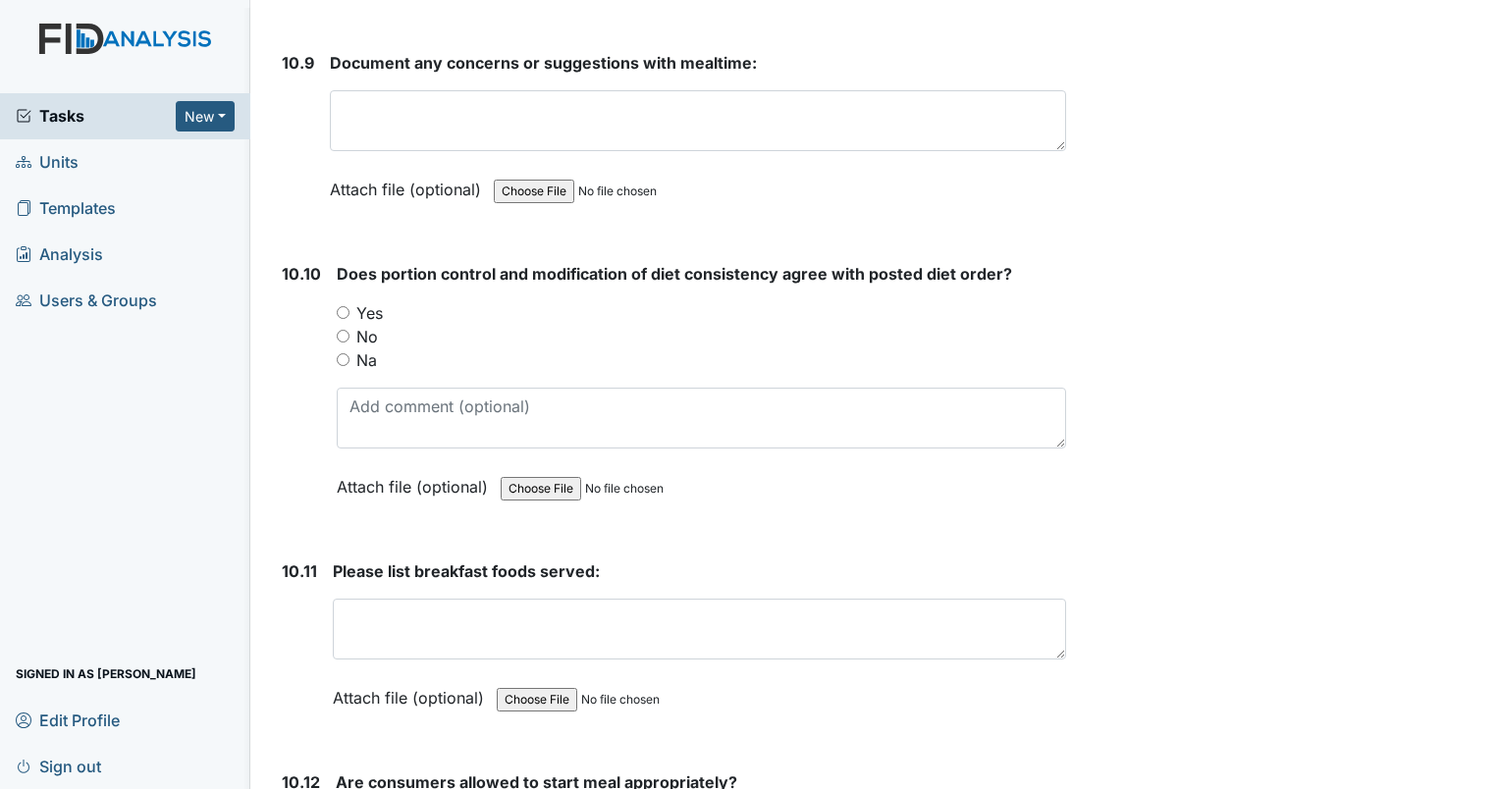
click at [342, 306] on input "Yes" at bounding box center [343, 312] width 13 height 13
radio input "true"
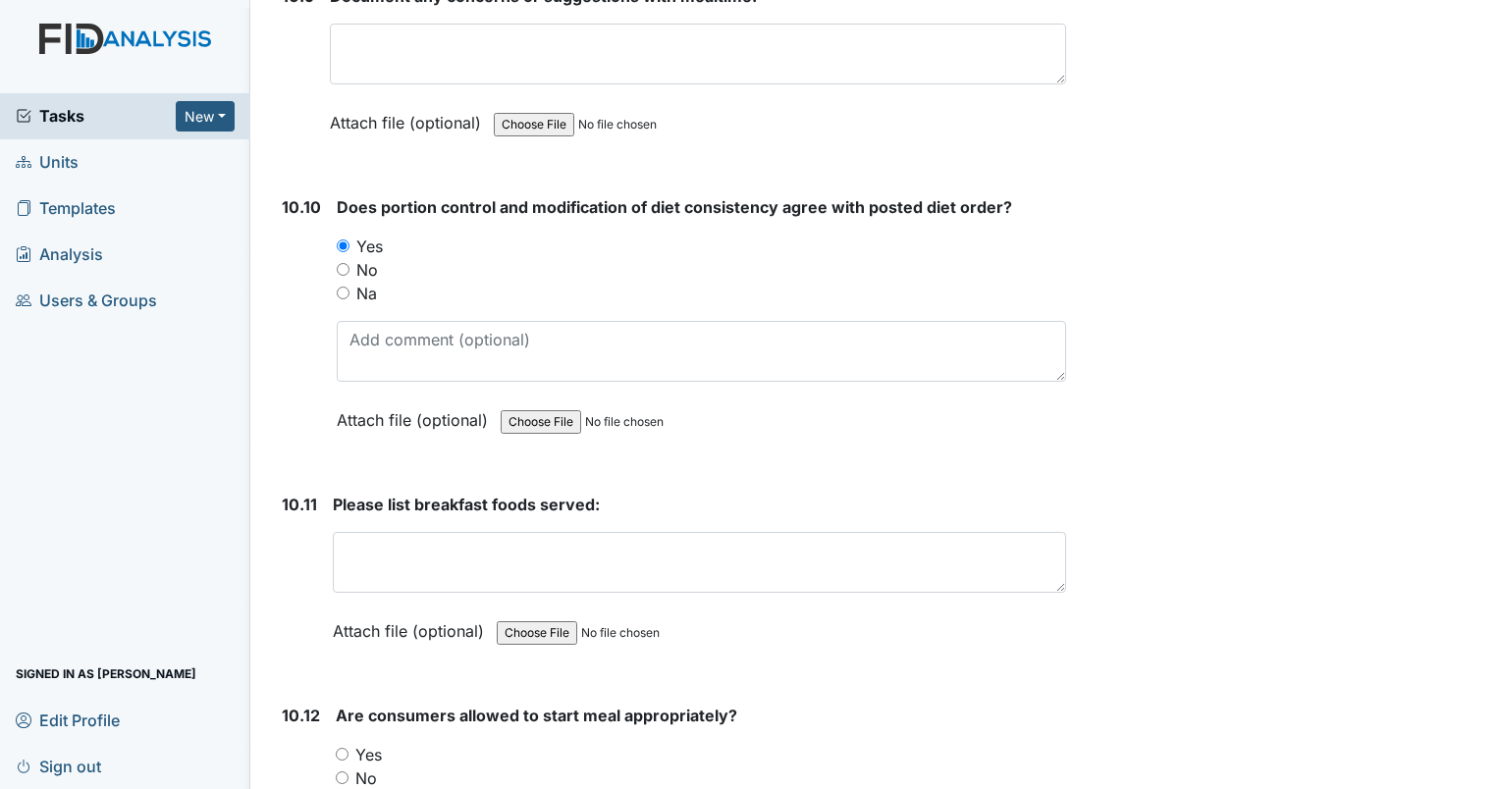
scroll to position [19836, 0]
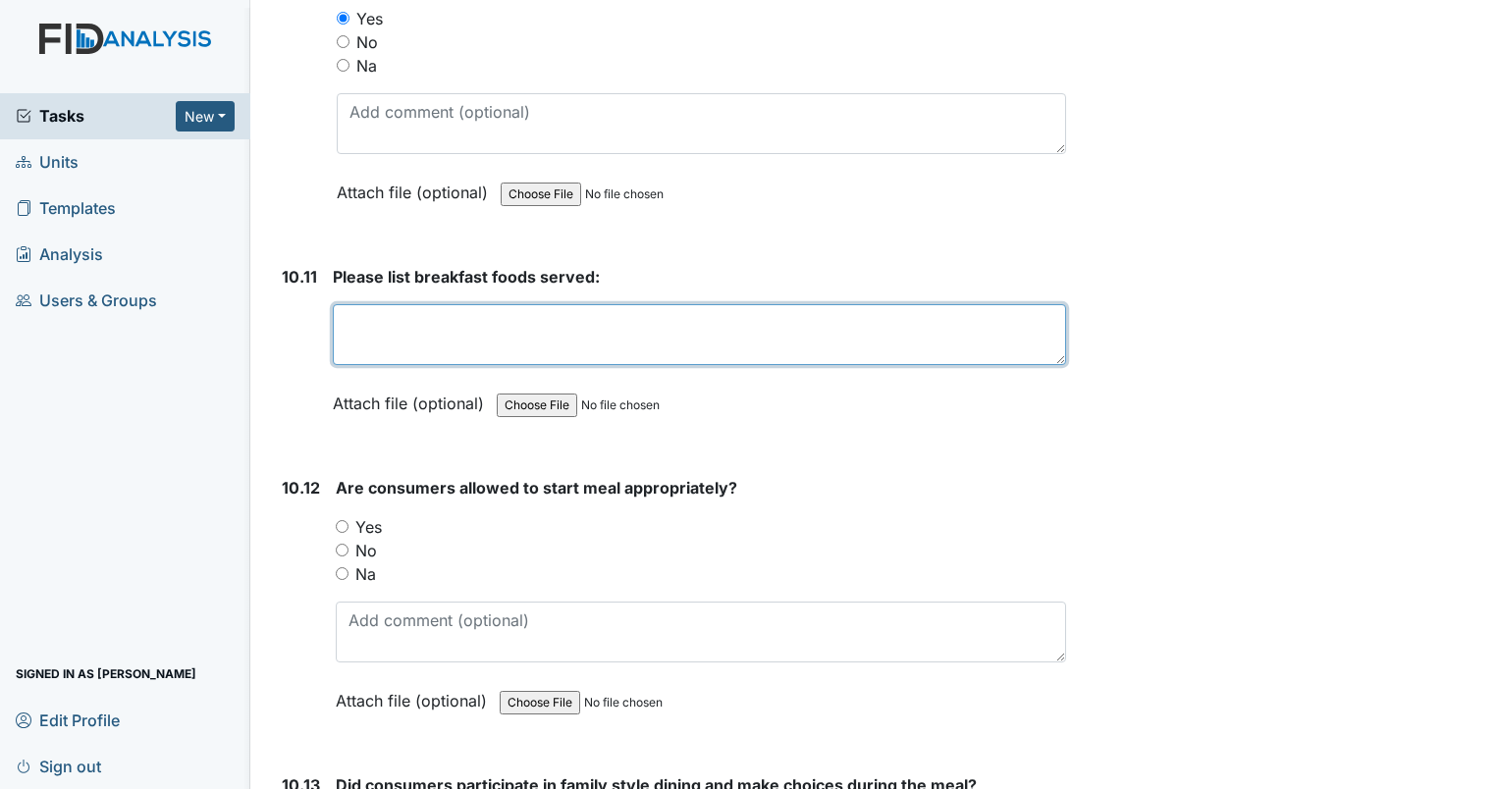
click at [396, 304] on textarea at bounding box center [700, 334] width 734 height 61
type textarea "W"
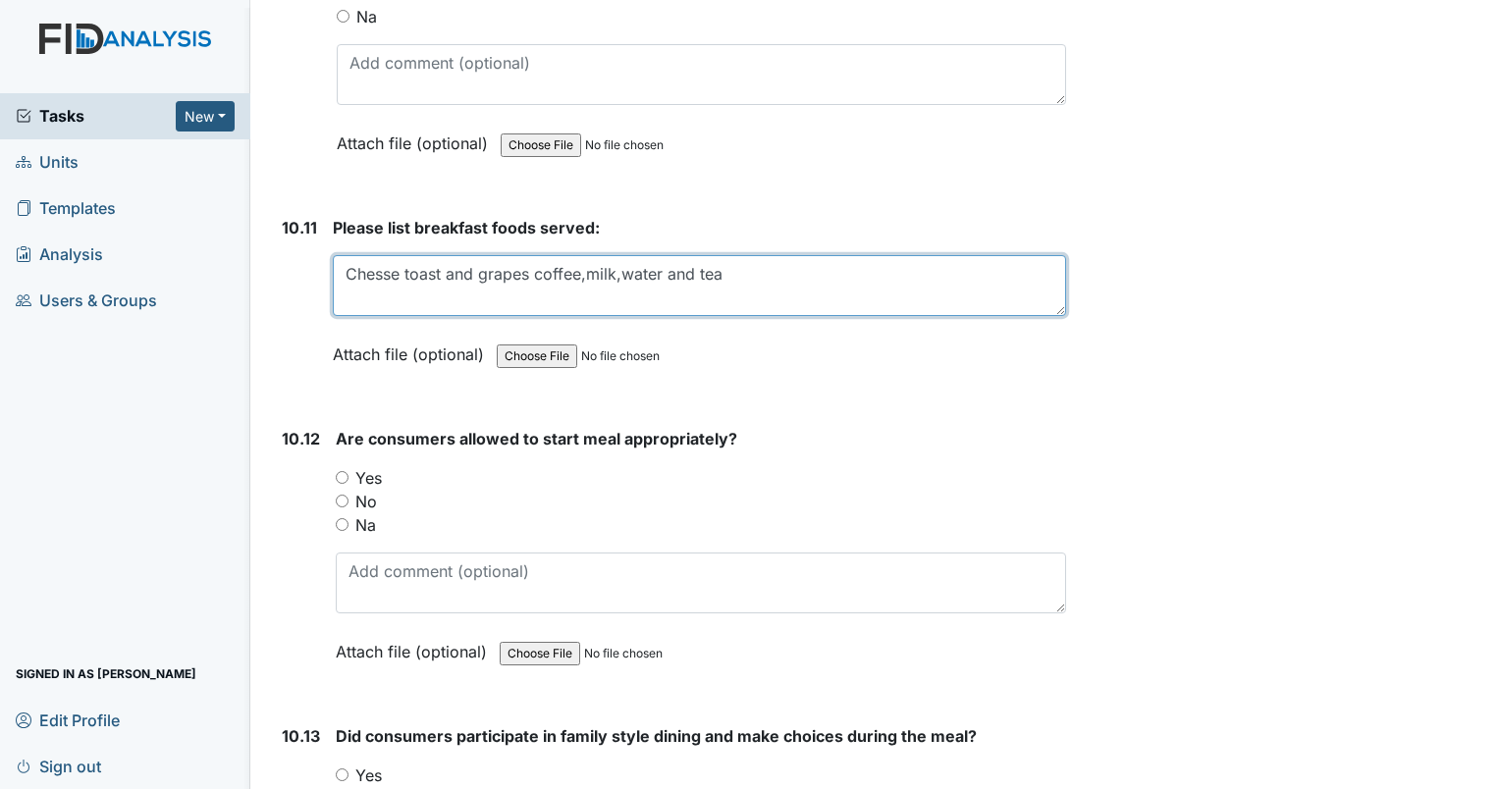
scroll to position [19934, 0]
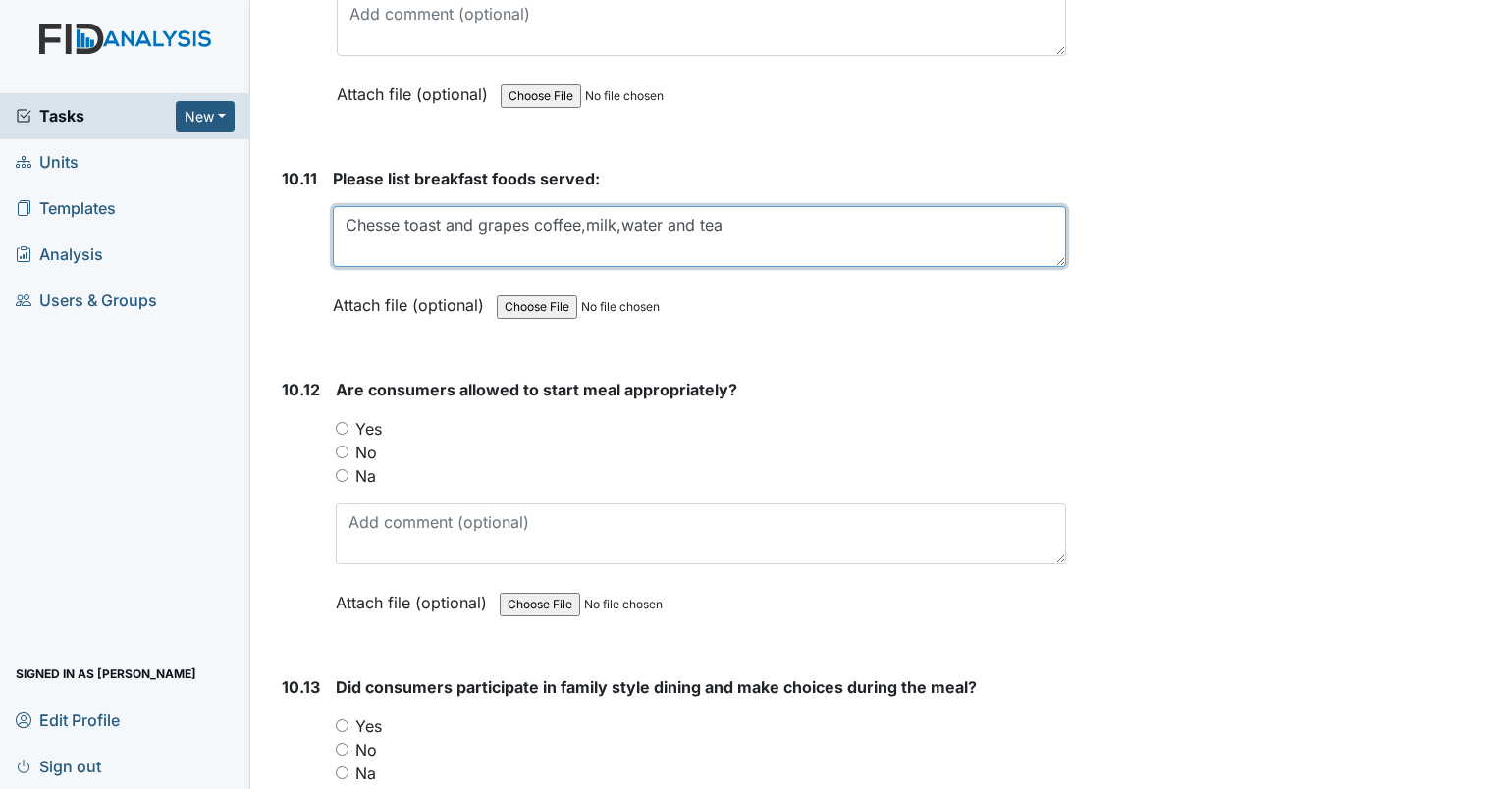
type textarea "Chesse toast and grapes coffee,milk,water and tea"
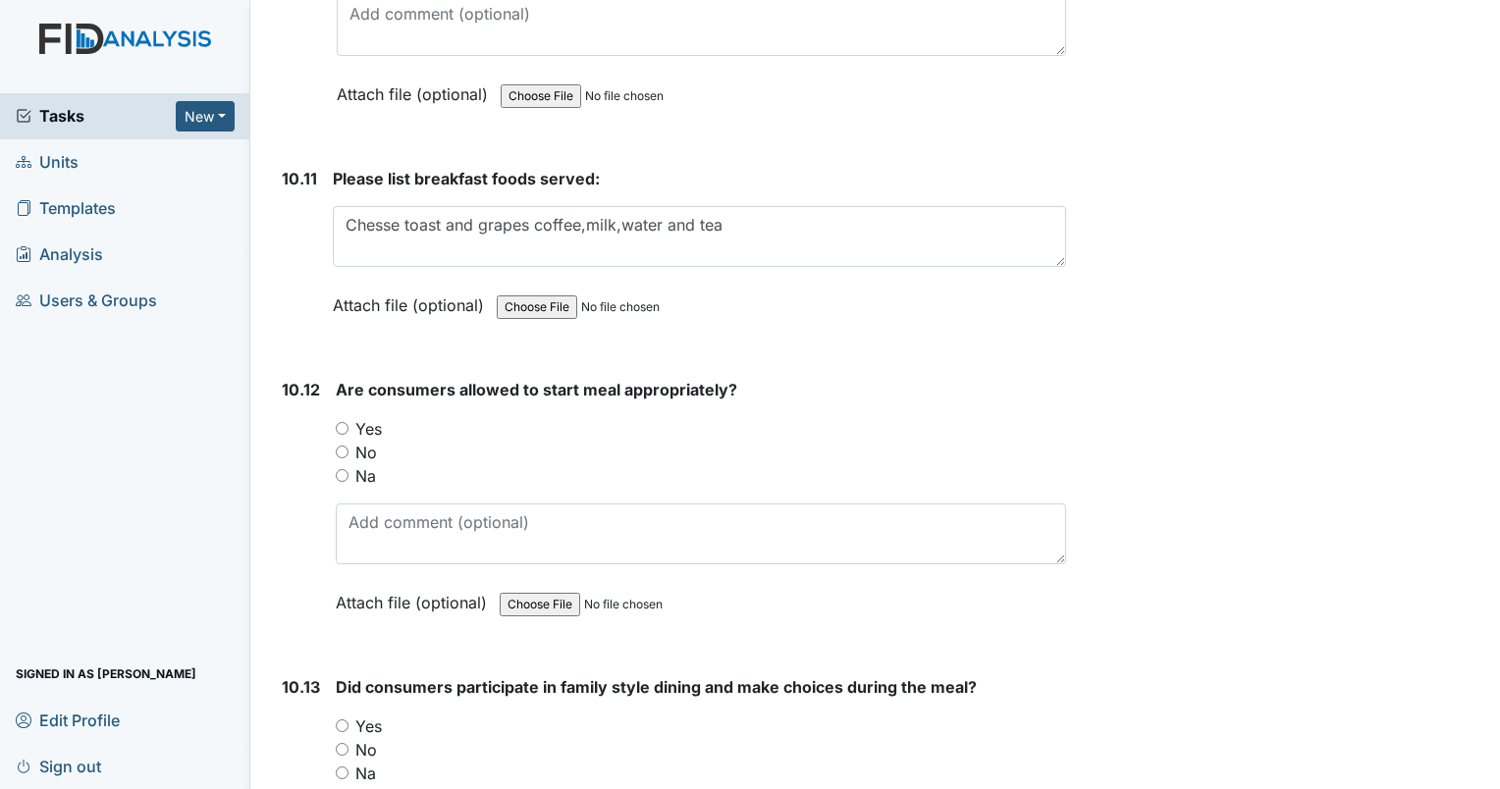
click at [337, 422] on input "Yes" at bounding box center [342, 428] width 13 height 13
radio input "true"
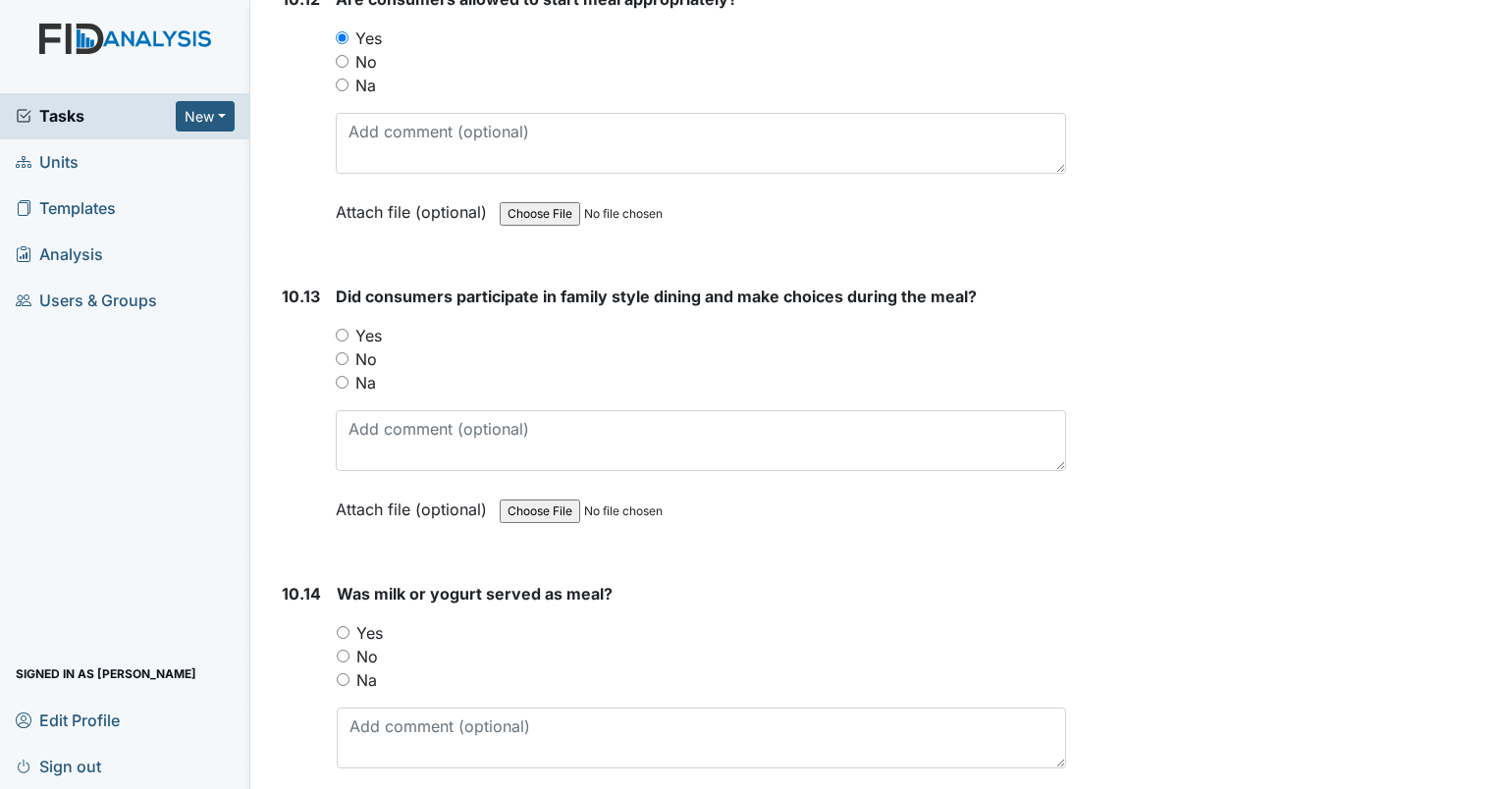
scroll to position [20327, 0]
click at [341, 625] on input "Yes" at bounding box center [343, 631] width 13 height 13
radio input "true"
click at [338, 327] on input "Yes" at bounding box center [342, 333] width 13 height 13
radio input "true"
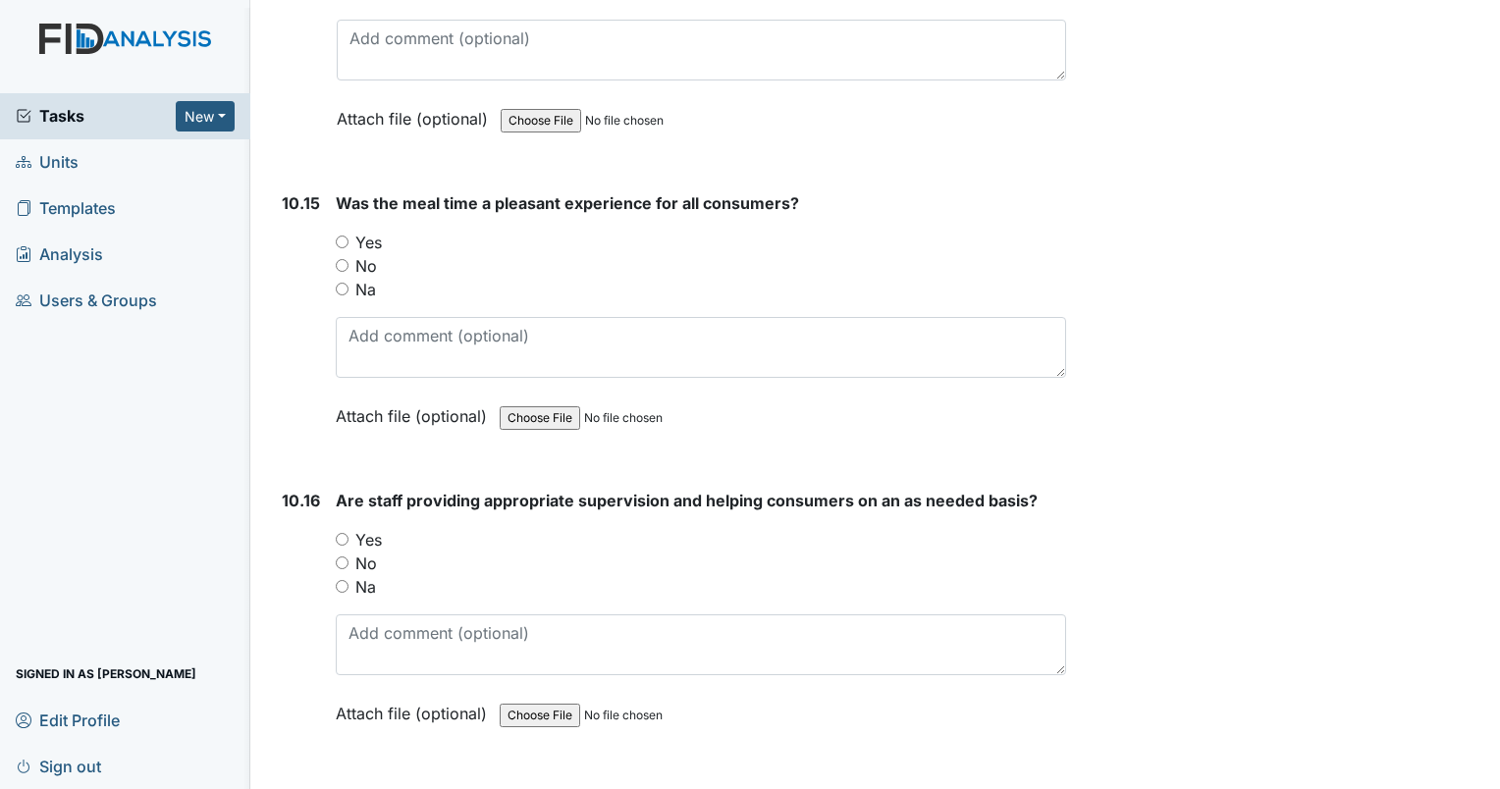
scroll to position [21014, 0]
click at [337, 235] on input "Yes" at bounding box center [342, 241] width 13 height 13
radio input "true"
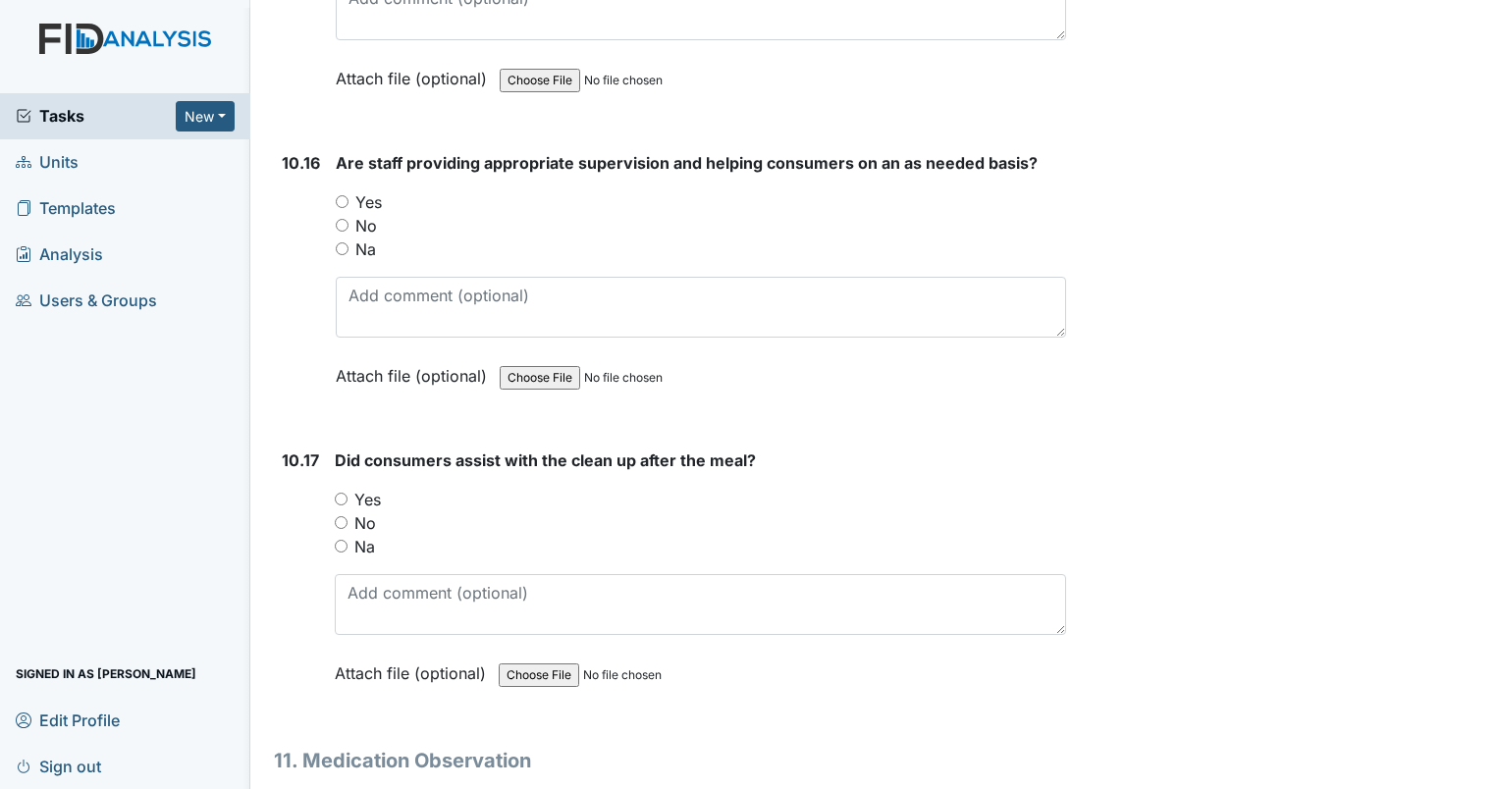
scroll to position [21309, 0]
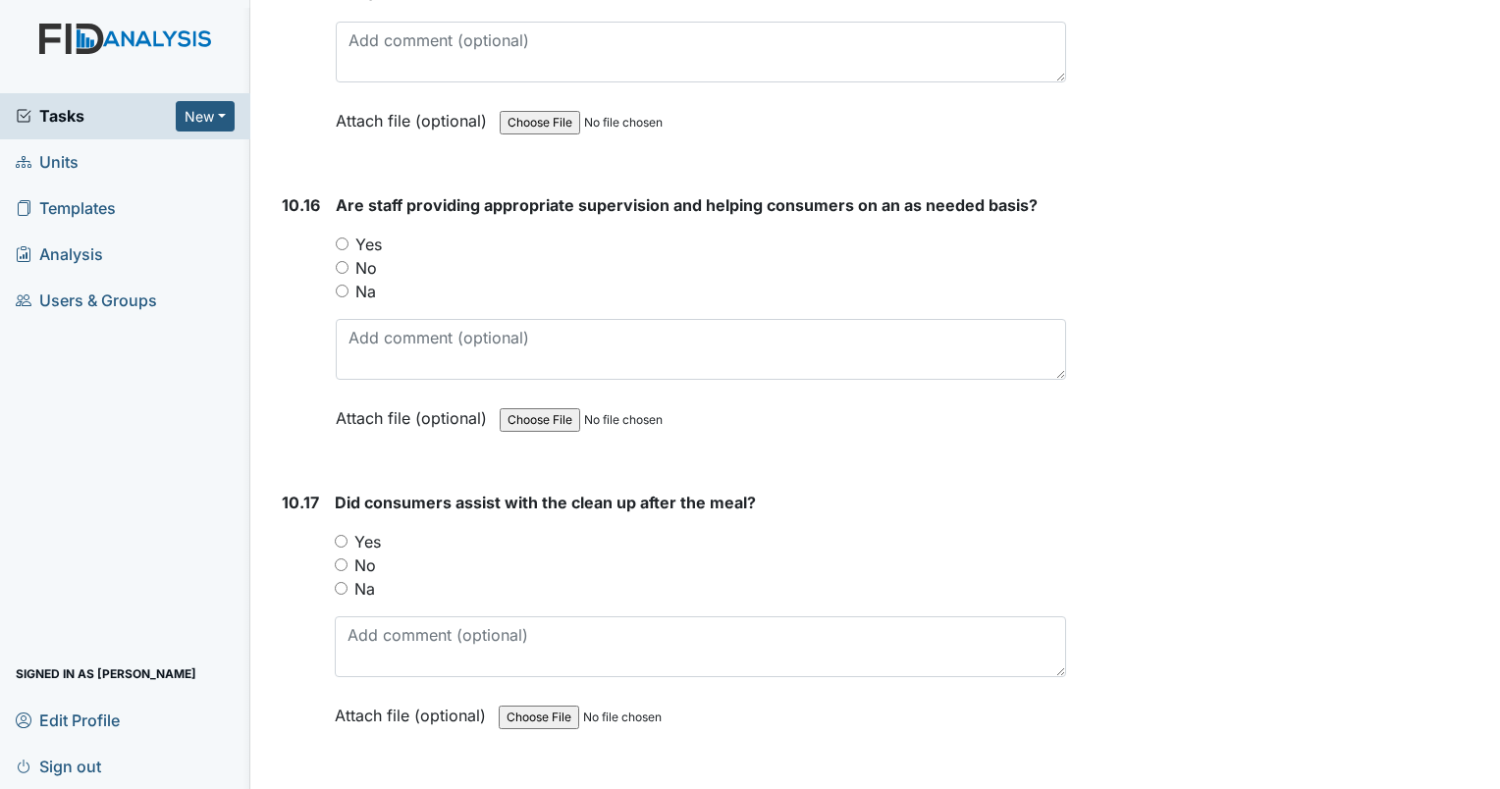
drag, startPoint x: 341, startPoint y: 175, endPoint x: 351, endPoint y: 177, distance: 10.0
click at [341, 238] on input "Yes" at bounding box center [342, 244] width 13 height 13
radio input "true"
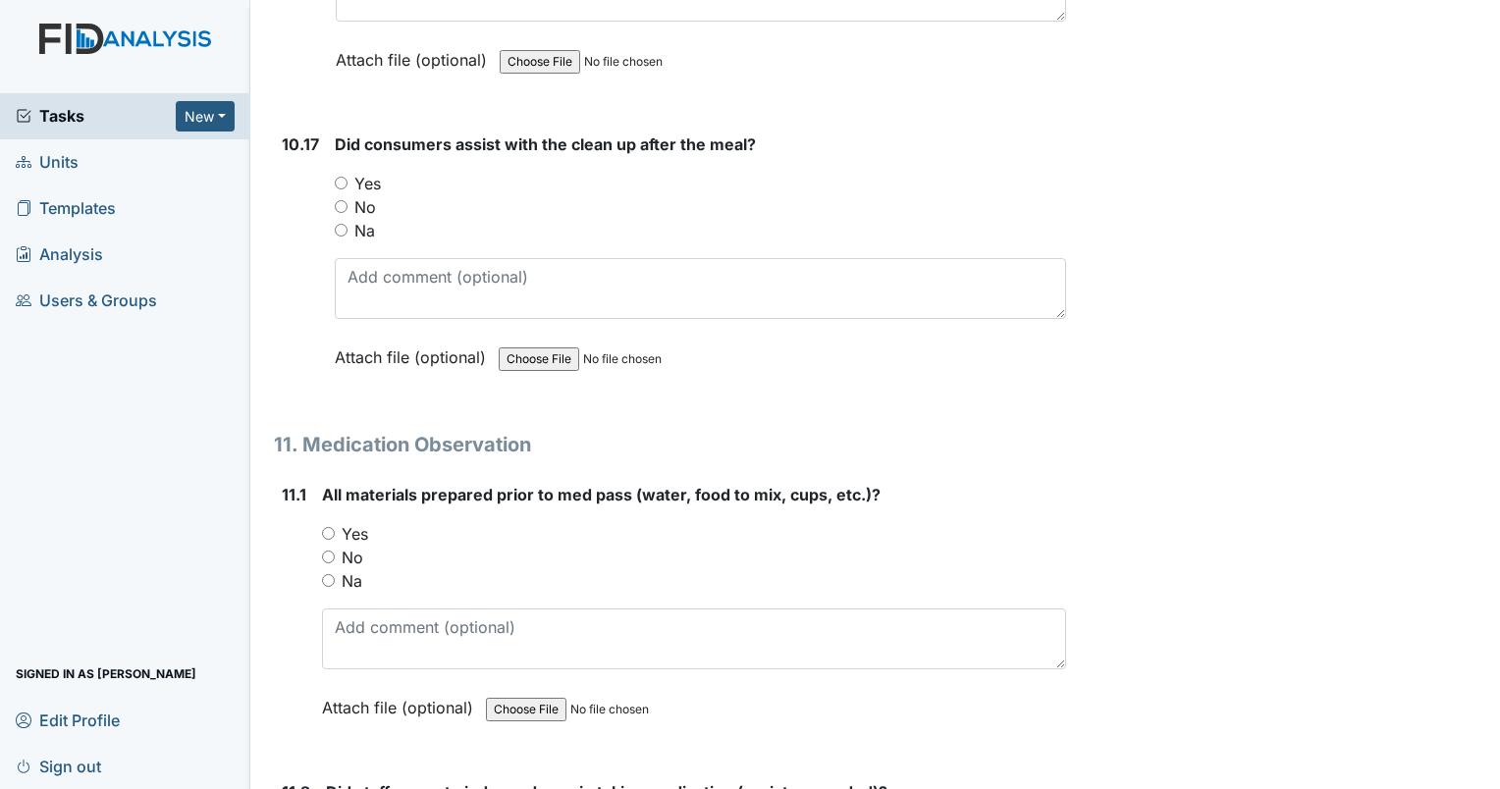
scroll to position [21701, 0]
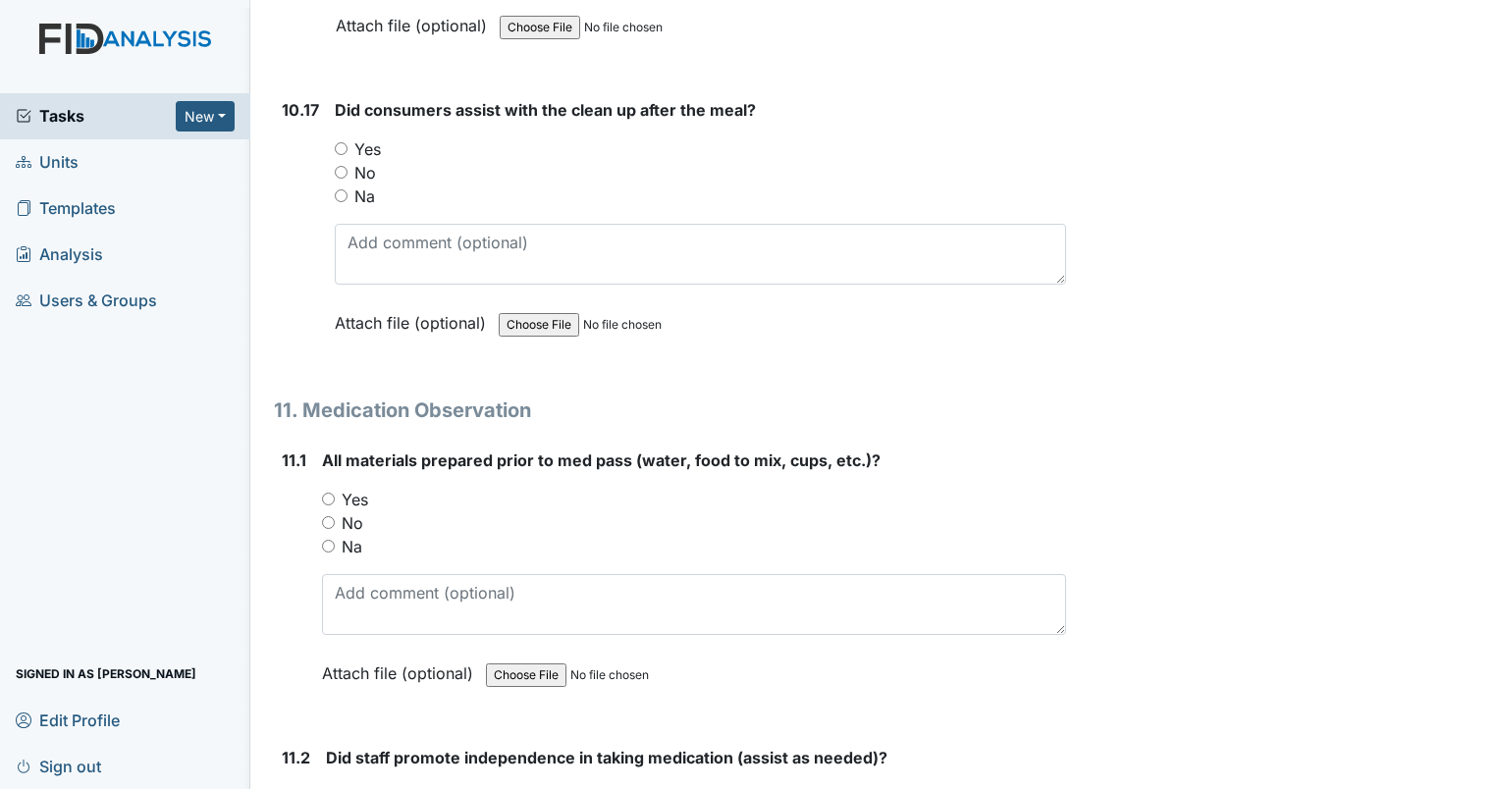
click at [339, 142] on input "Yes" at bounding box center [341, 148] width 13 height 13
radio input "true"
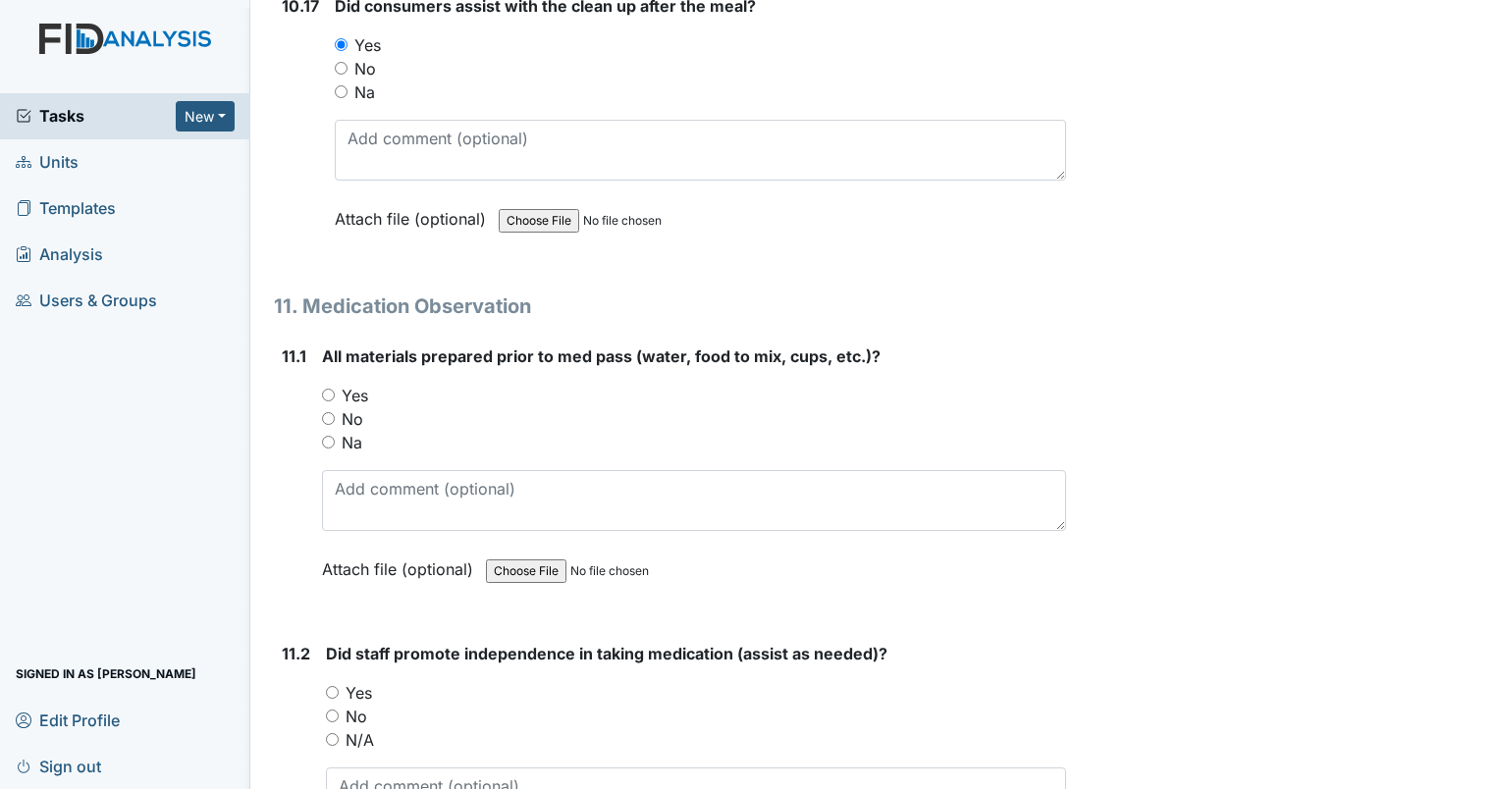
scroll to position [21996, 0]
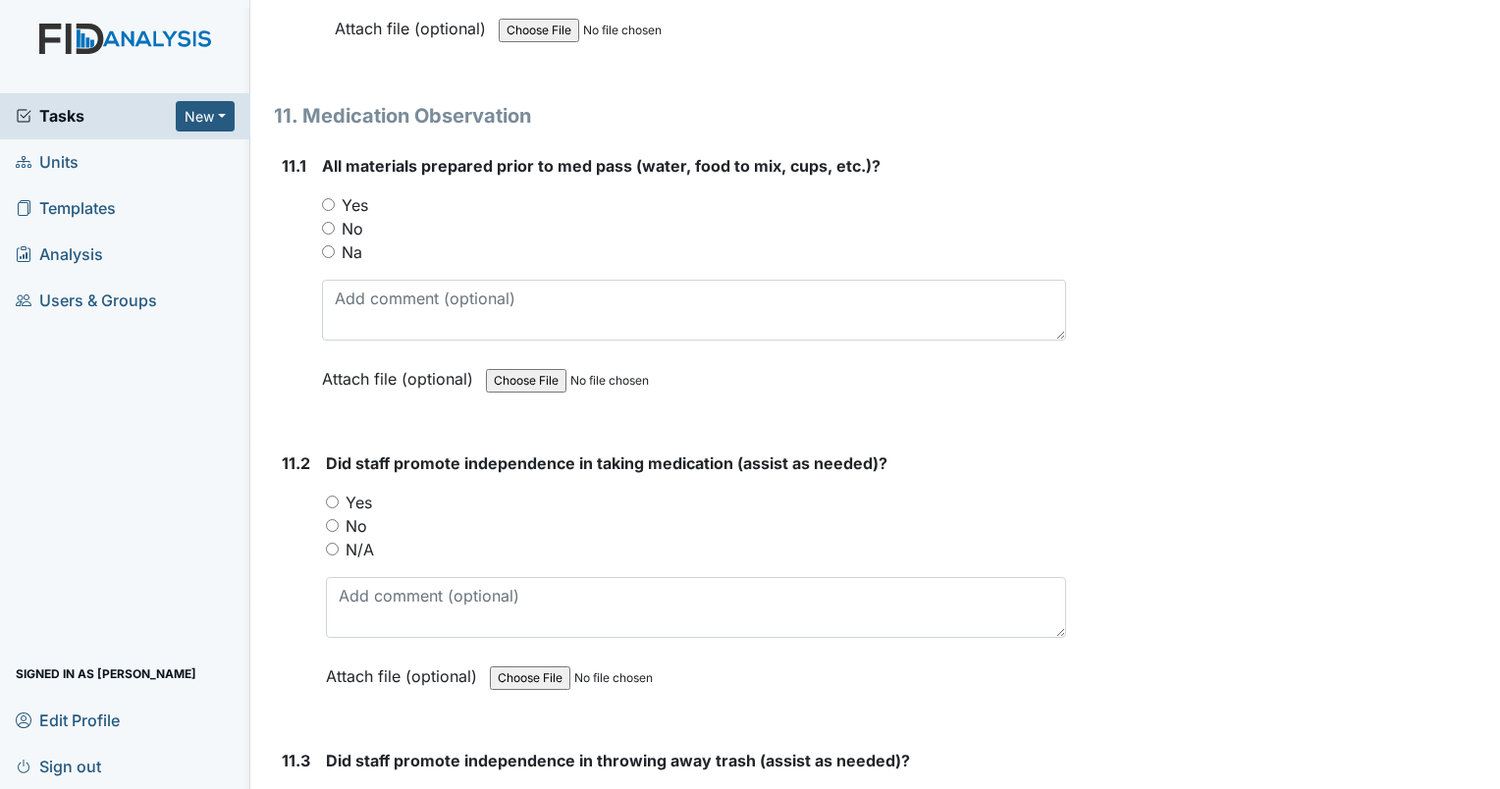
drag, startPoint x: 330, startPoint y: 133, endPoint x: 356, endPoint y: 130, distance: 26.7
click at [330, 198] on input "Yes" at bounding box center [328, 204] width 13 height 13
radio input "true"
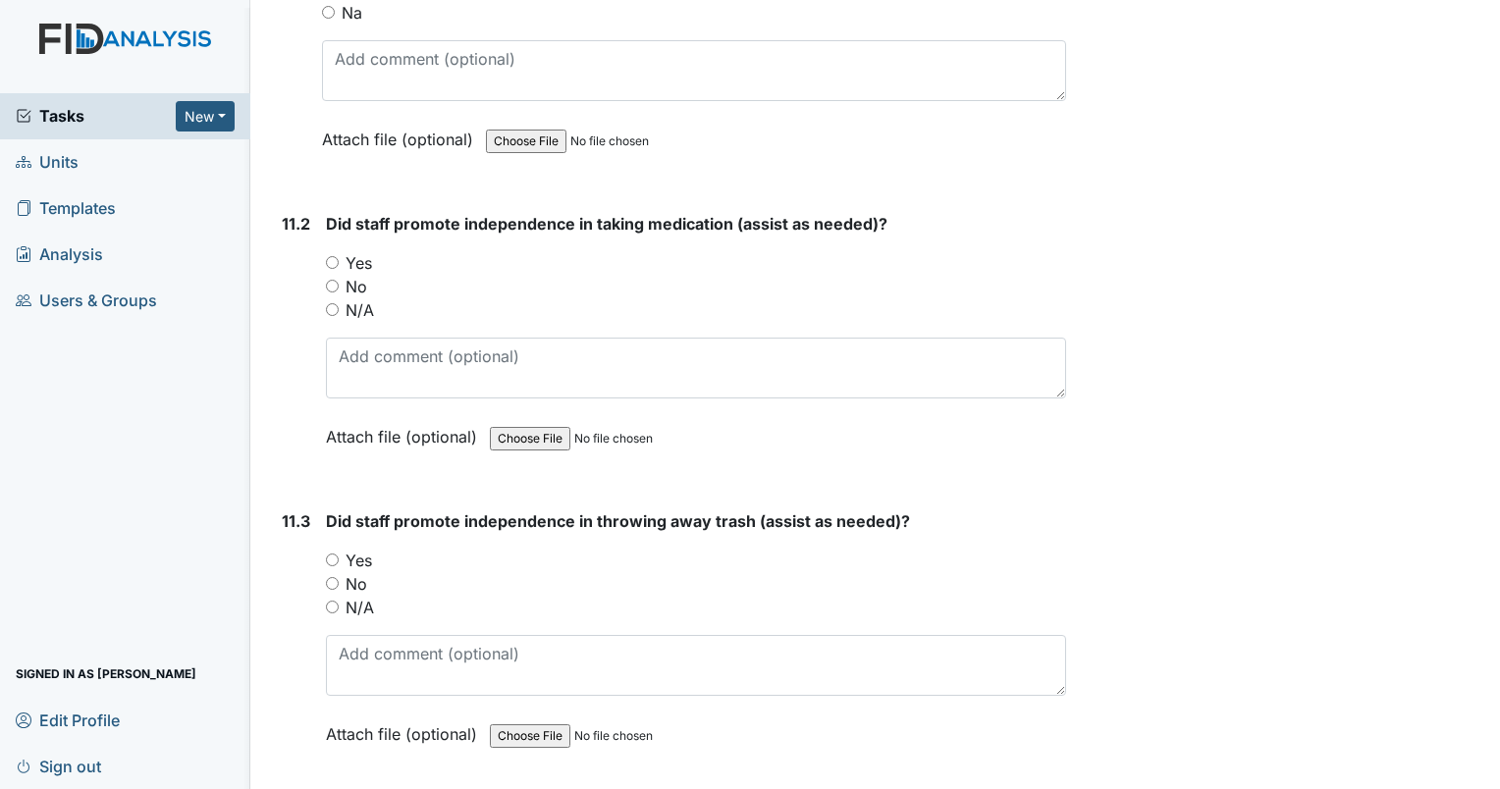
scroll to position [22290, 0]
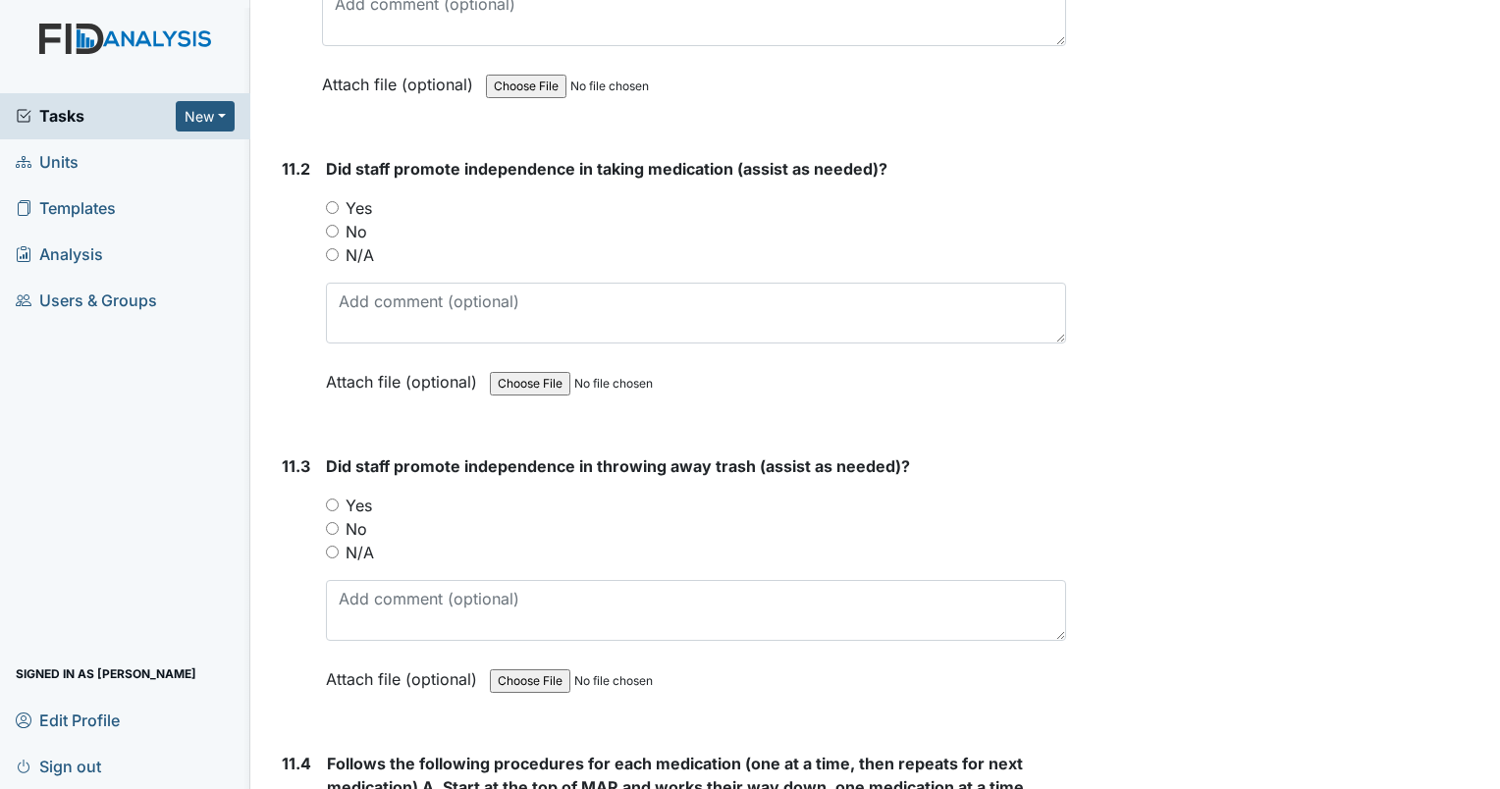
click at [334, 201] on input "Yes" at bounding box center [332, 207] width 13 height 13
radio input "true"
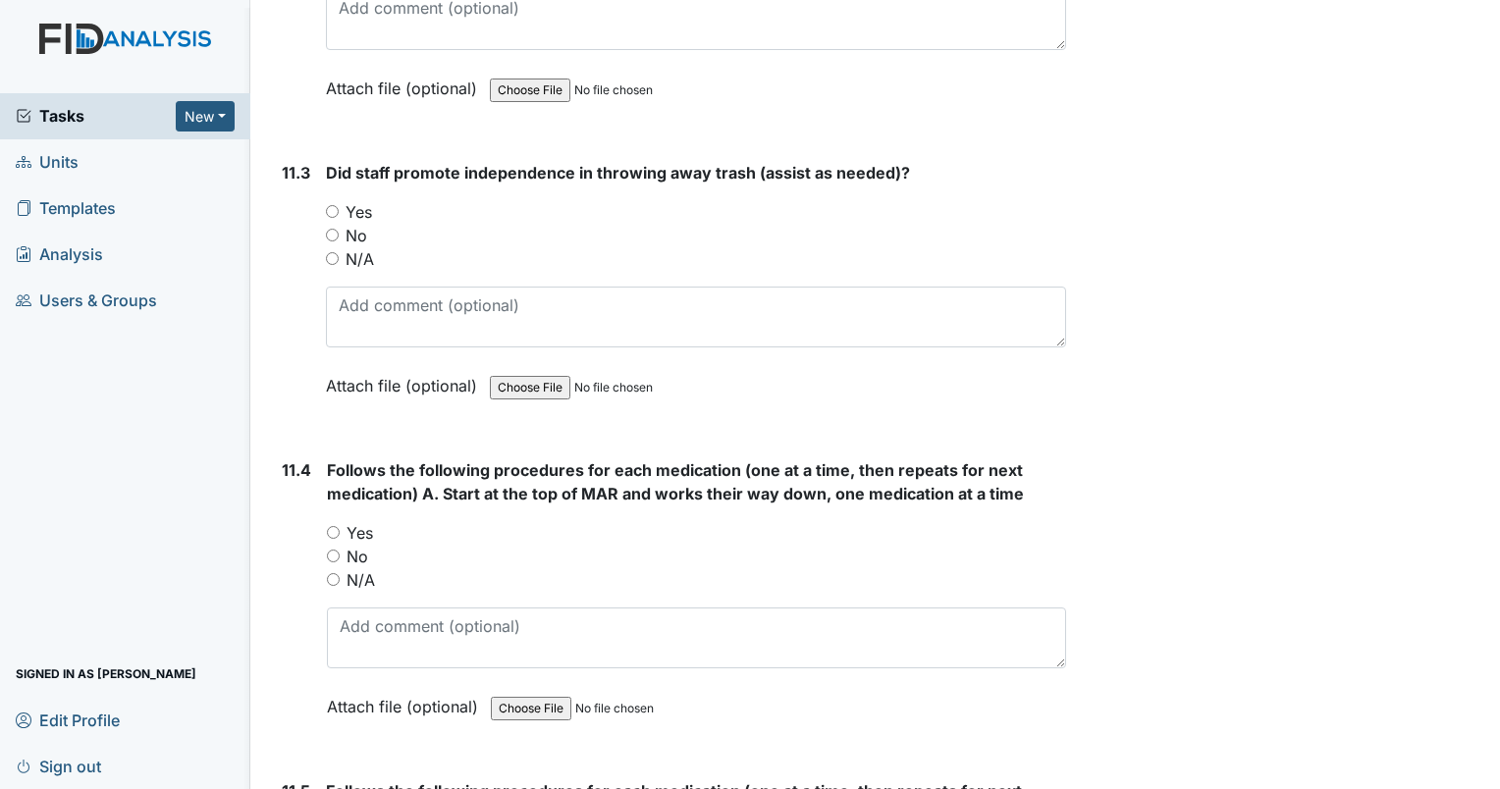
scroll to position [22585, 0]
click at [331, 204] on input "Yes" at bounding box center [332, 210] width 13 height 13
radio input "true"
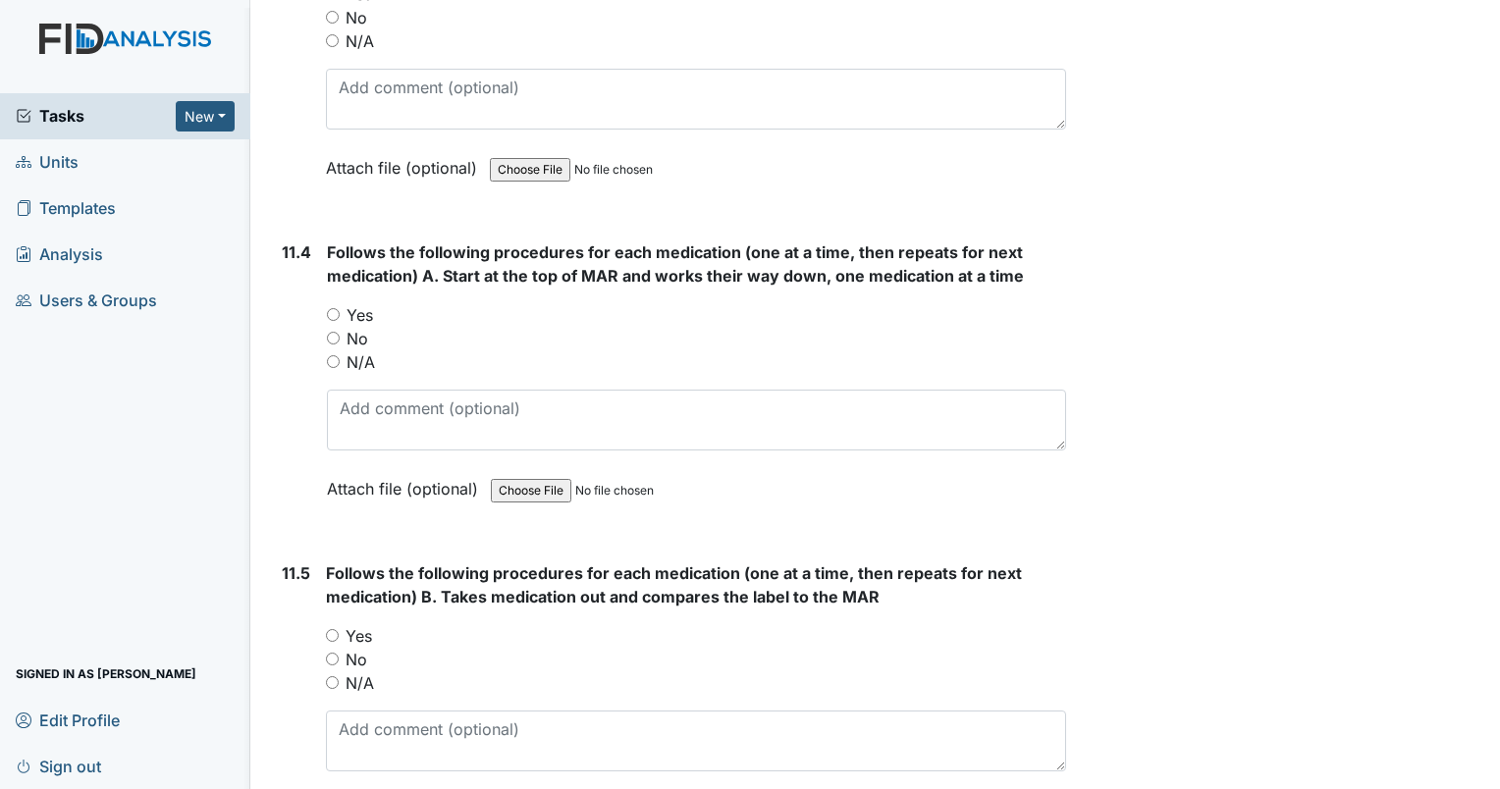
scroll to position [22781, 0]
